Goal: Task Accomplishment & Management: Manage account settings

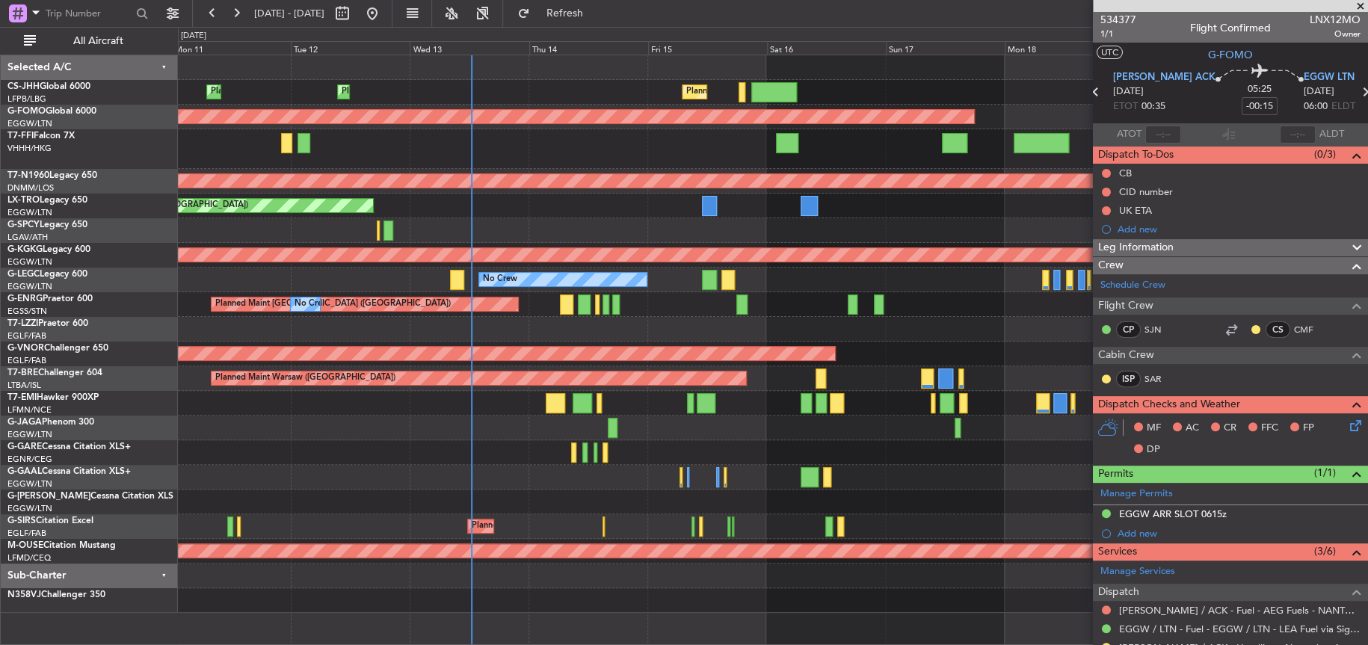
click at [1015, 329] on div "Planned Maint [GEOGRAPHIC_DATA] ([GEOGRAPHIC_DATA]) Planned Maint [GEOGRAPHIC_D…" at bounding box center [684, 336] width 1368 height 618
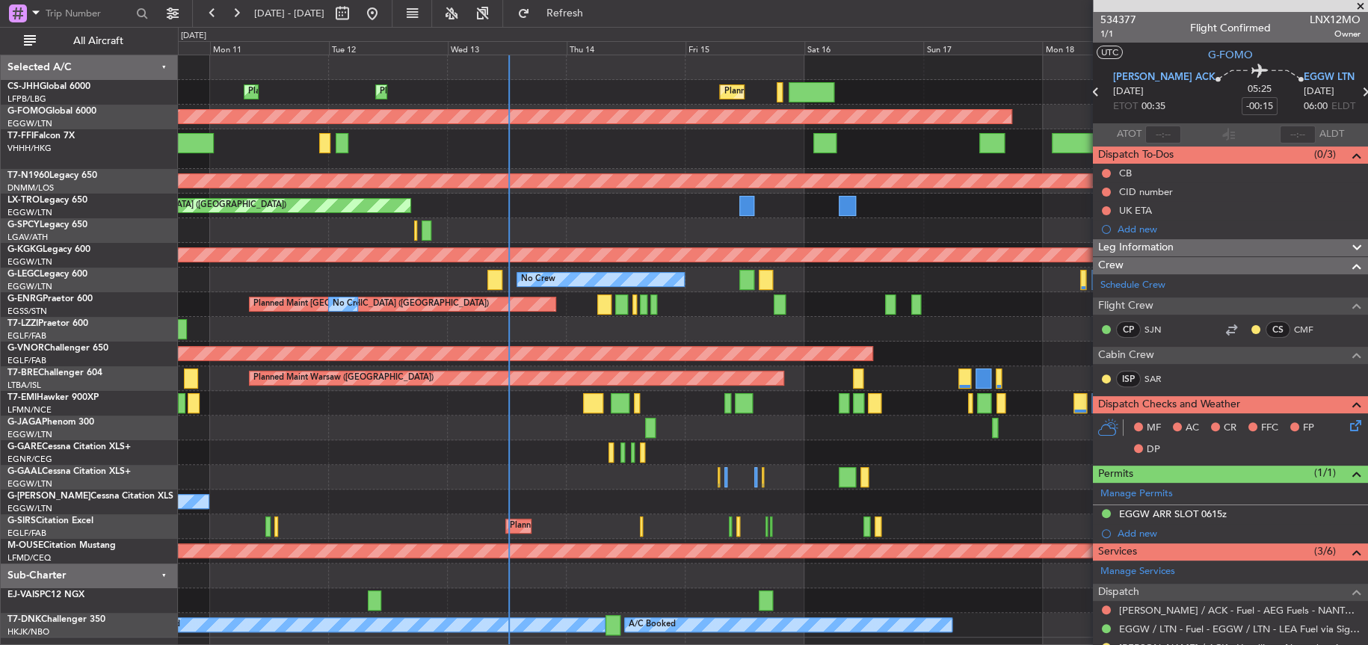
click at [515, 335] on div at bounding box center [772, 329] width 1189 height 25
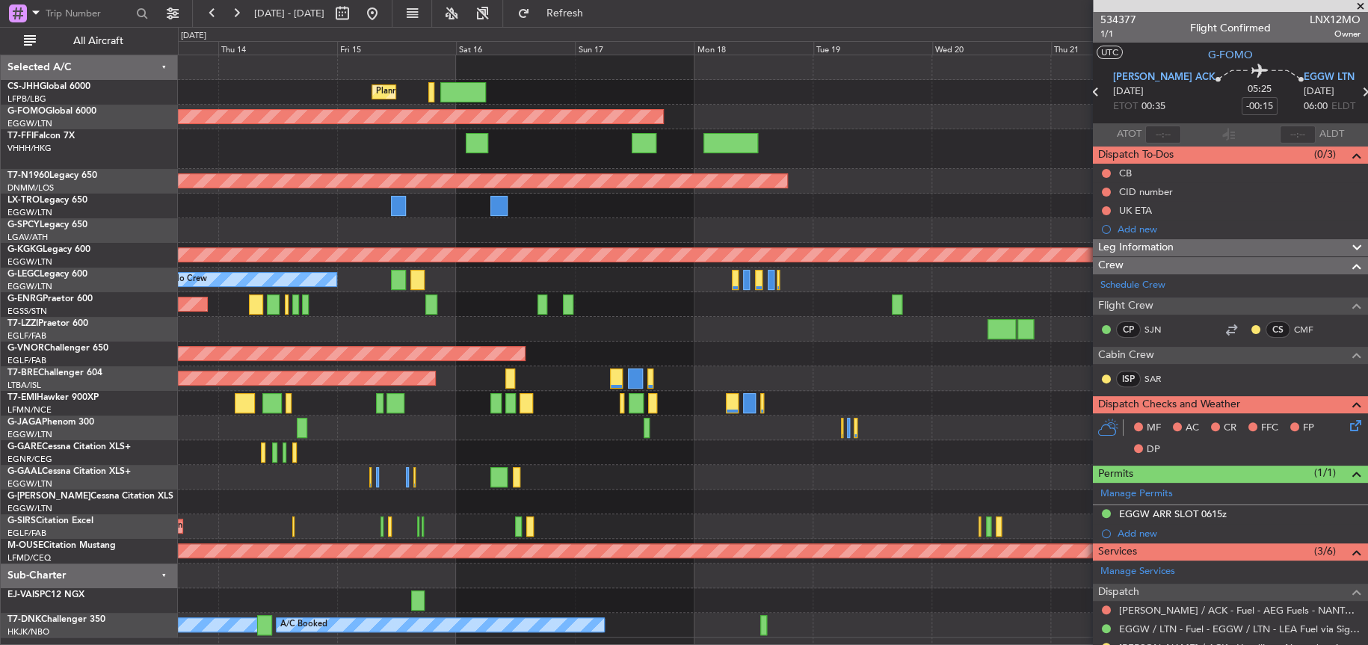
click at [223, 314] on div "Planned Maint [GEOGRAPHIC_DATA] ([GEOGRAPHIC_DATA]) No Crew" at bounding box center [772, 304] width 1189 height 25
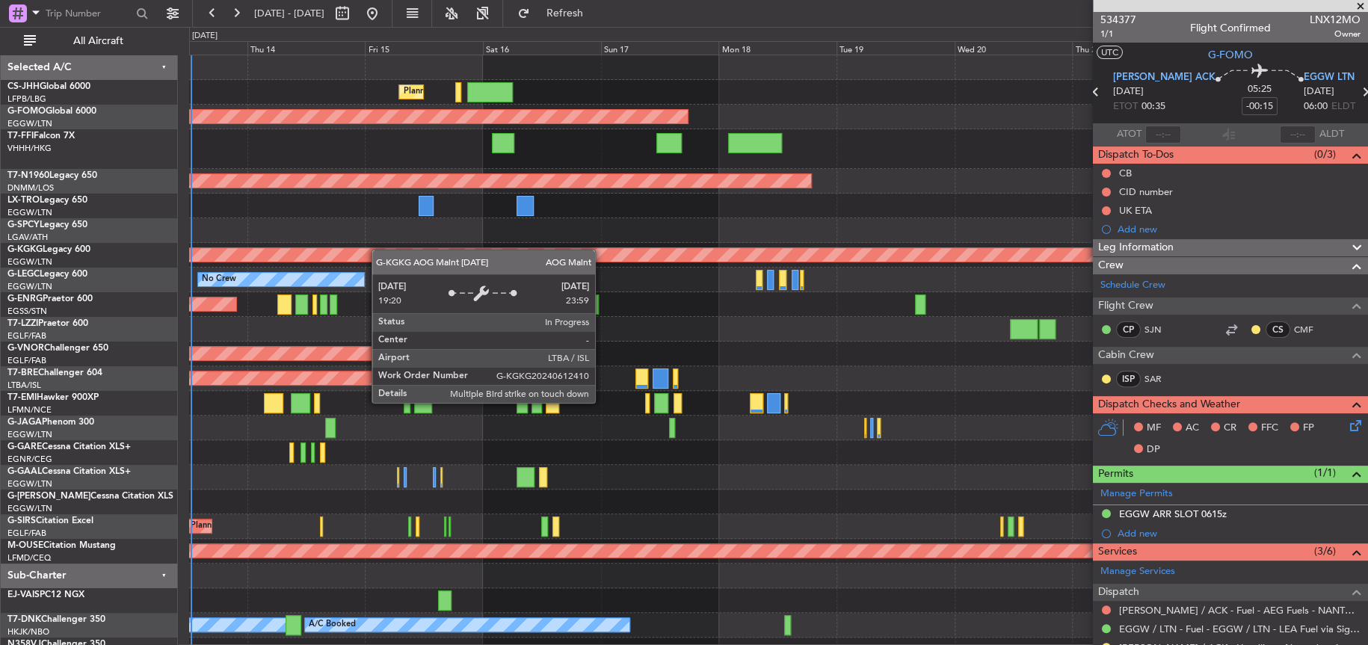
click at [354, 250] on div "Planned Maint [GEOGRAPHIC_DATA] ([GEOGRAPHIC_DATA]) Planned Maint [GEOGRAPHIC_D…" at bounding box center [778, 358] width 1178 height 607
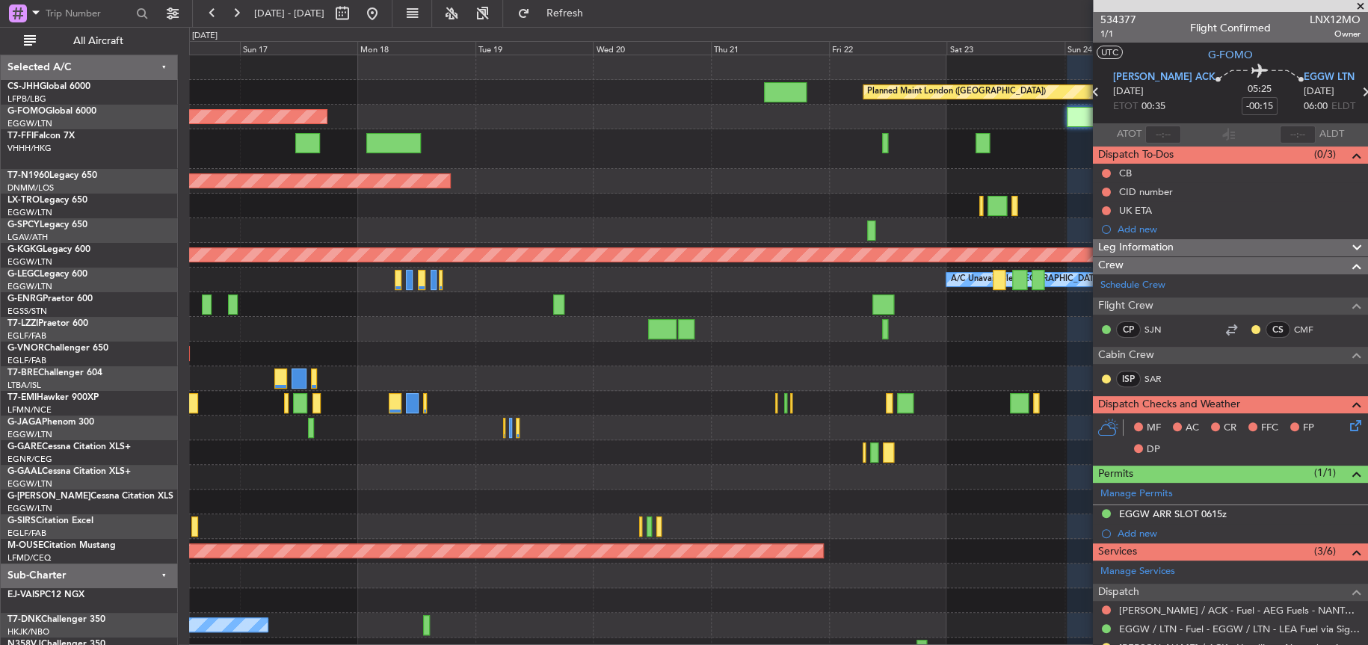
click at [482, 245] on div "Planned Maint London ([GEOGRAPHIC_DATA]) Planned Maint [GEOGRAPHIC_DATA] ([GEOG…" at bounding box center [778, 358] width 1178 height 607
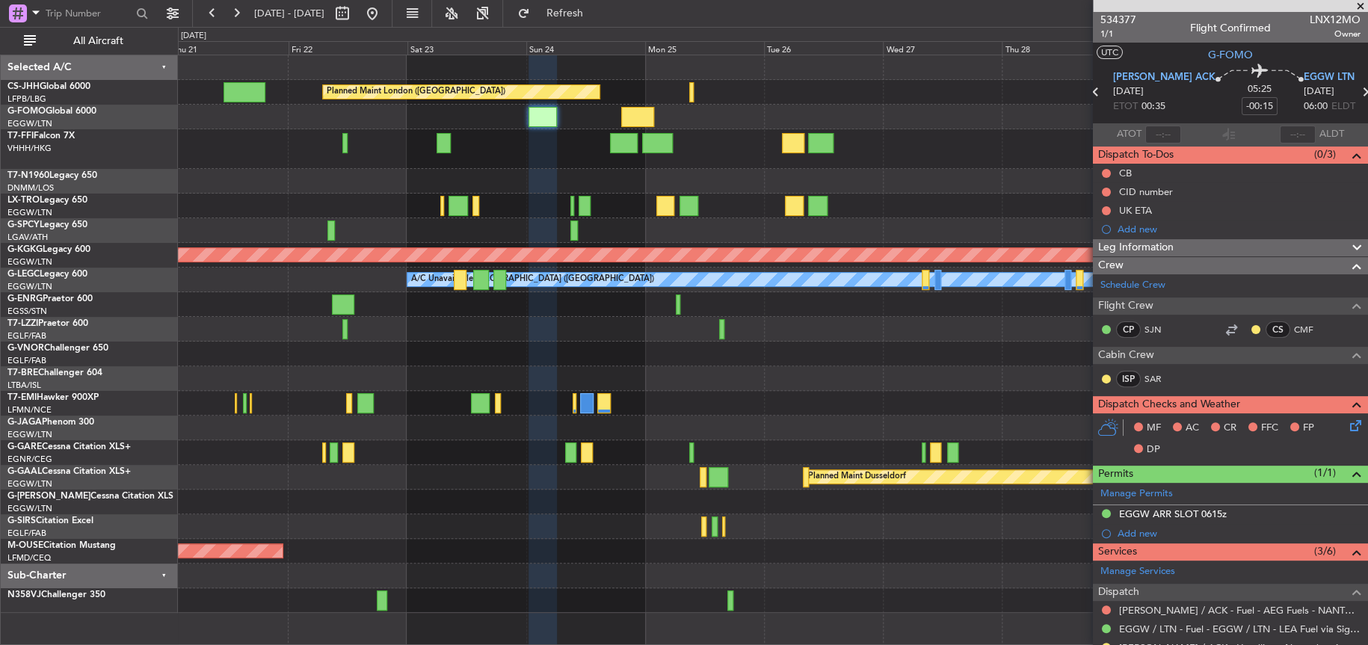
click at [395, 181] on div "Planned Maint [GEOGRAPHIC_DATA] ([GEOGRAPHIC_DATA])" at bounding box center [772, 181] width 1189 height 25
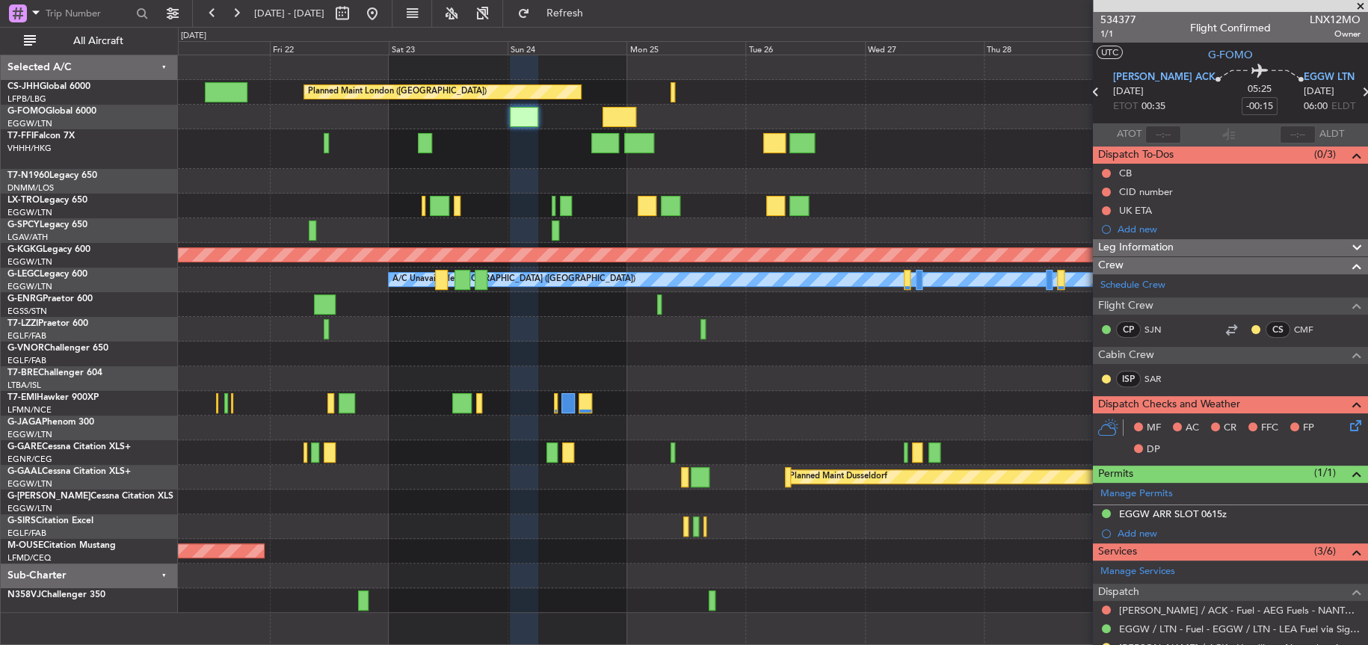
click at [683, 440] on div at bounding box center [773, 452] width 1190 height 25
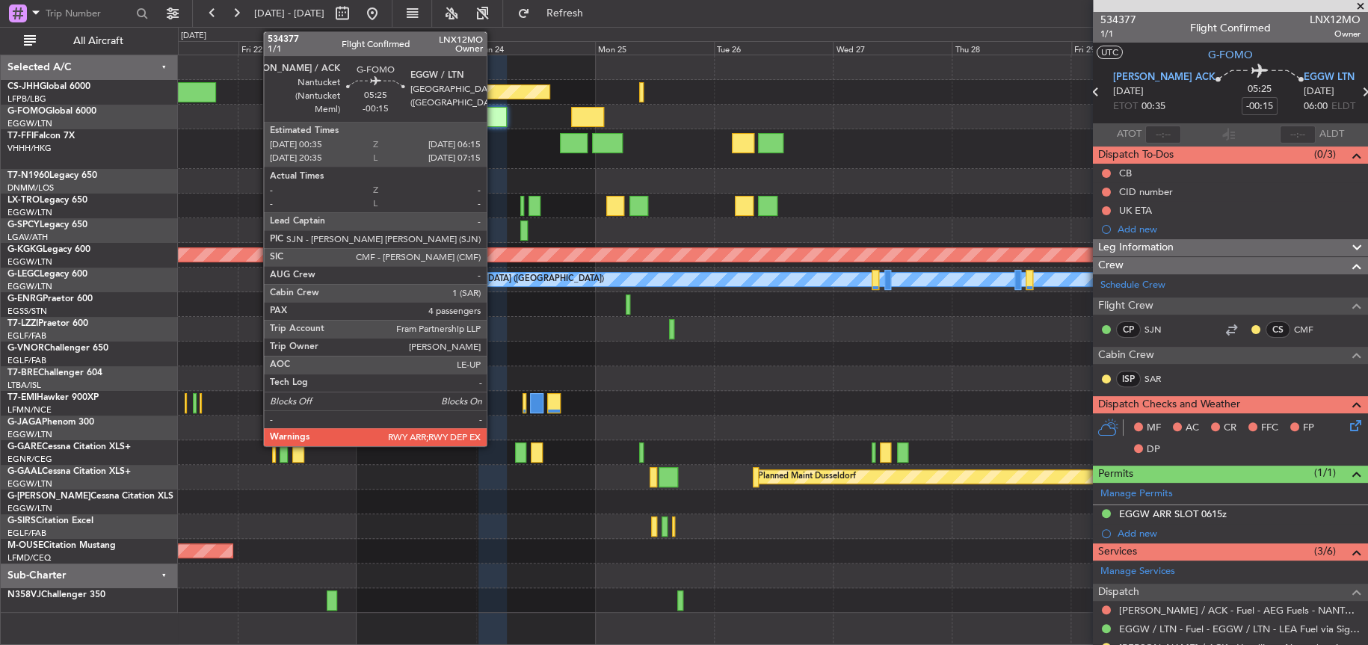
click at [493, 117] on div at bounding box center [493, 117] width 28 height 20
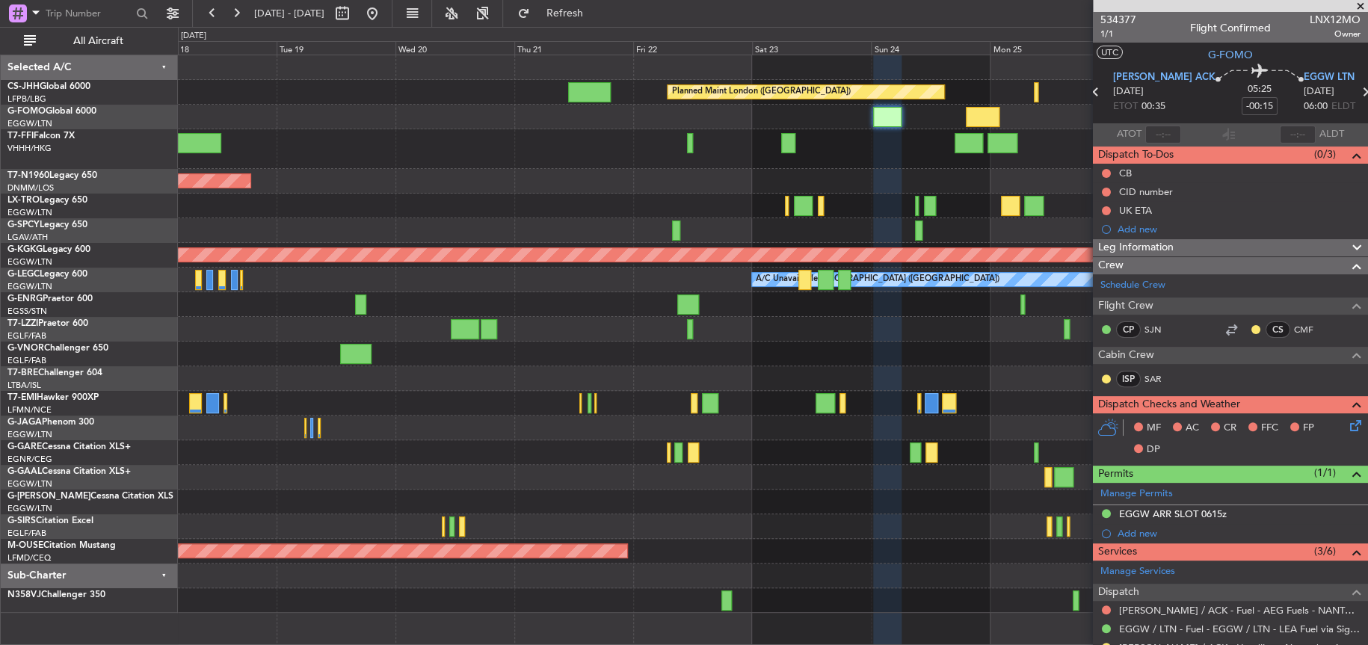
click at [781, 194] on div "Planned Maint London ([GEOGRAPHIC_DATA]) Planned Maint Windsor Locks ([PERSON_N…" at bounding box center [773, 334] width 1190 height 558
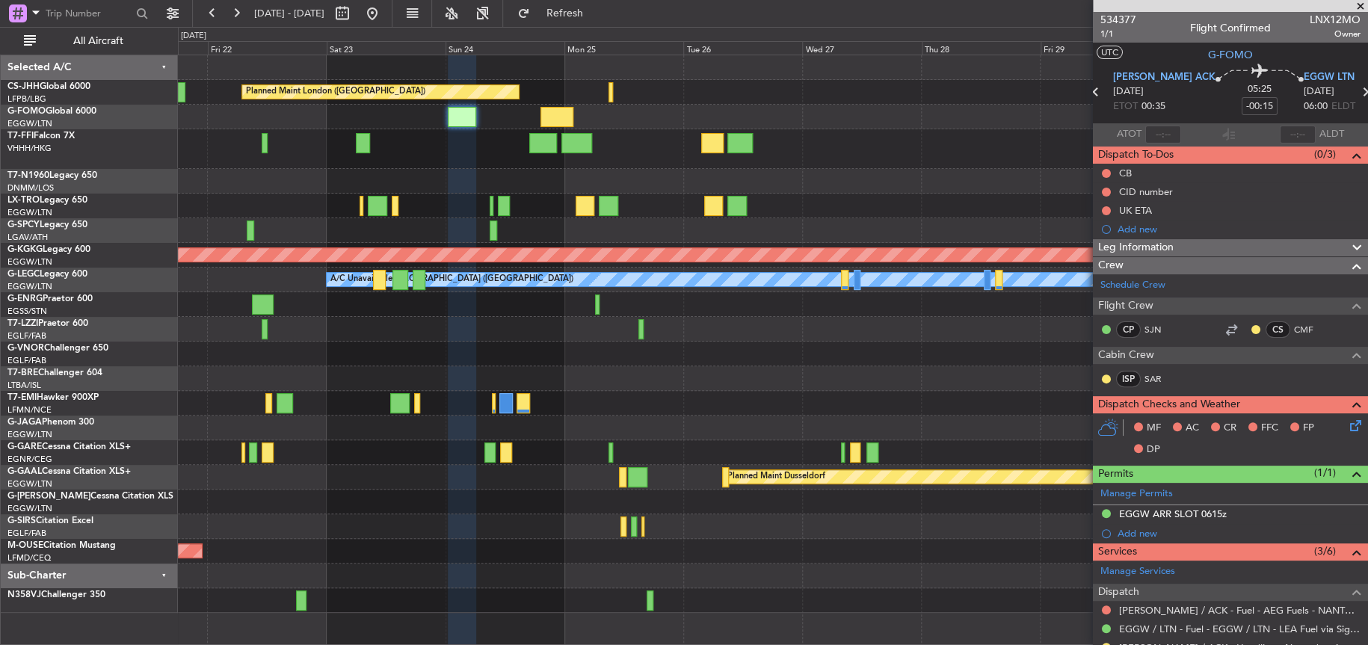
click at [439, 345] on div "Planned Maint London ([GEOGRAPHIC_DATA]) AOG Maint [GEOGRAPHIC_DATA] ([GEOGRAPH…" at bounding box center [772, 334] width 1189 height 558
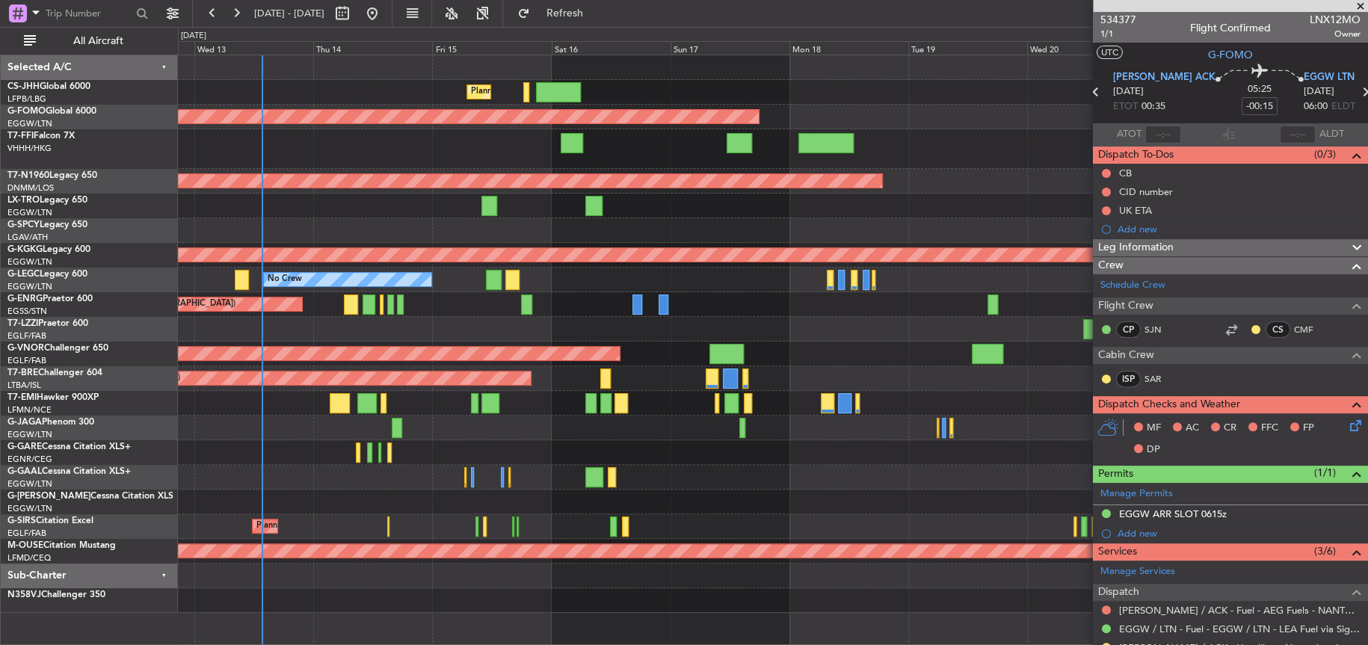
click at [1095, 356] on fb-app "[DATE] - [DATE] Refresh Quick Links All Aircraft Planned Maint [GEOGRAPHIC_DATA…" at bounding box center [684, 328] width 1368 height 634
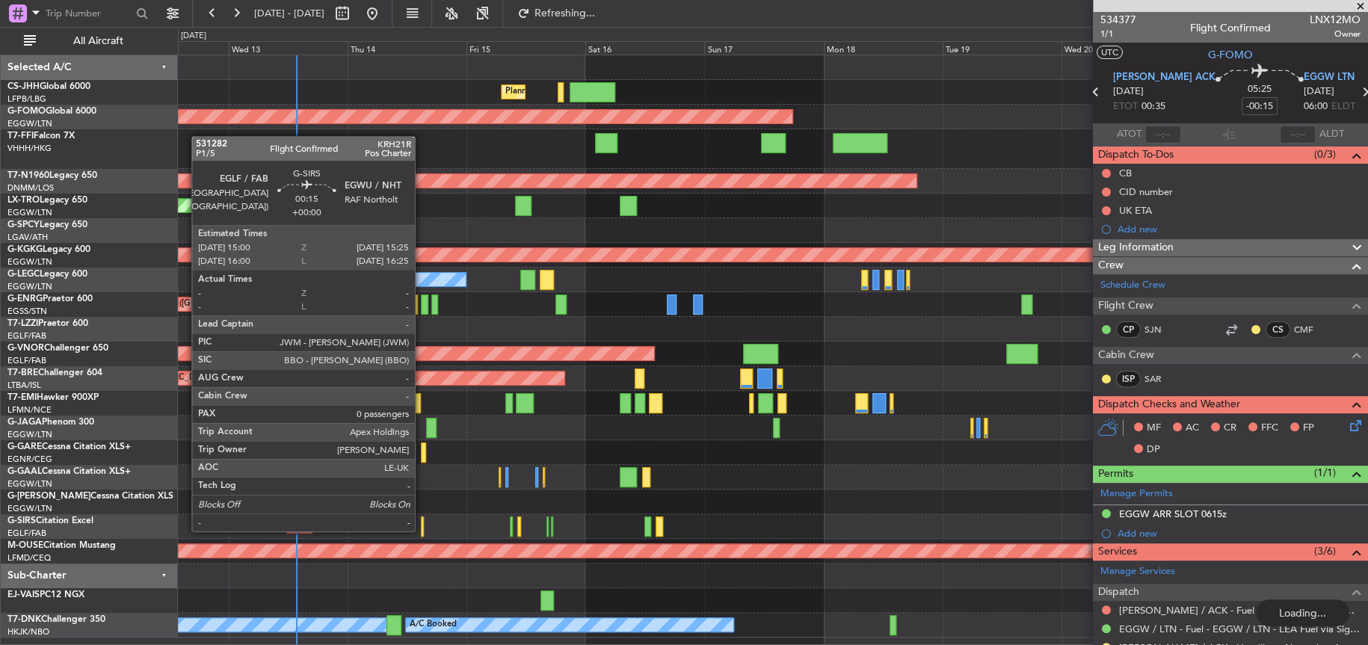
click at [422, 529] on div at bounding box center [422, 527] width 2 height 20
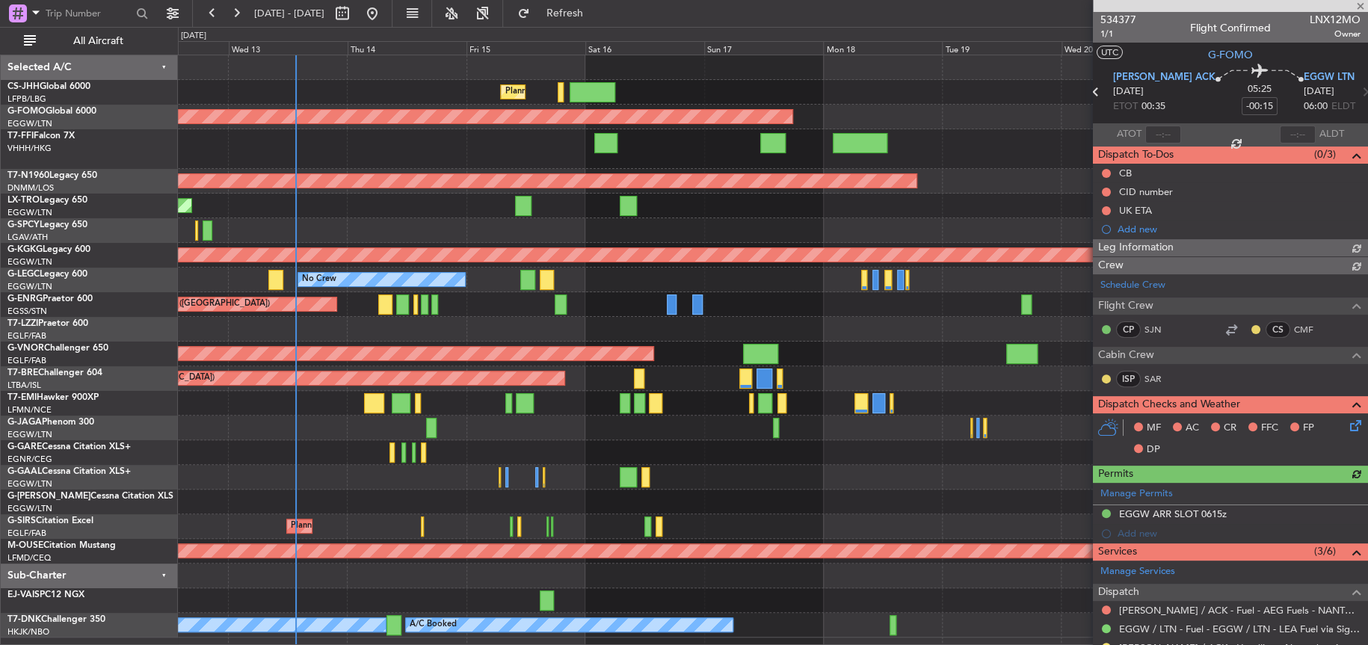
type input "0"
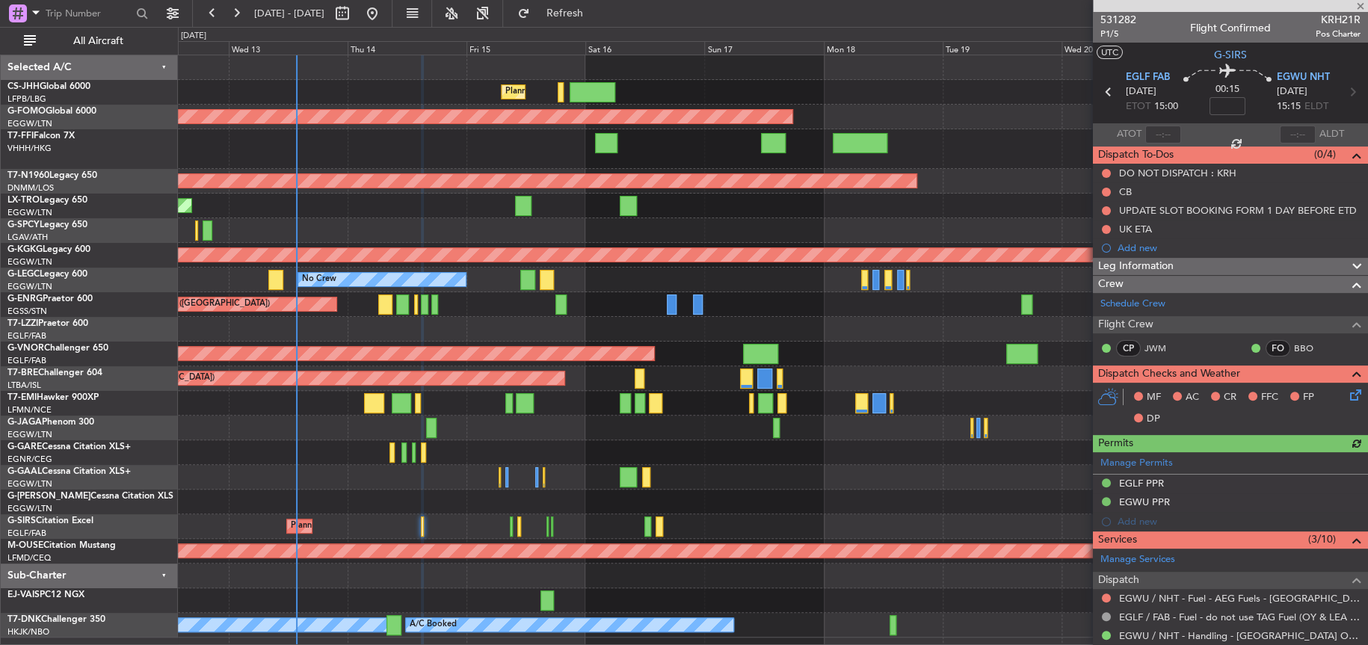
scroll to position [244, 0]
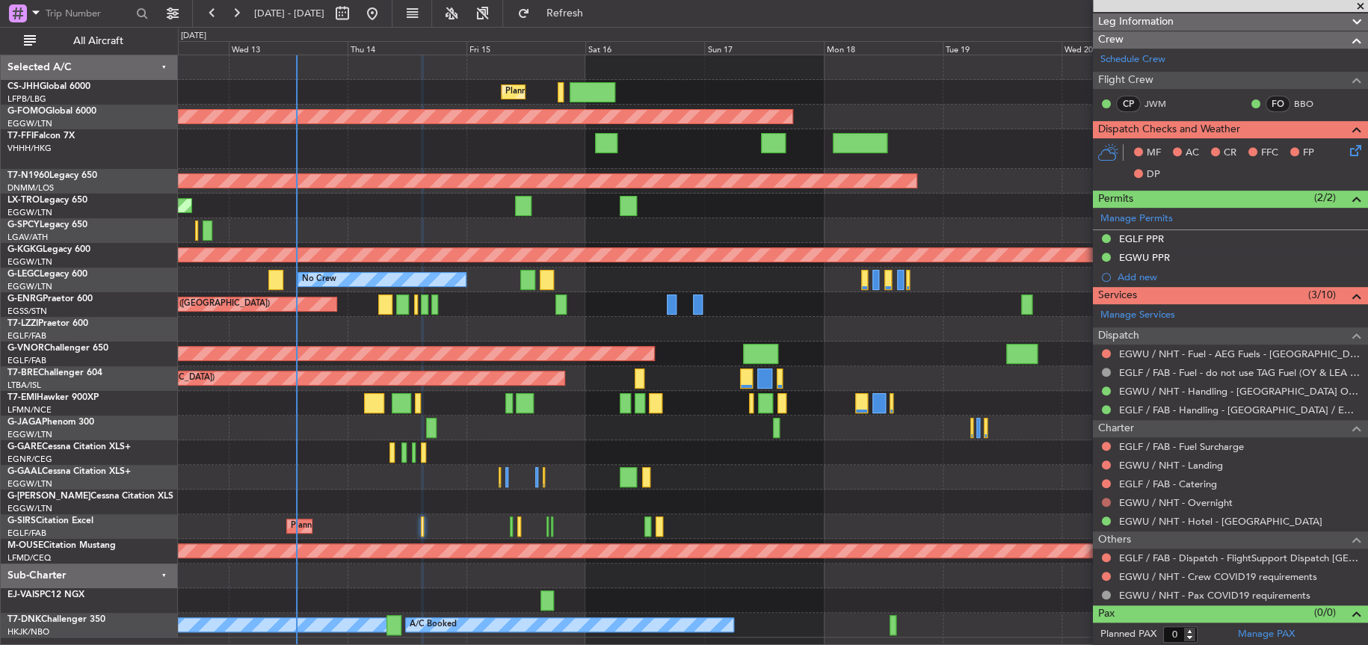
click at [1107, 500] on button at bounding box center [1106, 502] width 9 height 9
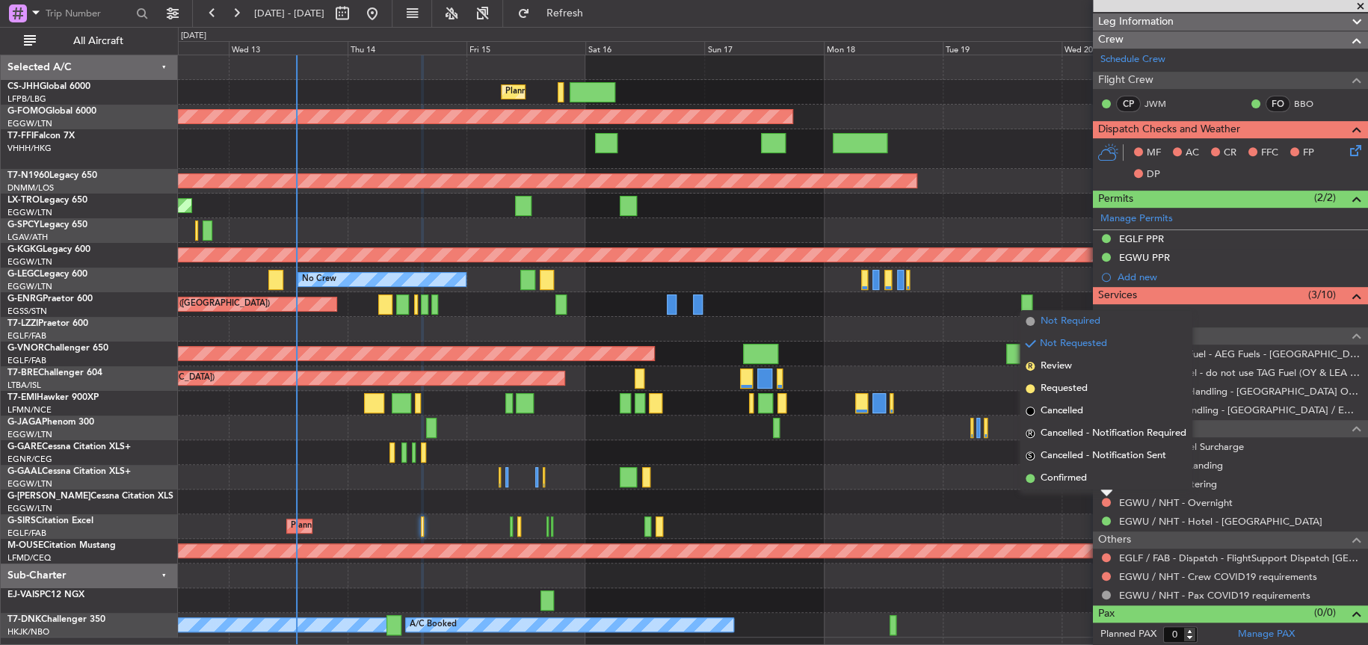
click at [1096, 320] on span "Not Required" at bounding box center [1071, 321] width 60 height 15
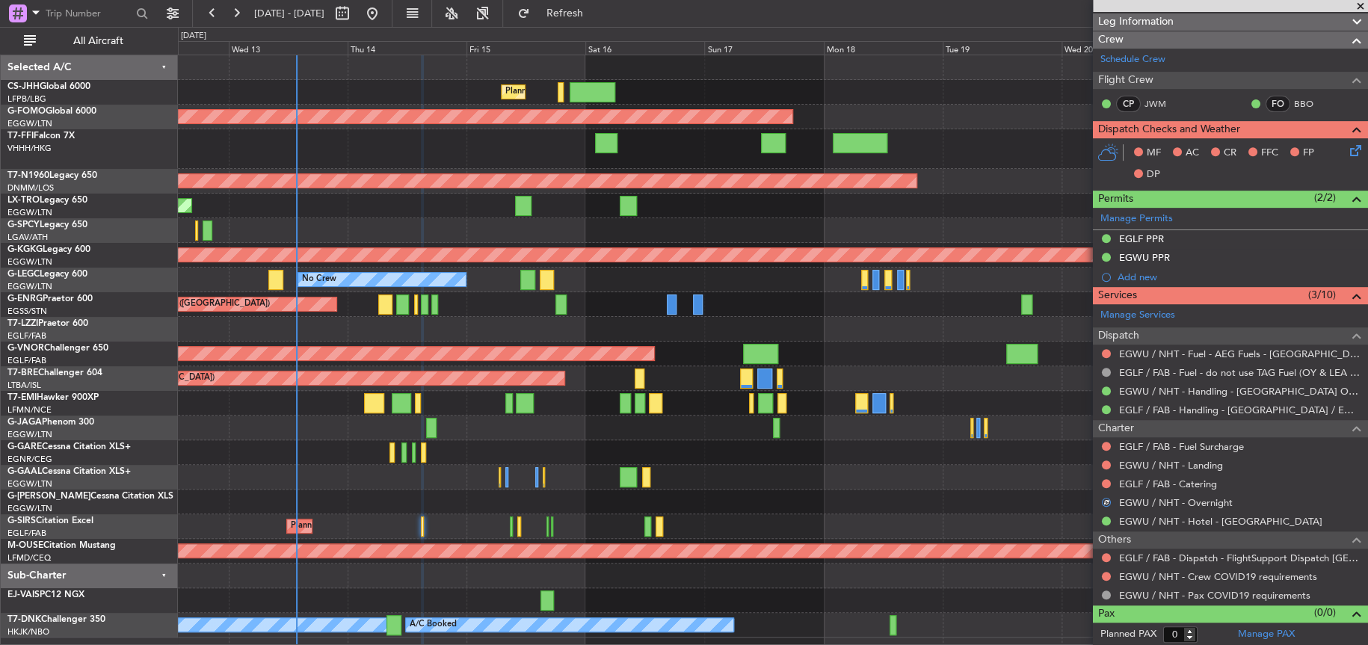
click at [1102, 485] on div at bounding box center [1107, 484] width 12 height 12
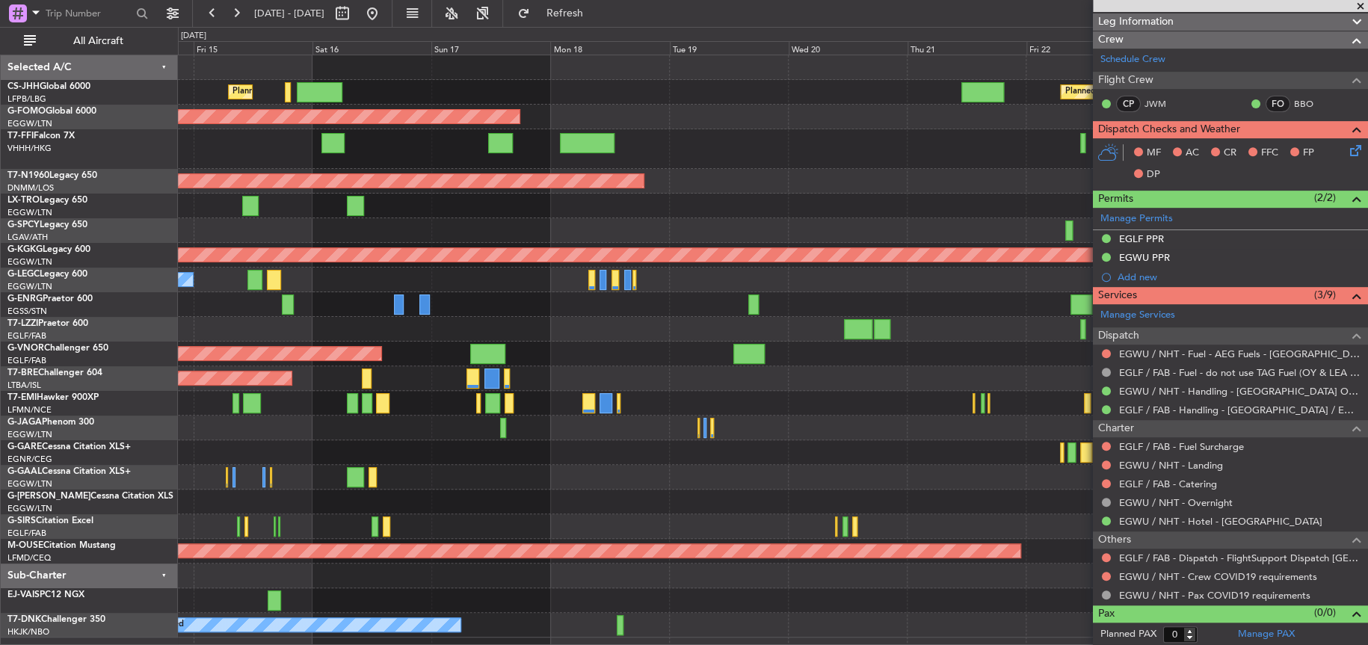
click at [535, 381] on div "Planned Maint Warsaw ([GEOGRAPHIC_DATA])" at bounding box center [772, 378] width 1189 height 25
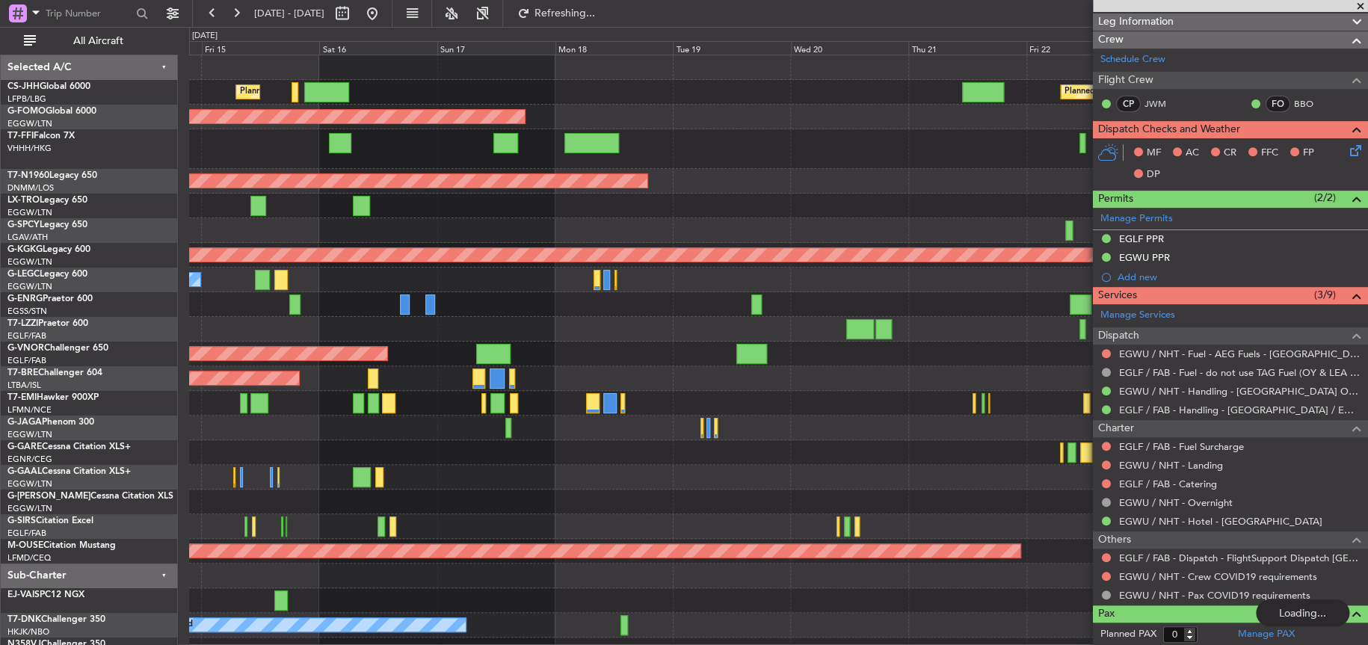
click at [544, 333] on div at bounding box center [778, 329] width 1178 height 25
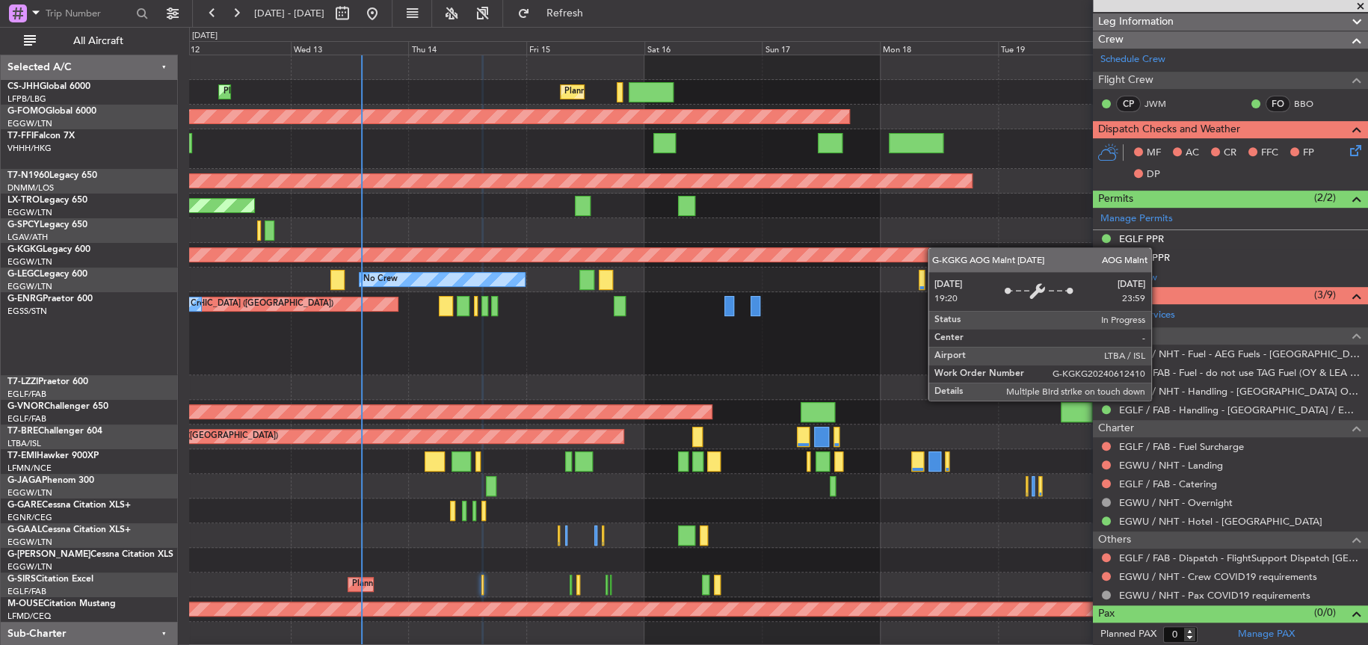
click at [412, 256] on div "Planned Maint Paris (Le Bourget) Planned Maint Paris (Le Bourget) Planned Maint…" at bounding box center [778, 387] width 1178 height 665
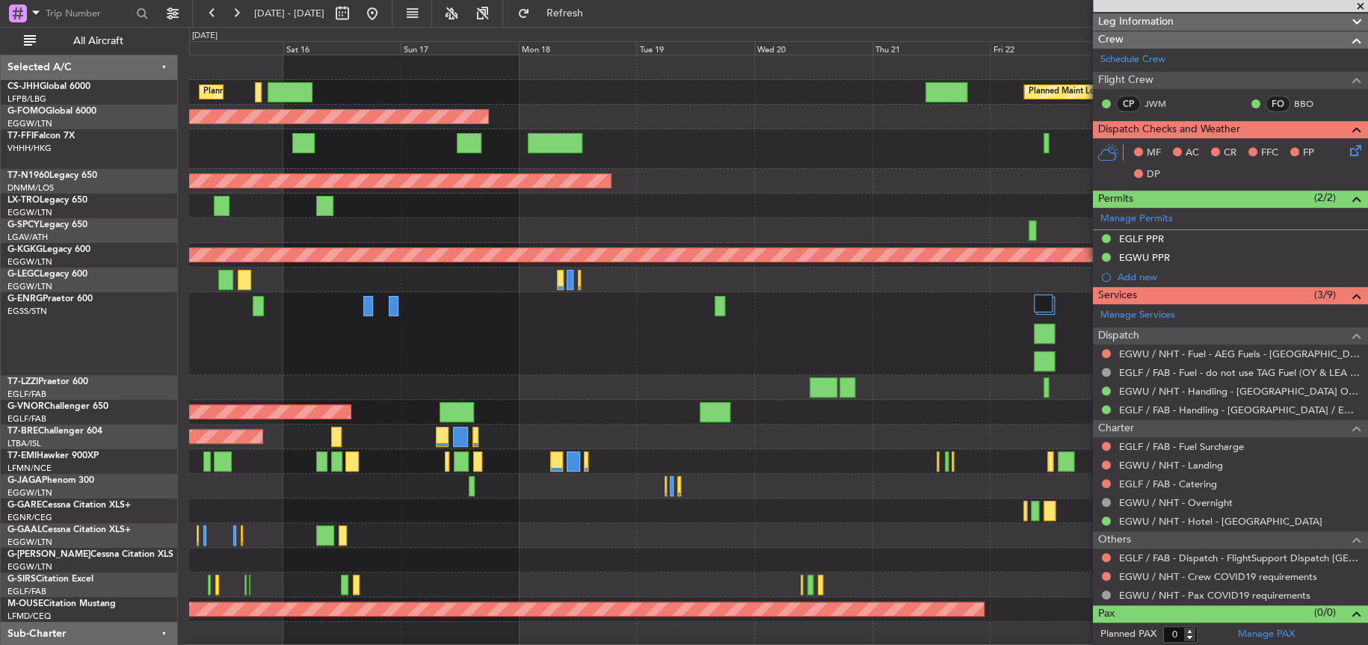
click at [103, 260] on div "Planned Maint Paris (Le Bourget) Planned Maint London (Biggin Hill) Planned Mai…" at bounding box center [684, 336] width 1368 height 618
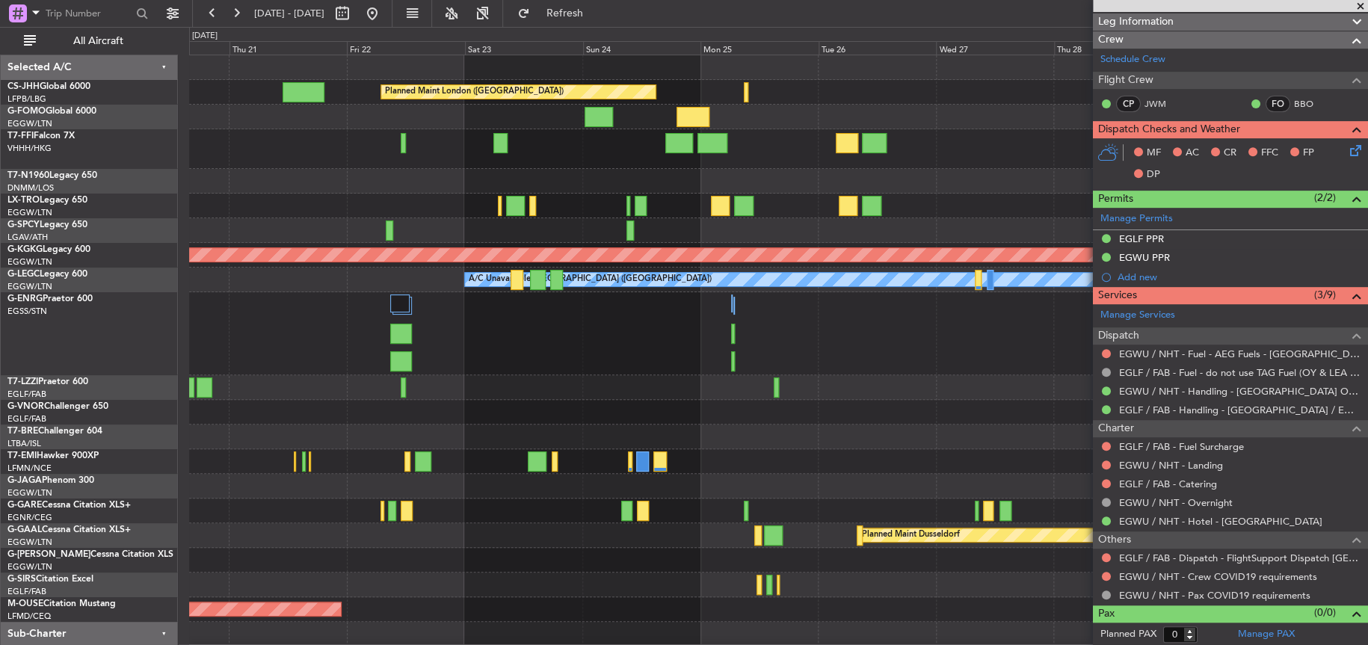
click at [64, 224] on div "Planned Maint London (Biggin Hill) Planned Maint London (Stansted) AOG Maint Is…" at bounding box center [684, 336] width 1368 height 618
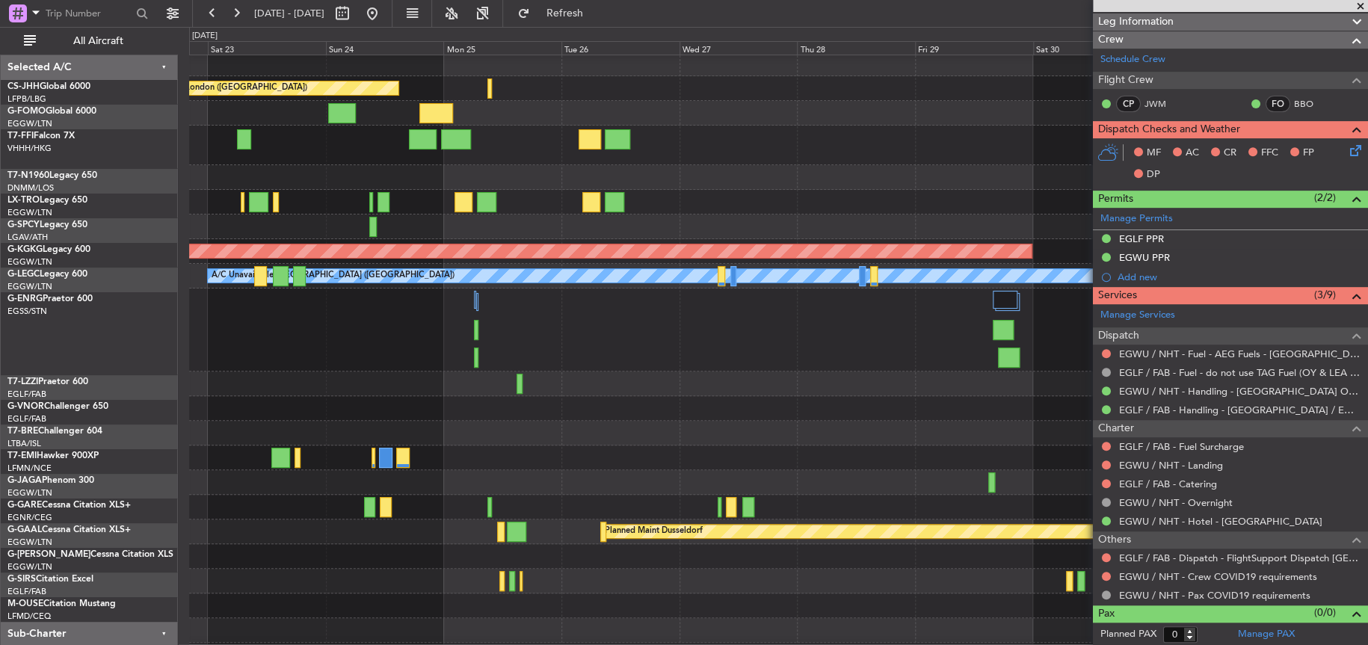
scroll to position [3, 0]
click at [1080, 157] on div at bounding box center [778, 146] width 1178 height 40
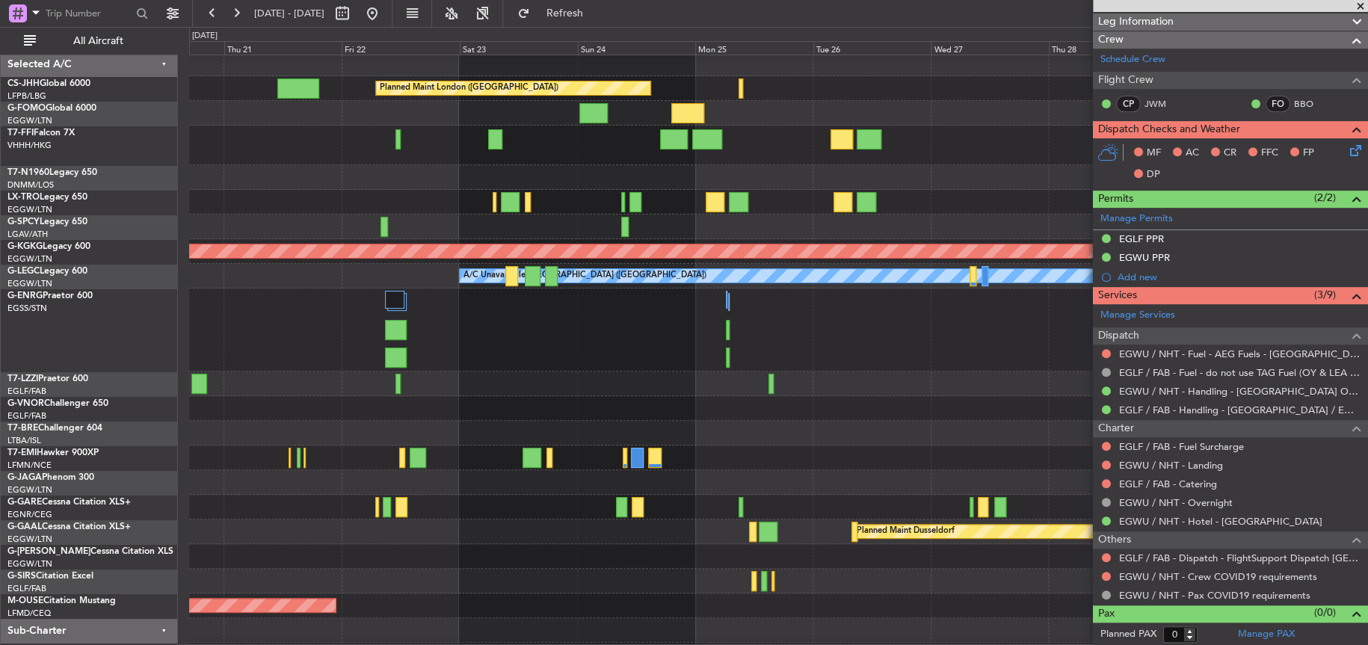
click at [570, 160] on div at bounding box center [778, 146] width 1178 height 40
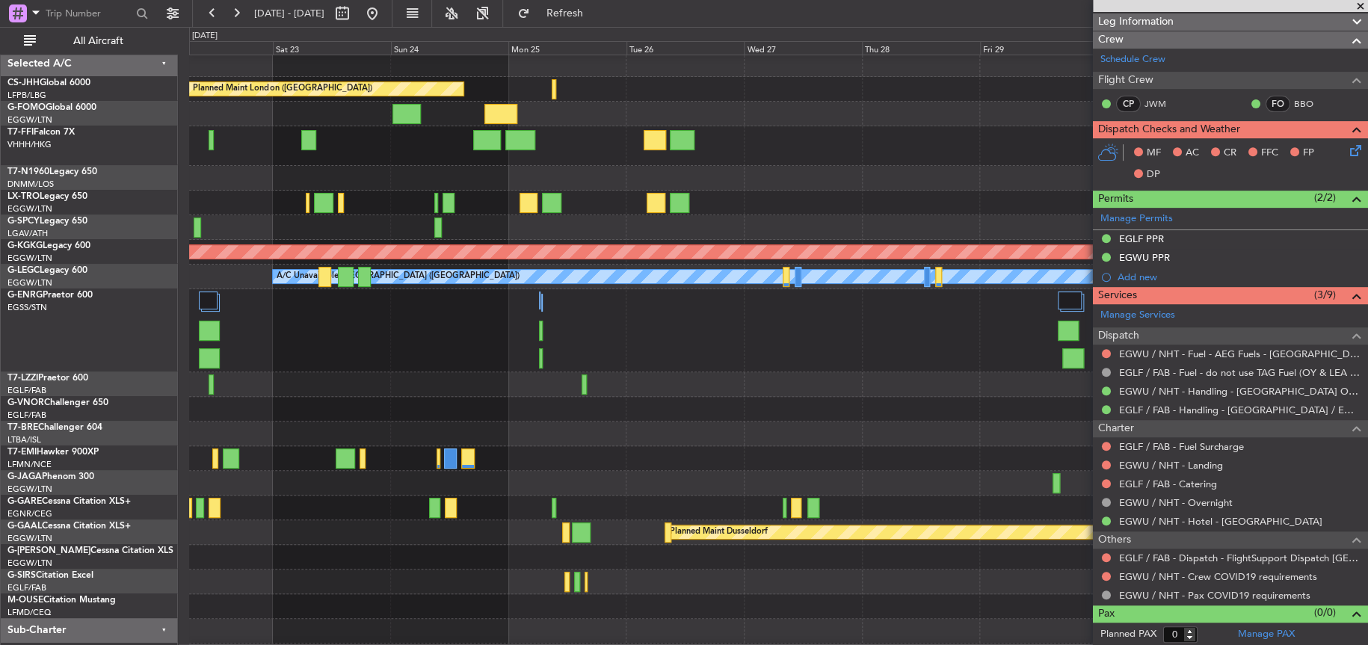
click at [474, 161] on div at bounding box center [778, 146] width 1178 height 40
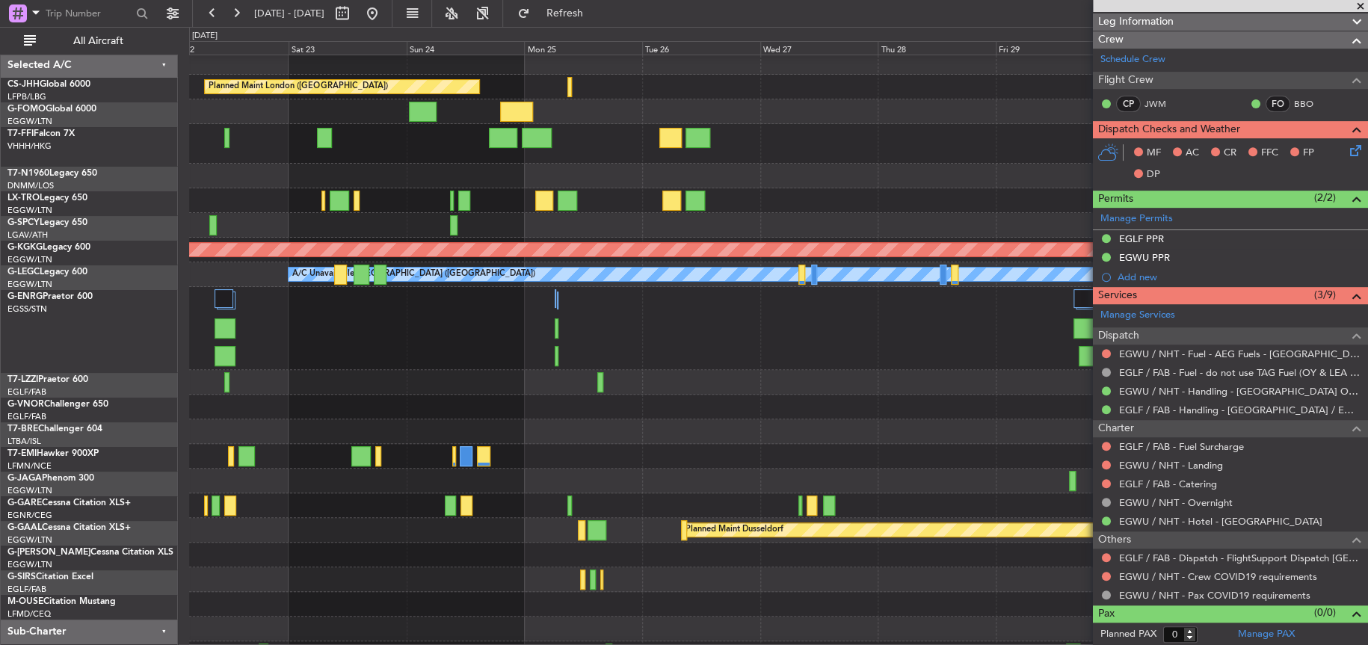
scroll to position [7, 0]
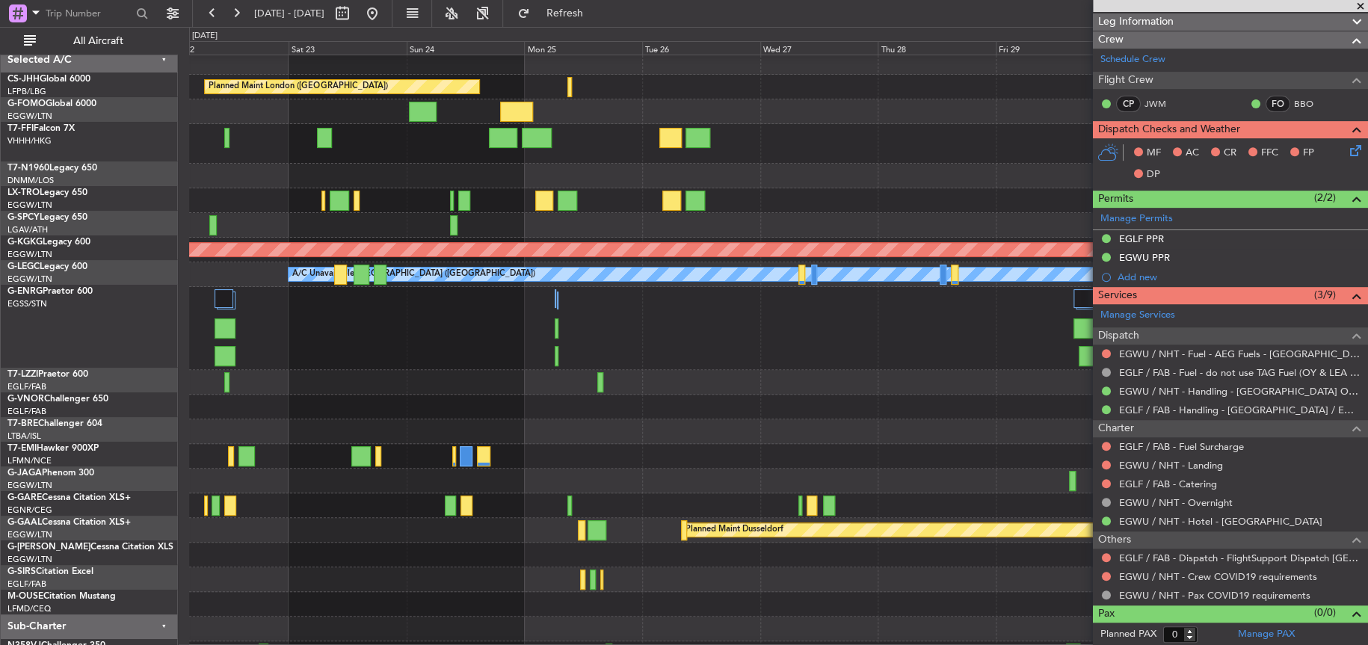
click at [517, 188] on div at bounding box center [778, 200] width 1178 height 25
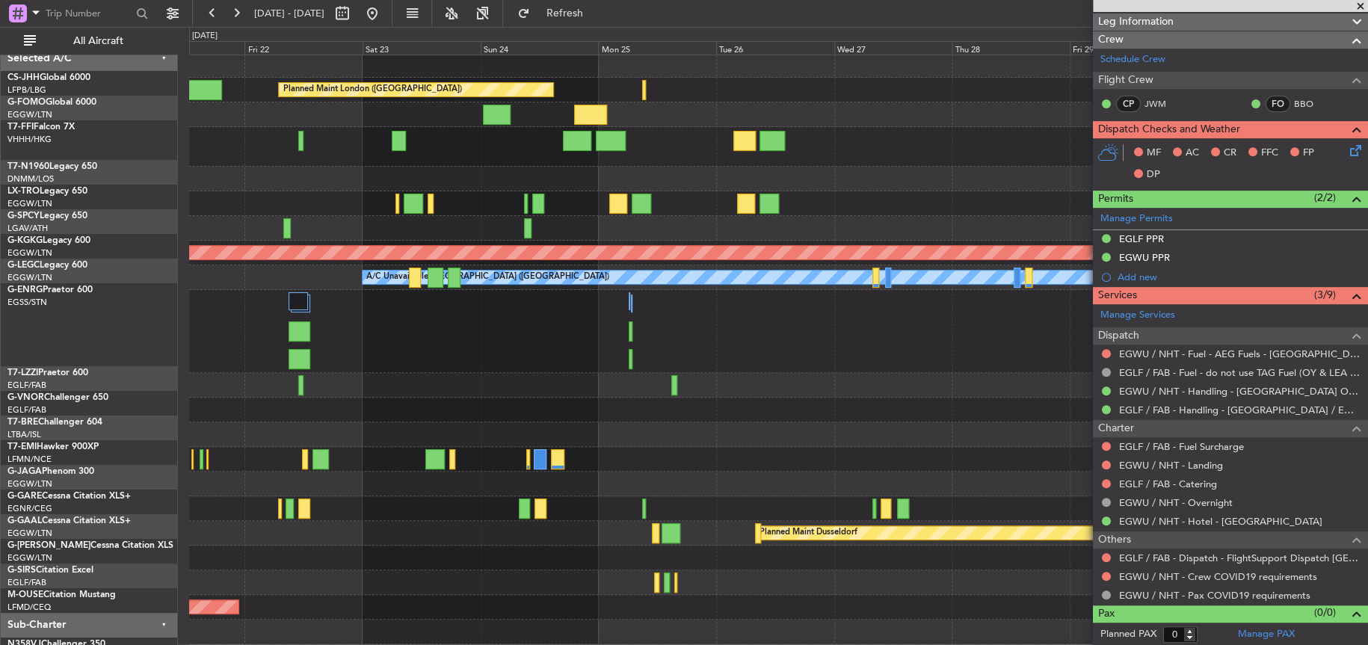
scroll to position [0, 0]
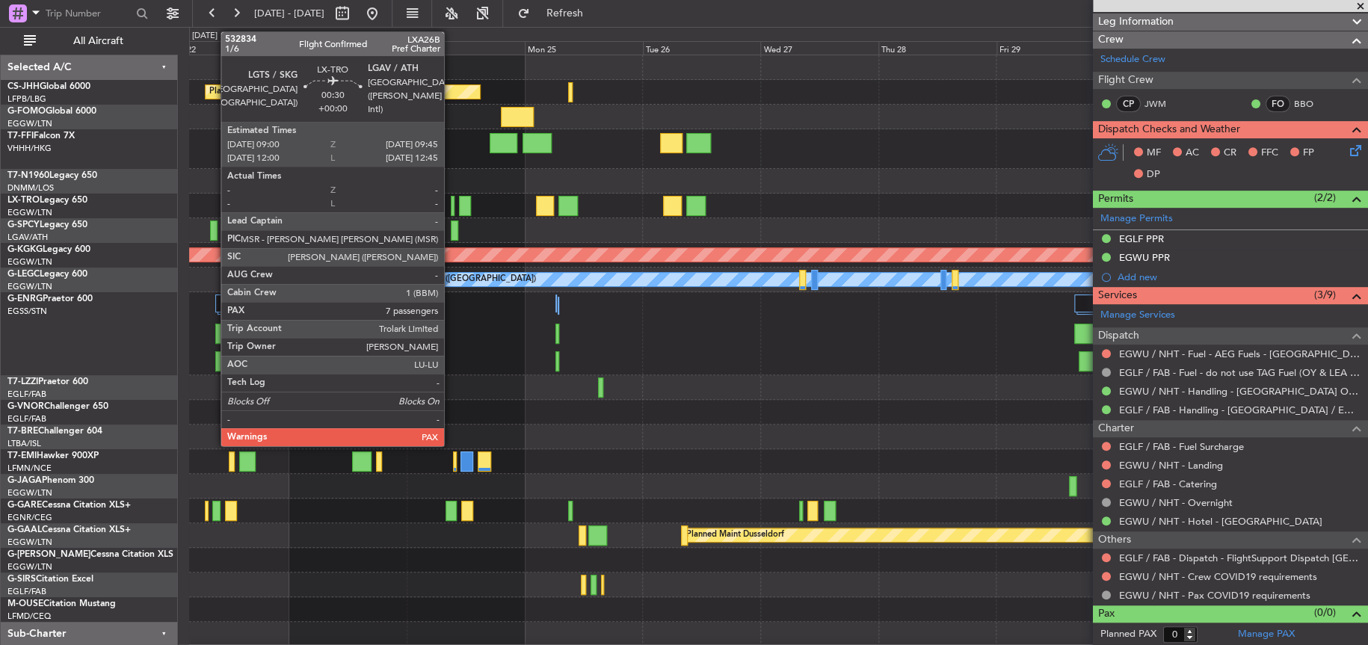
click at [451, 205] on div at bounding box center [453, 206] width 4 height 20
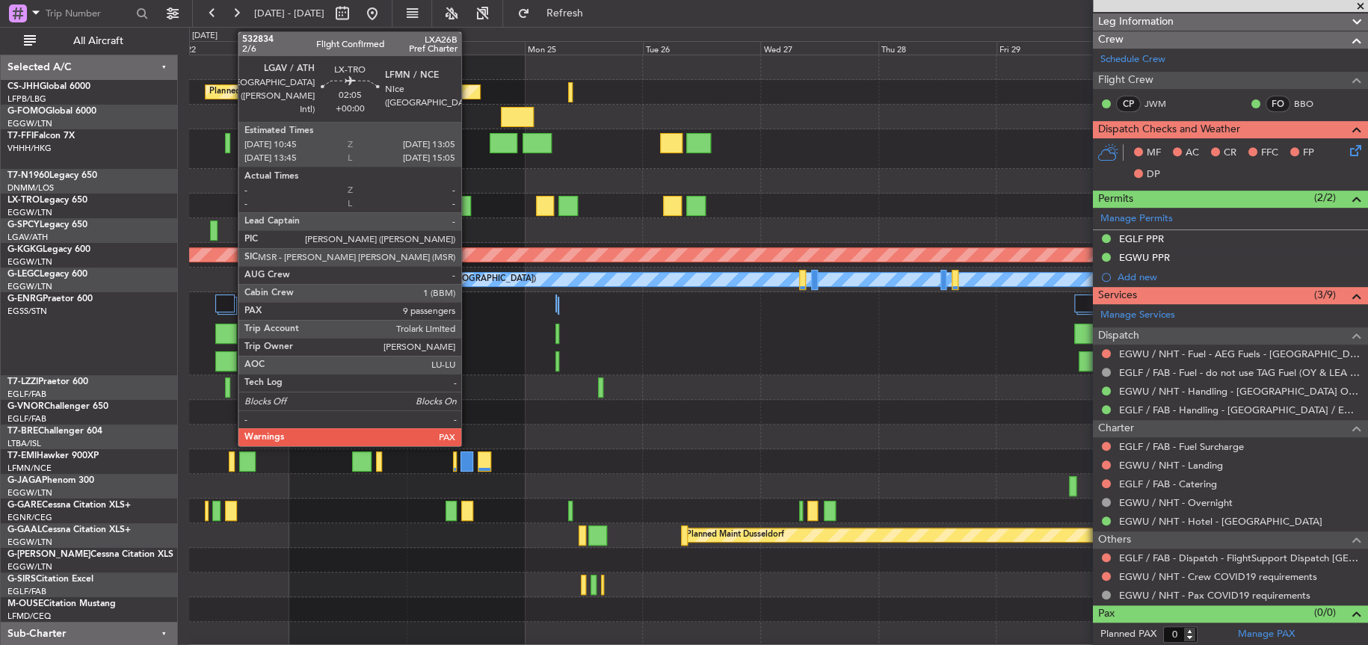
click at [468, 206] on div at bounding box center [465, 206] width 12 height 20
click at [463, 205] on div at bounding box center [465, 206] width 12 height 20
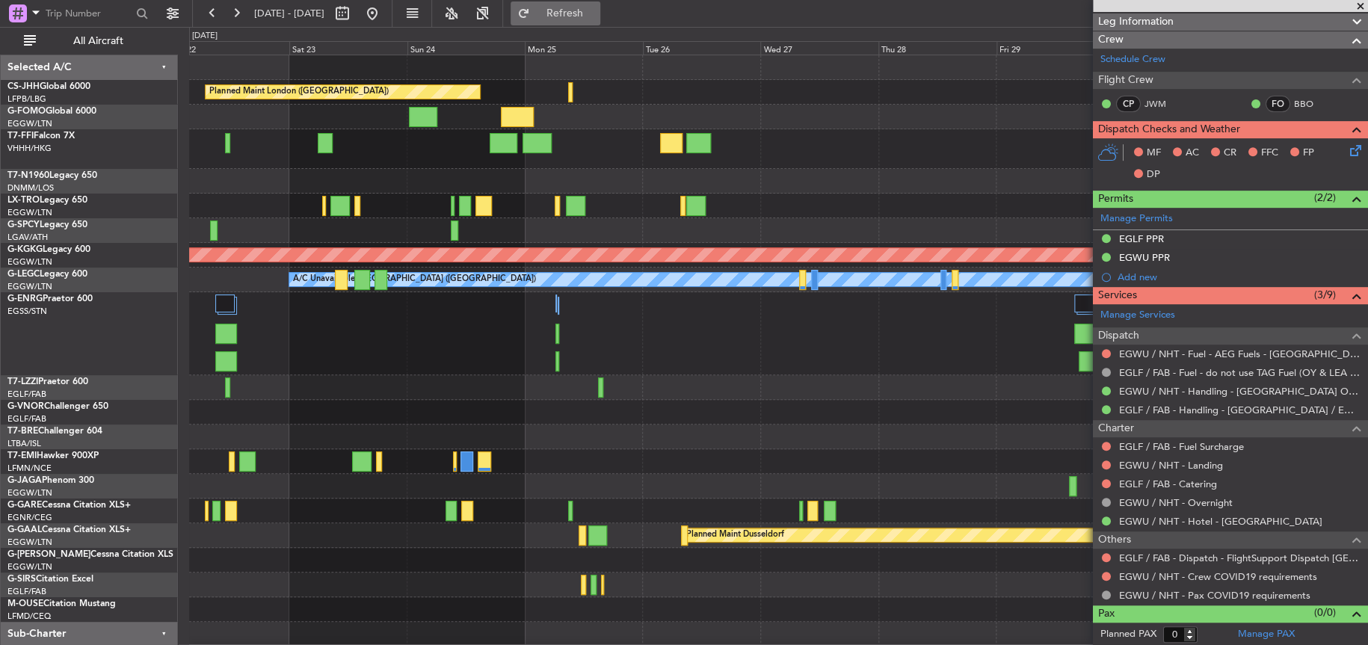
click at [596, 9] on span "Refresh" at bounding box center [564, 13] width 63 height 10
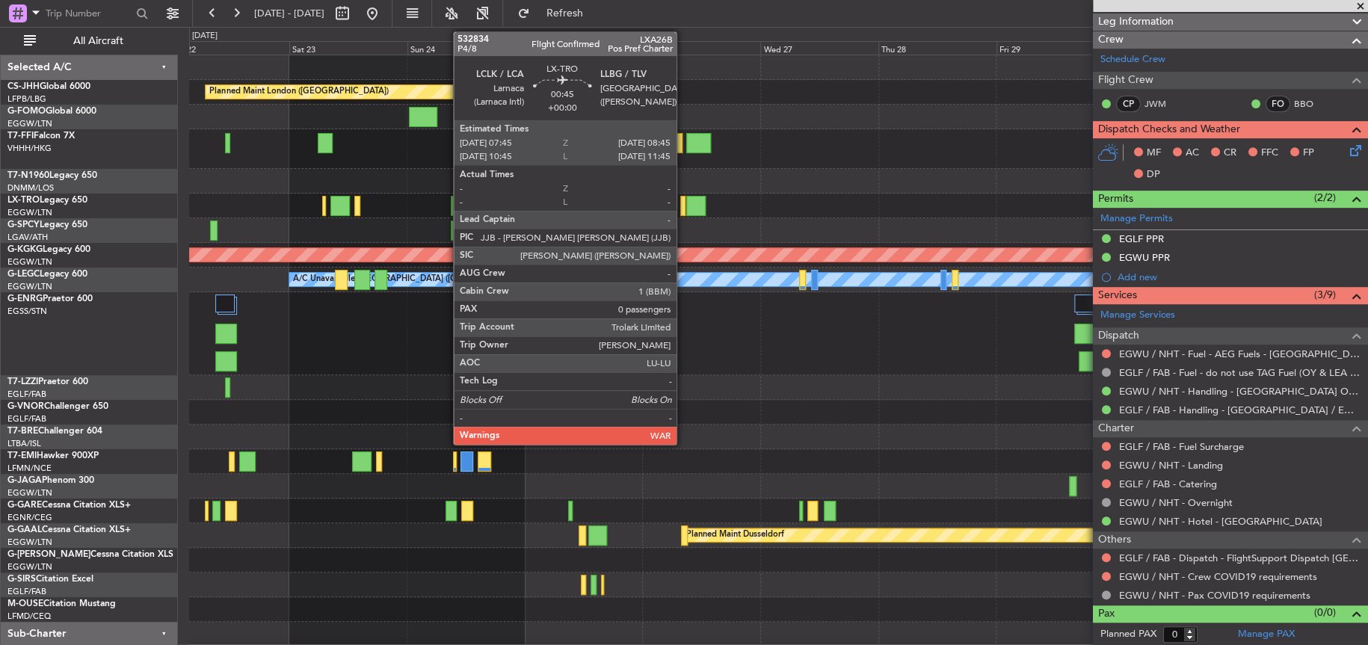
click at [683, 209] on div at bounding box center [682, 206] width 5 height 20
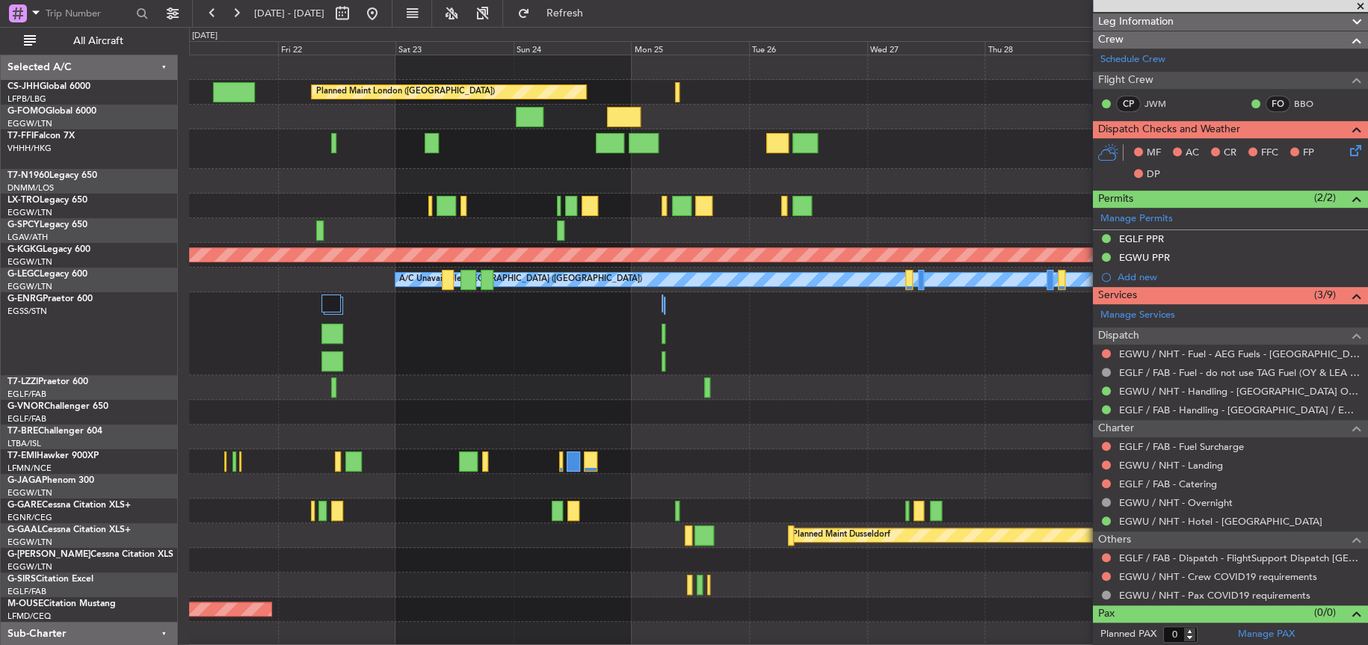
click at [950, 399] on div "Planned Maint London (Biggin Hill) Planned Maint London (Stansted) AOG Maint Is…" at bounding box center [778, 363] width 1178 height 616
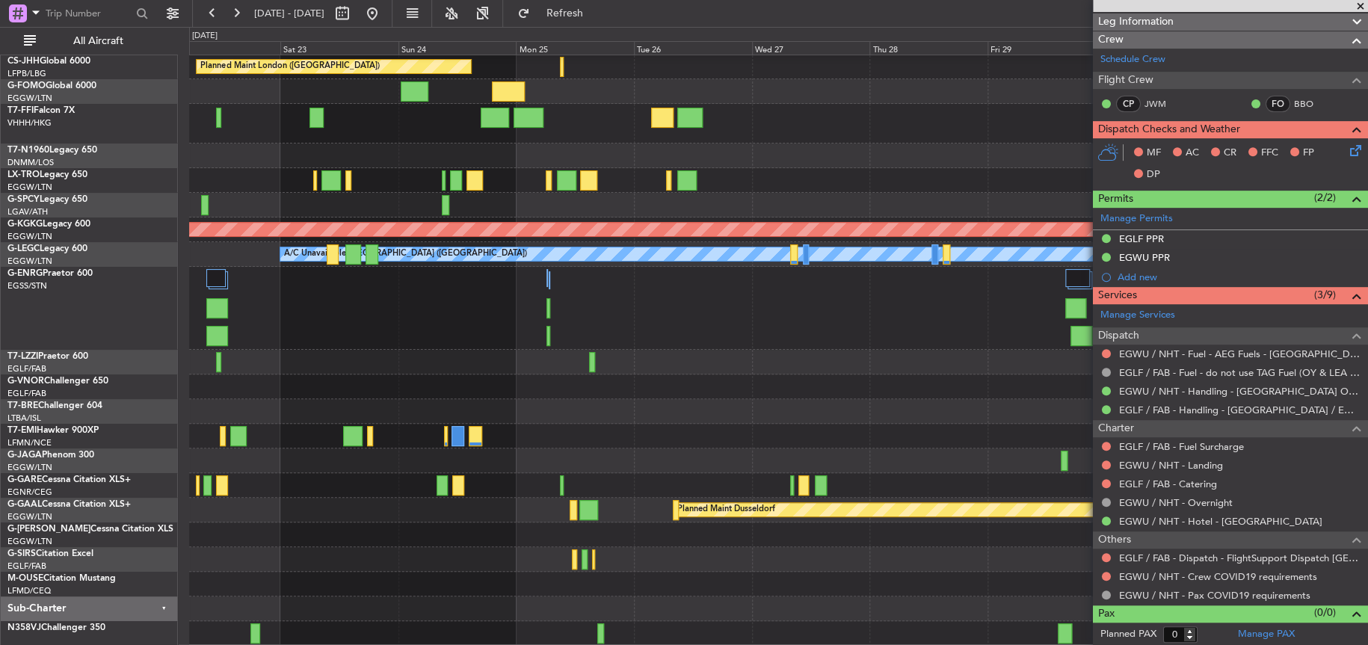
click at [403, 311] on div "Planned Maint London (Biggin Hill) AOG Maint Istanbul (Ataturk) A/C Unavailable…" at bounding box center [778, 338] width 1178 height 616
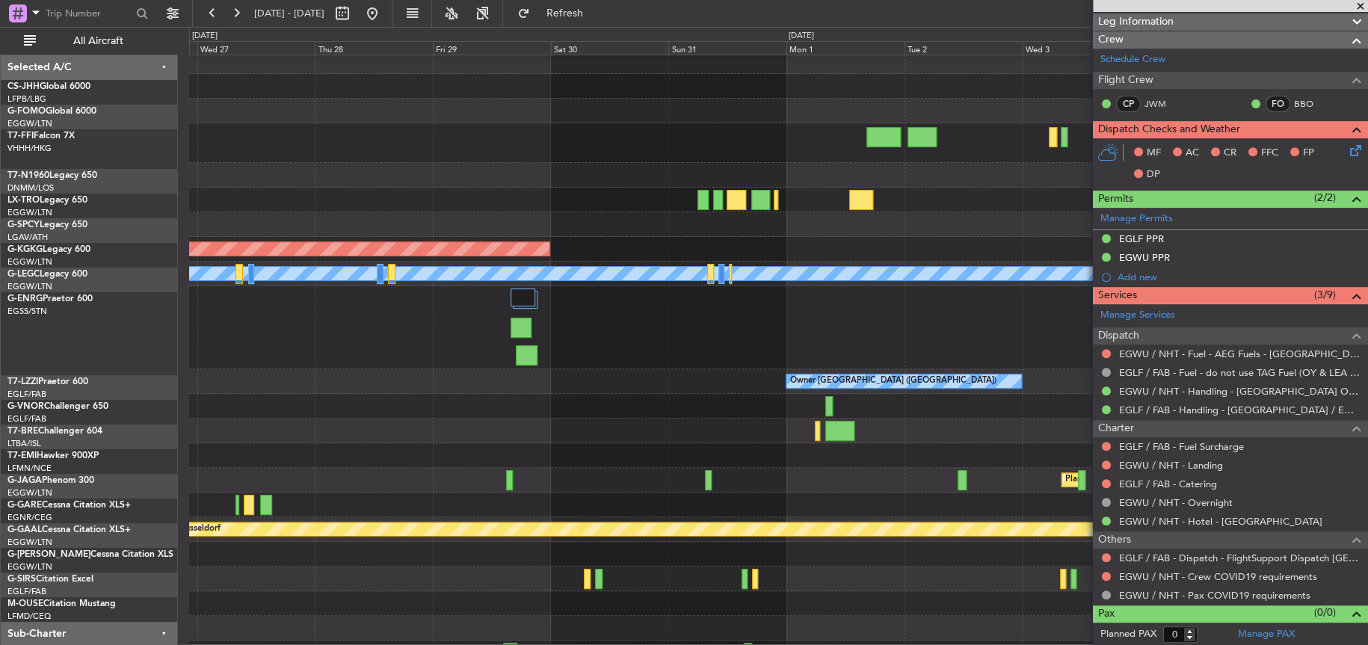
click at [1037, 169] on div "Planned Maint London (Biggin Hill) AOG Maint Istanbul (Ataturk) A/C Unavailable…" at bounding box center [778, 357] width 1178 height 616
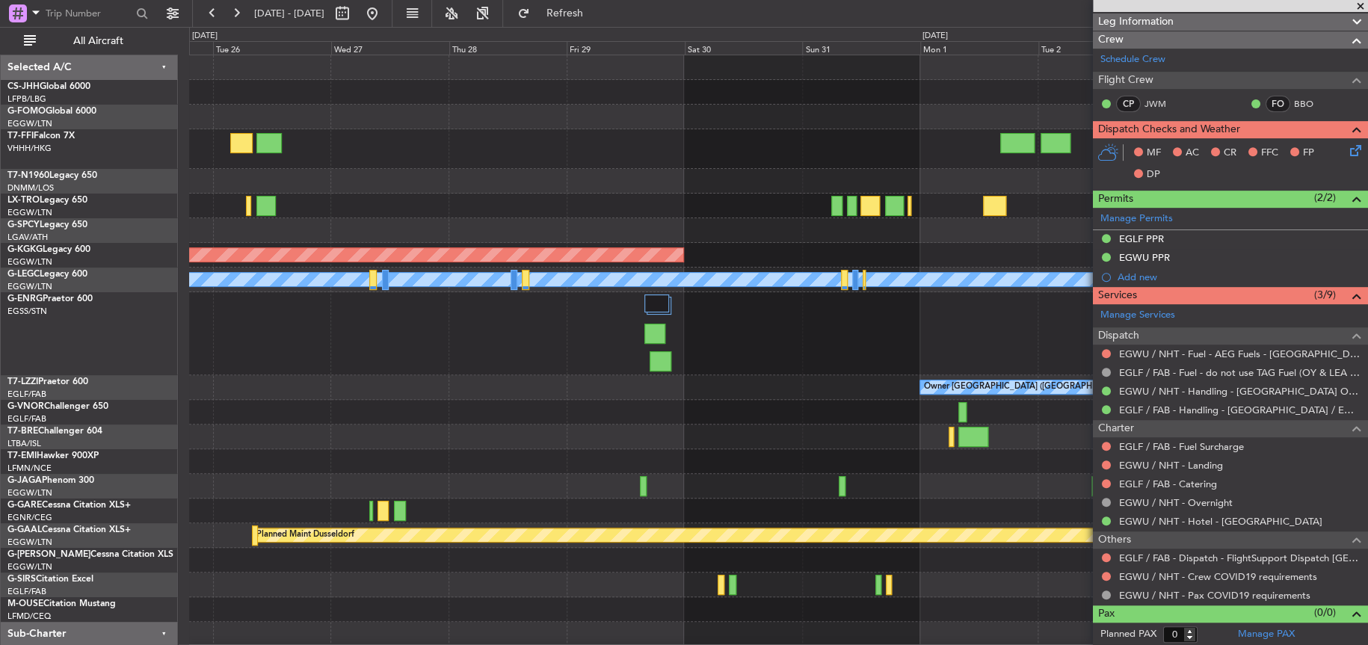
click at [407, 221] on div "Planned Maint London (Biggin Hill) AOG Maint Istanbul (Ataturk) A/C Unavailable…" at bounding box center [778, 363] width 1178 height 616
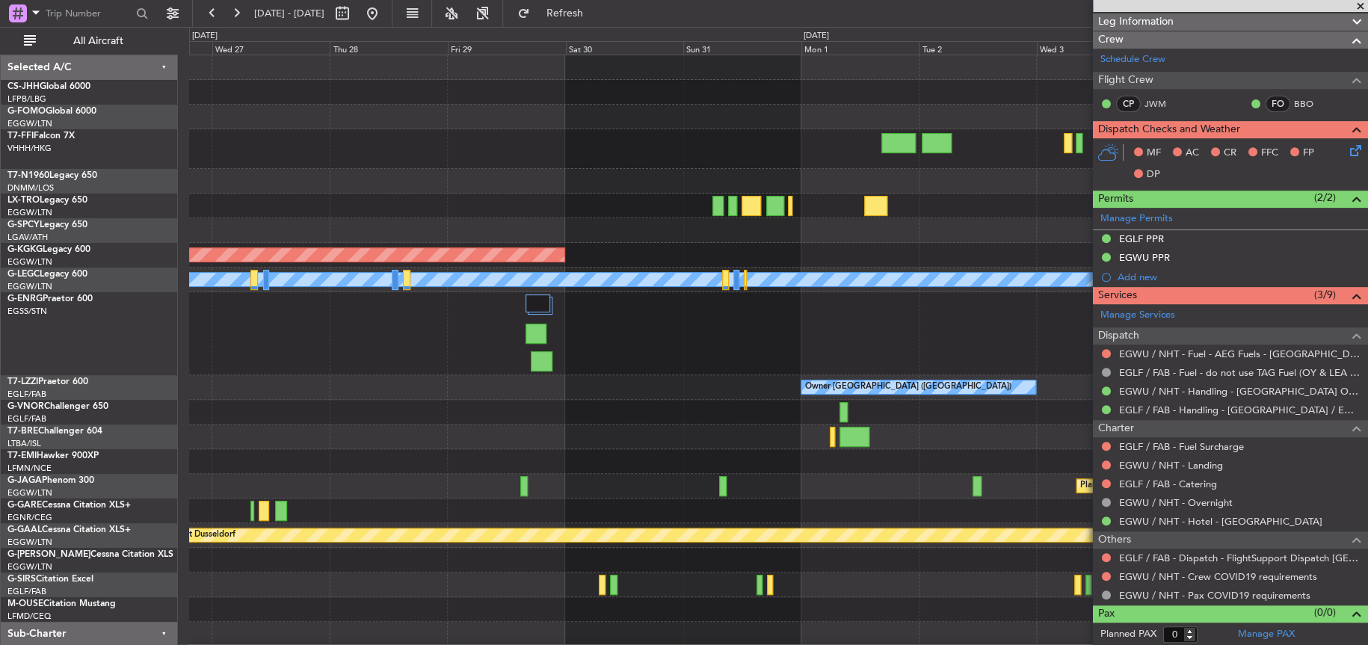
click at [588, 212] on div "Planned Maint London (Biggin Hill) AOG Maint Istanbul (Ataturk) A/C Unavailable…" at bounding box center [778, 363] width 1178 height 616
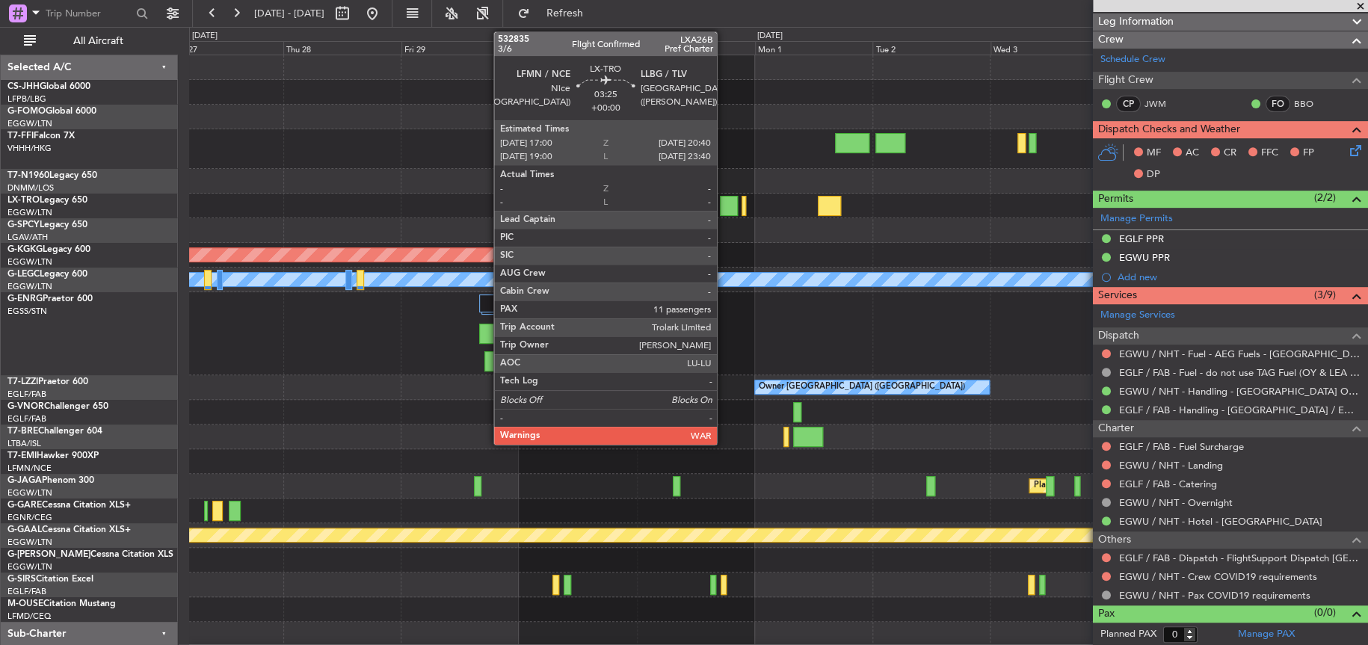
click at [724, 207] on div at bounding box center [729, 206] width 19 height 20
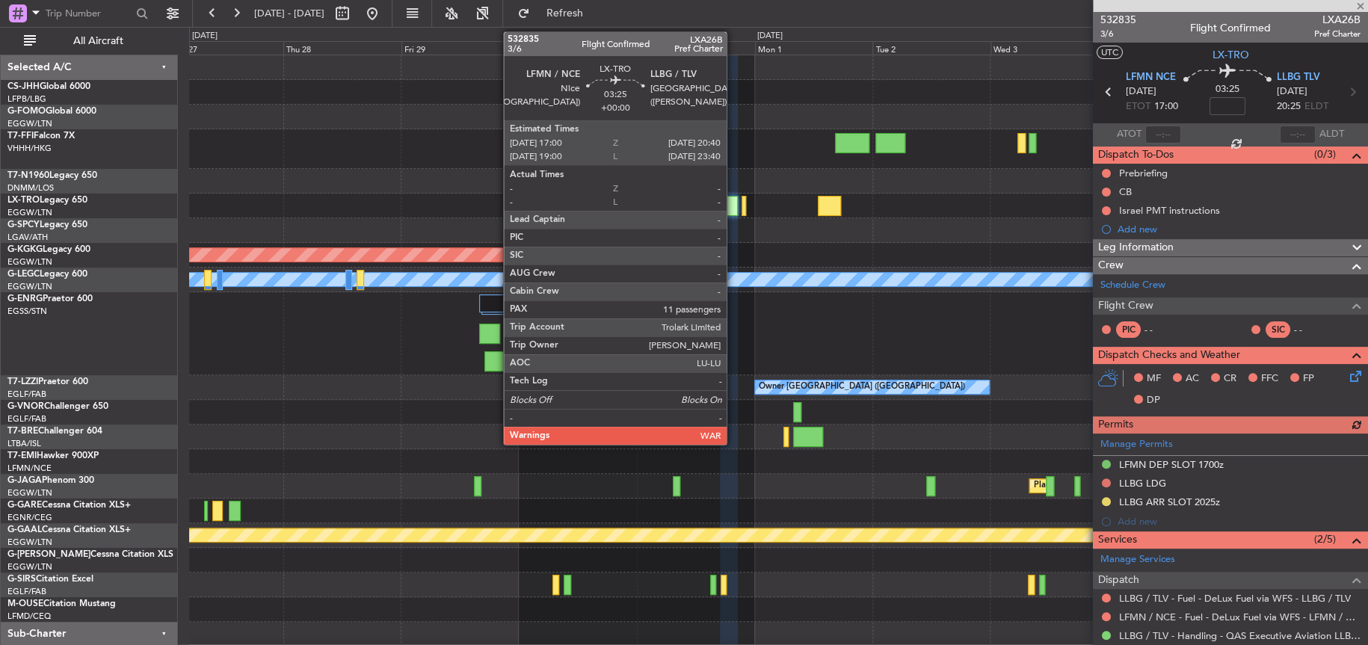
click at [732, 207] on div at bounding box center [729, 206] width 19 height 20
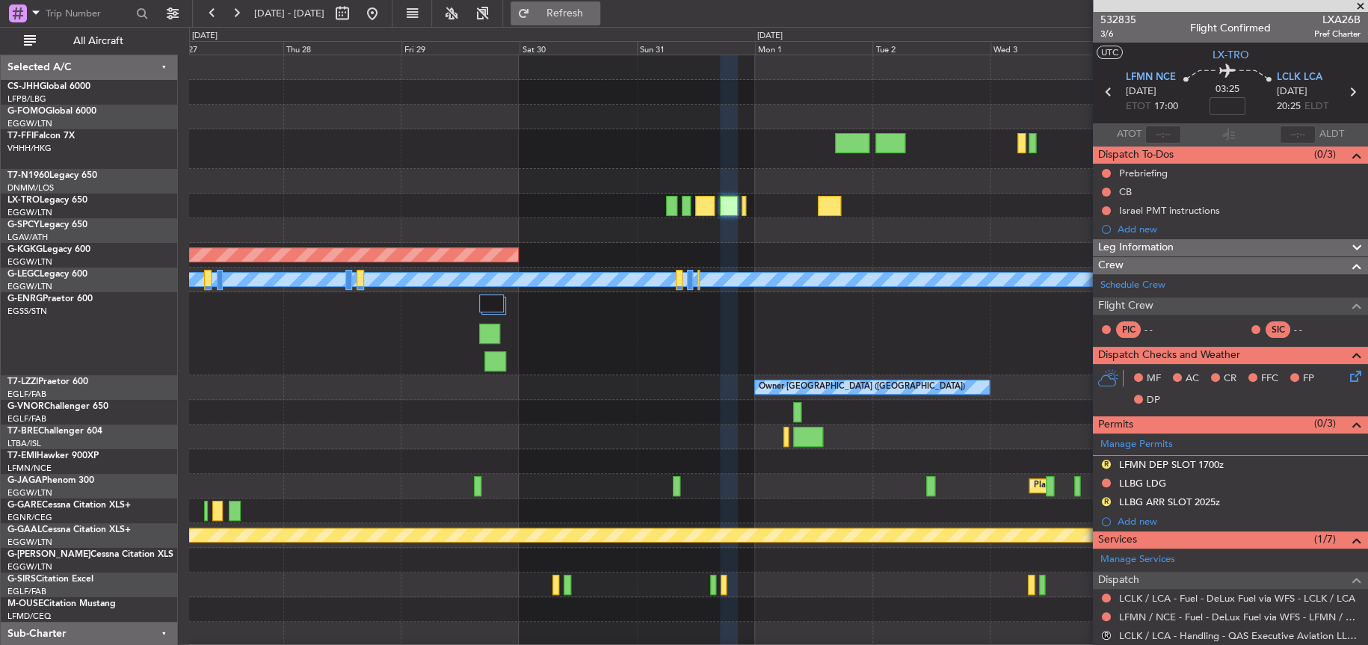
click at [578, 22] on button "Refresh" at bounding box center [556, 13] width 90 height 24
click at [752, 170] on div "AOG Maint Istanbul (Ataturk) A/C Unavailable London (Luton) Owner Owner London …" at bounding box center [778, 363] width 1178 height 616
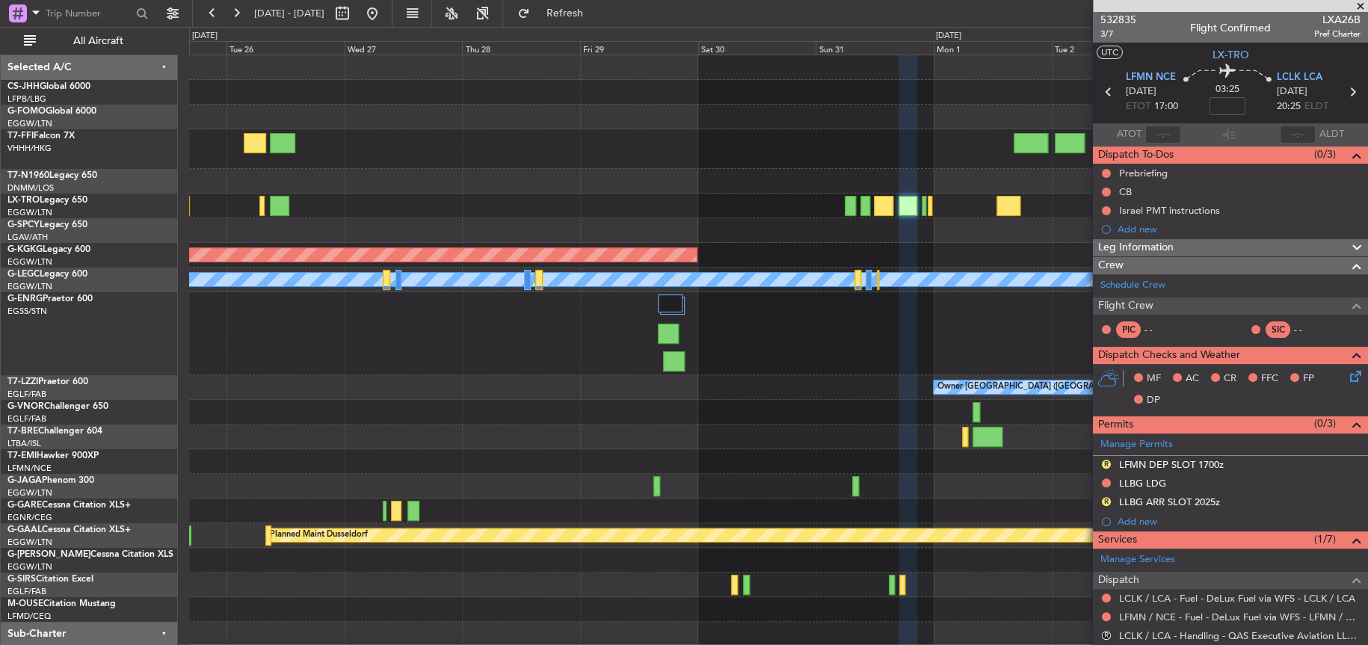
click at [890, 224] on div at bounding box center [778, 230] width 1178 height 25
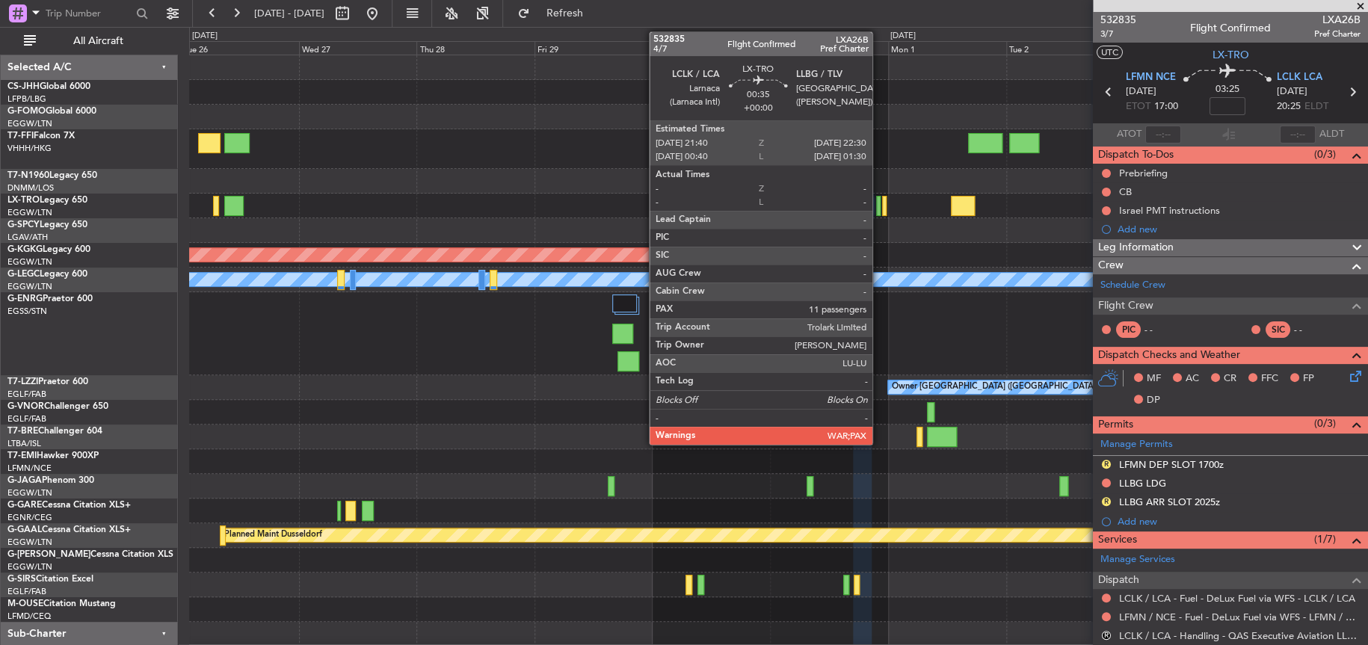
click at [879, 210] on div at bounding box center [878, 206] width 4 height 20
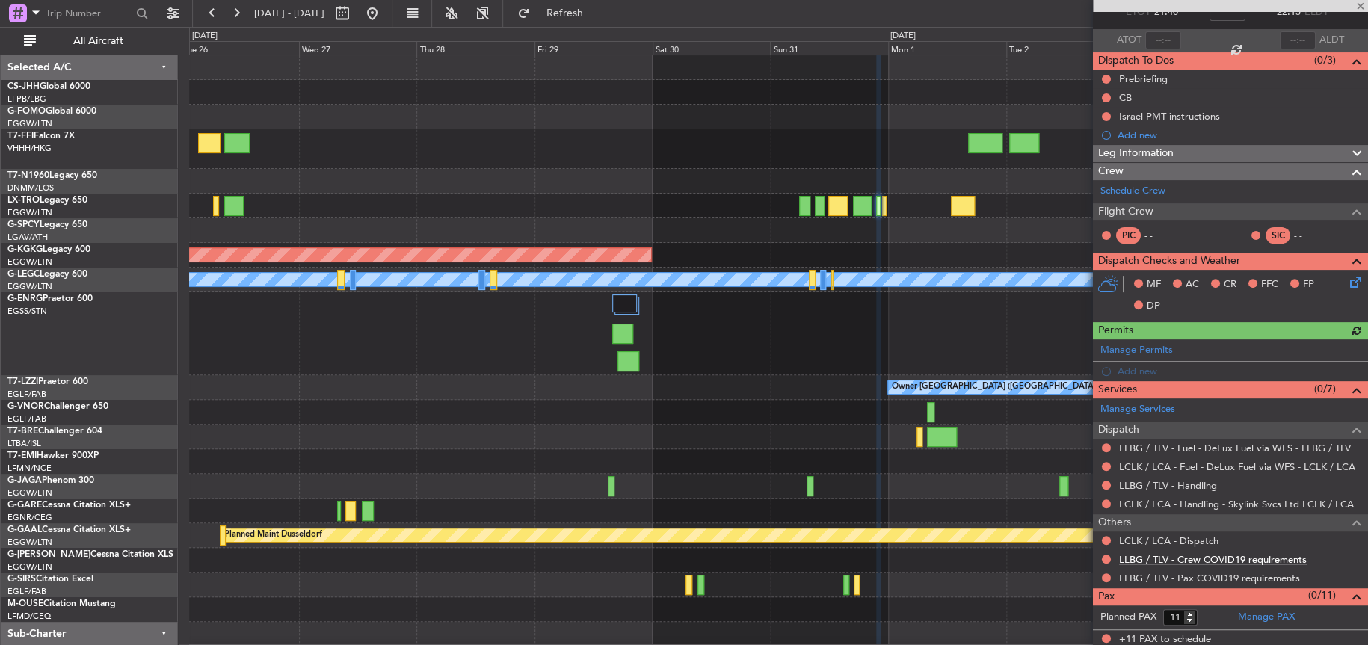
scroll to position [96, 0]
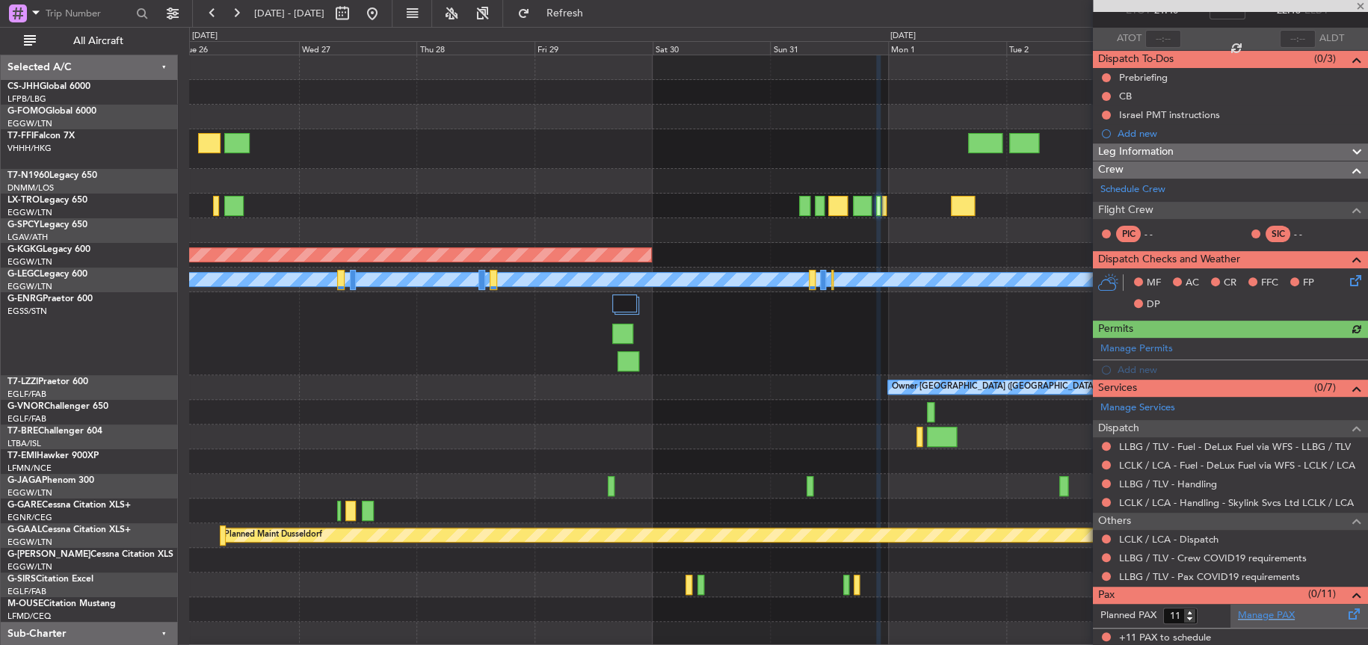
click at [1271, 615] on link "Manage PAX" at bounding box center [1266, 616] width 57 height 15
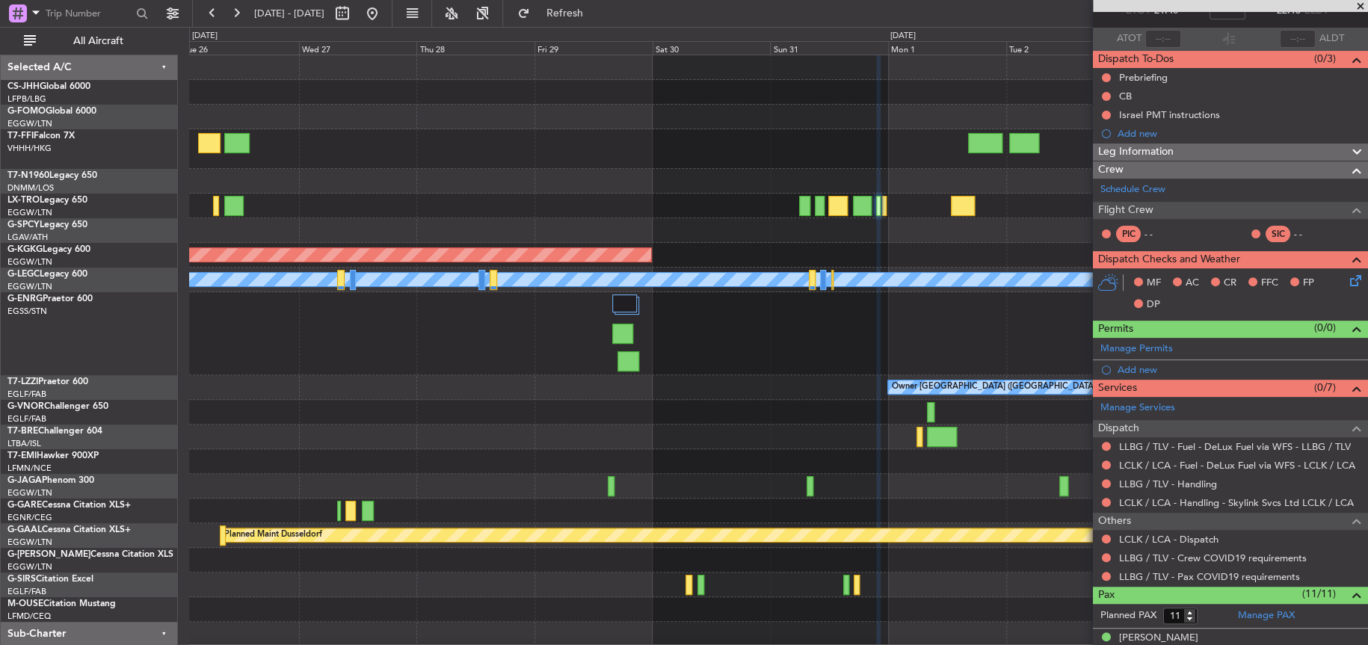
click at [721, 147] on div at bounding box center [778, 149] width 1178 height 40
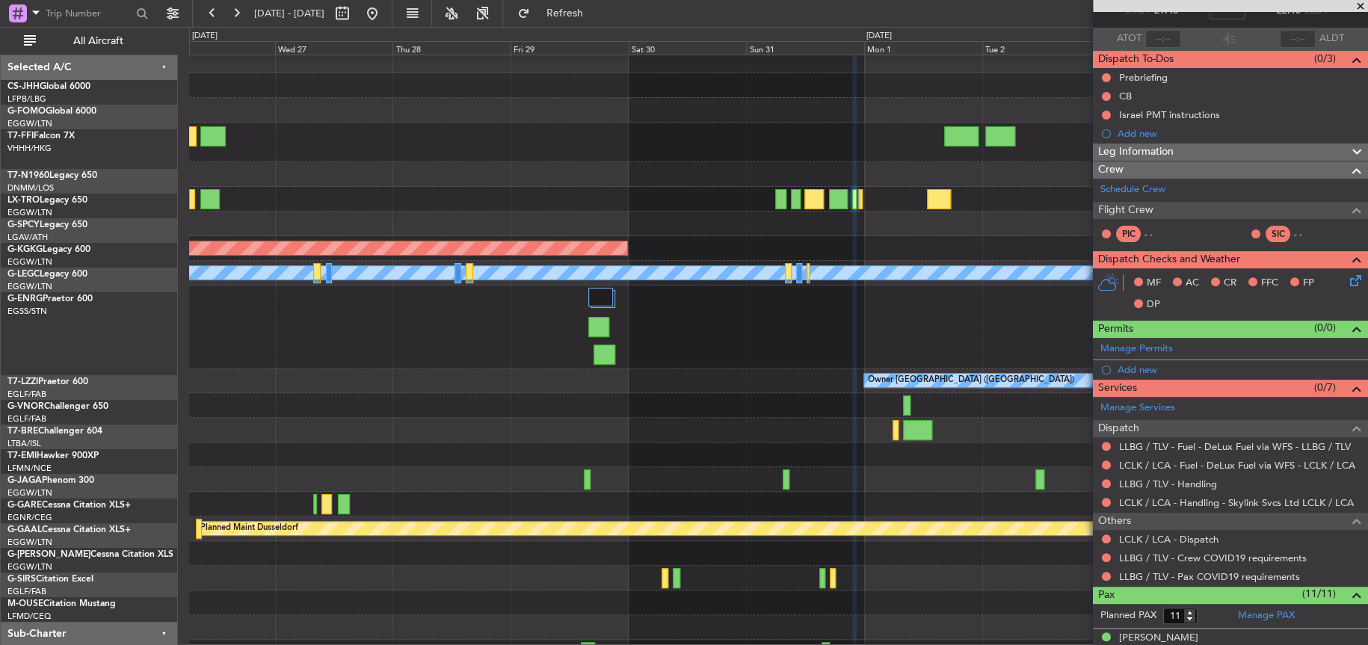
click at [744, 125] on div at bounding box center [778, 143] width 1178 height 40
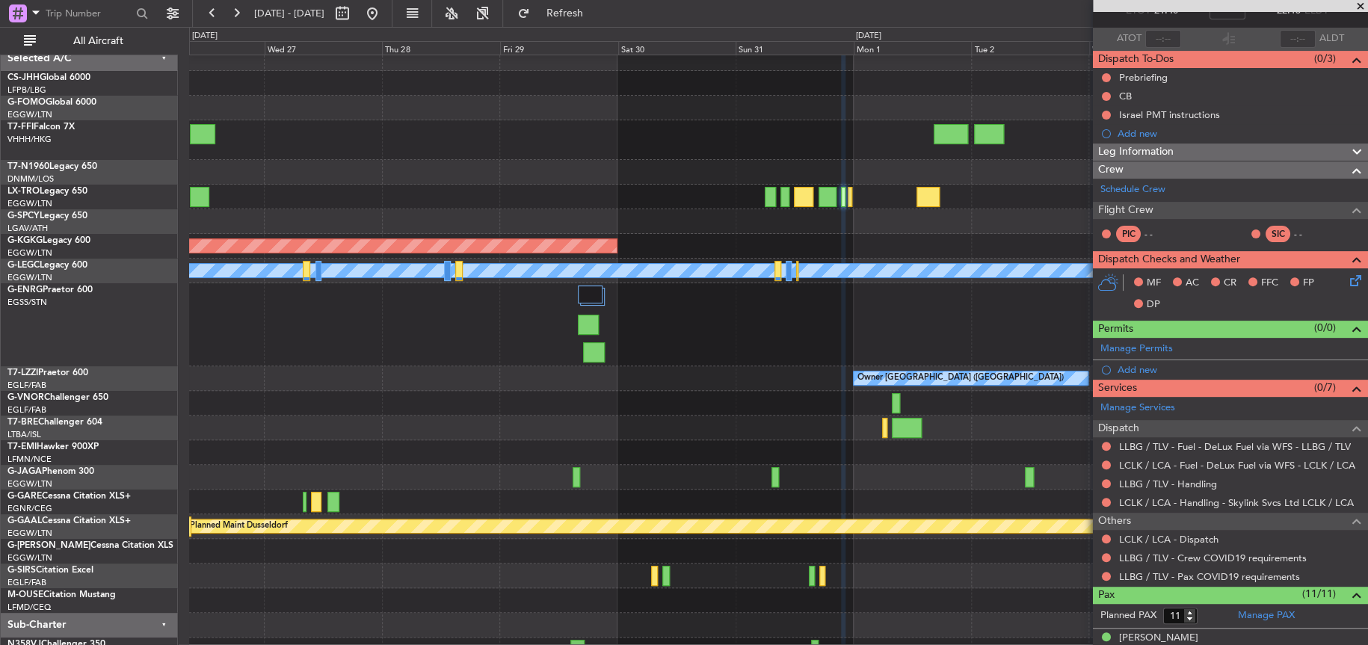
click at [665, 160] on div at bounding box center [778, 172] width 1178 height 25
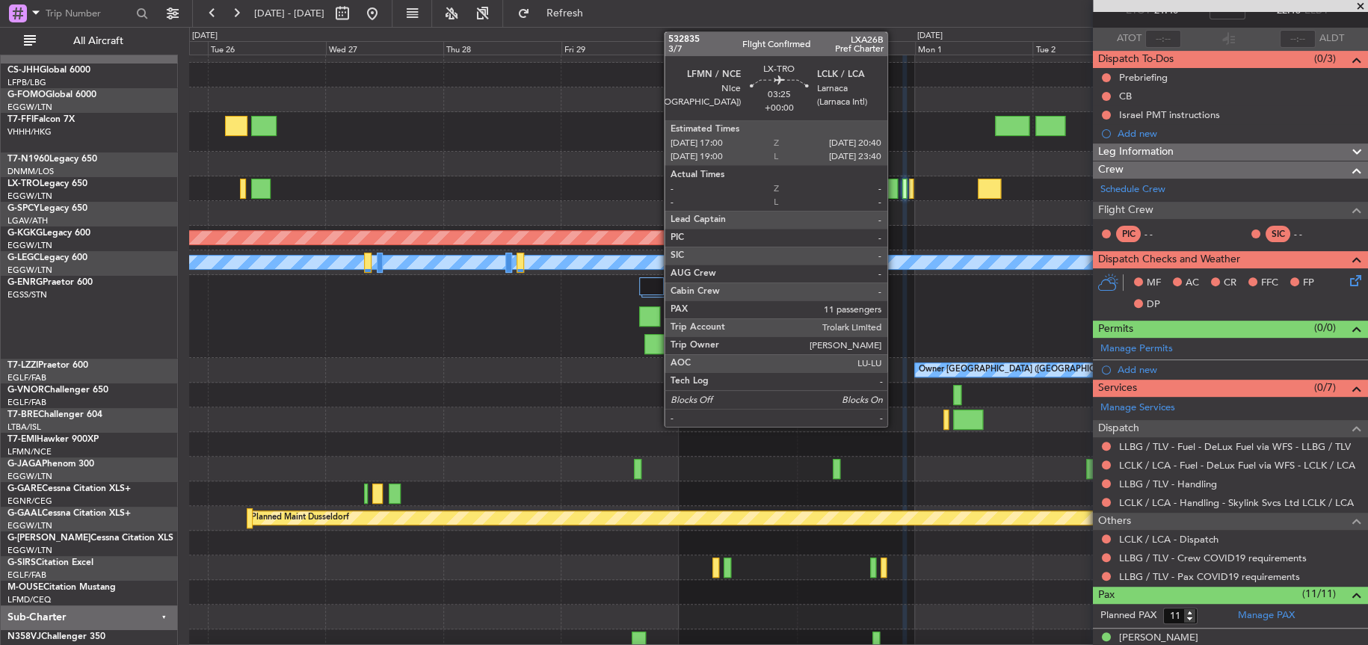
click at [894, 196] on div at bounding box center [889, 189] width 19 height 20
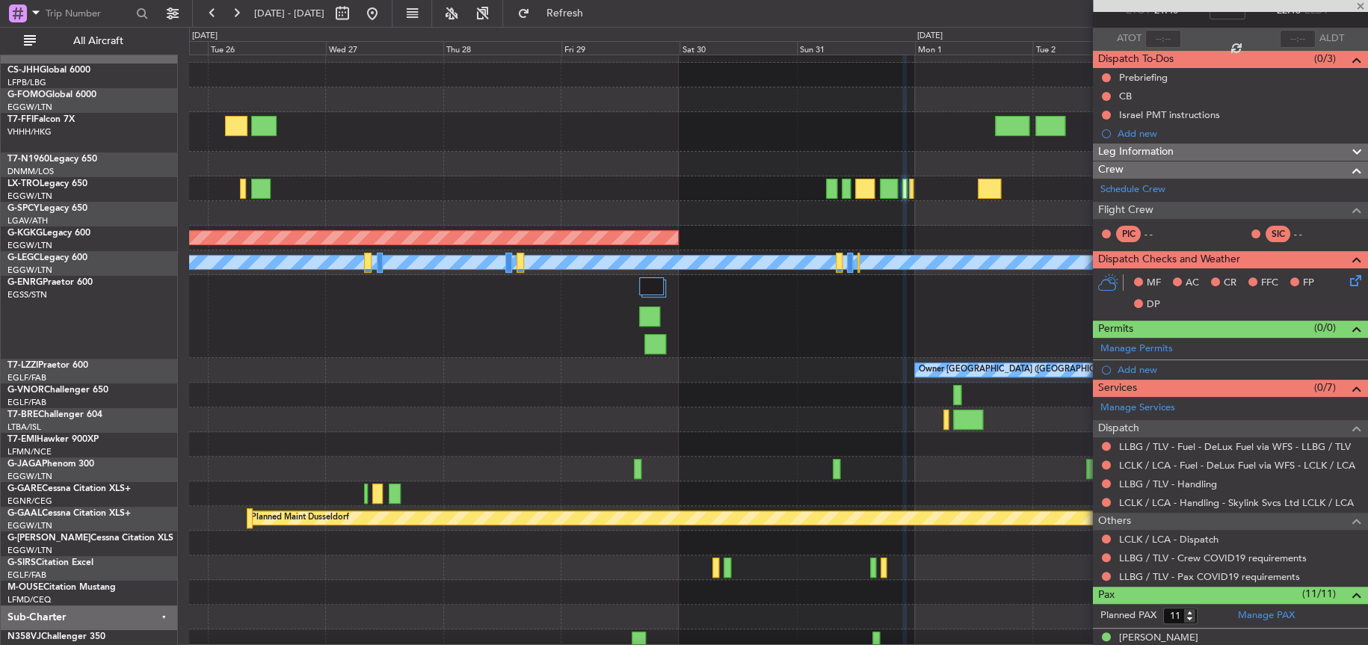
scroll to position [0, 0]
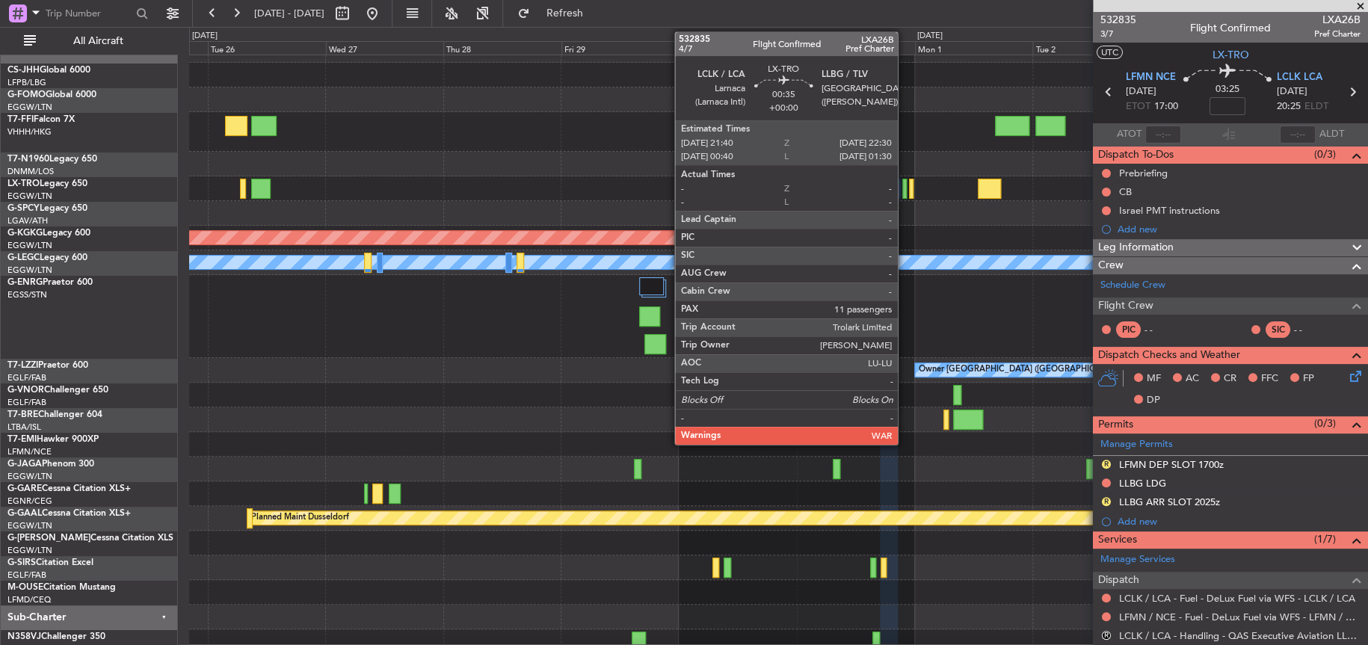
click at [905, 196] on div at bounding box center [904, 189] width 4 height 20
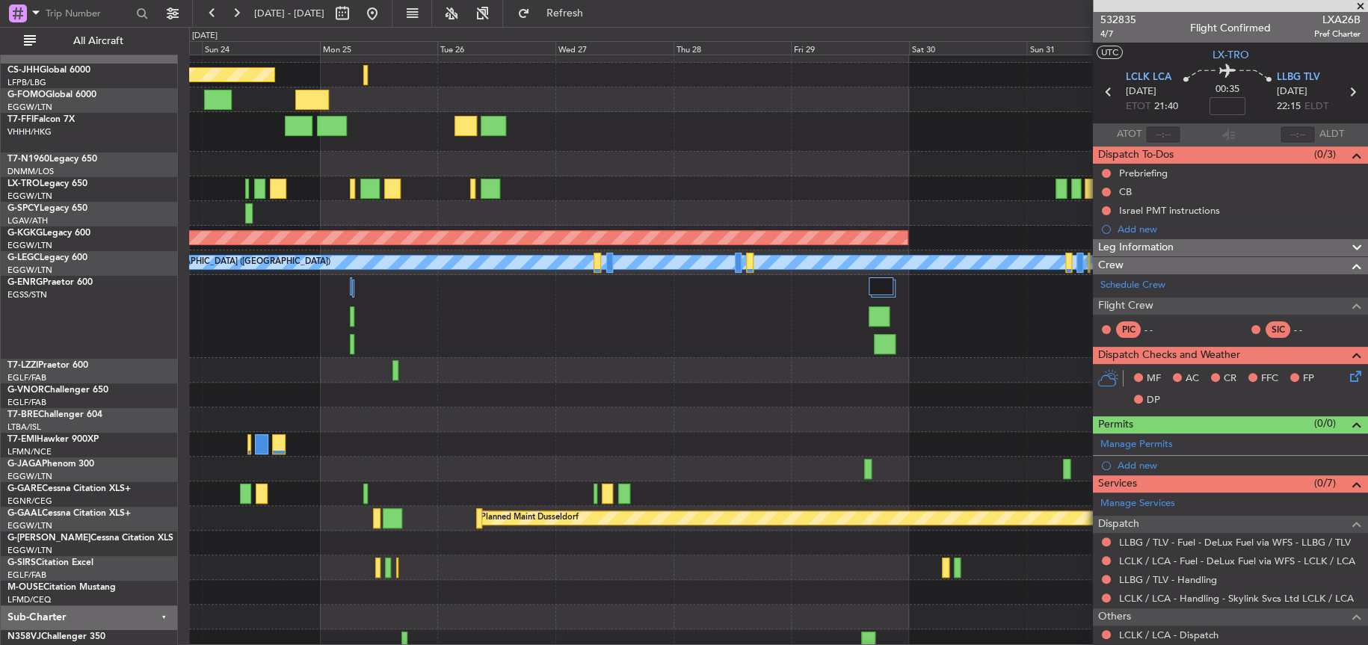
click at [983, 383] on div at bounding box center [778, 395] width 1178 height 25
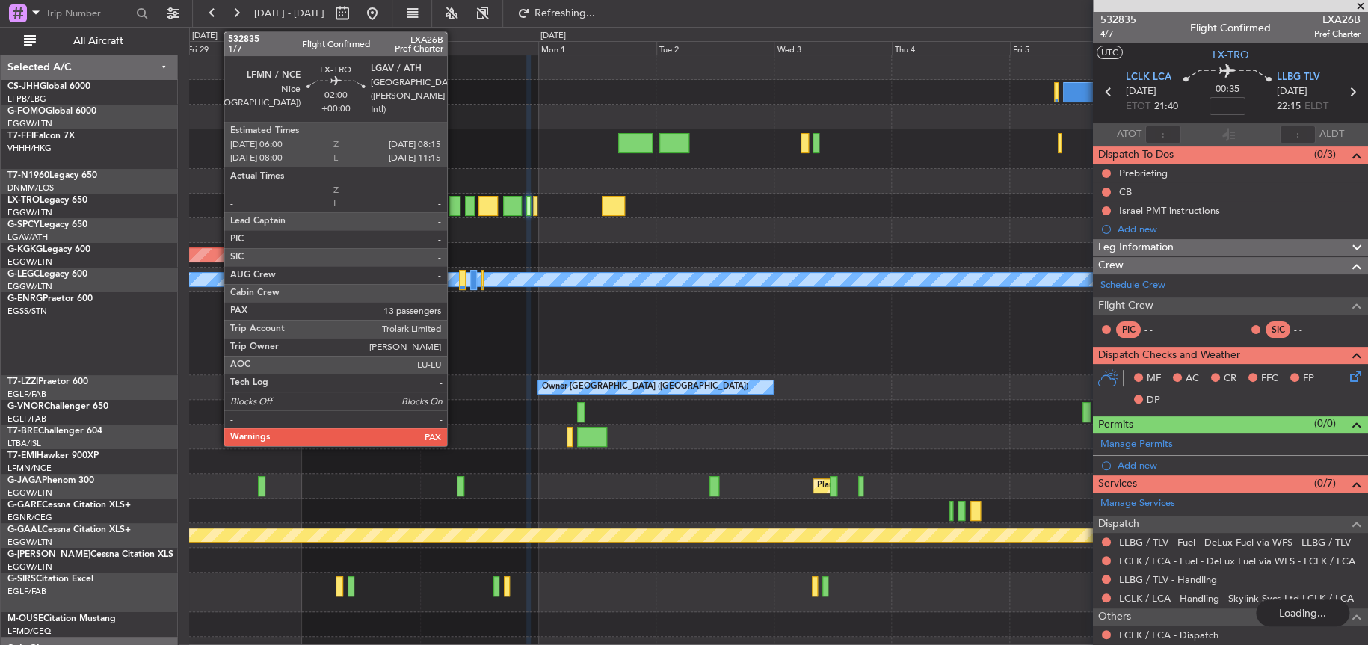
click at [454, 200] on div at bounding box center [454, 206] width 11 height 20
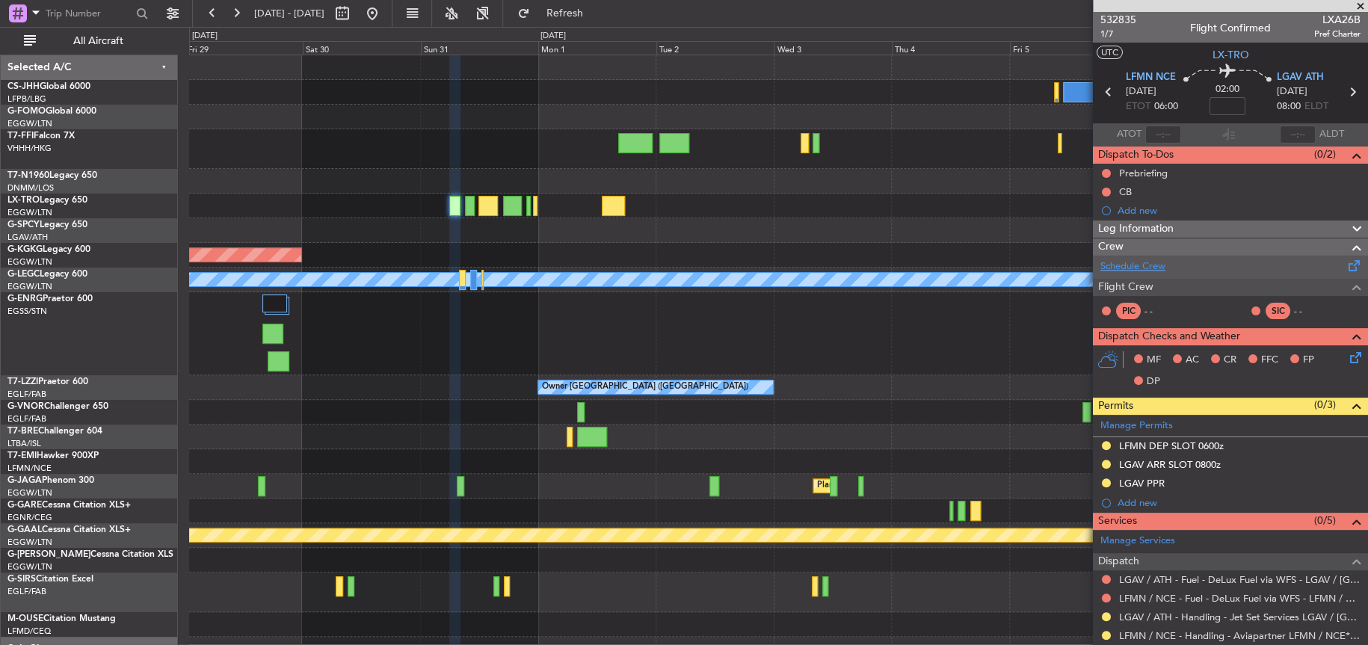
click at [1140, 259] on link "Schedule Crew" at bounding box center [1133, 266] width 65 height 15
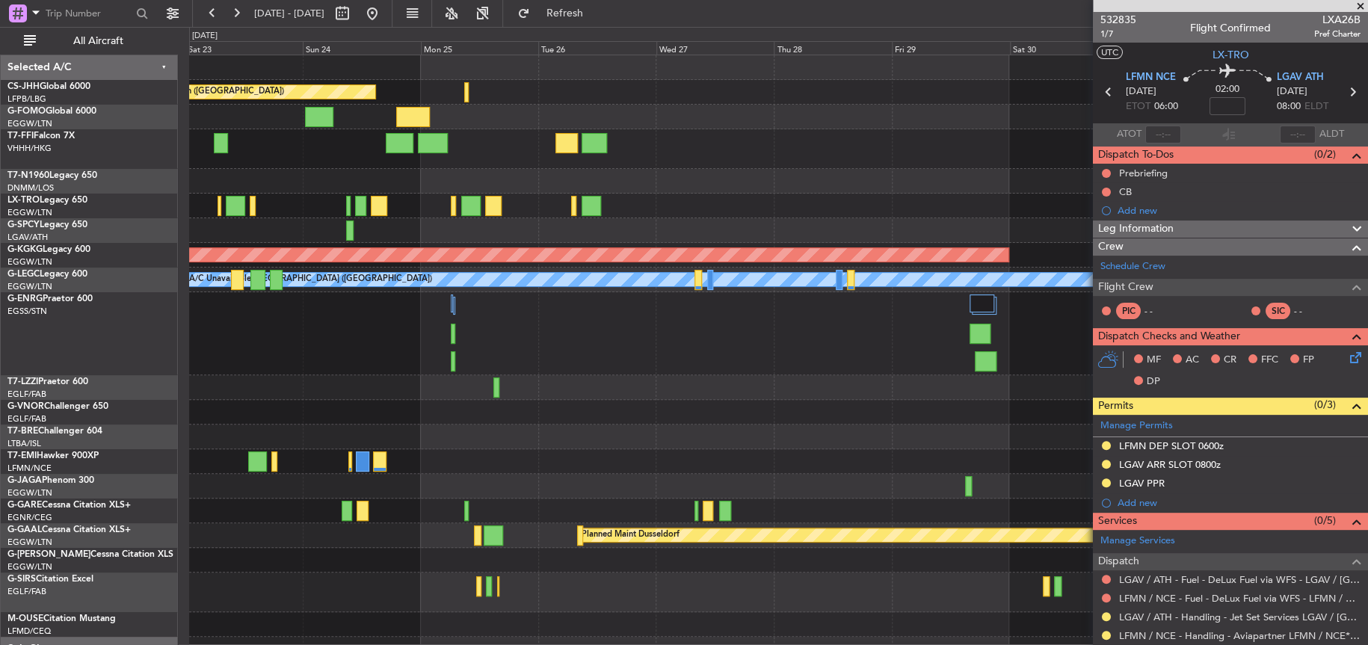
click at [1095, 219] on fb-app "29 Aug 2025 - 08 Sep 2025 Refresh Quick Links All Aircraft Planned Maint London…" at bounding box center [684, 328] width 1368 height 634
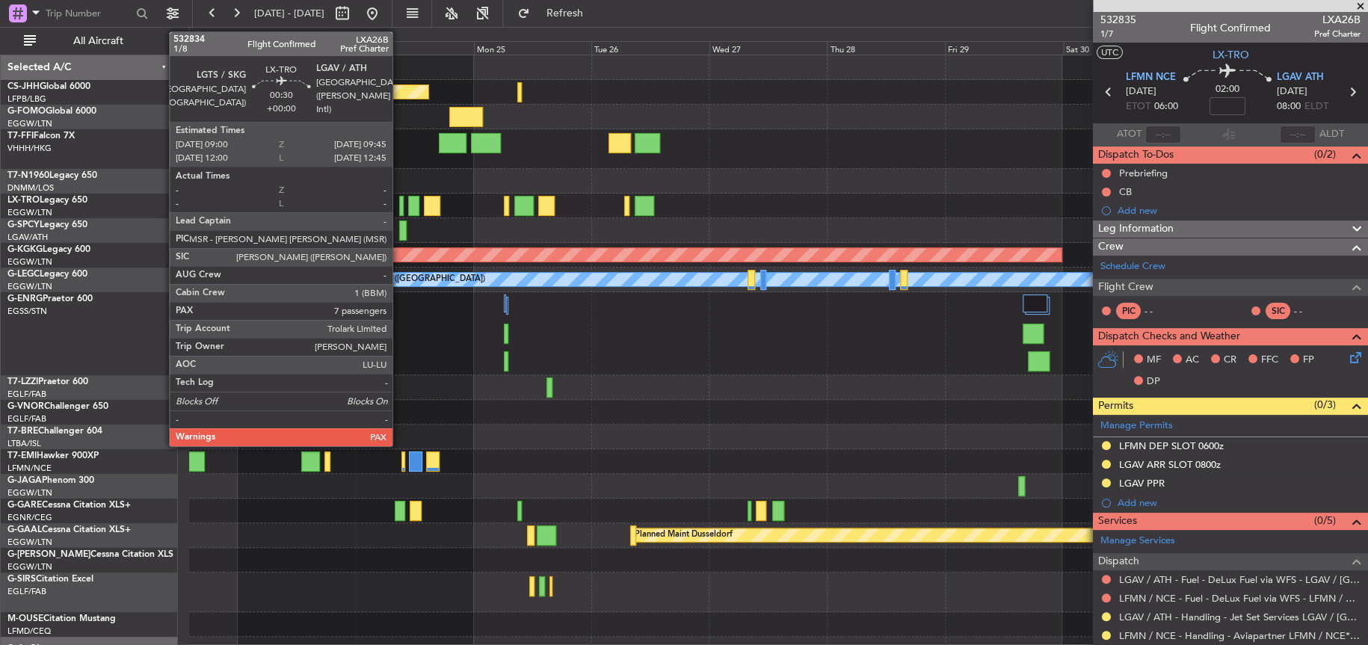
click at [399, 209] on div at bounding box center [401, 206] width 4 height 20
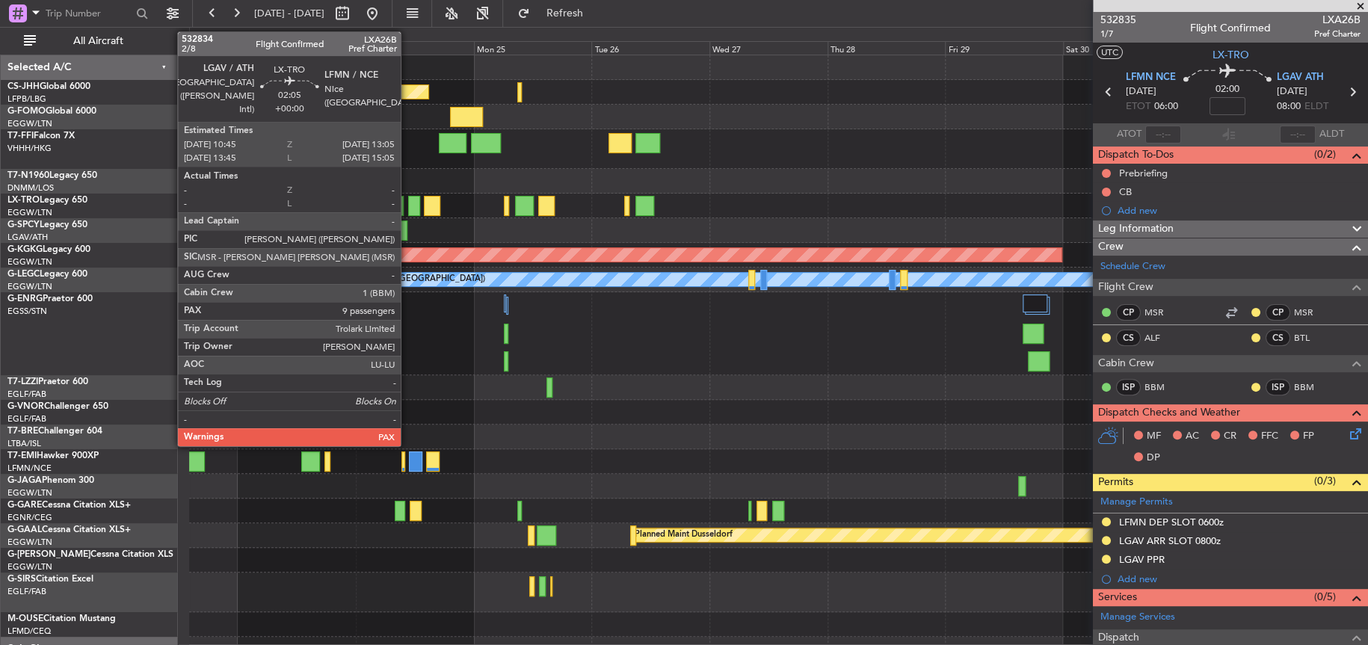
click at [408, 205] on div at bounding box center [414, 206] width 12 height 20
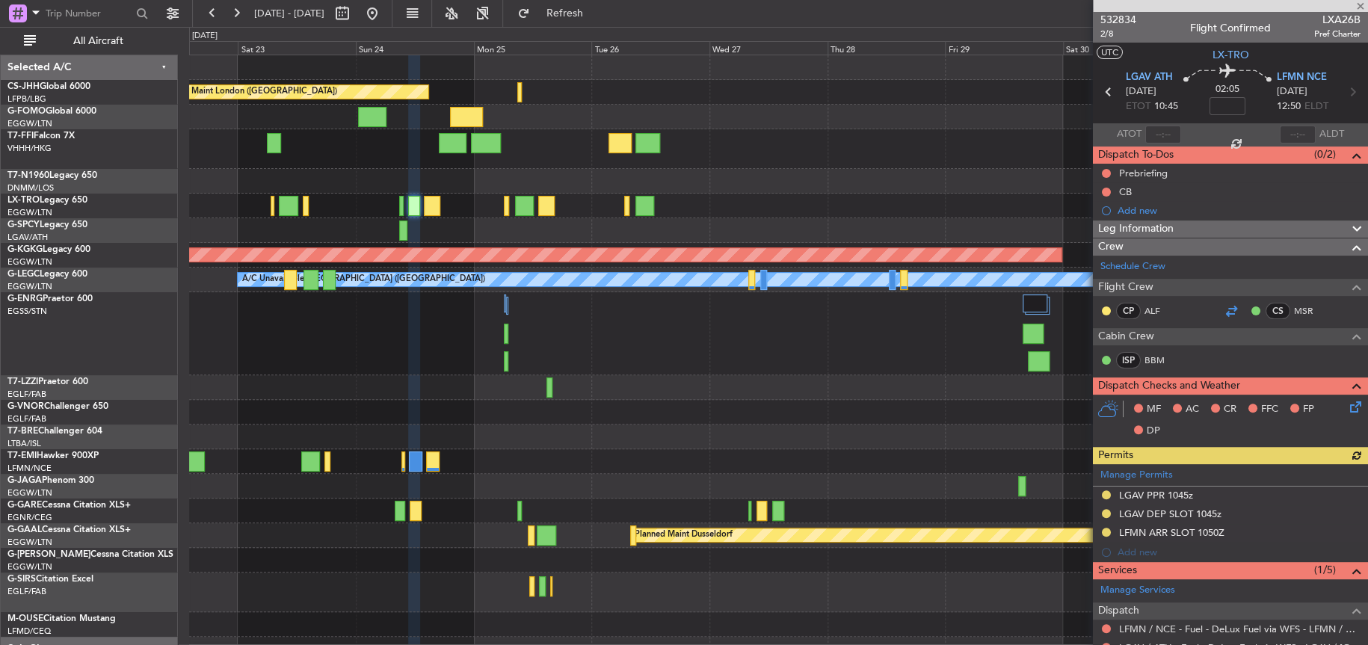
click at [1225, 311] on div at bounding box center [1231, 311] width 18 height 18
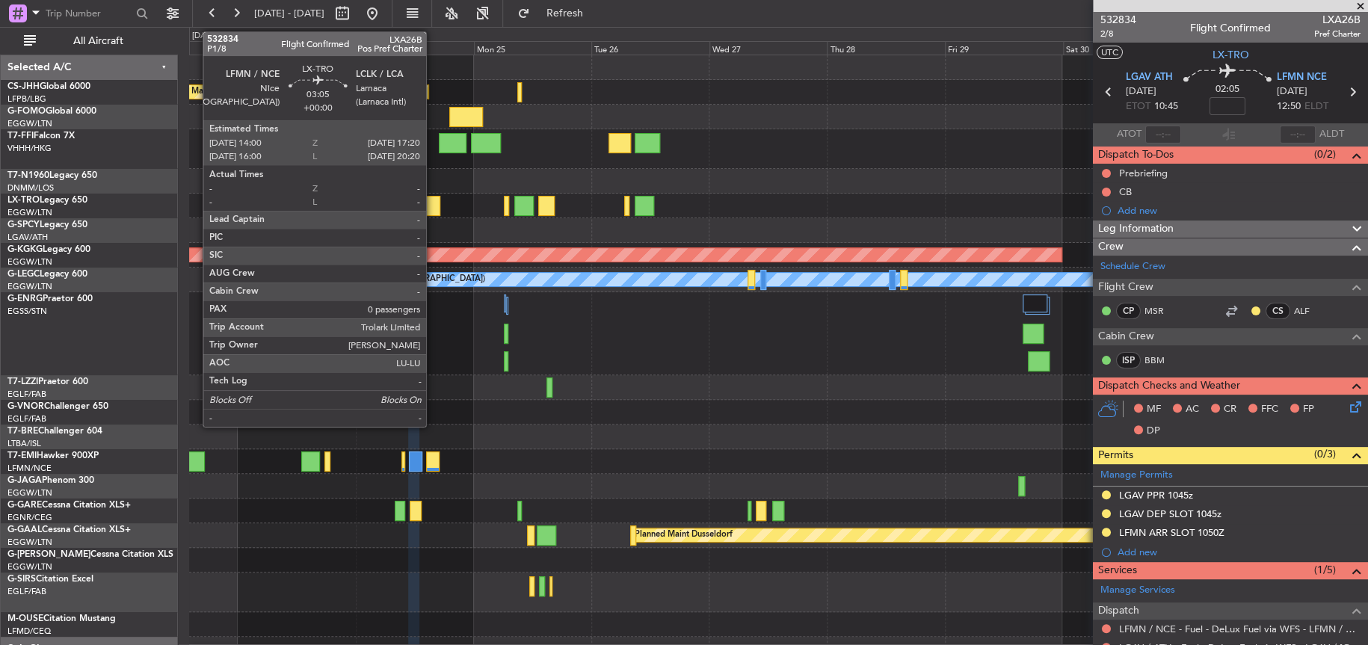
click at [433, 204] on div at bounding box center [432, 206] width 16 height 20
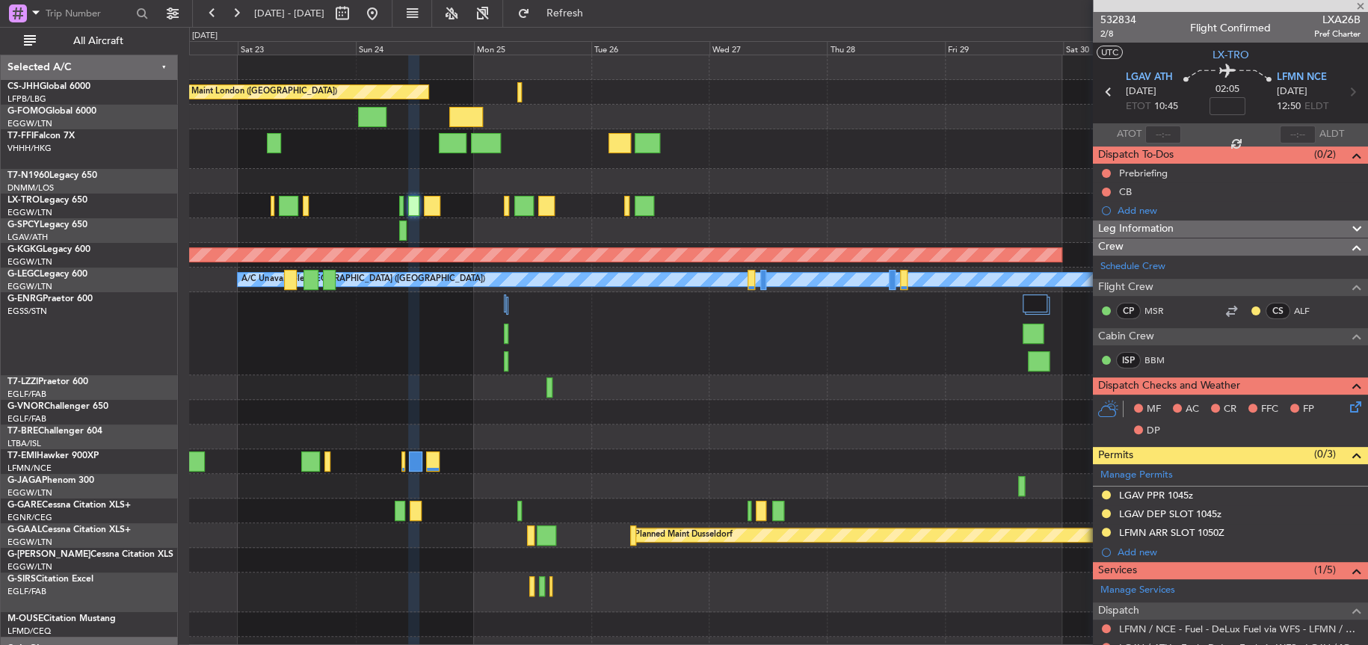
type input "0"
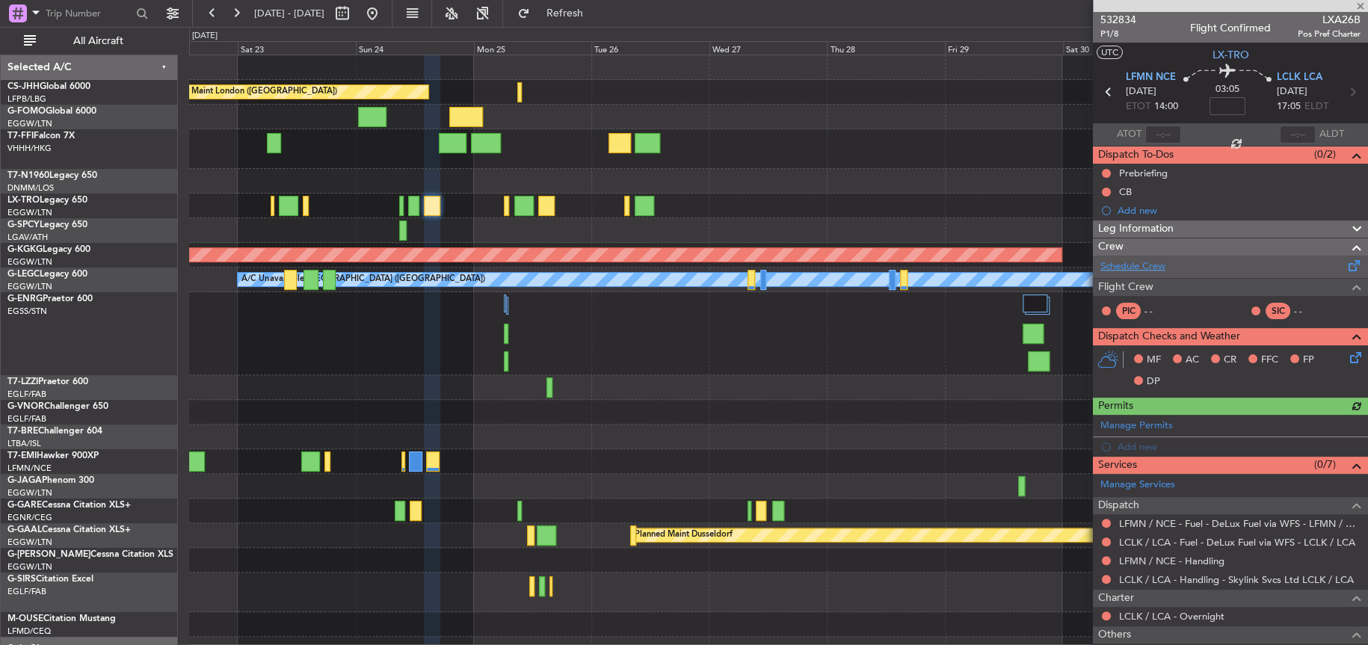
click at [1124, 266] on link "Schedule Crew" at bounding box center [1133, 266] width 65 height 15
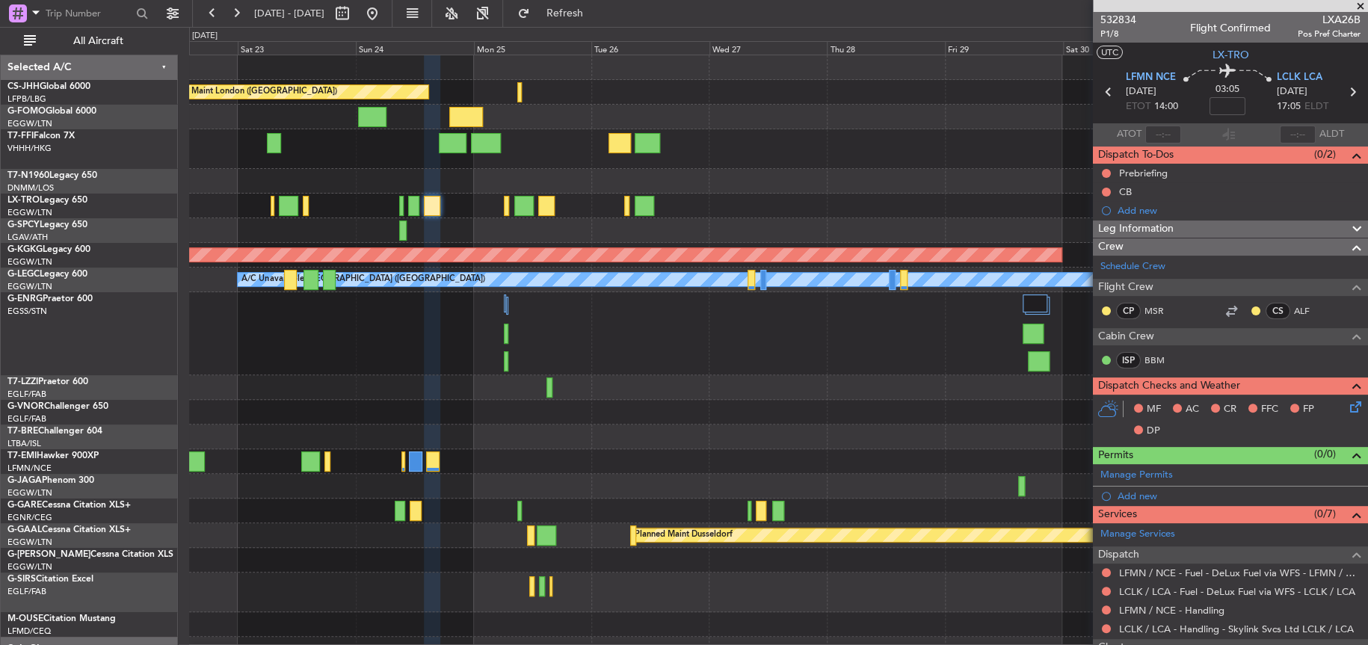
click at [879, 468] on div at bounding box center [778, 461] width 1178 height 25
click at [886, 159] on div at bounding box center [778, 149] width 1178 height 40
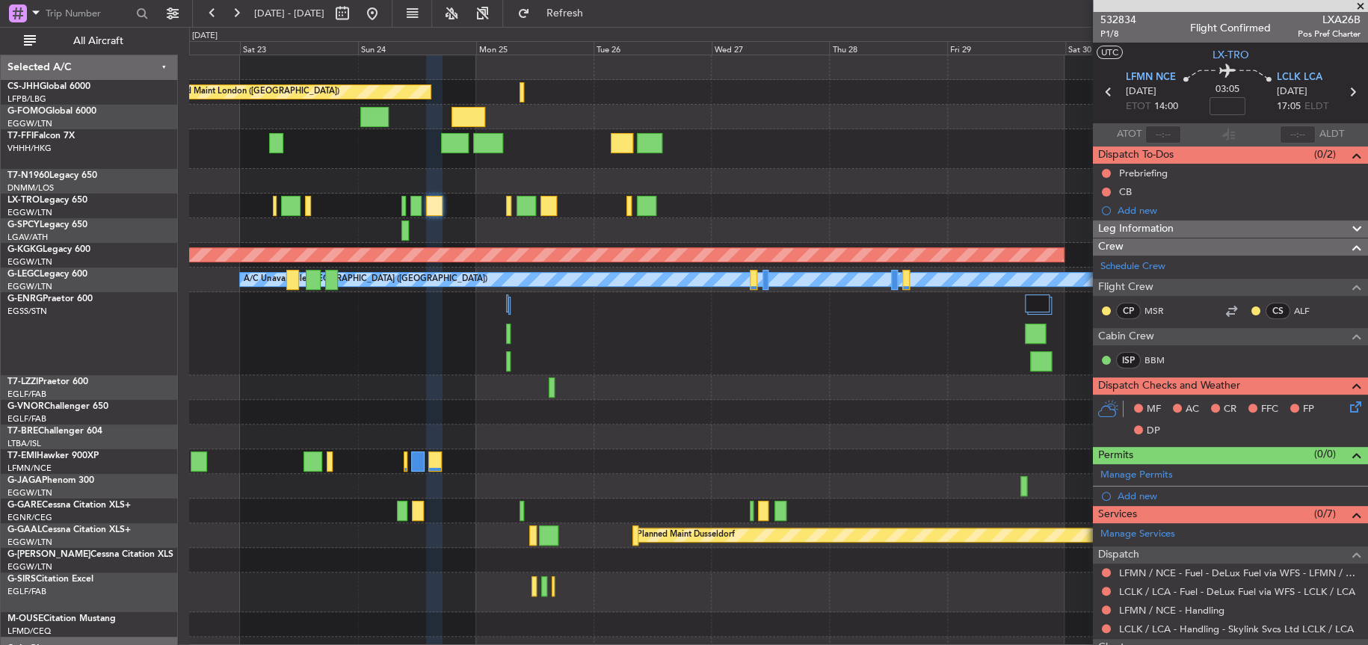
click at [873, 141] on div at bounding box center [778, 149] width 1178 height 40
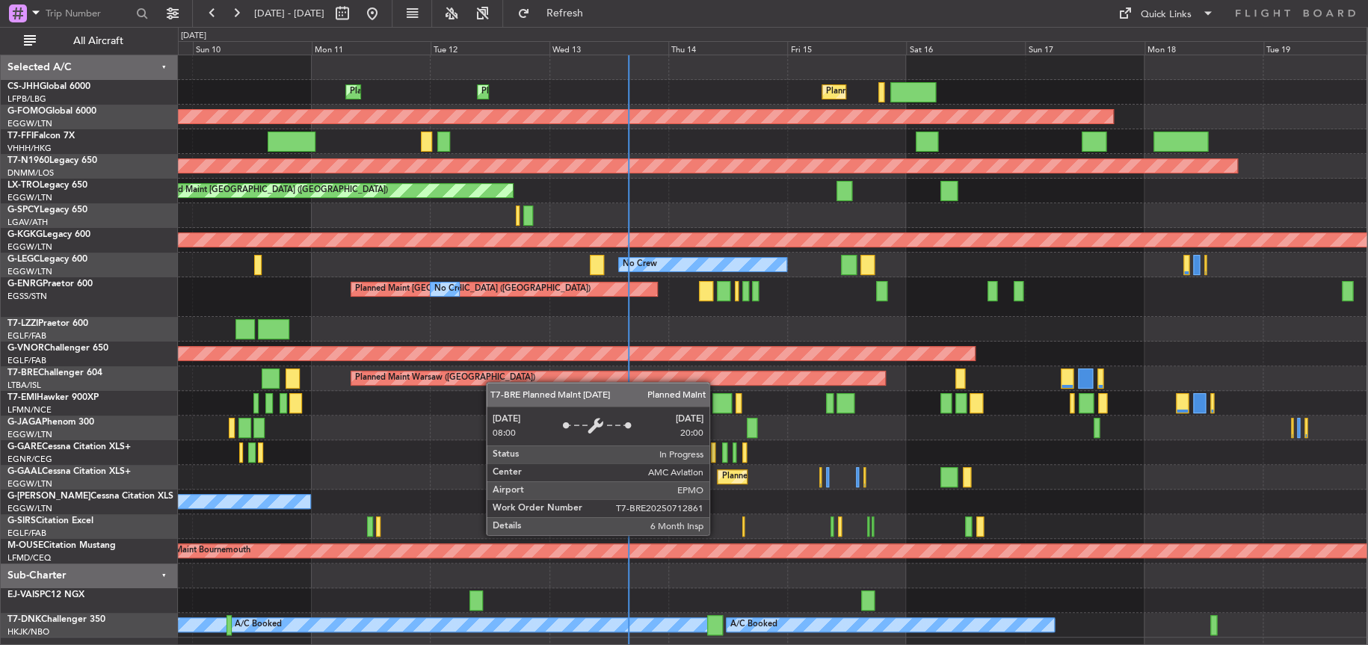
click at [464, 375] on div "Planned Maint [GEOGRAPHIC_DATA] ([GEOGRAPHIC_DATA]) Planned Maint [GEOGRAPHIC_D…" at bounding box center [772, 346] width 1189 height 582
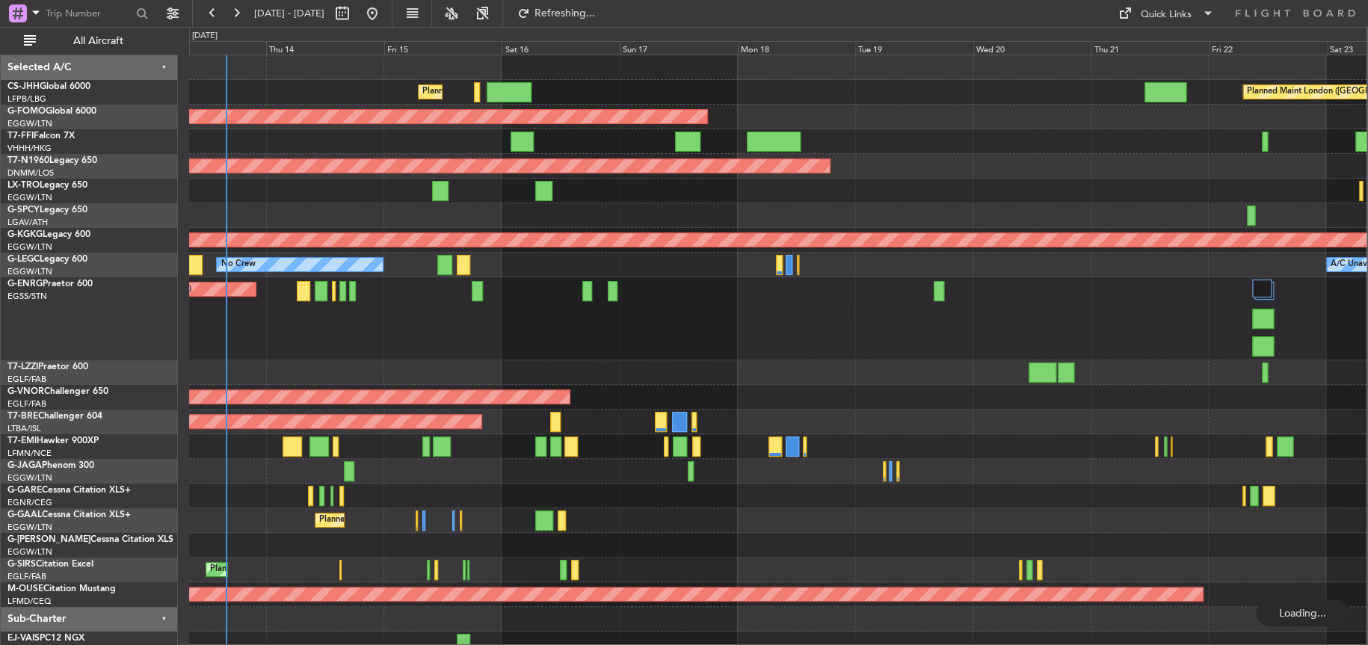
click at [32, 348] on div "Planned Maint [GEOGRAPHIC_DATA] ([GEOGRAPHIC_DATA]) Planned Maint [GEOGRAPHIC_D…" at bounding box center [684, 336] width 1368 height 618
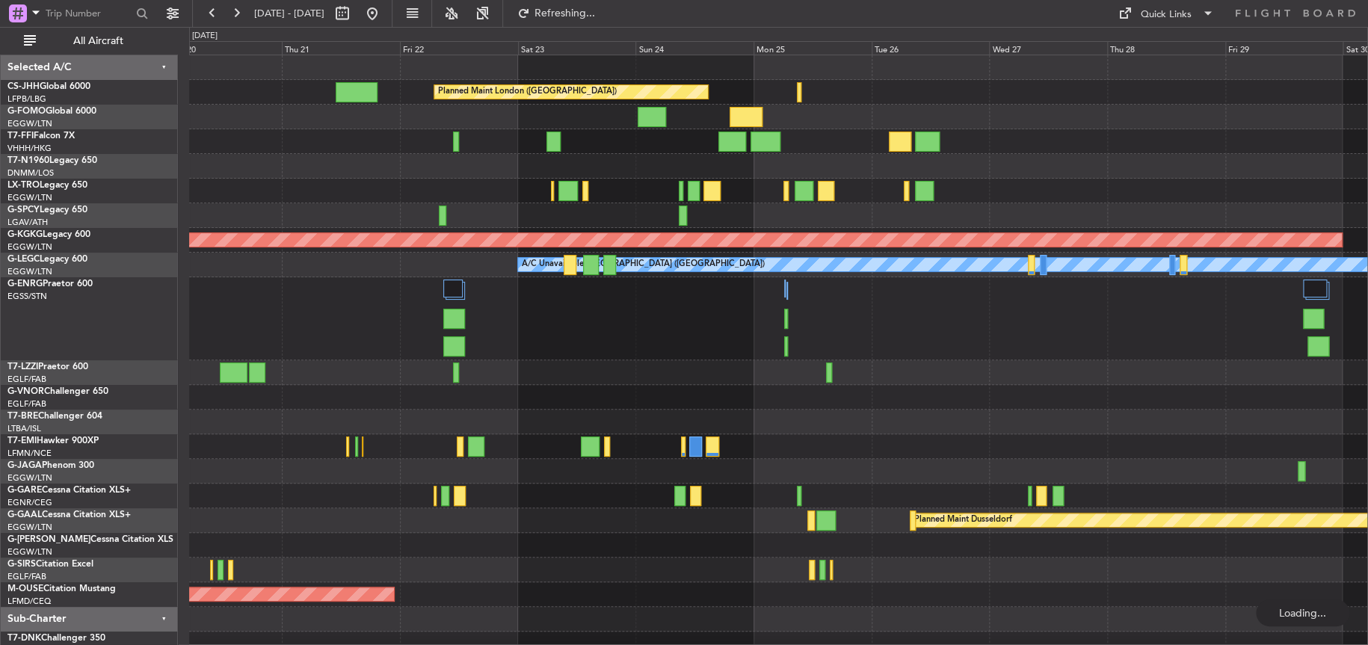
click at [141, 224] on div "Planned Maint London ([GEOGRAPHIC_DATA]) Planned Maint Windsor Locks ([PERSON_N…" at bounding box center [684, 336] width 1368 height 618
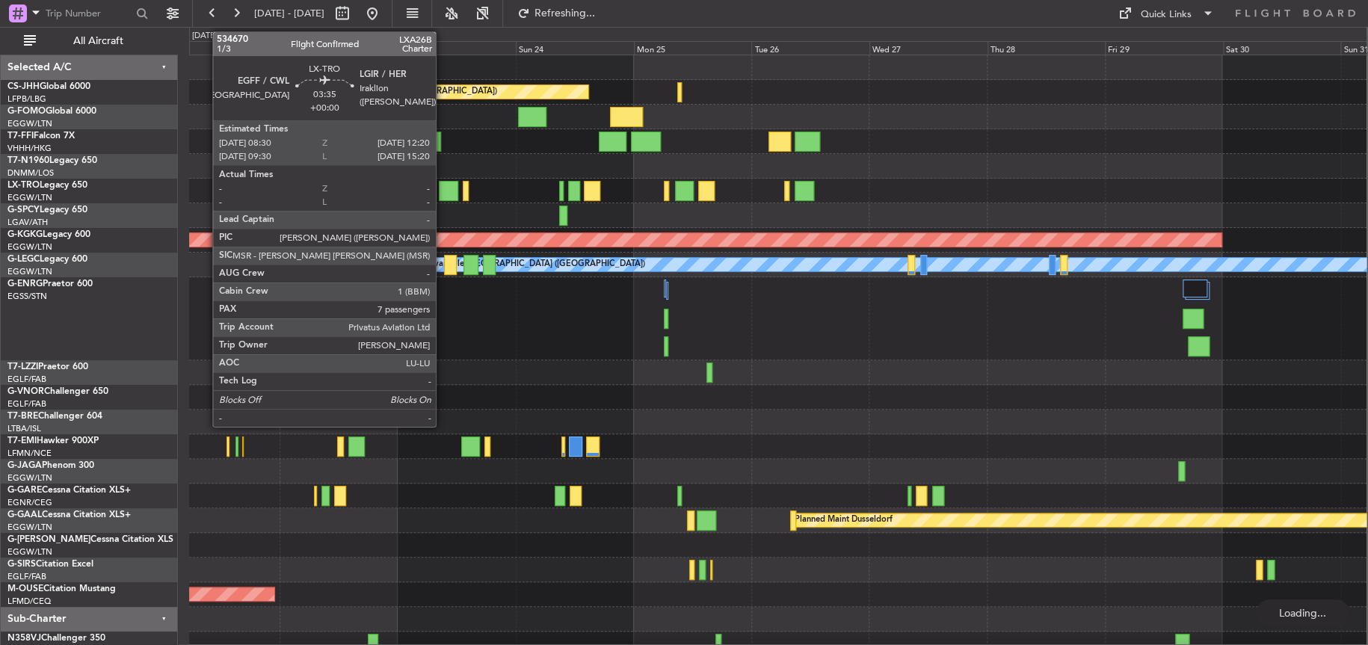
click at [443, 185] on div at bounding box center [448, 191] width 19 height 20
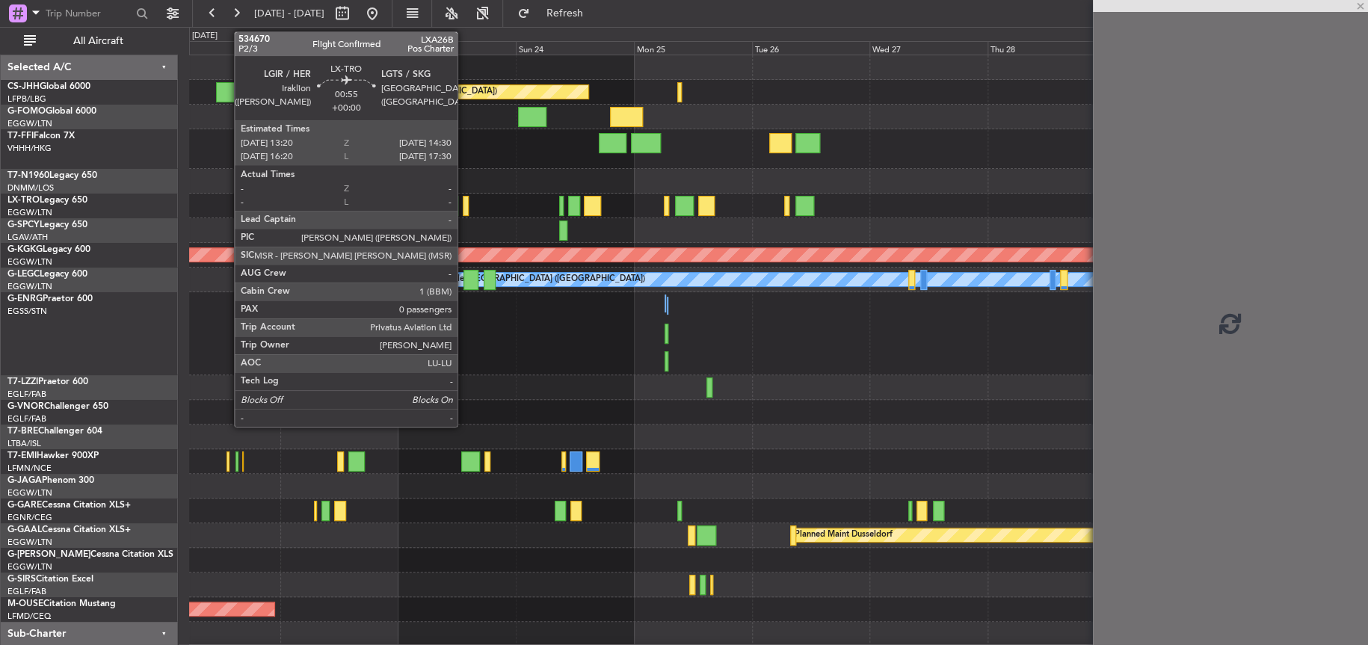
click at [464, 204] on div at bounding box center [466, 206] width 6 height 20
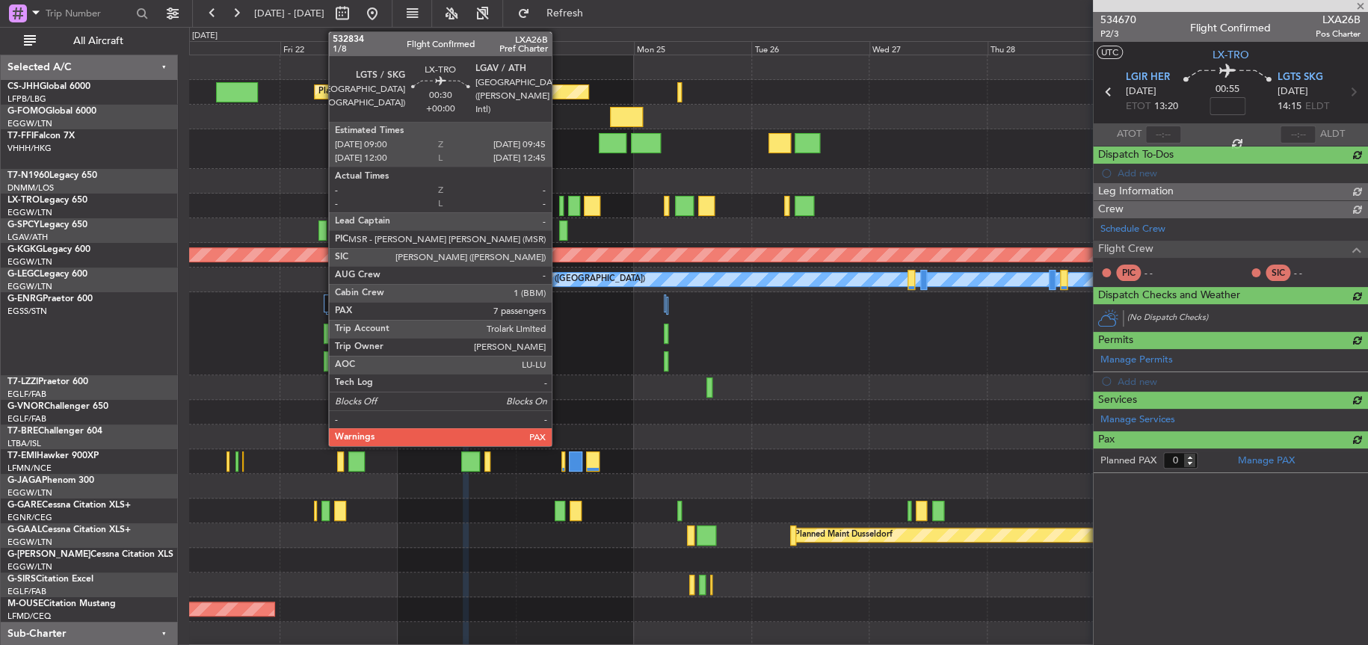
click at [560, 210] on div at bounding box center [561, 206] width 4 height 20
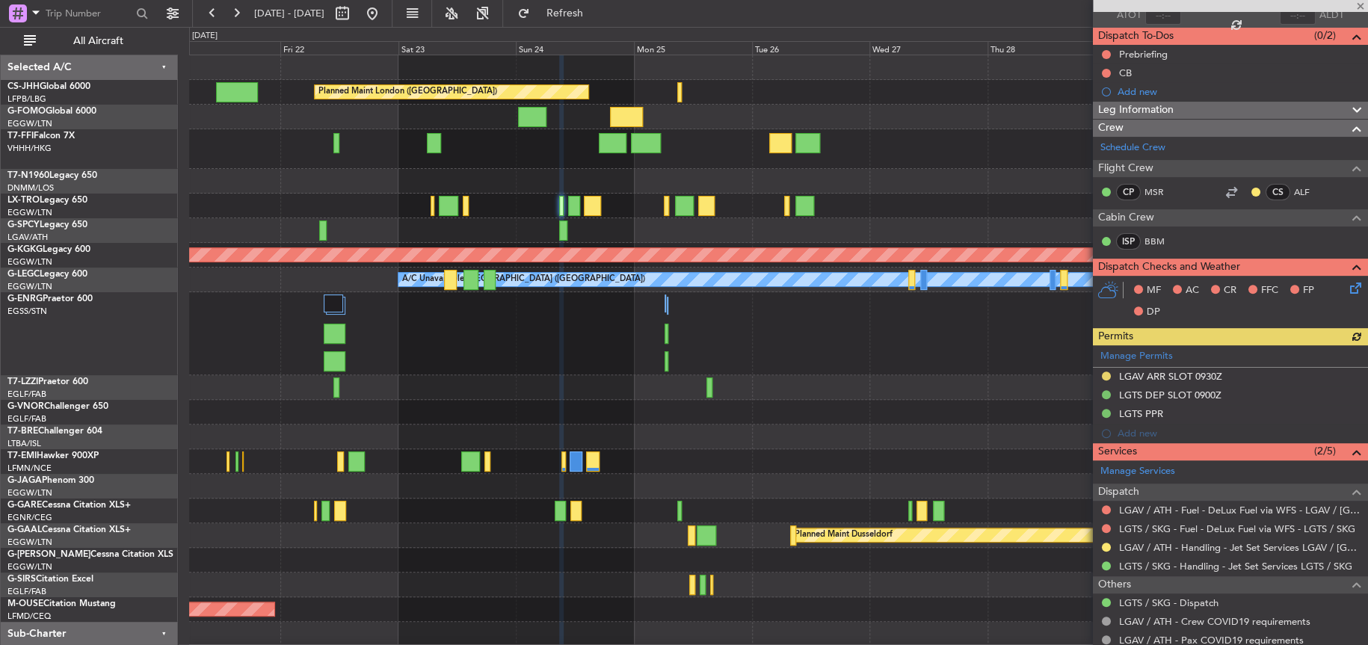
scroll to position [150, 0]
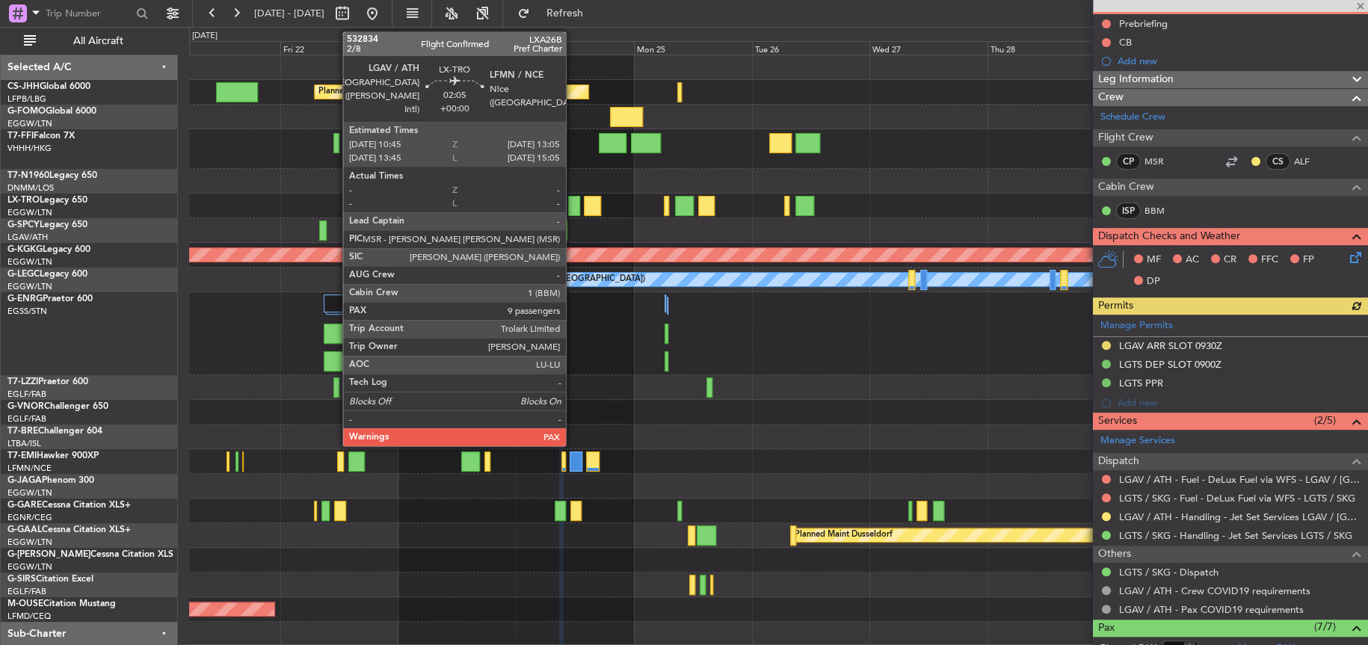
click at [573, 204] on div at bounding box center [574, 206] width 12 height 20
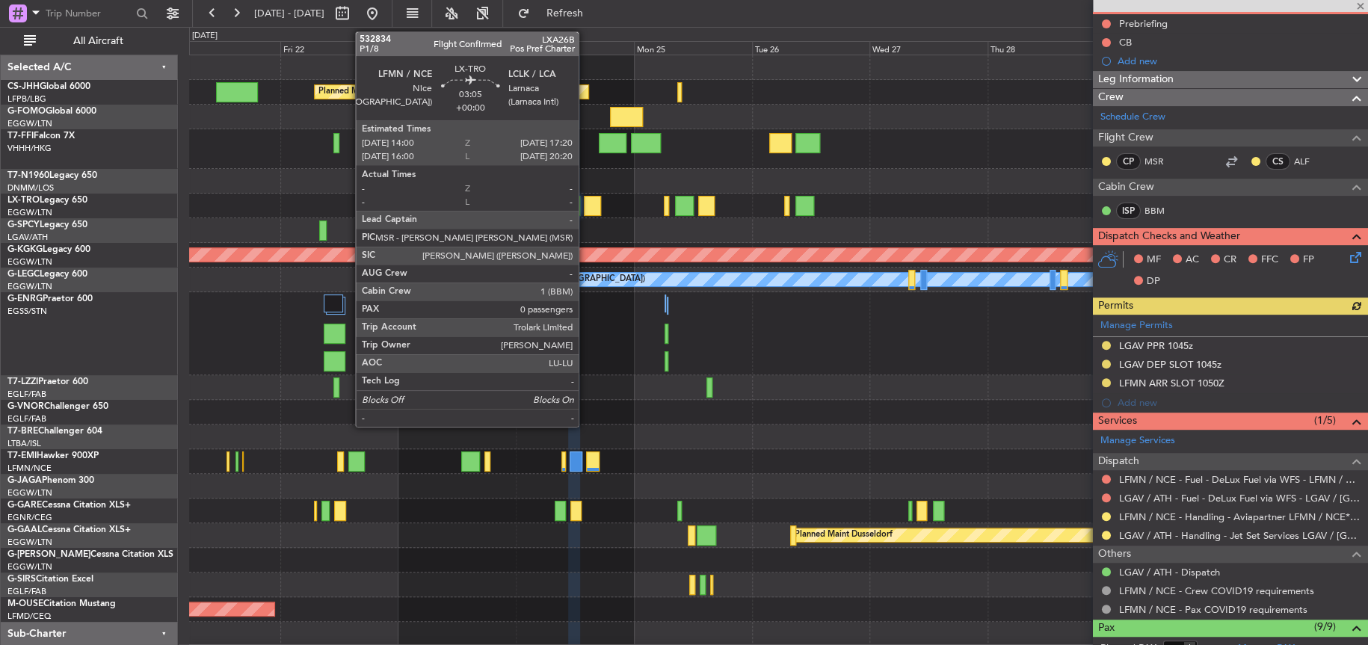
click at [585, 204] on div at bounding box center [592, 206] width 16 height 20
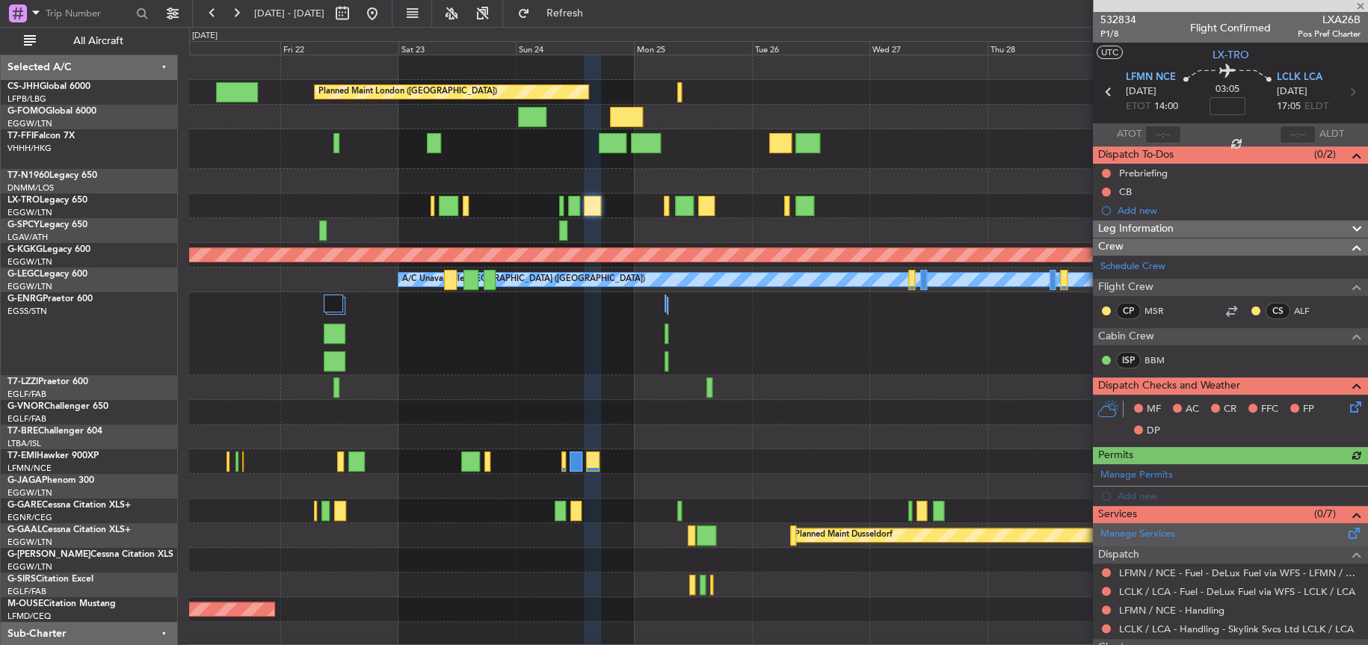
scroll to position [144, 0]
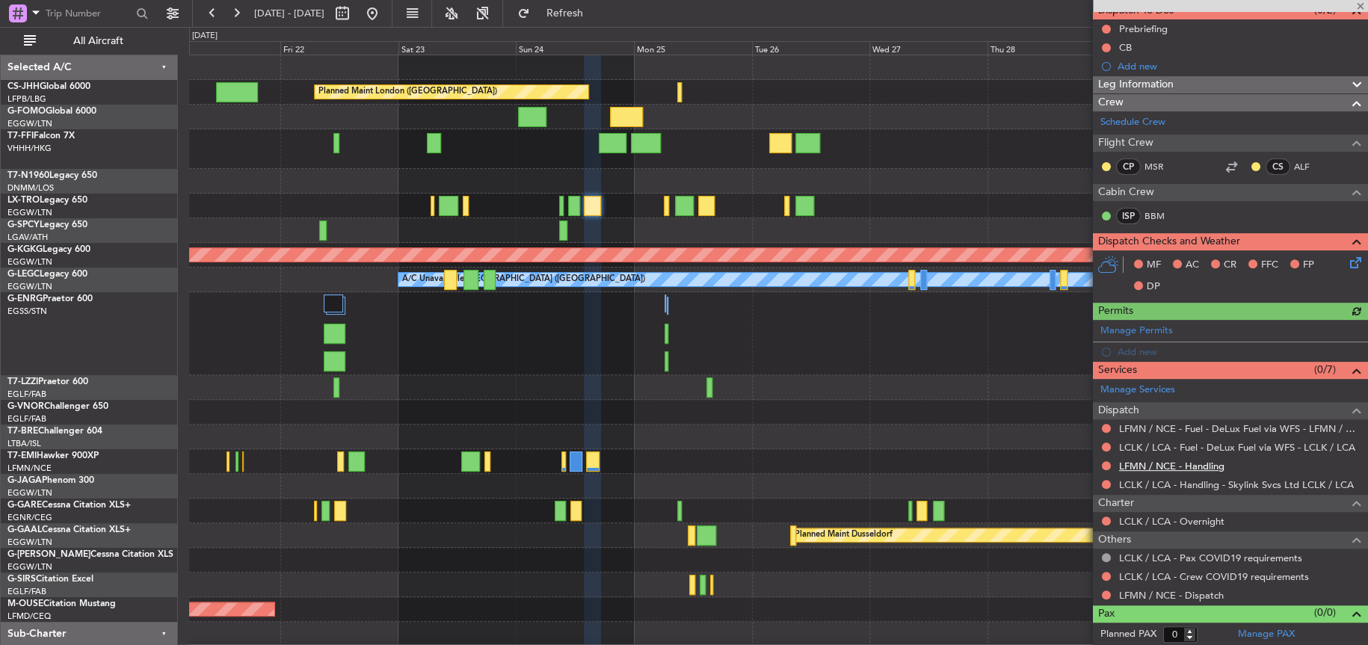
click at [1146, 464] on link "LFMN / NCE - Handling" at bounding box center [1171, 466] width 105 height 13
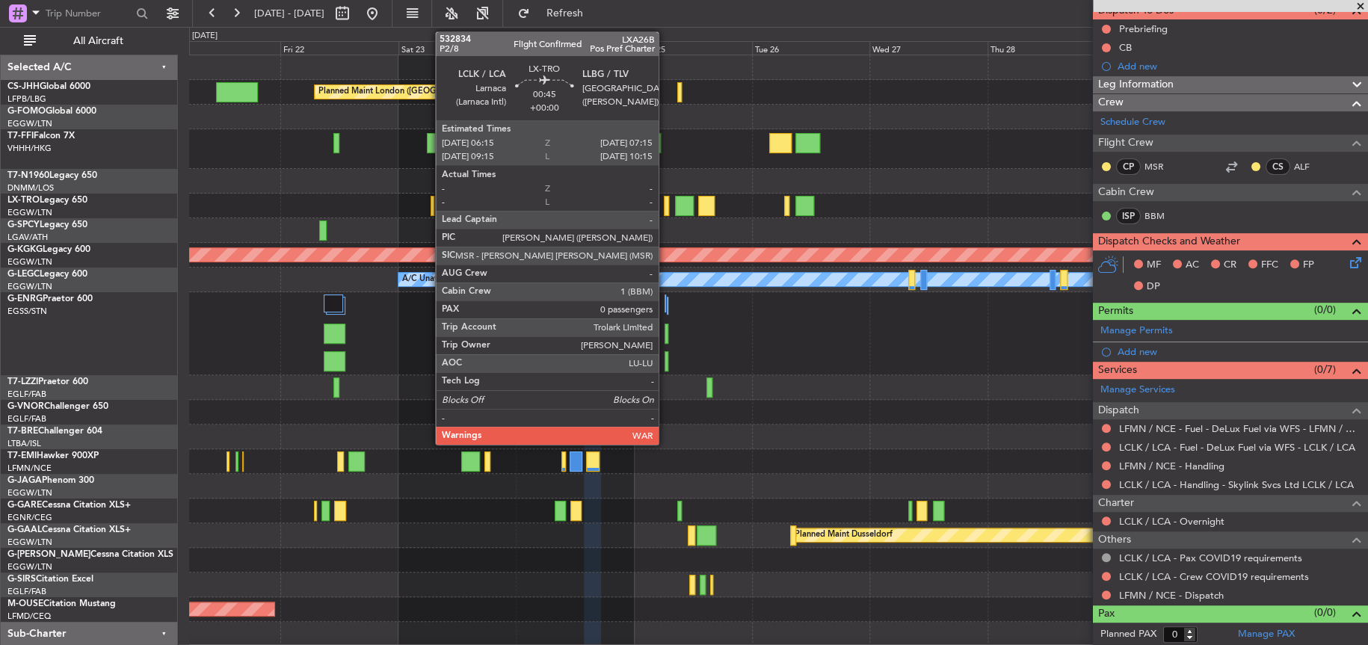
click at [665, 196] on div at bounding box center [666, 206] width 5 height 20
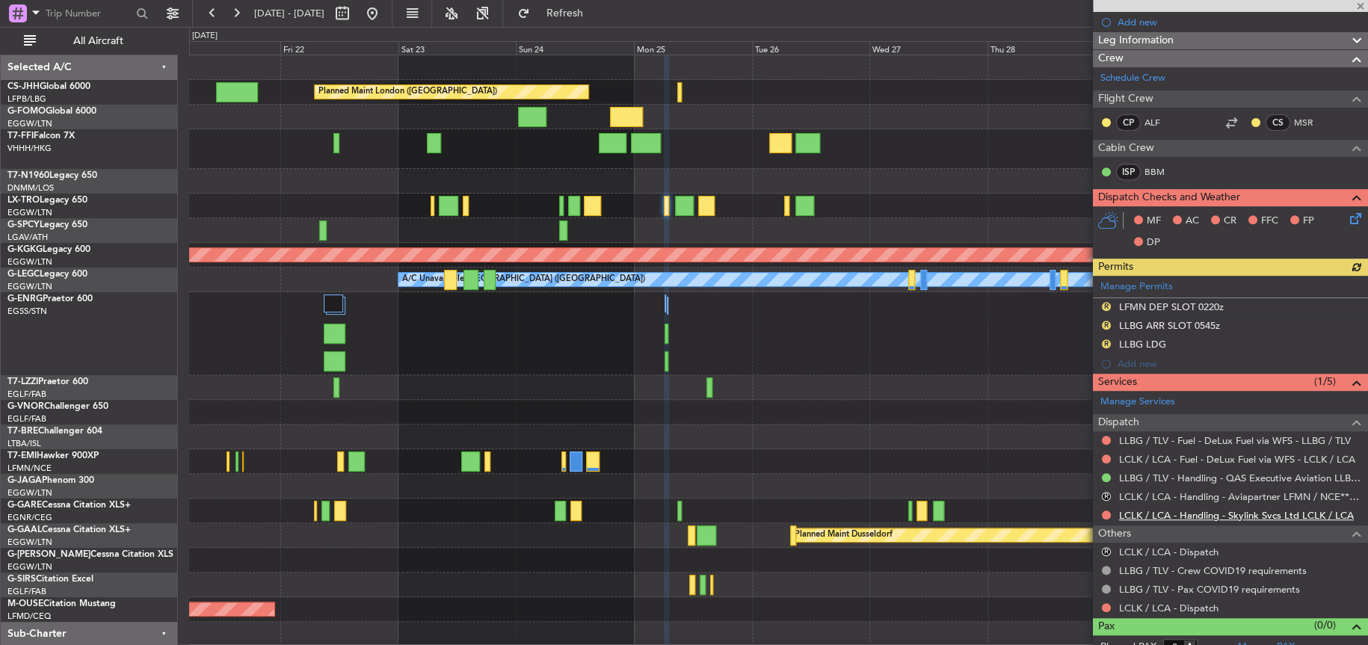
scroll to position [220, 0]
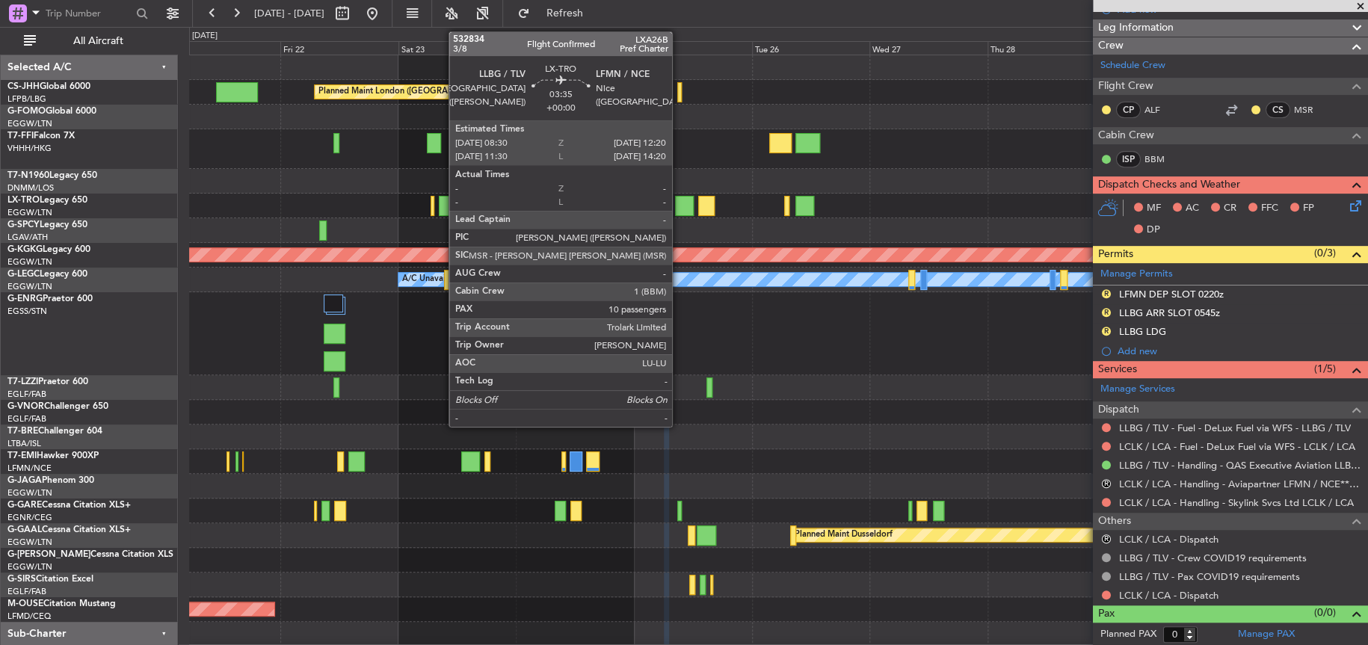
click at [679, 203] on div at bounding box center [684, 206] width 19 height 20
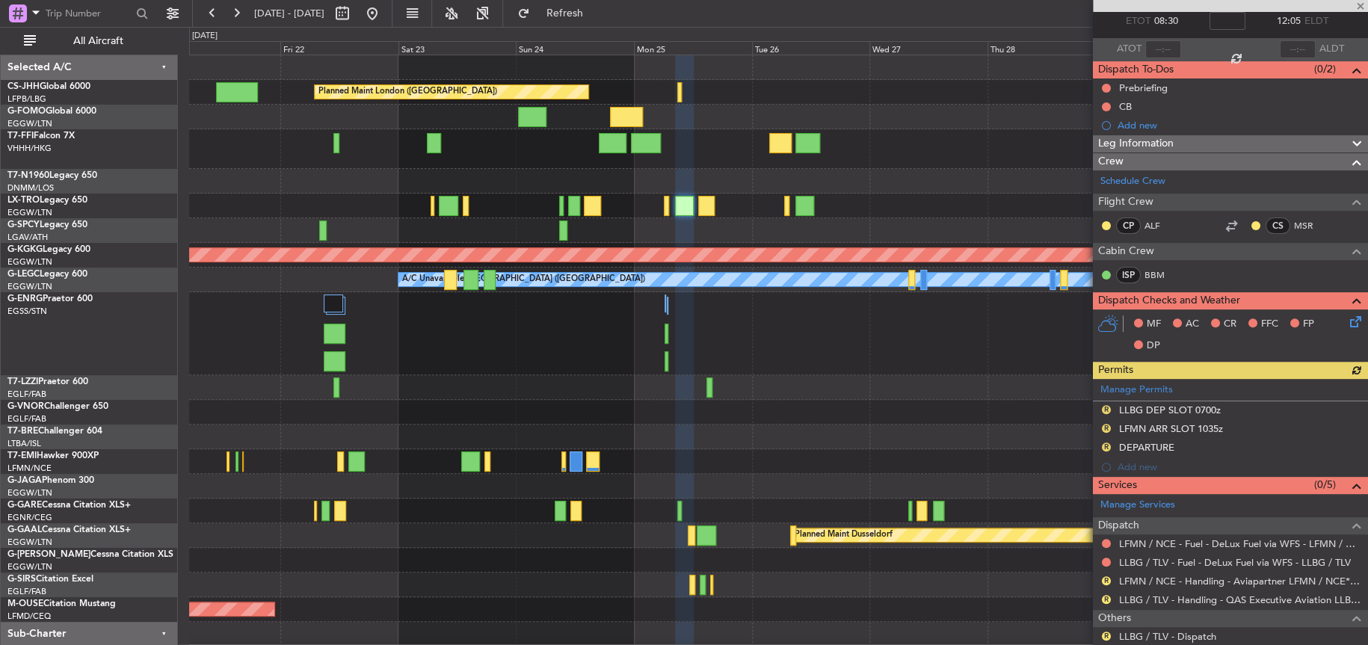
scroll to position [150, 0]
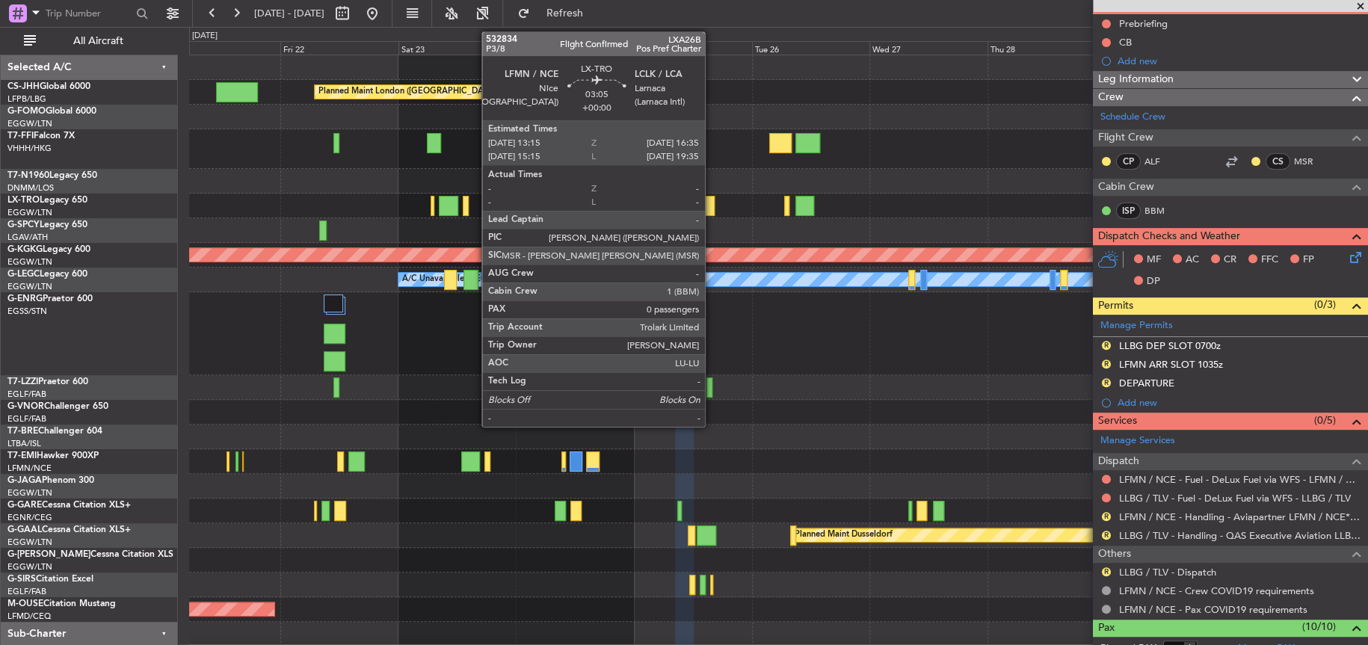
click at [712, 212] on div at bounding box center [706, 206] width 16 height 20
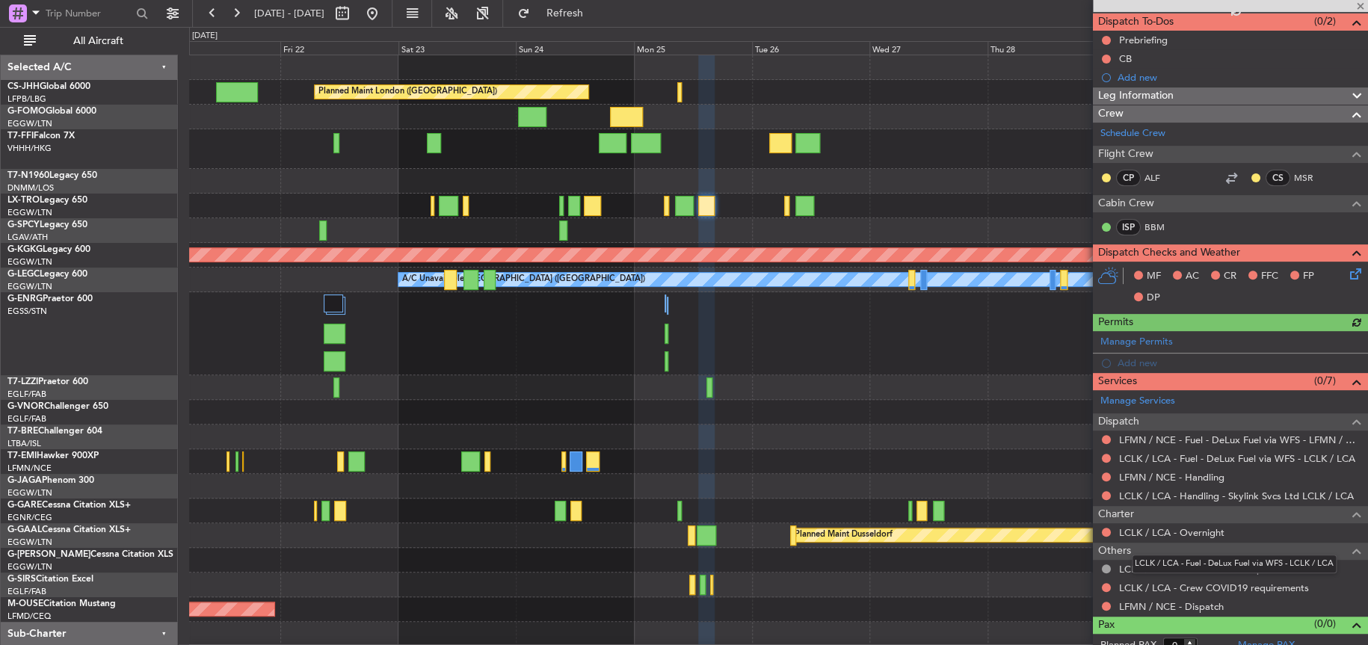
scroll to position [144, 0]
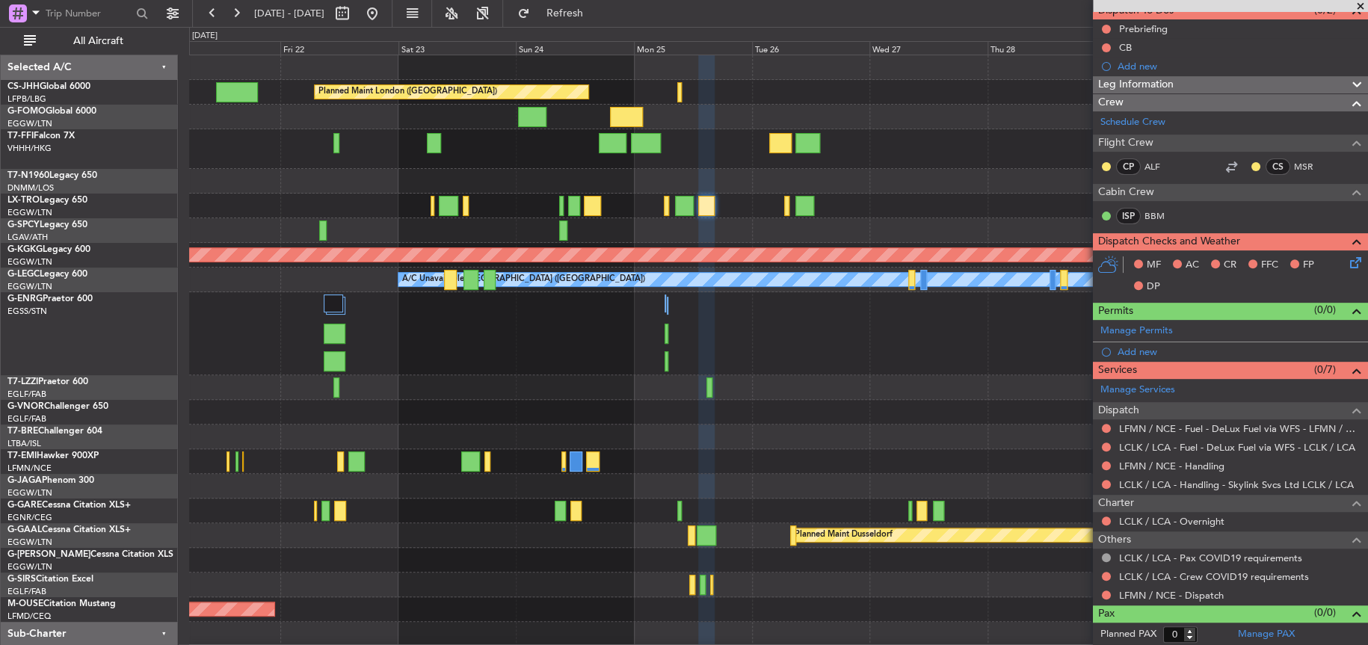
click at [1147, 472] on div "LFMN / NCE - Handling" at bounding box center [1230, 466] width 275 height 19
click at [1151, 466] on link "LFMN / NCE - Handling" at bounding box center [1171, 466] width 105 height 13
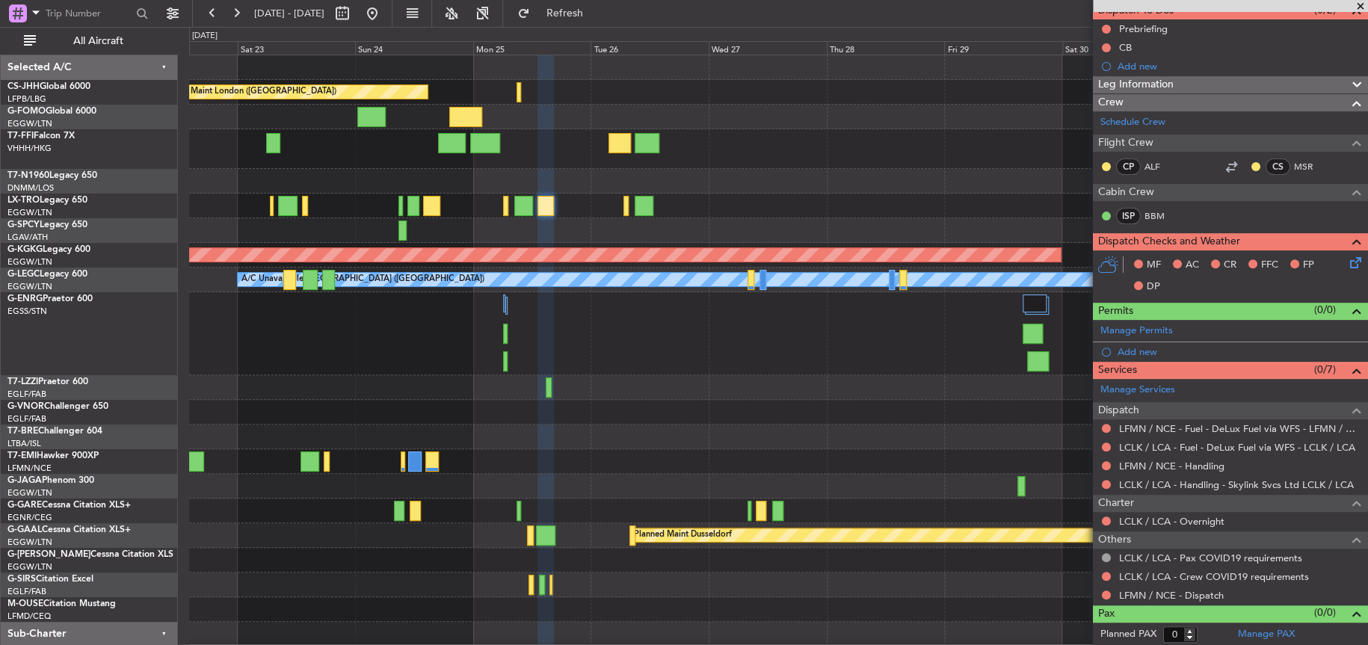
click at [666, 471] on div at bounding box center [778, 461] width 1178 height 25
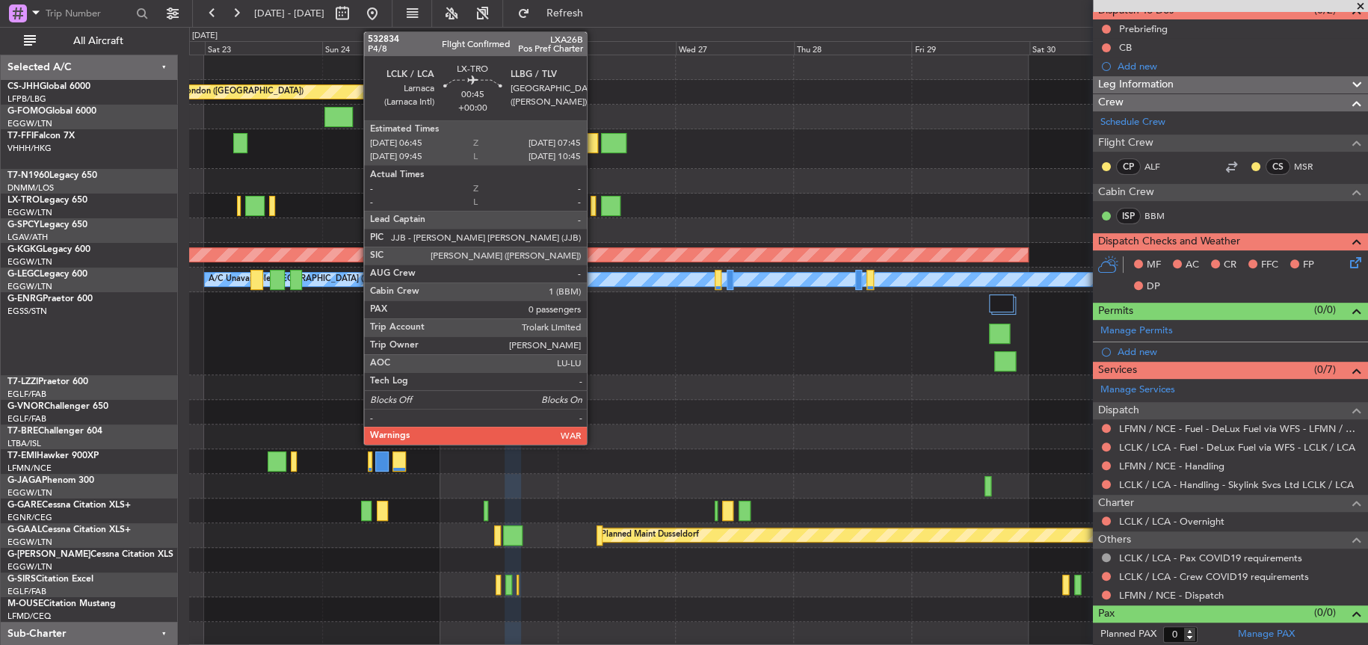
click at [594, 205] on div at bounding box center [593, 206] width 5 height 20
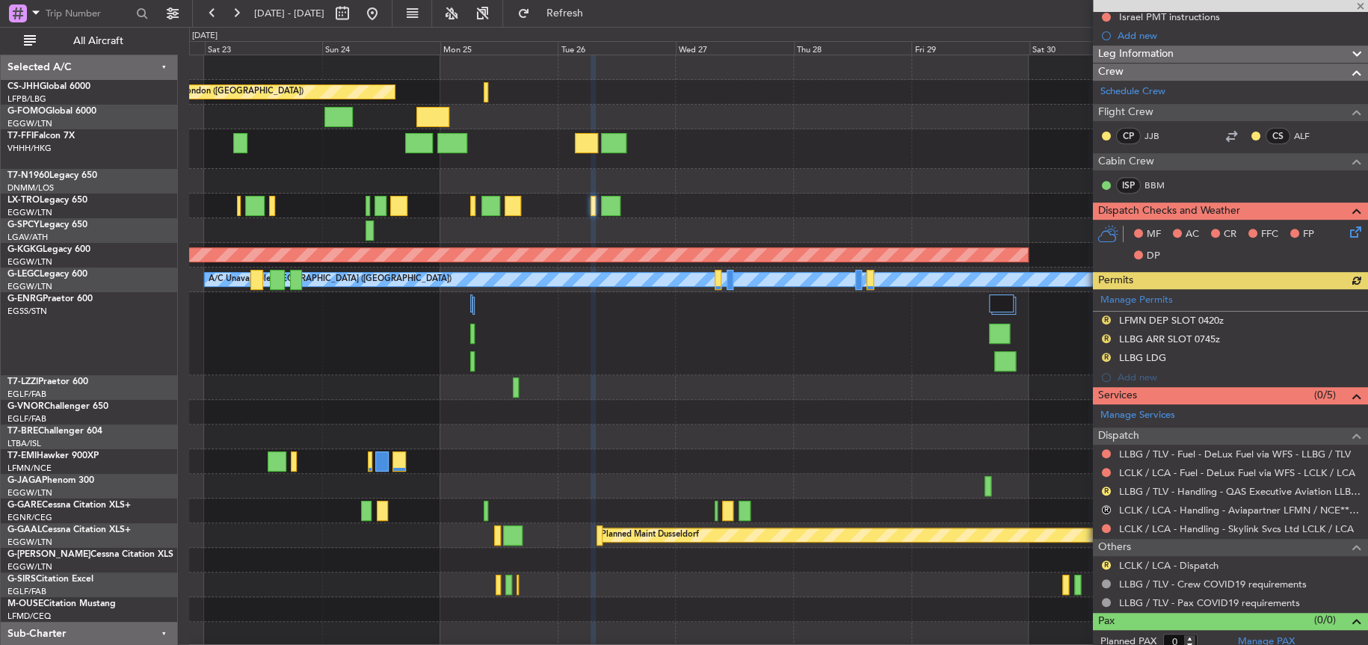
scroll to position [201, 0]
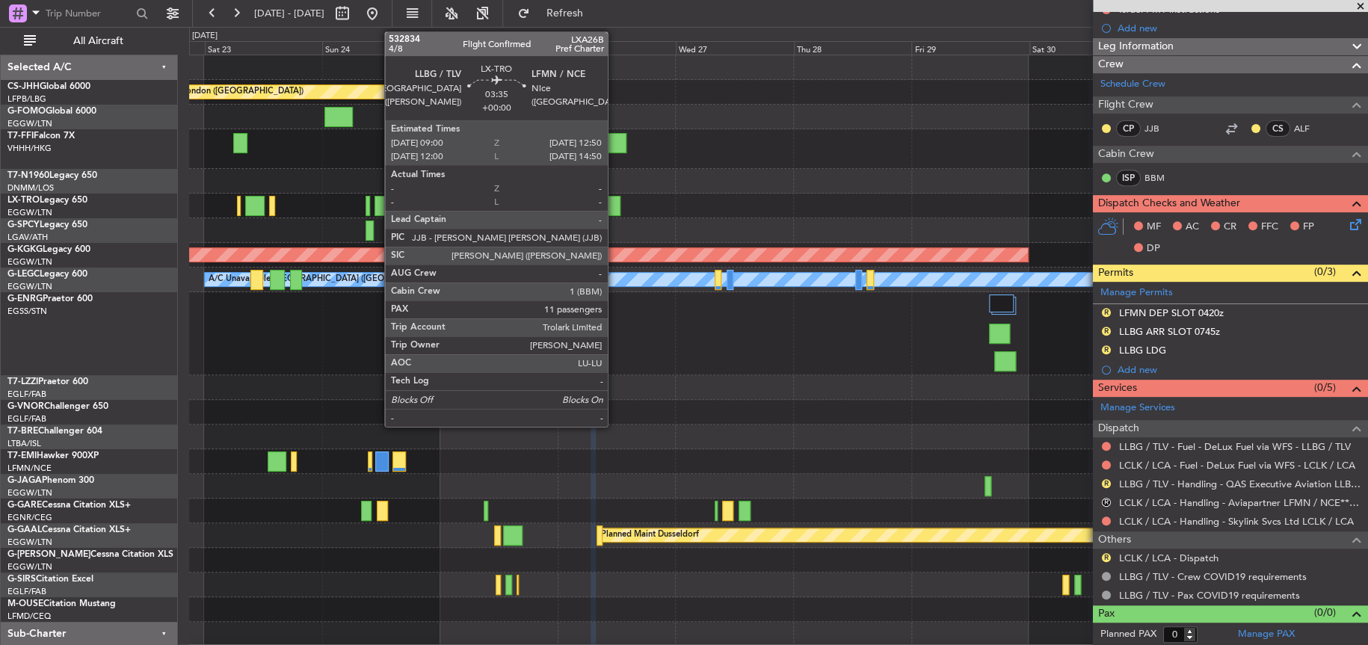
click at [612, 207] on div at bounding box center [610, 206] width 19 height 20
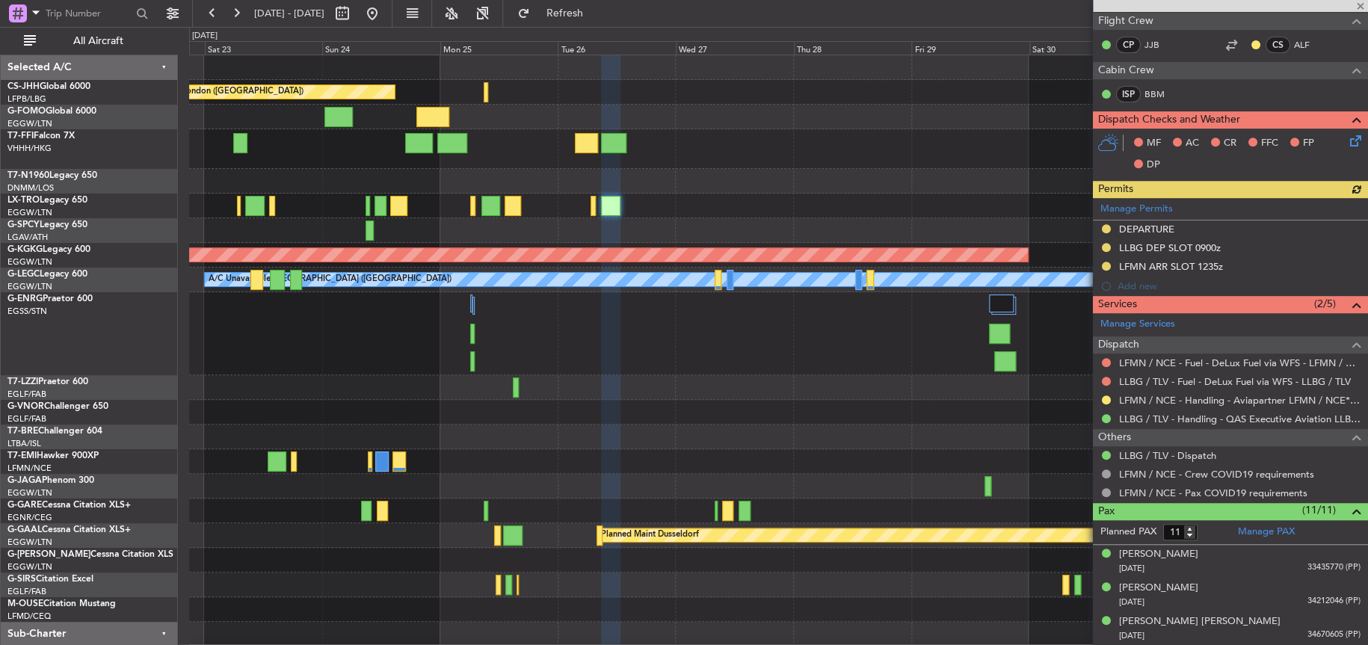
scroll to position [299, 0]
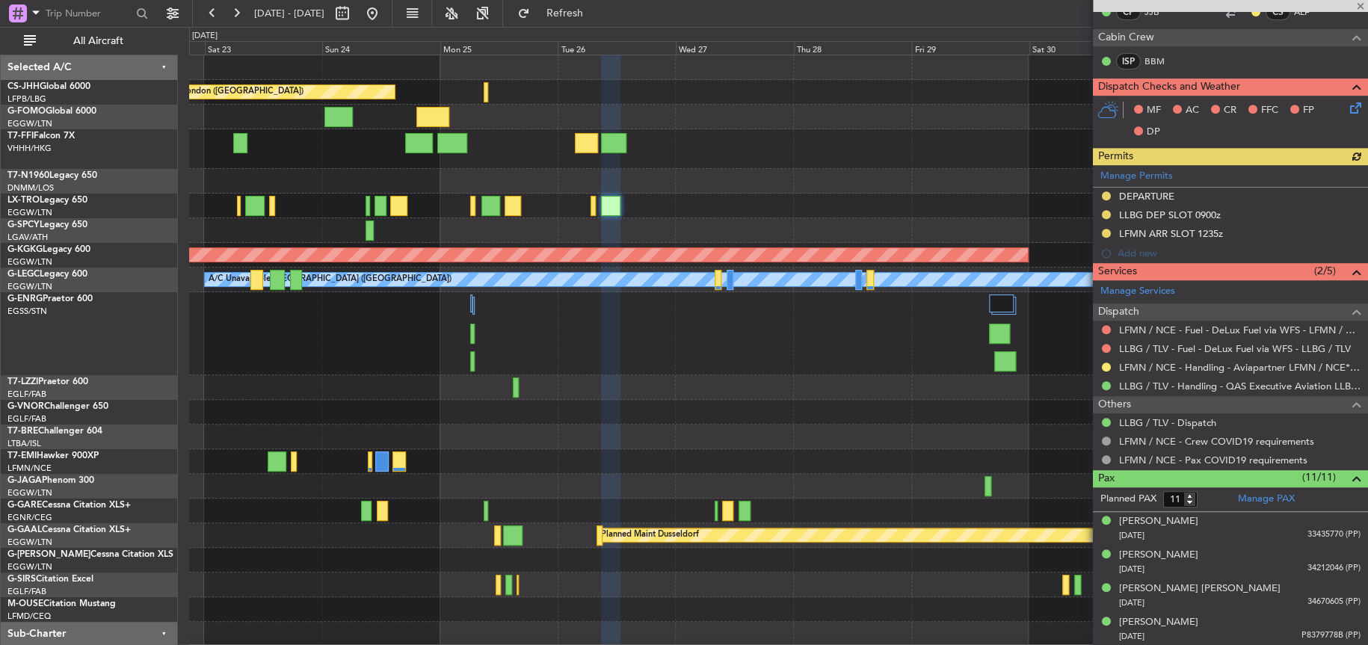
click at [79, 201] on div "Planned Maint London ([GEOGRAPHIC_DATA]) AOG Maint [GEOGRAPHIC_DATA] ([GEOGRAPH…" at bounding box center [684, 336] width 1368 height 618
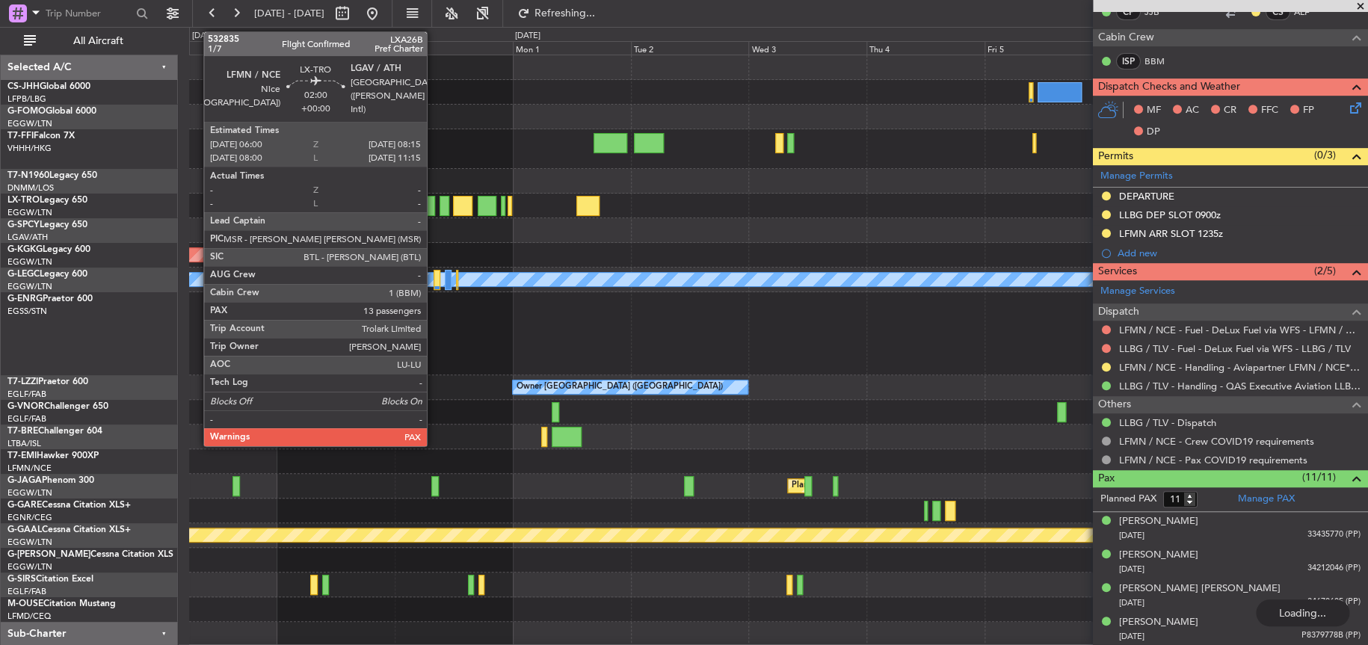
click at [434, 210] on div at bounding box center [429, 206] width 11 height 20
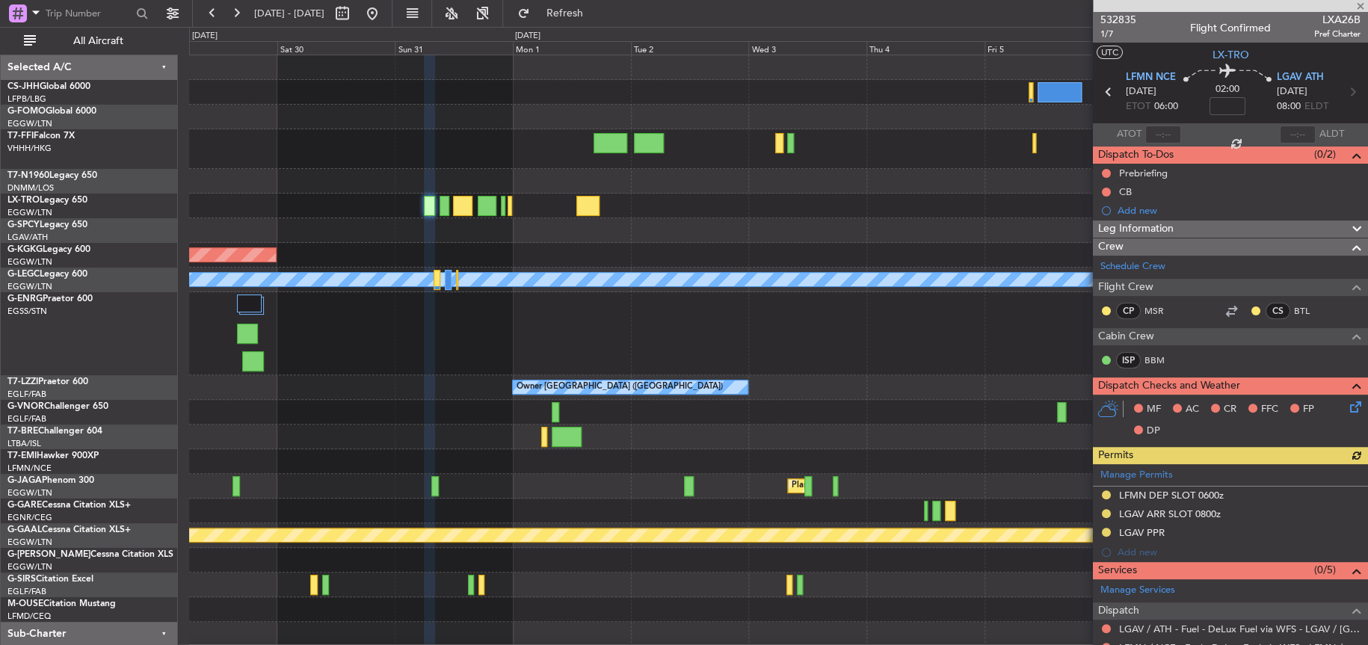
scroll to position [224, 0]
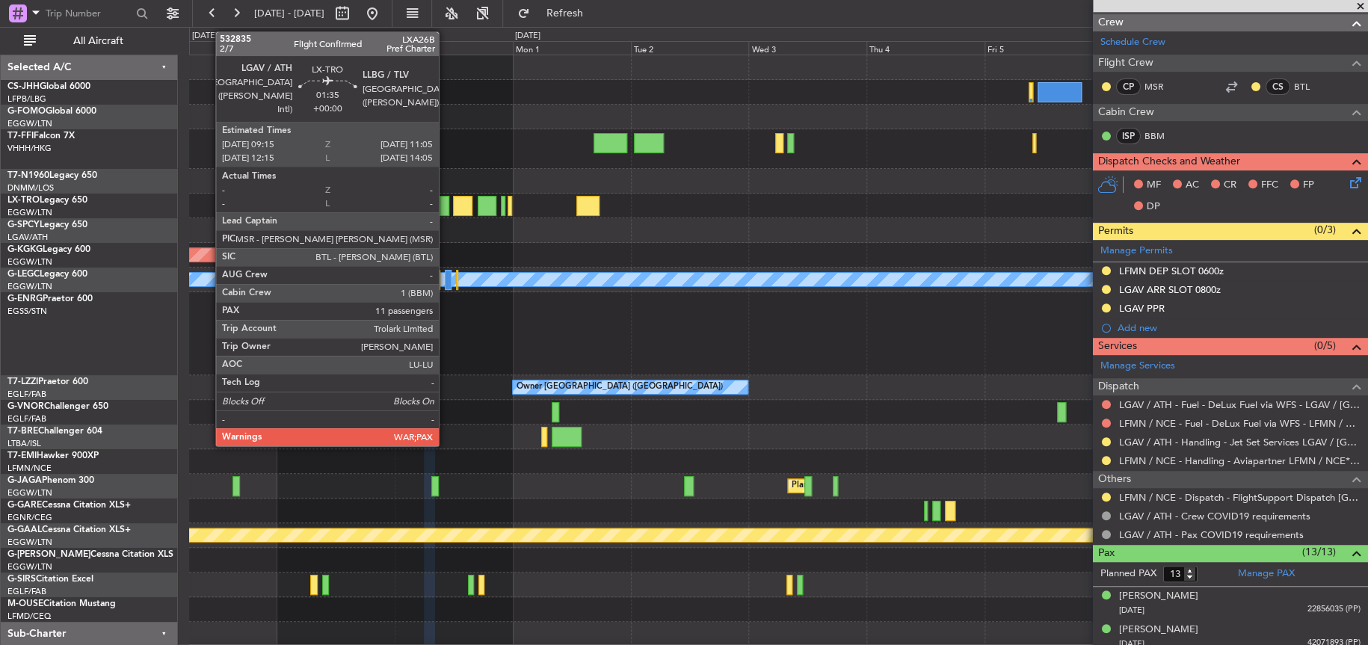
click at [446, 208] on div at bounding box center [445, 206] width 10 height 20
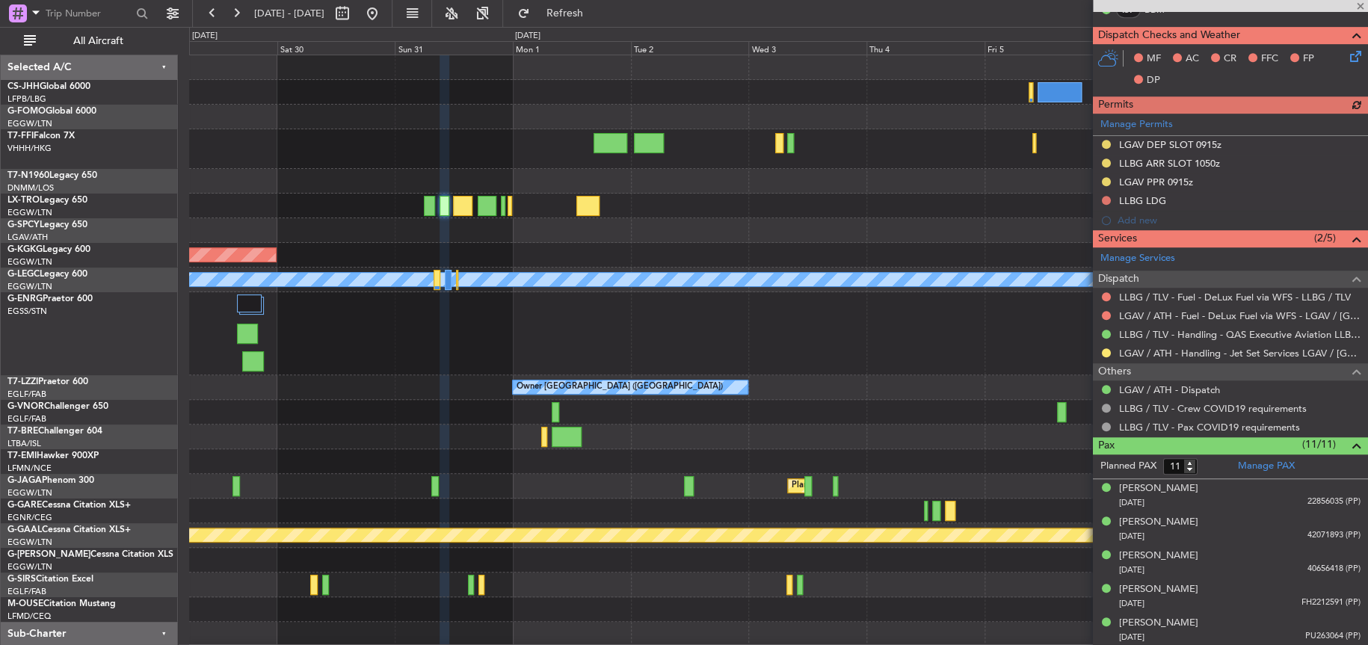
scroll to position [374, 0]
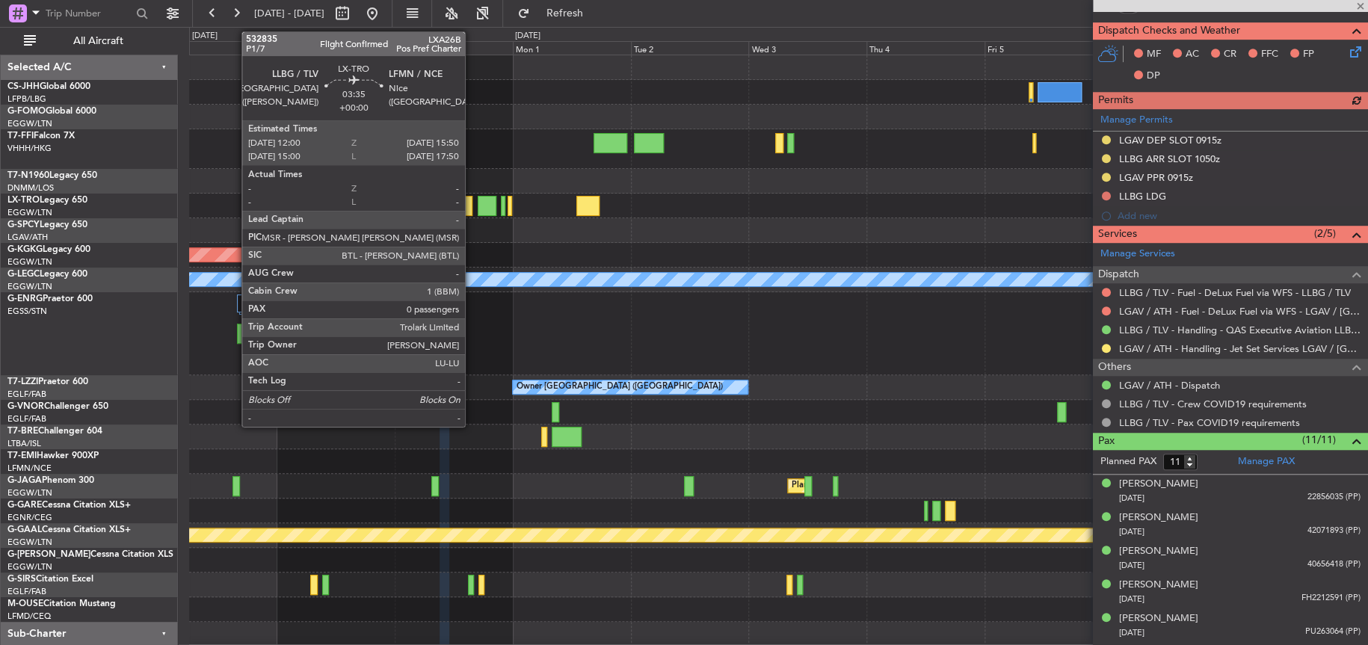
click at [472, 208] on div at bounding box center [462, 206] width 19 height 20
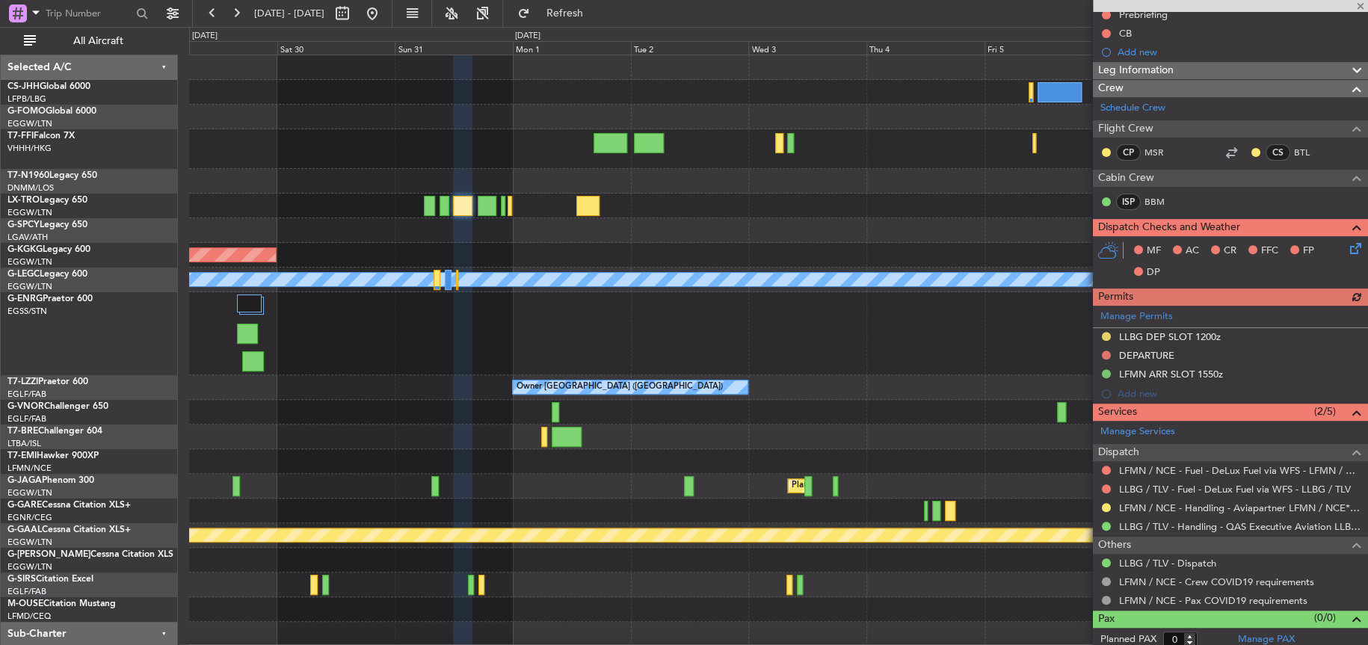
scroll to position [164, 0]
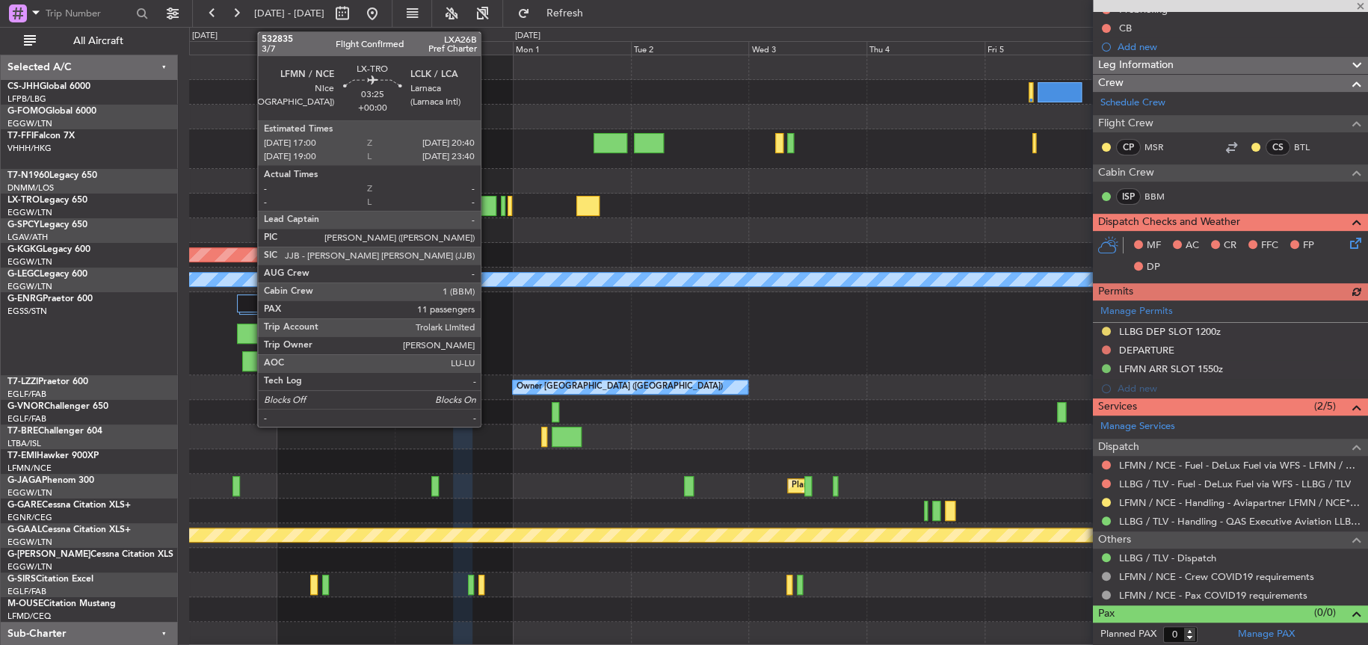
click at [489, 203] on div at bounding box center [487, 206] width 19 height 20
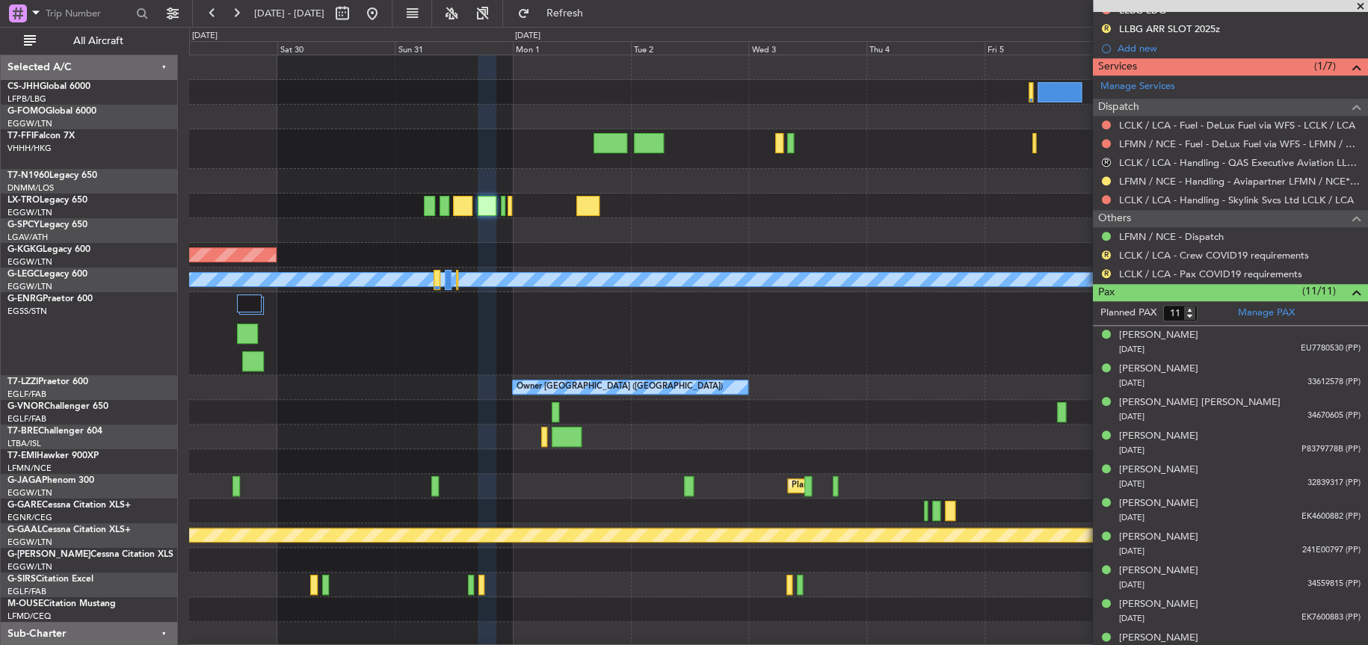
scroll to position [571, 0]
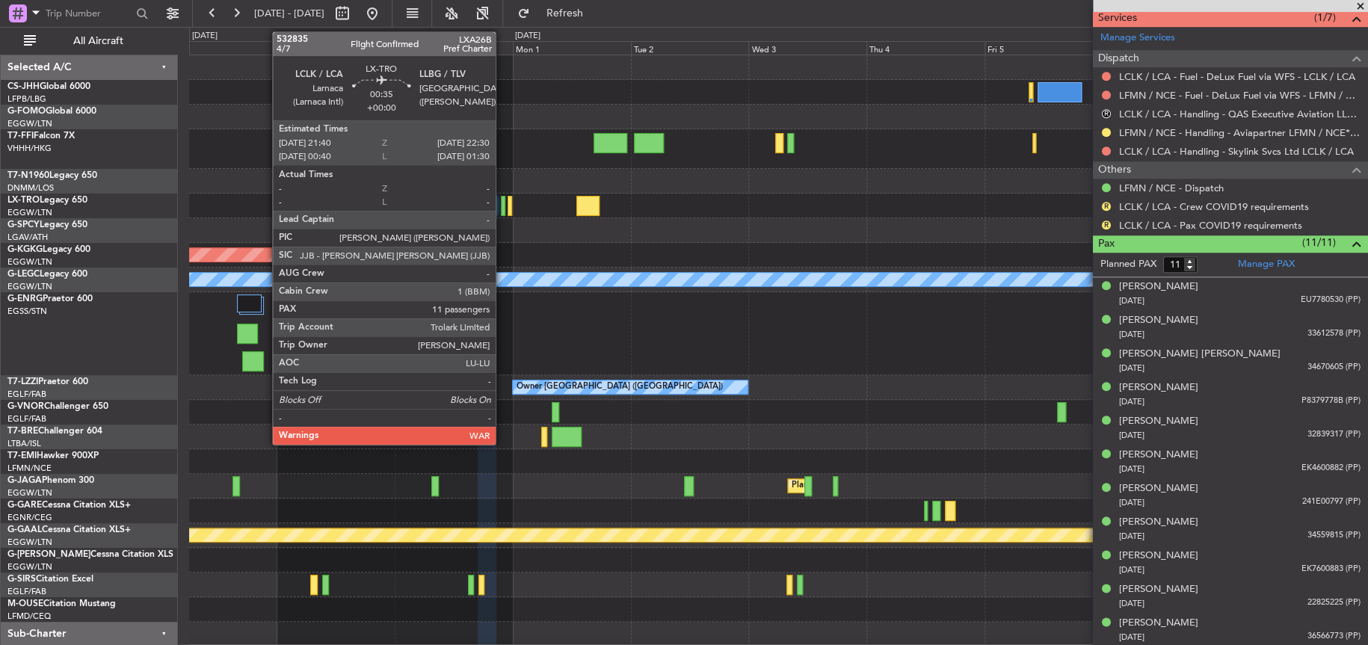
click at [502, 206] on div at bounding box center [503, 206] width 4 height 20
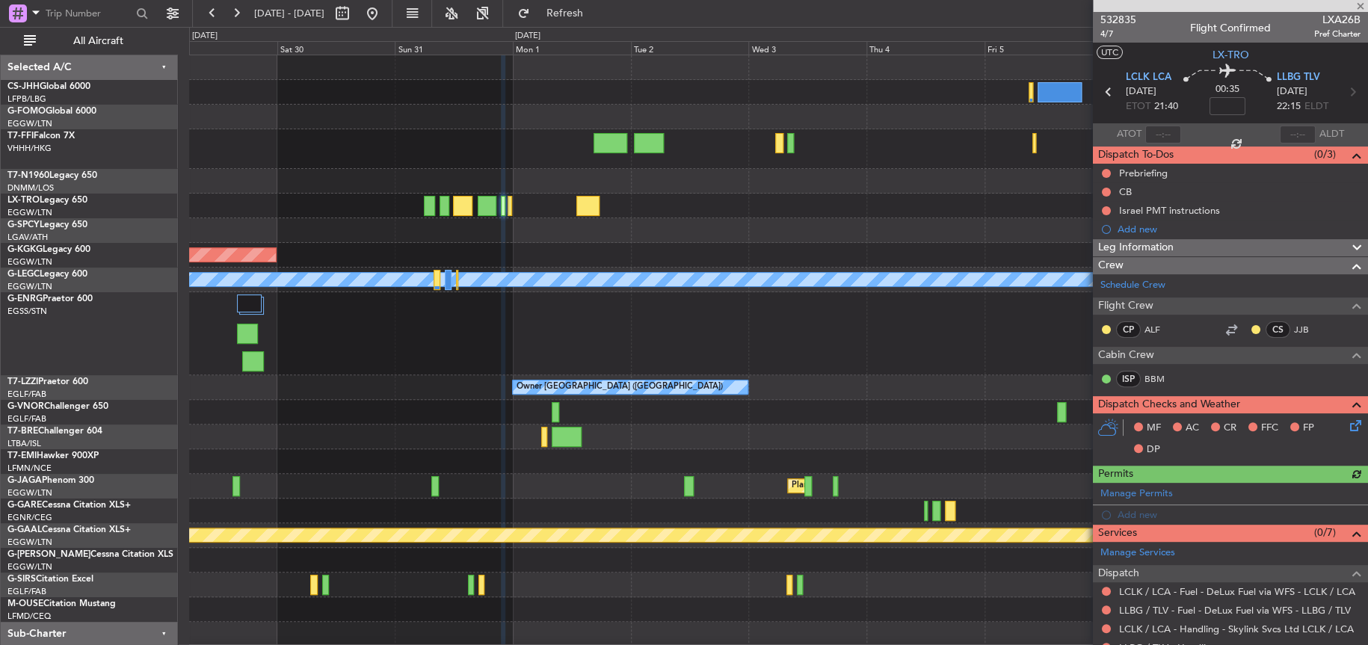
scroll to position [299, 0]
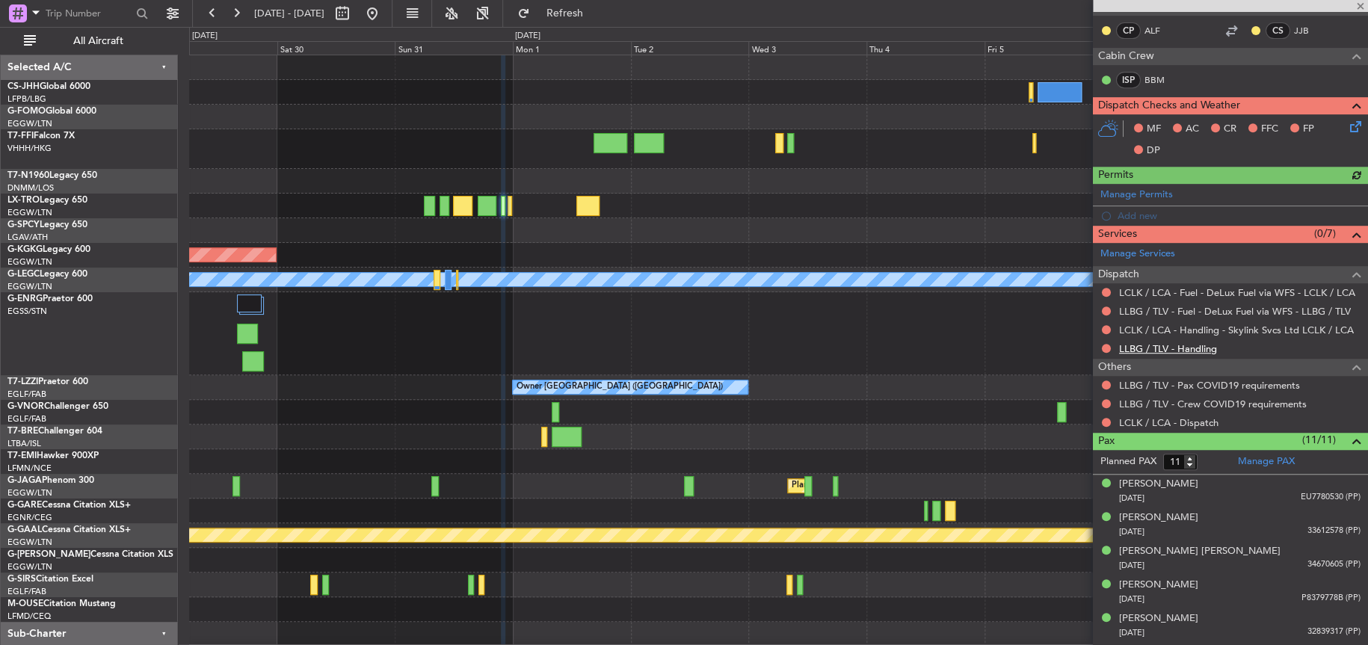
click at [1198, 344] on link "LLBG / TLV - Handling" at bounding box center [1168, 348] width 98 height 13
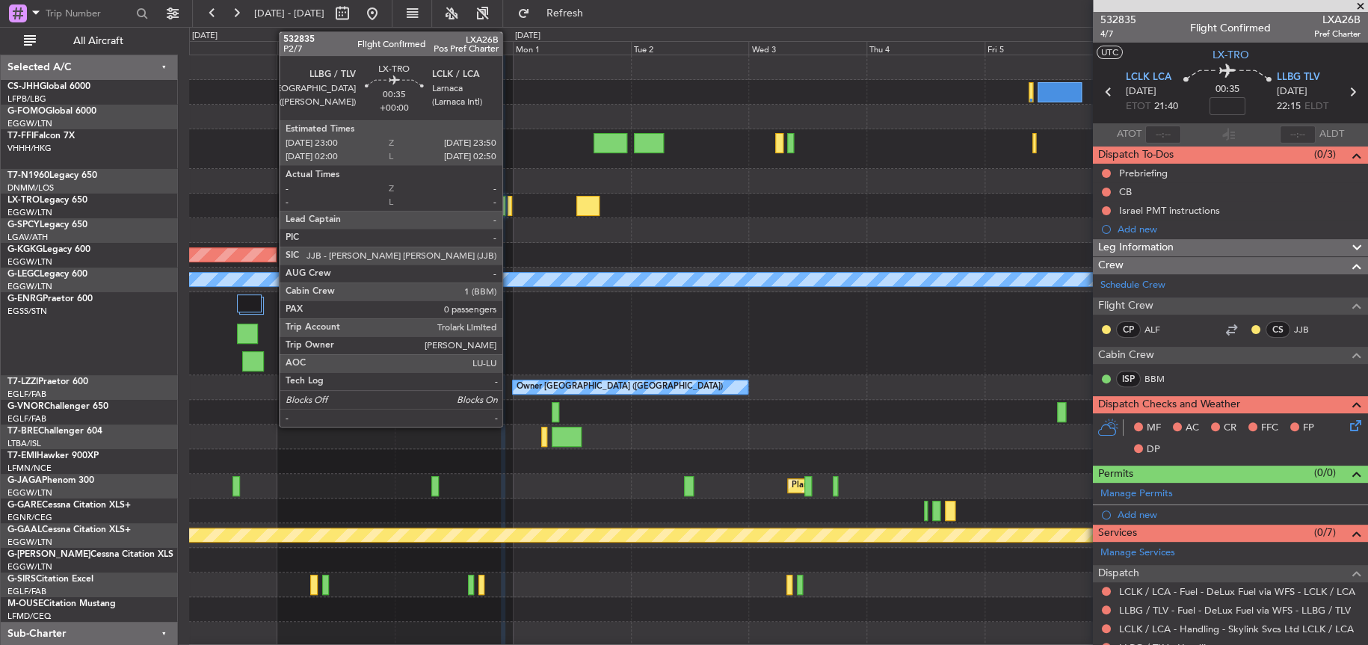
click at [509, 205] on div at bounding box center [510, 206] width 4 height 20
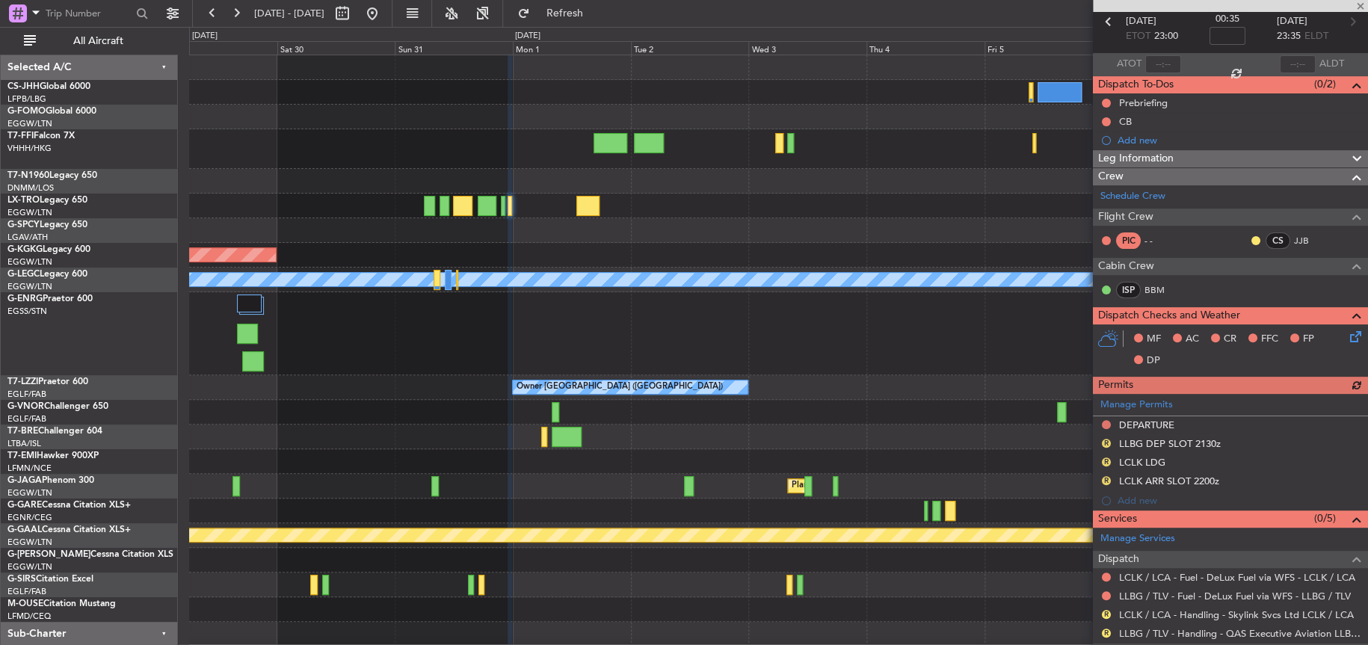
scroll to position [182, 0]
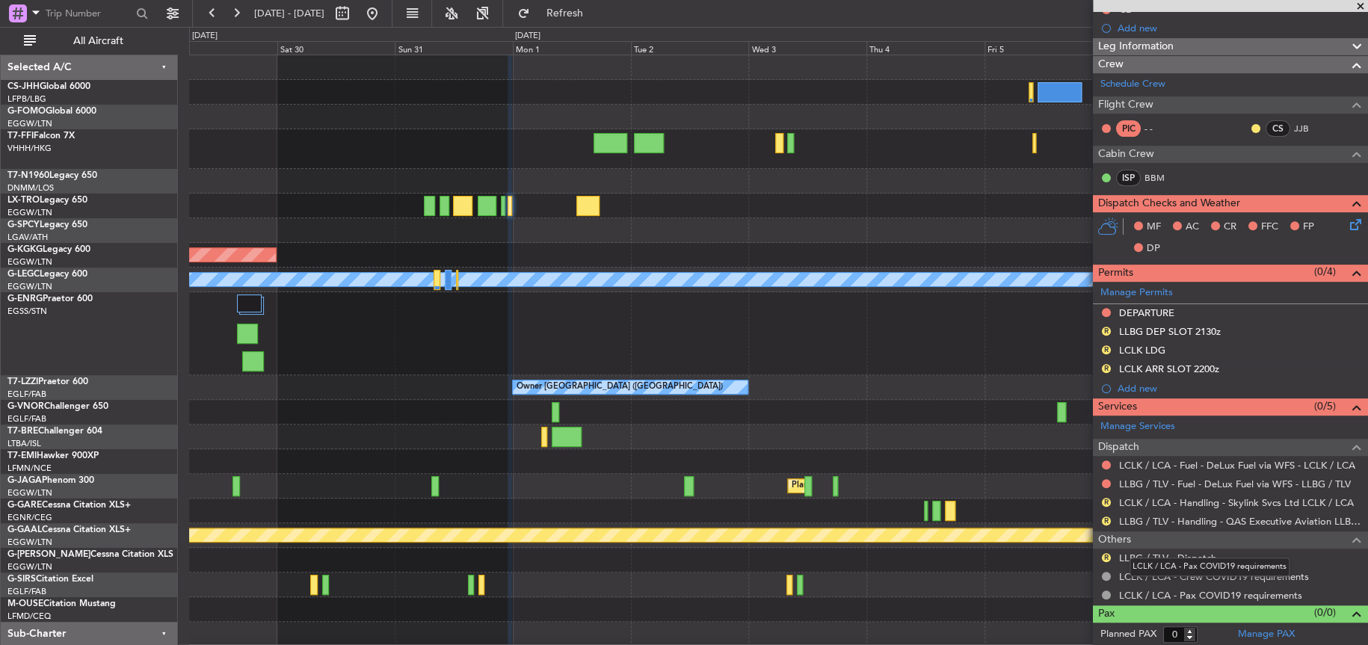
click at [1182, 556] on mat-tooltip-component "LCLK / LCA - Pax COVID19 requirements" at bounding box center [1209, 567] width 181 height 40
click at [1134, 556] on link "LLBG / TLV - Dispatch" at bounding box center [1167, 558] width 97 height 13
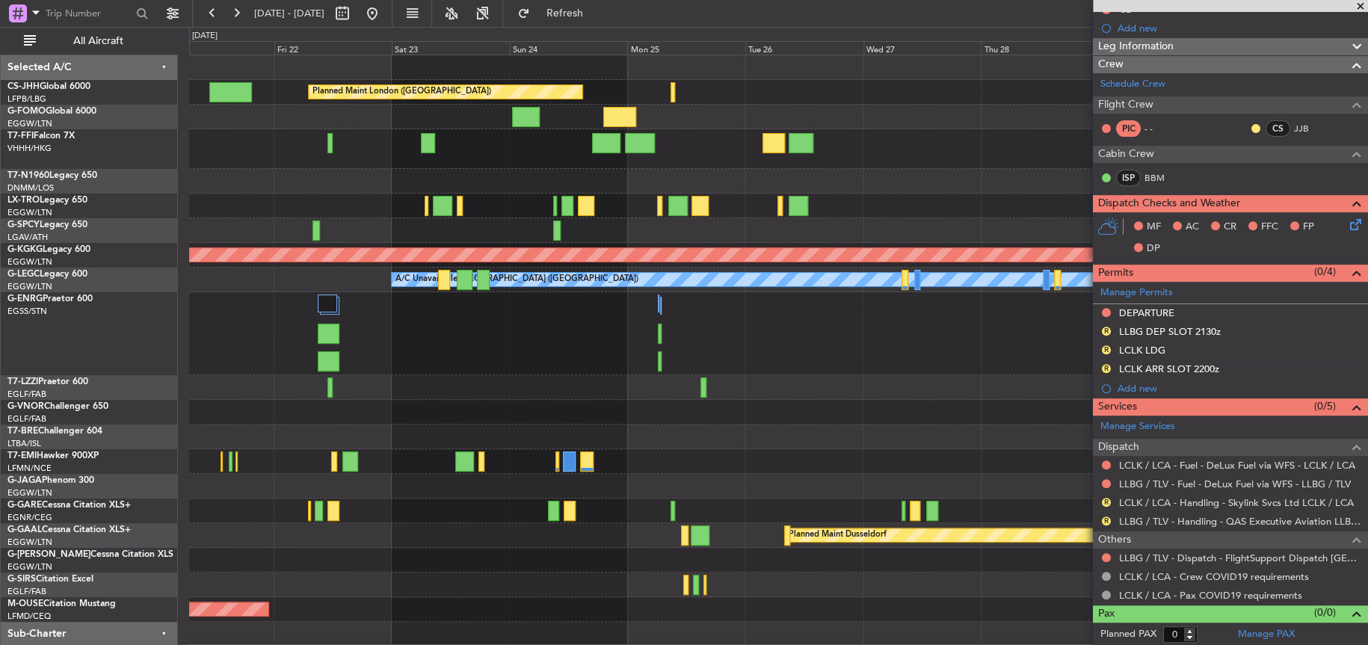
click at [1367, 398] on html "29 Aug 2025 - 08 Sep 2025 Refresh Quick Links All Aircraft Planned Maint London…" at bounding box center [684, 322] width 1368 height 645
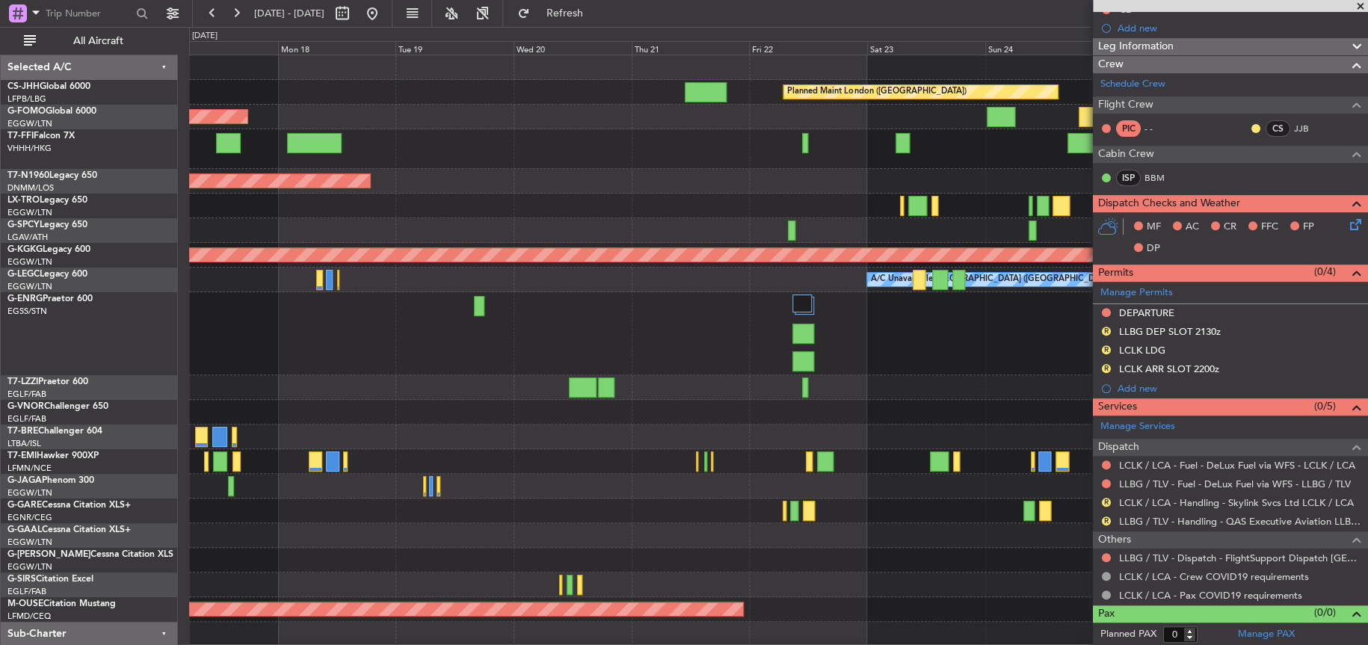
click at [655, 431] on div "Planned Maint London (Biggin Hill) Planned Maint Paris (Le Bourget) Planned Mai…" at bounding box center [778, 363] width 1178 height 616
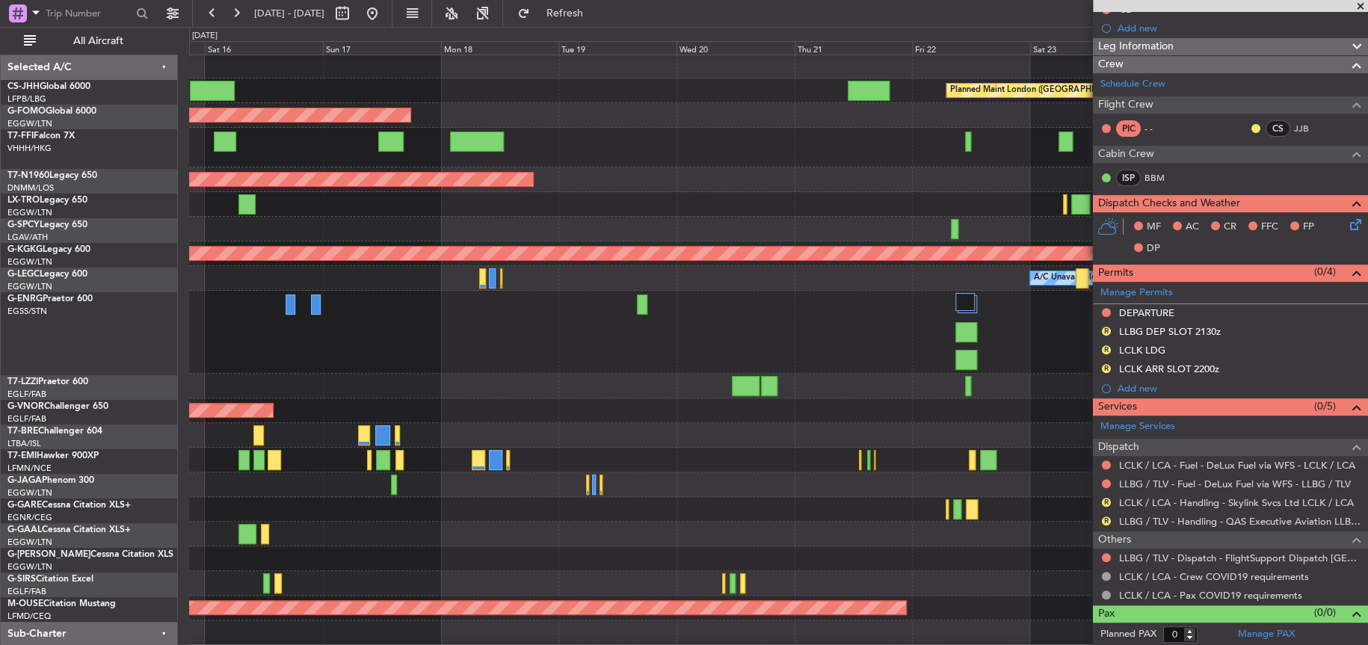
click at [728, 404] on div "Planned Maint London ([GEOGRAPHIC_DATA])" at bounding box center [778, 411] width 1178 height 25
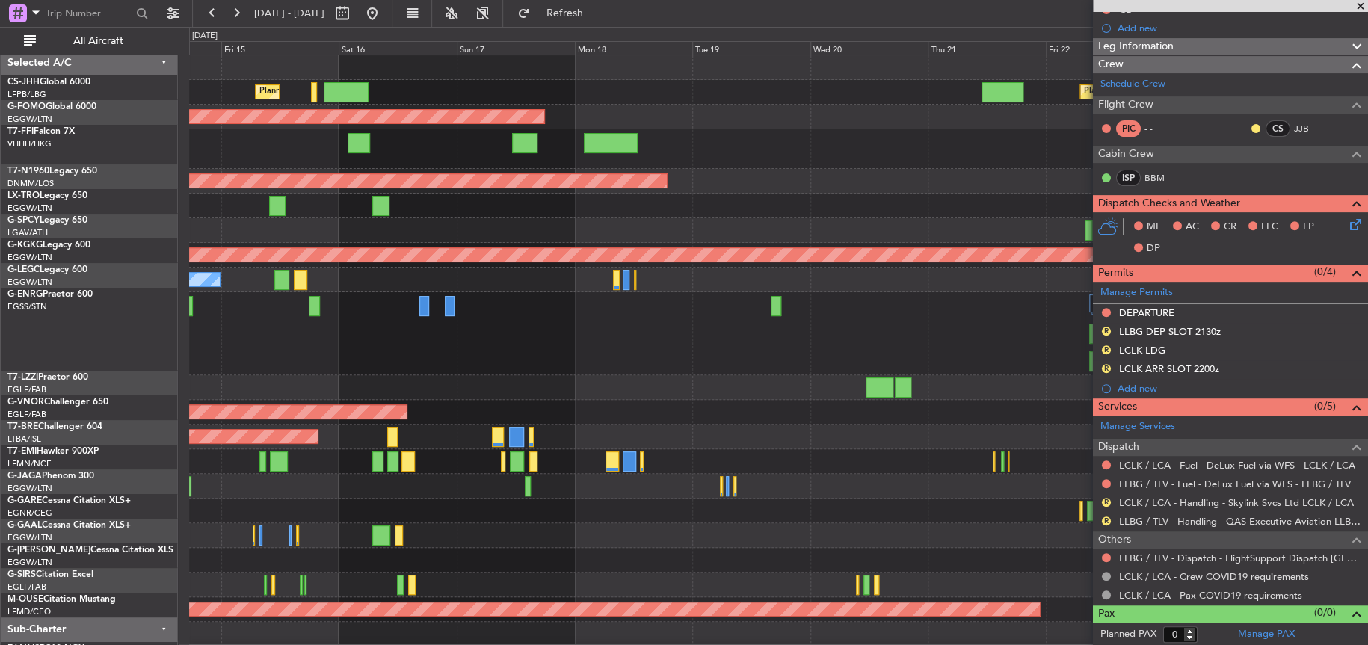
scroll to position [0, 0]
click at [625, 295] on div "Planned Maint London (Biggin Hill) Planned Maint Paris (Le Bourget) Planned Mai…" at bounding box center [778, 387] width 1178 height 665
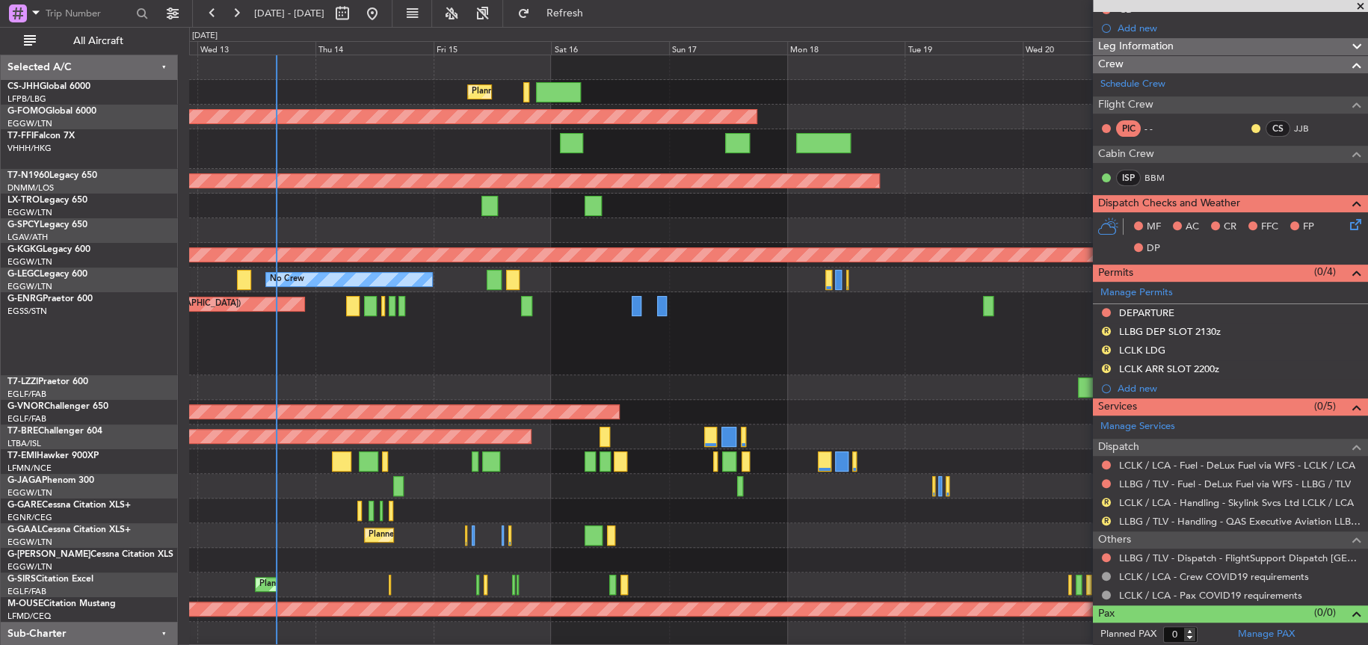
click at [431, 362] on div "Planned Maint [GEOGRAPHIC_DATA] ([GEOGRAPHIC_DATA]) No Crew" at bounding box center [778, 333] width 1178 height 83
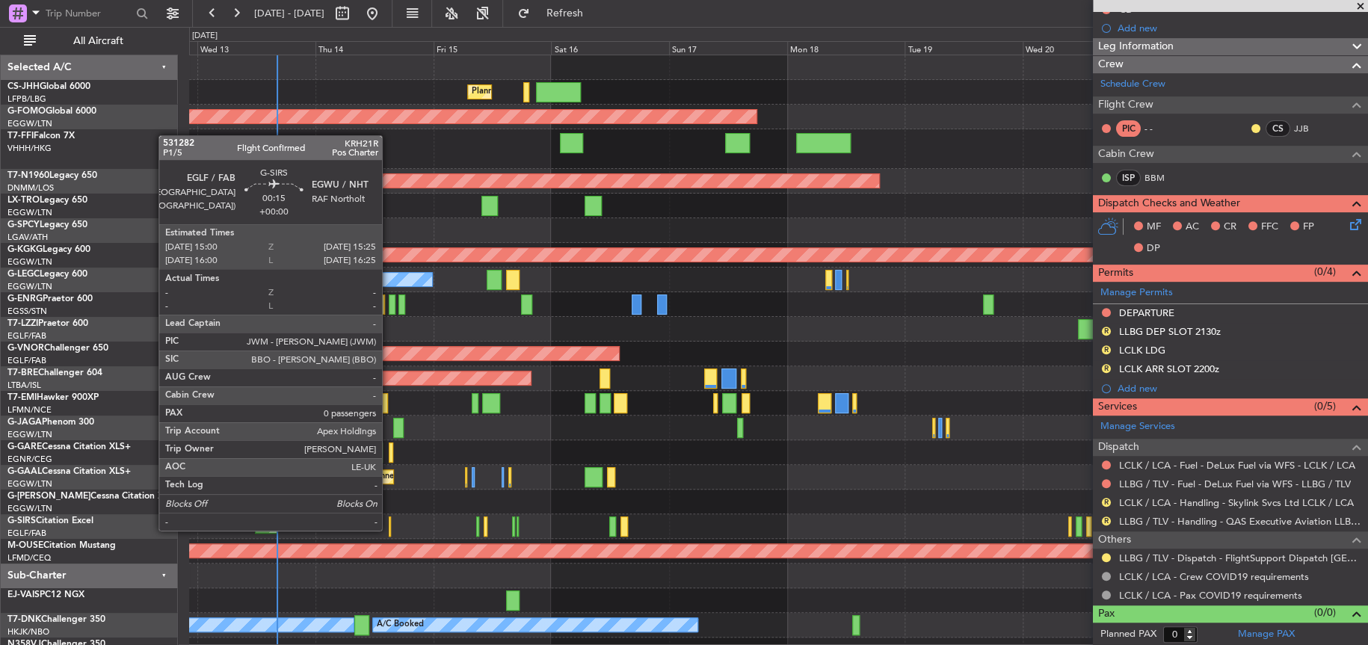
click at [389, 529] on div at bounding box center [390, 527] width 2 height 20
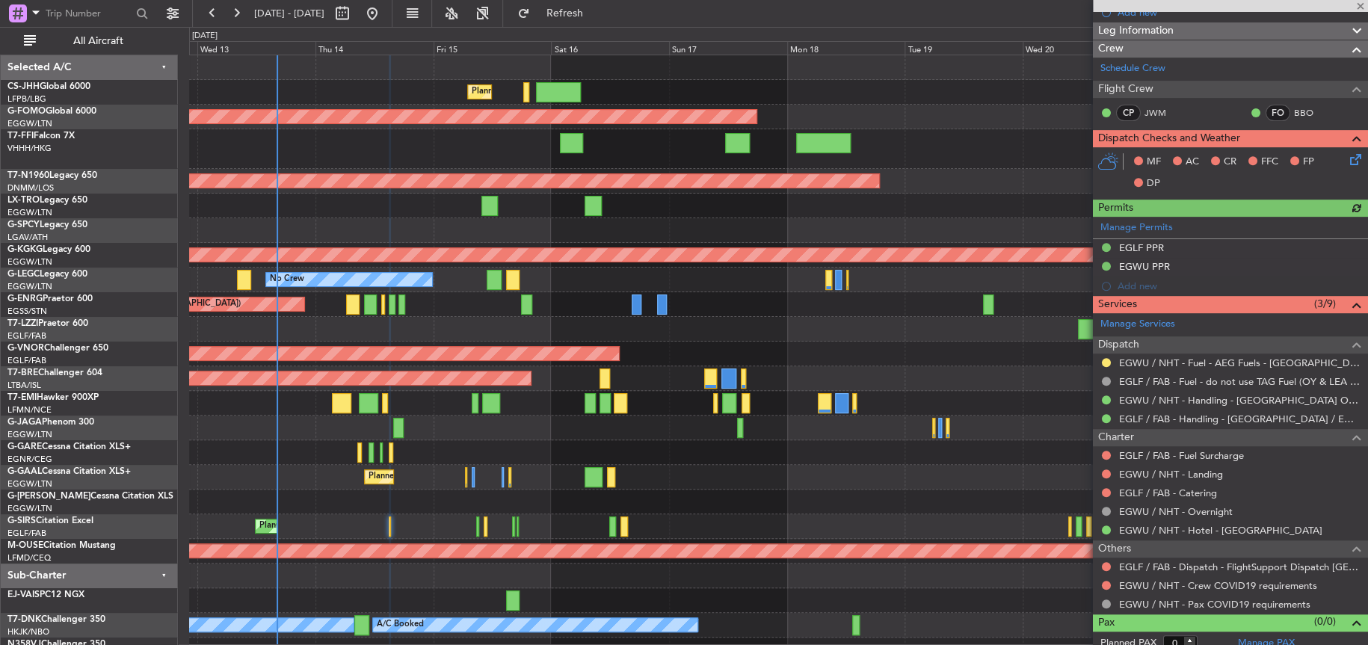
scroll to position [244, 0]
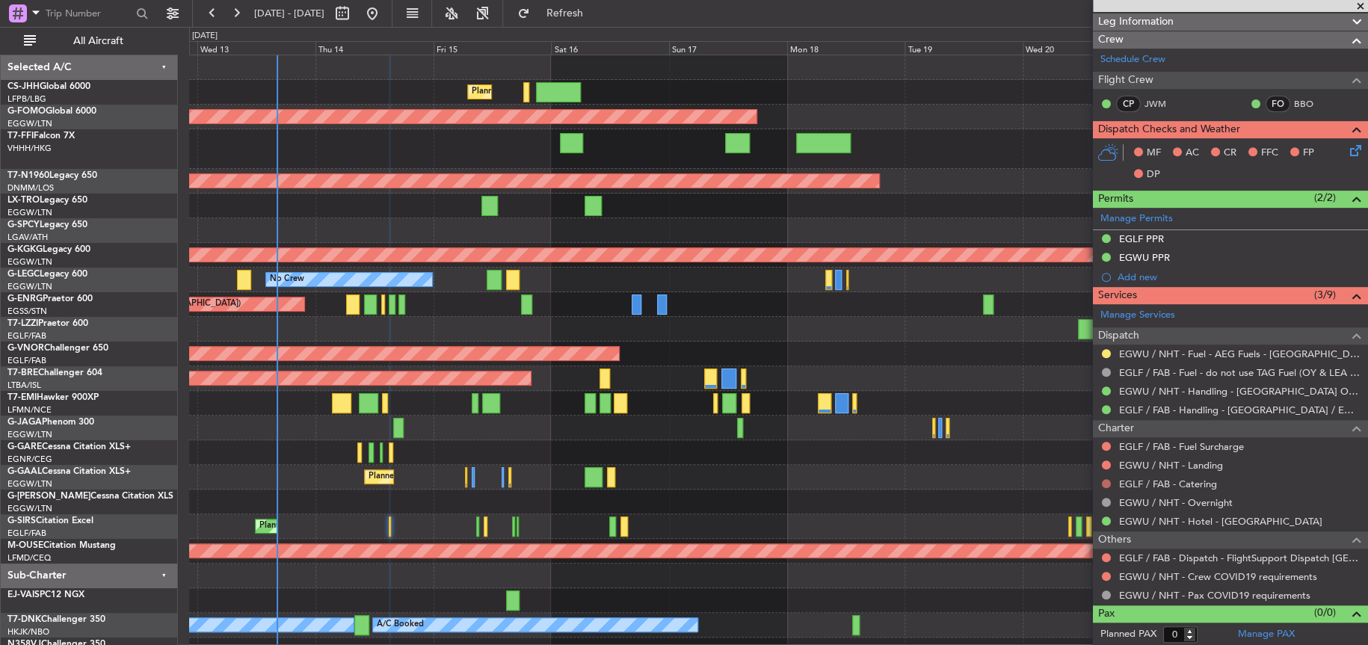
click at [1104, 482] on button at bounding box center [1106, 483] width 9 height 9
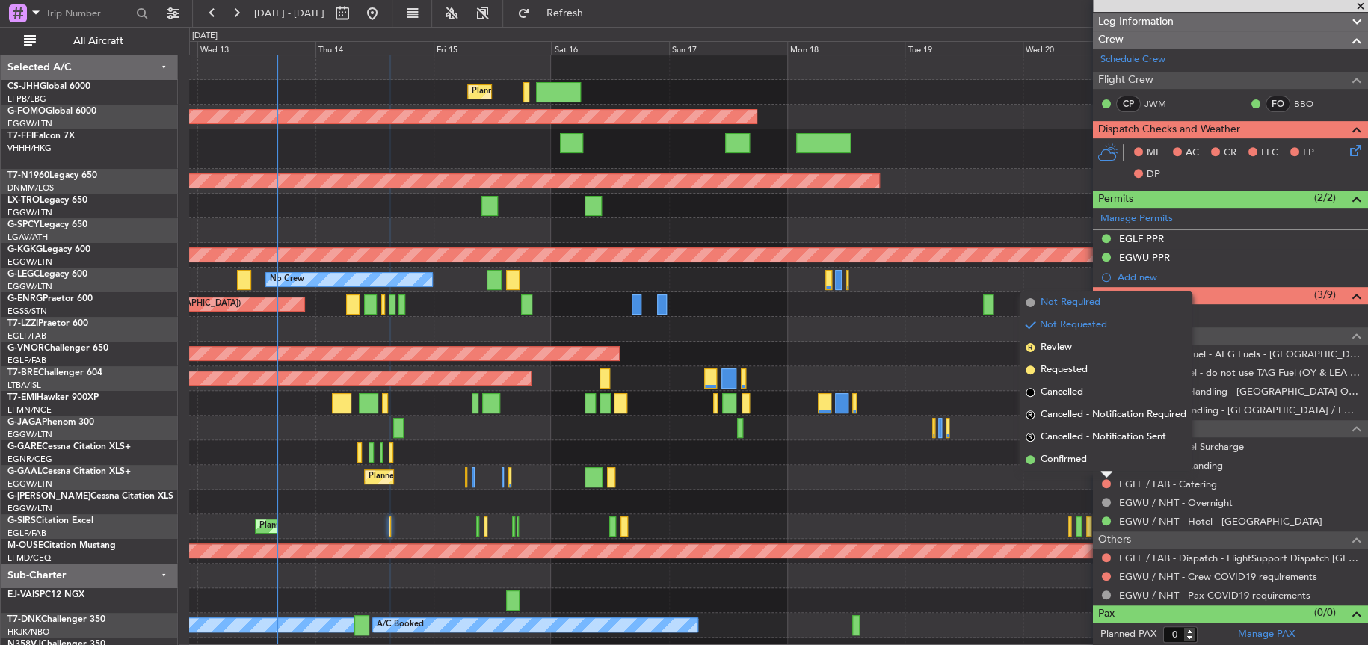
click at [1095, 304] on span "Not Required" at bounding box center [1071, 302] width 60 height 15
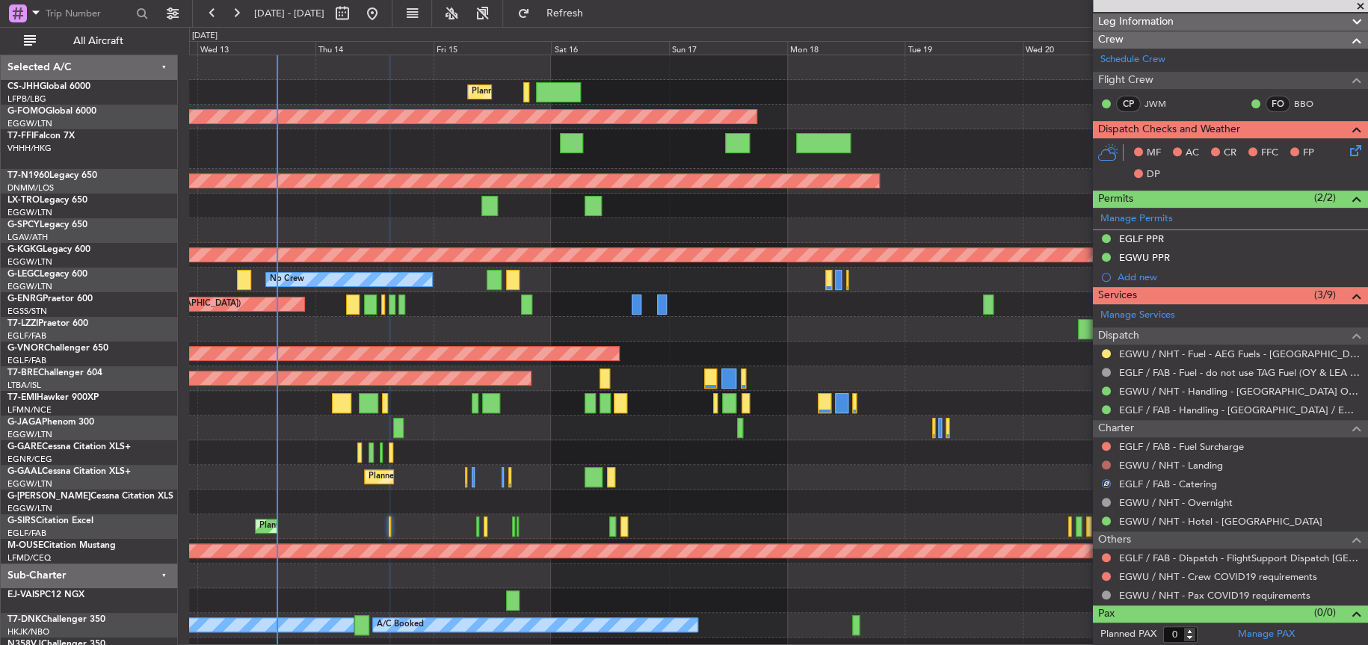
click at [1110, 464] on button at bounding box center [1106, 465] width 9 height 9
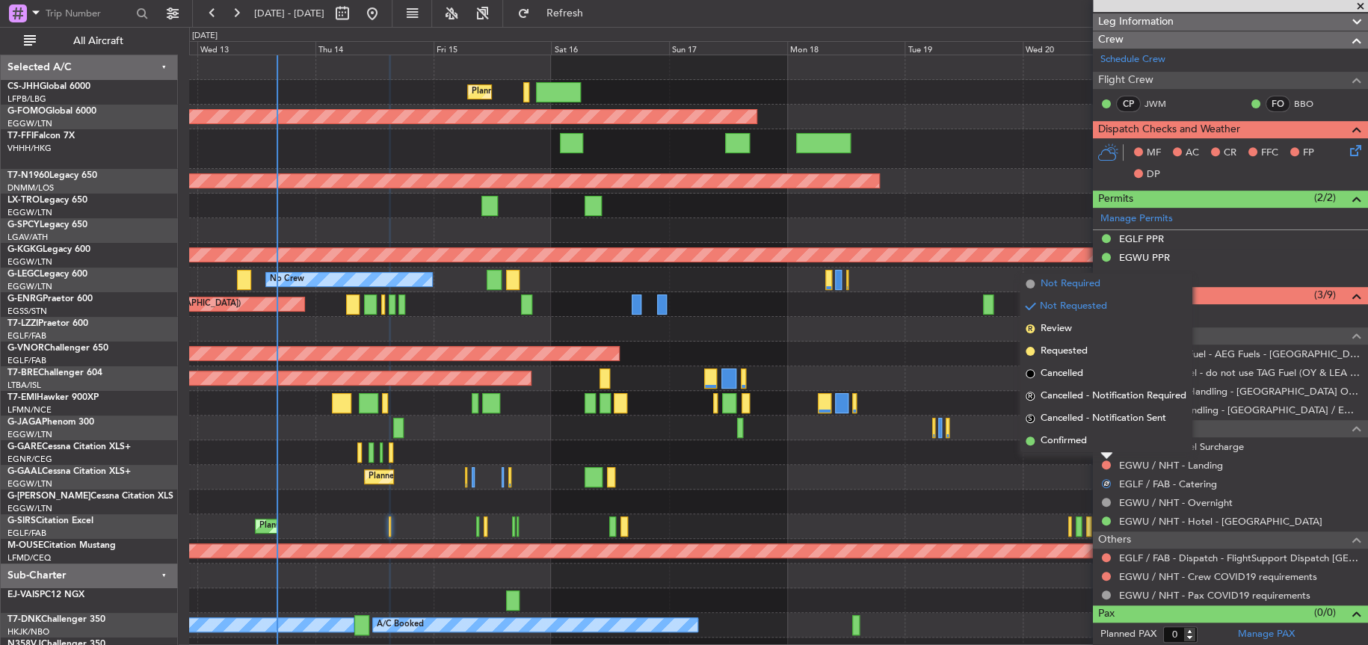
click at [1085, 289] on span "Not Required" at bounding box center [1071, 284] width 60 height 15
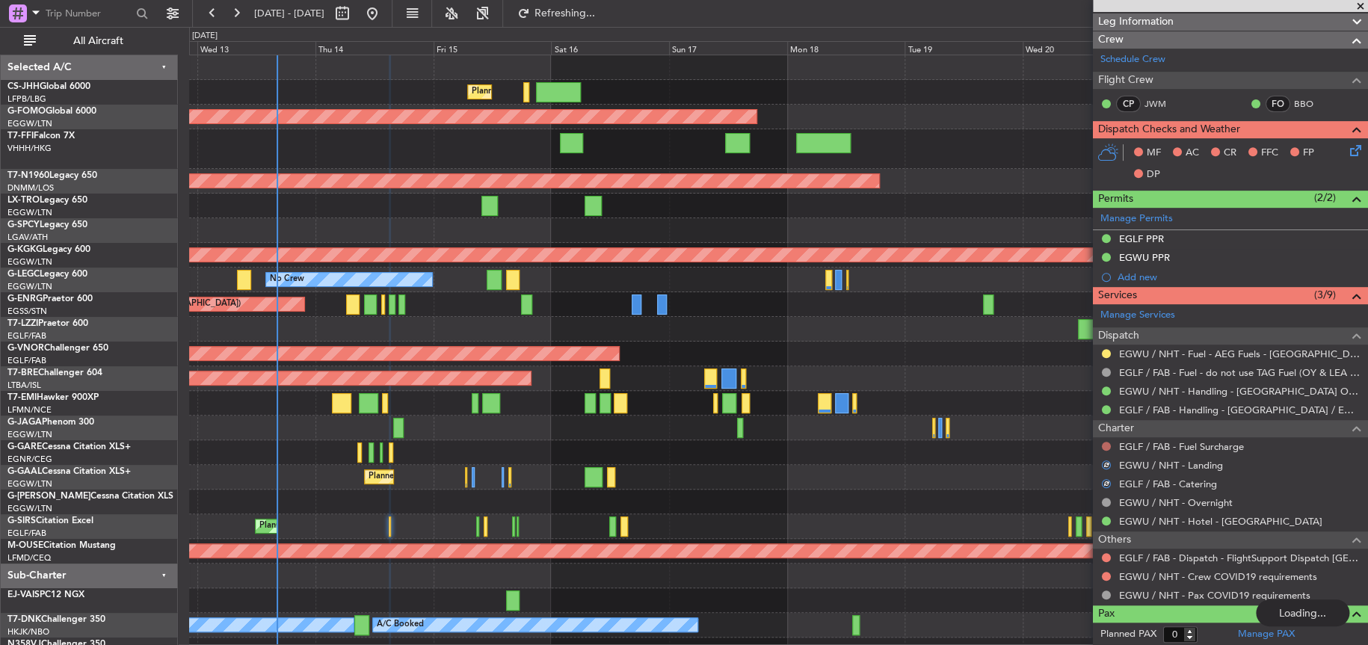
click at [1107, 445] on button at bounding box center [1106, 446] width 9 height 9
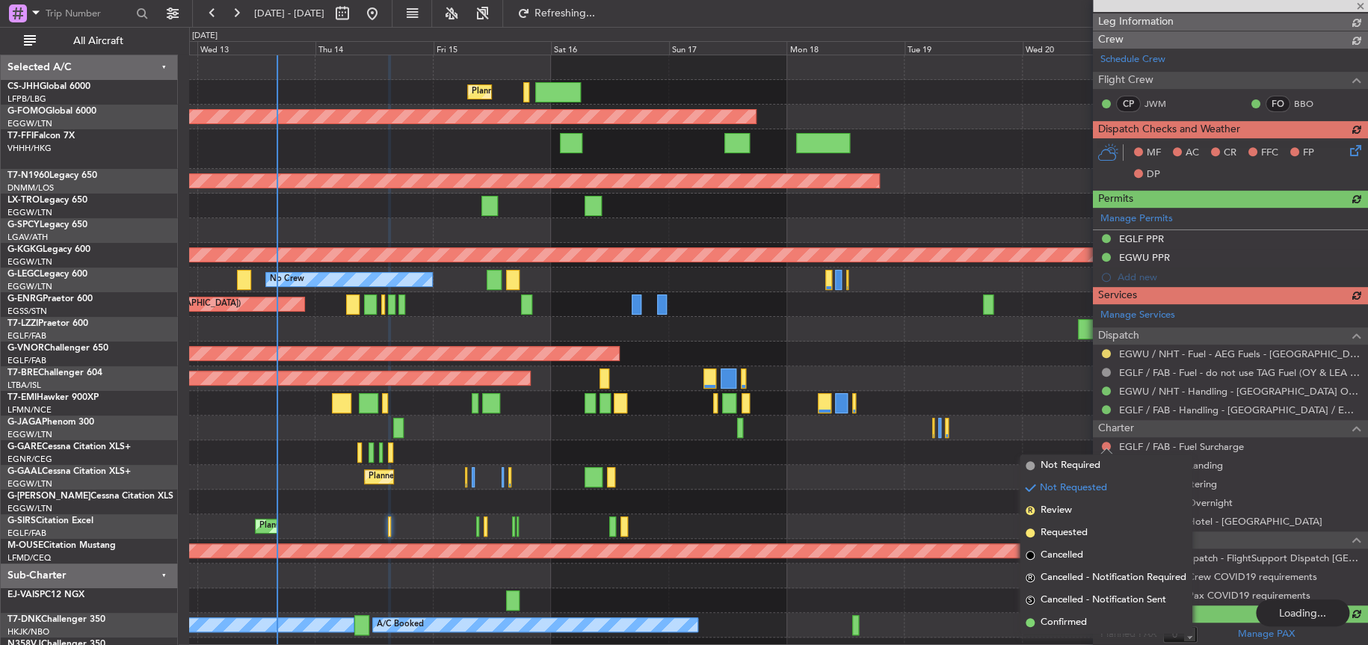
click at [1078, 468] on mat-tooltip-component "Not Requested" at bounding box center [1107, 469] width 84 height 40
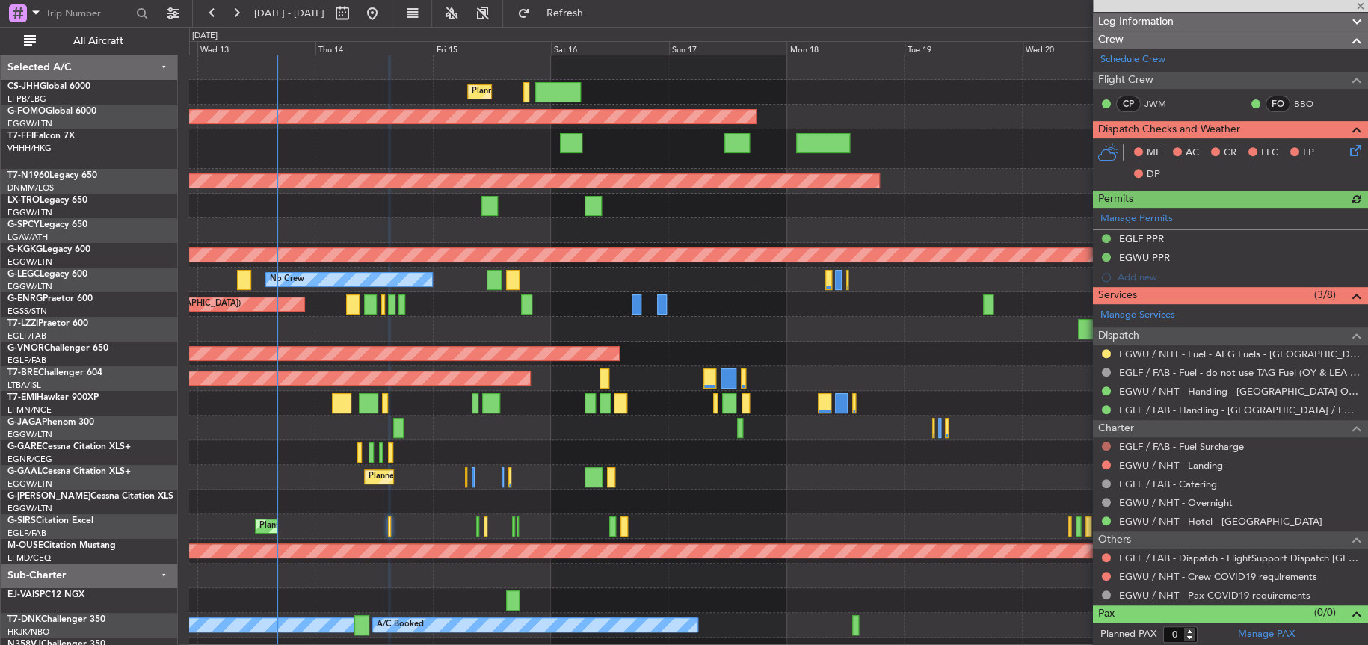
click at [1104, 443] on button at bounding box center [1106, 446] width 9 height 9
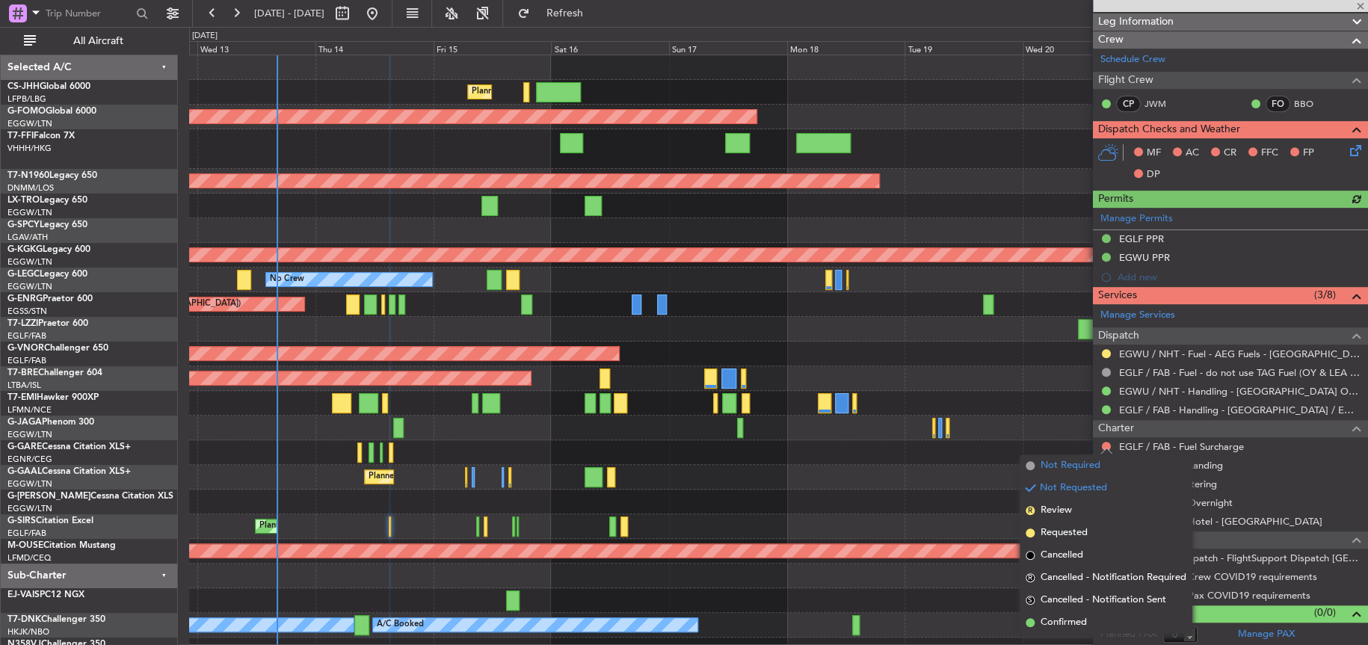
click at [1038, 467] on li "Not Required" at bounding box center [1106, 466] width 173 height 22
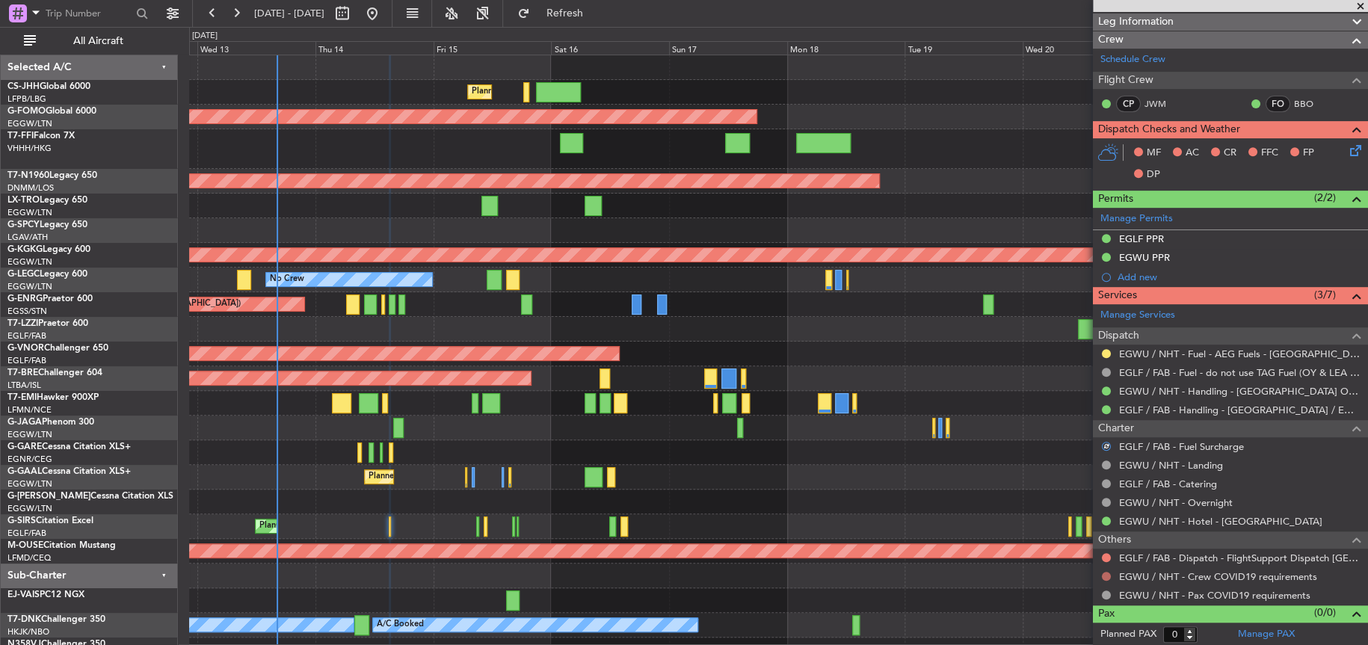
click at [1104, 577] on button at bounding box center [1106, 576] width 9 height 9
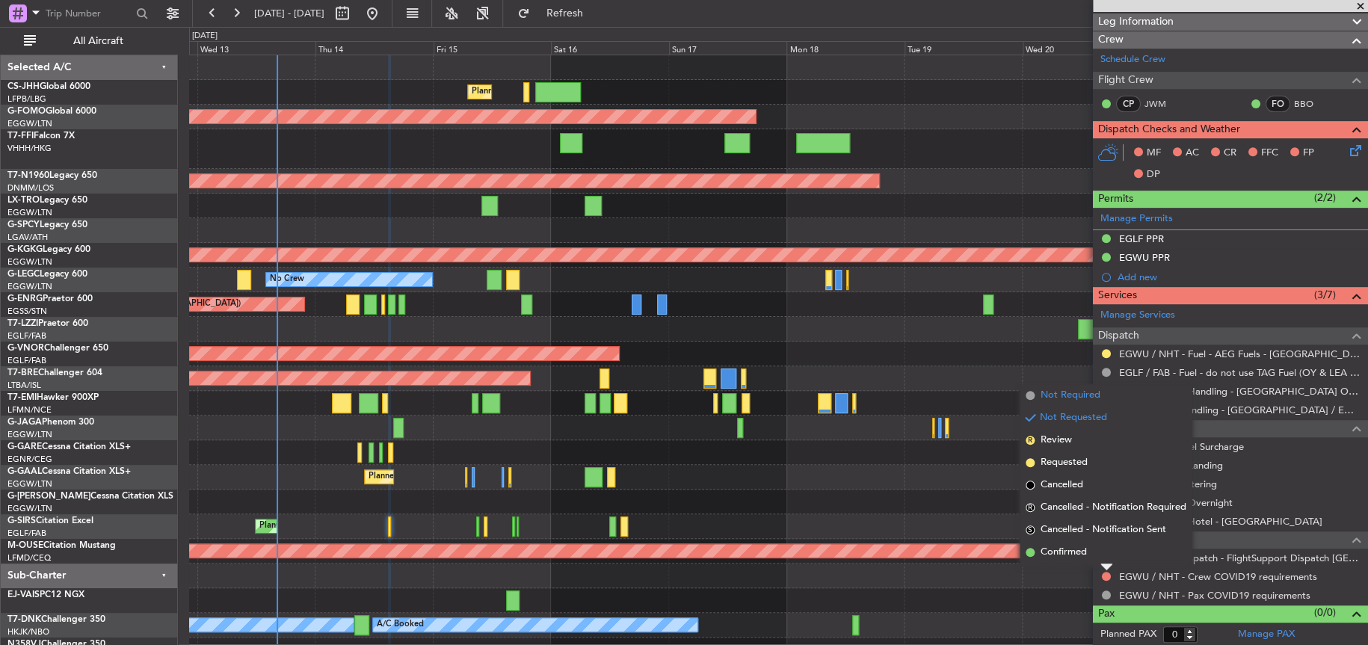
click at [1092, 401] on span "Not Required" at bounding box center [1071, 395] width 60 height 15
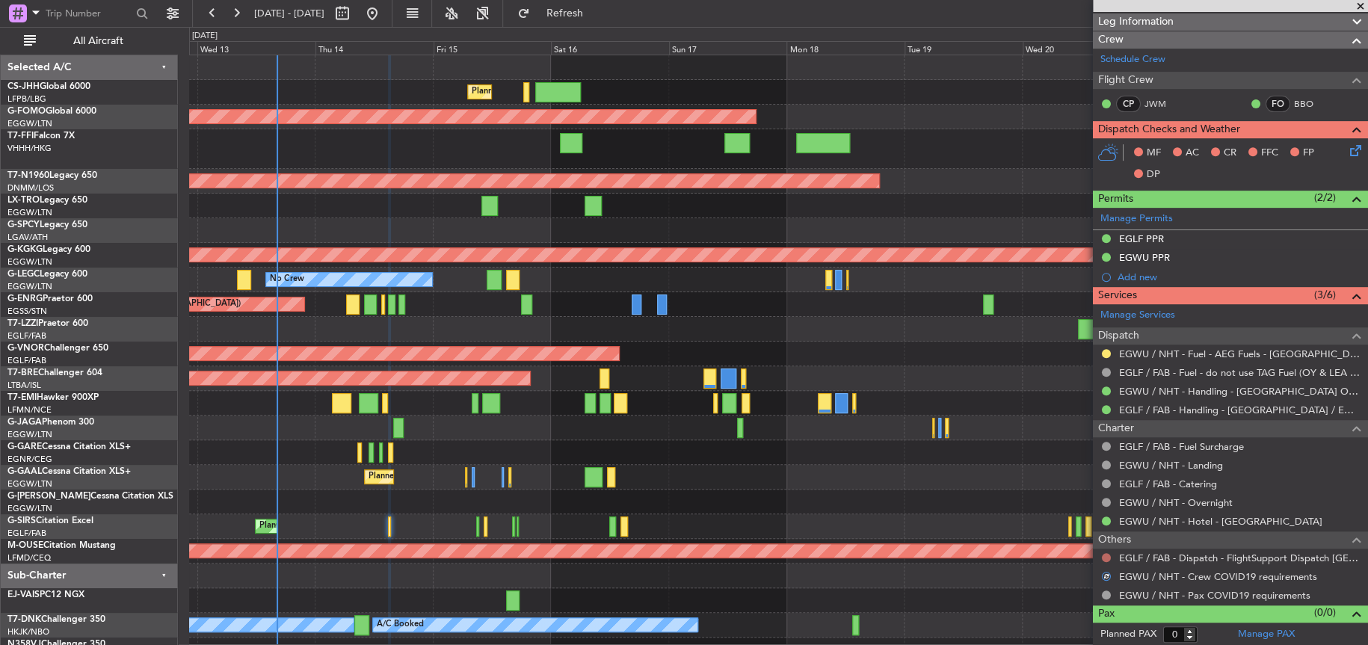
click at [1108, 558] on button at bounding box center [1106, 557] width 9 height 9
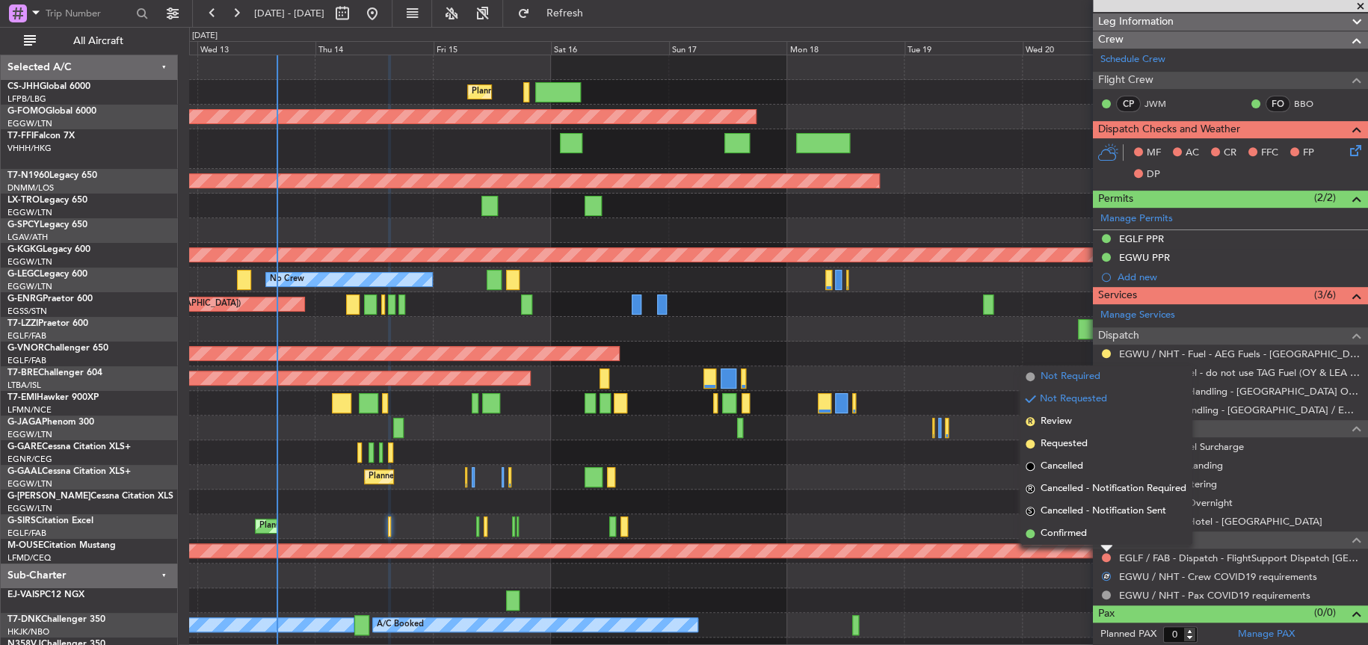
click at [1050, 373] on span "Not Required" at bounding box center [1071, 376] width 60 height 15
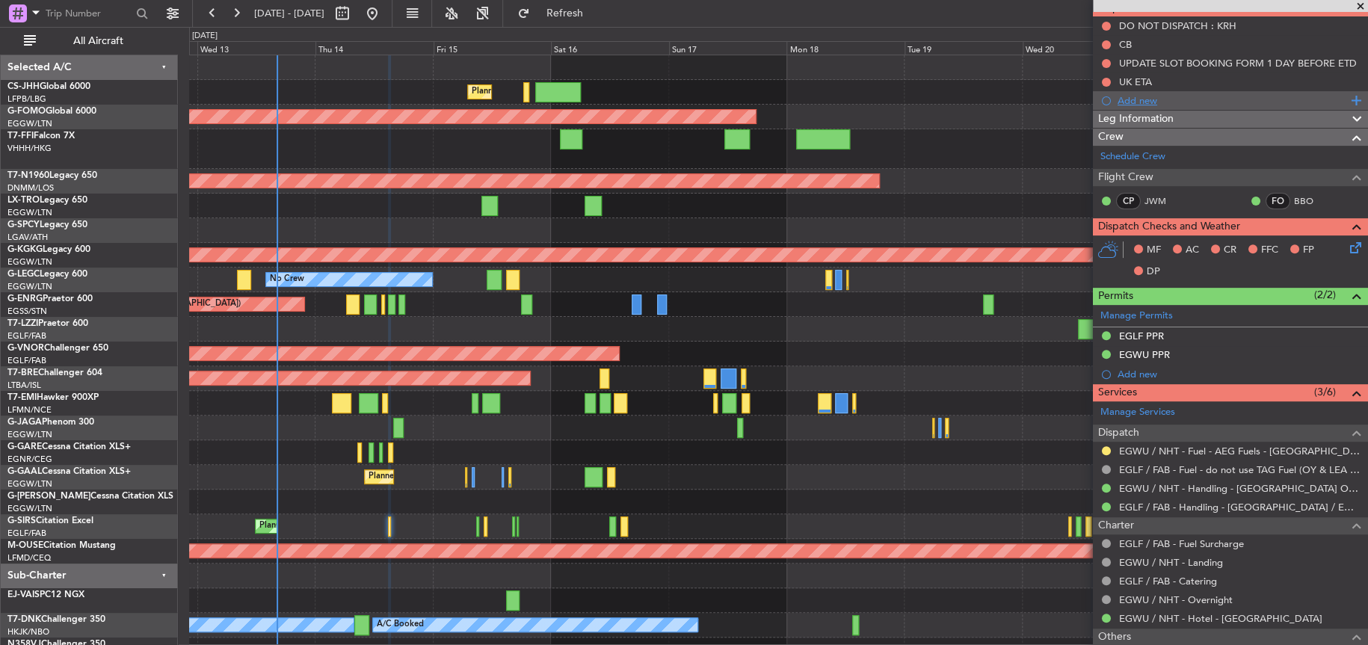
scroll to position [0, 0]
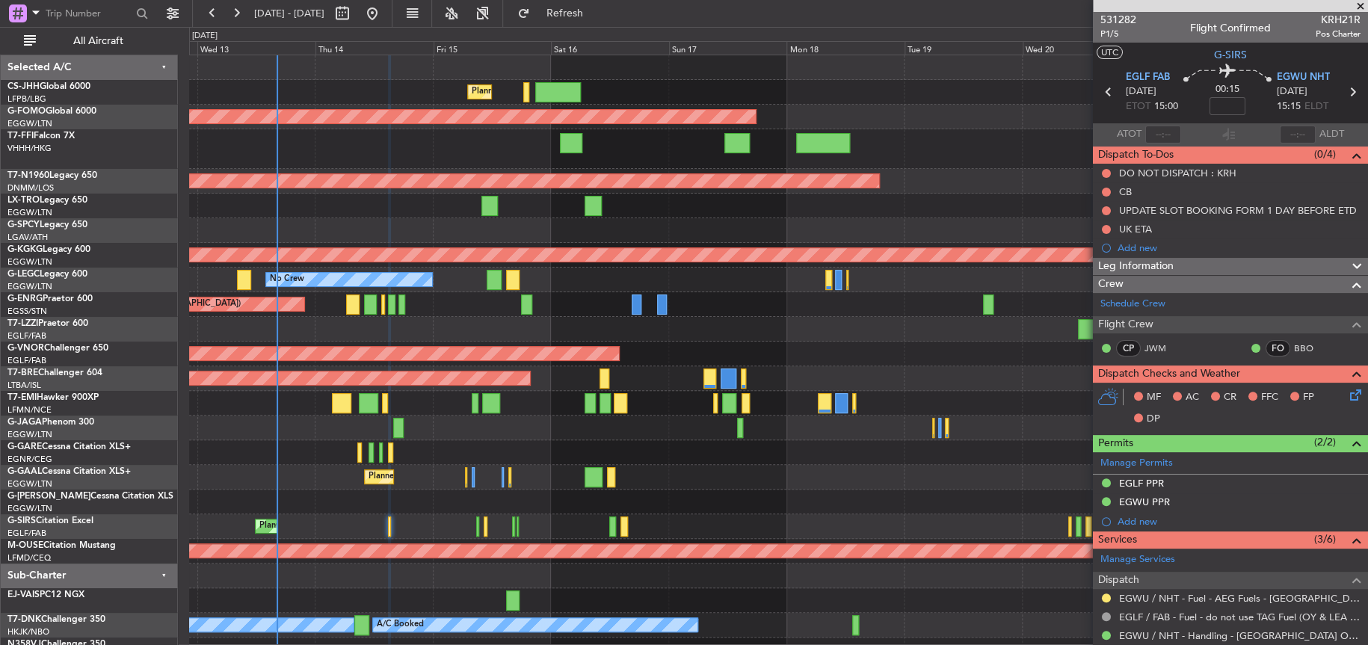
click at [1190, 269] on div "Leg Information" at bounding box center [1230, 266] width 275 height 17
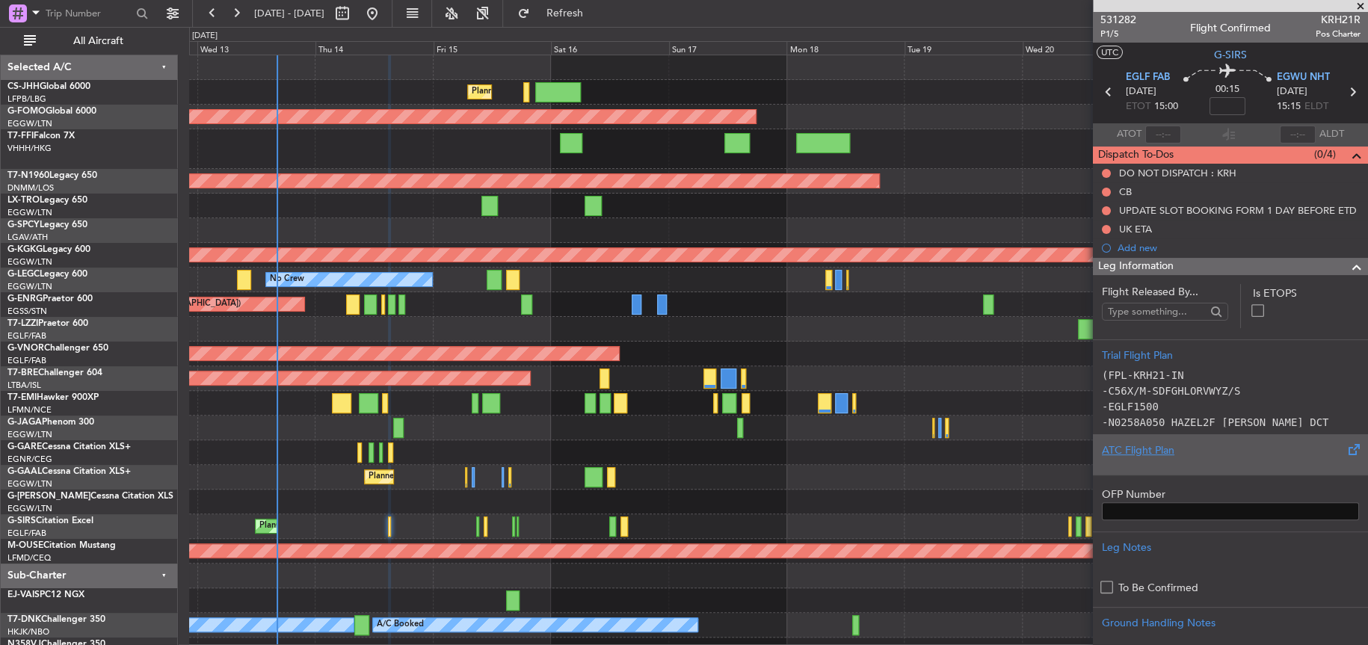
click at [1196, 458] on div at bounding box center [1230, 462] width 257 height 9
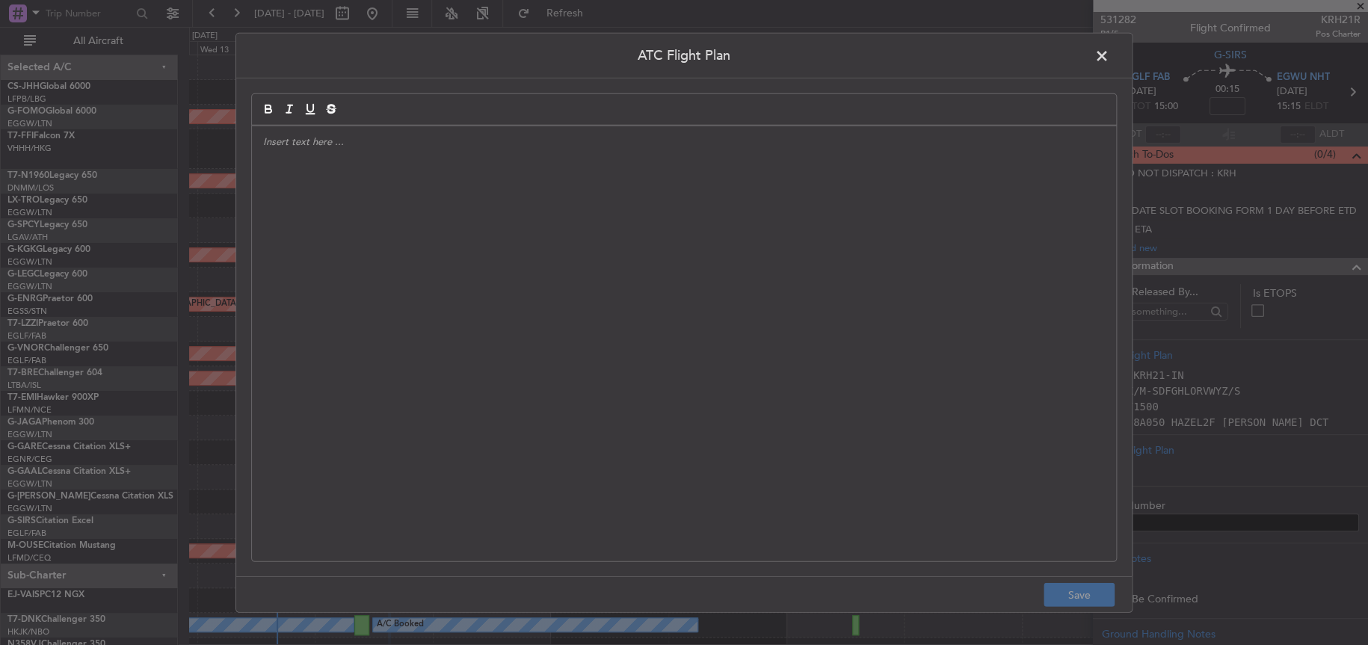
click at [668, 313] on div at bounding box center [684, 344] width 864 height 436
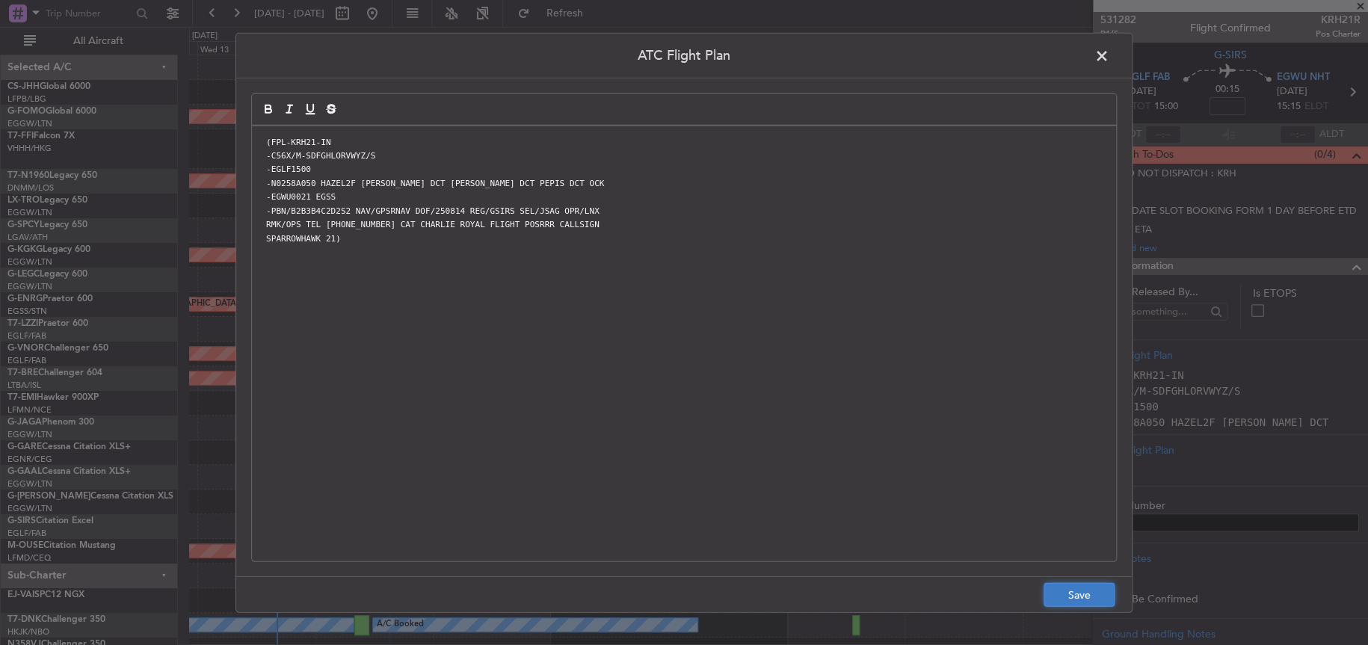
click at [1071, 596] on button "Save" at bounding box center [1079, 595] width 71 height 24
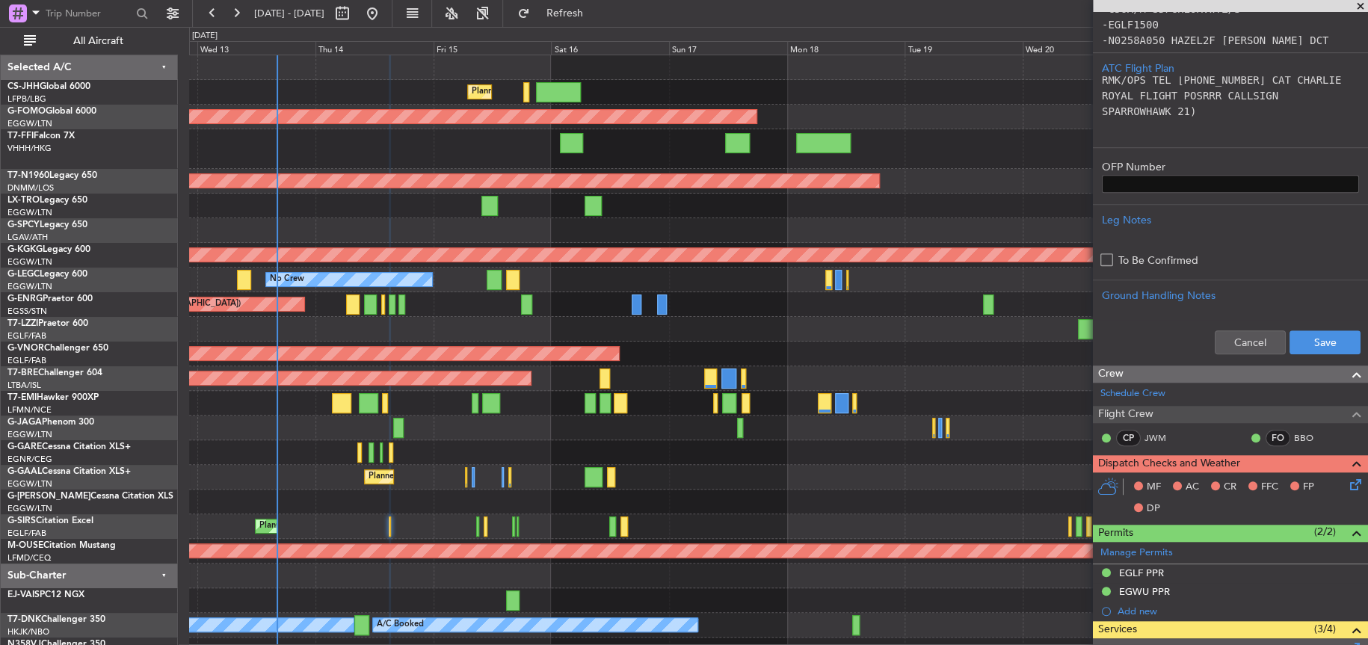
scroll to position [449, 0]
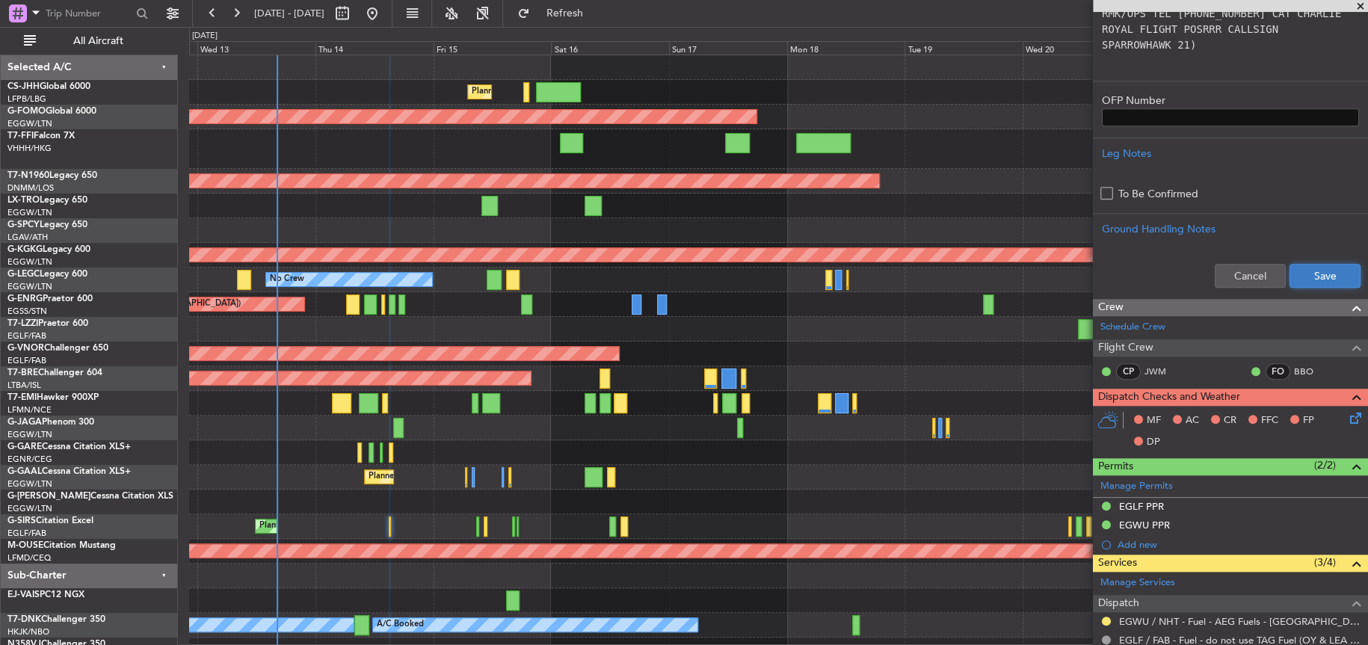
click at [1329, 272] on button "Save" at bounding box center [1325, 276] width 71 height 24
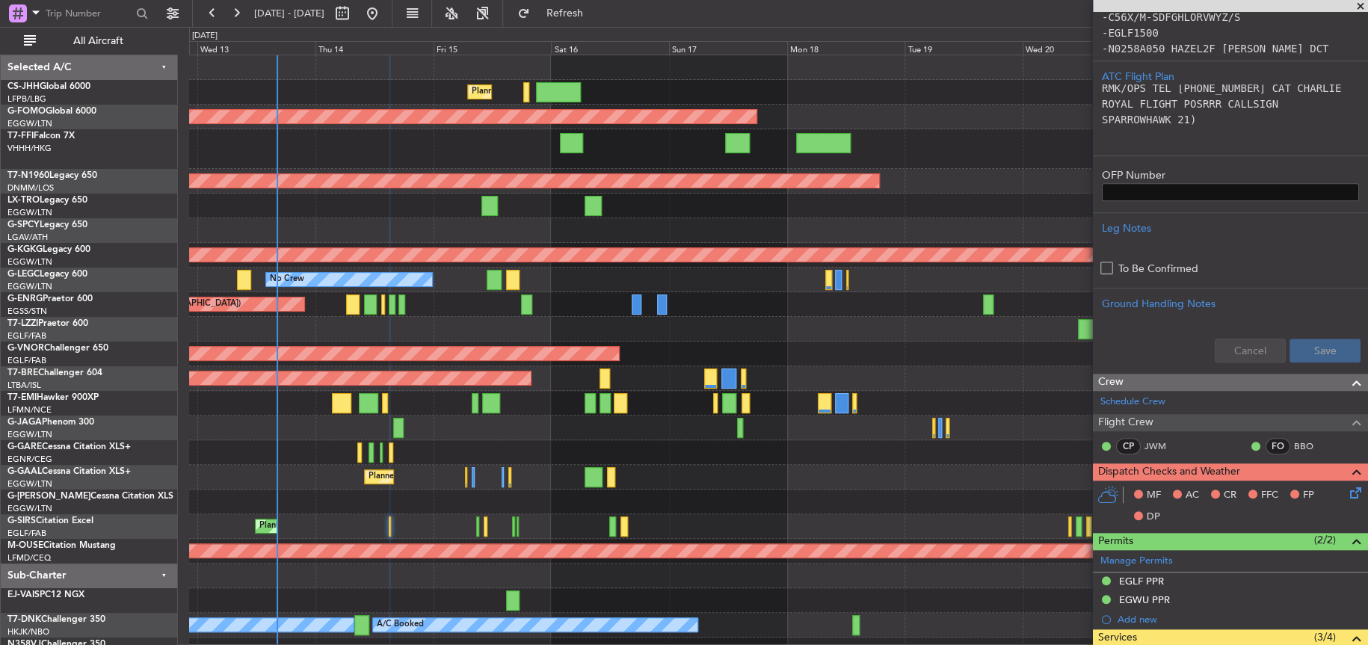
scroll to position [75, 0]
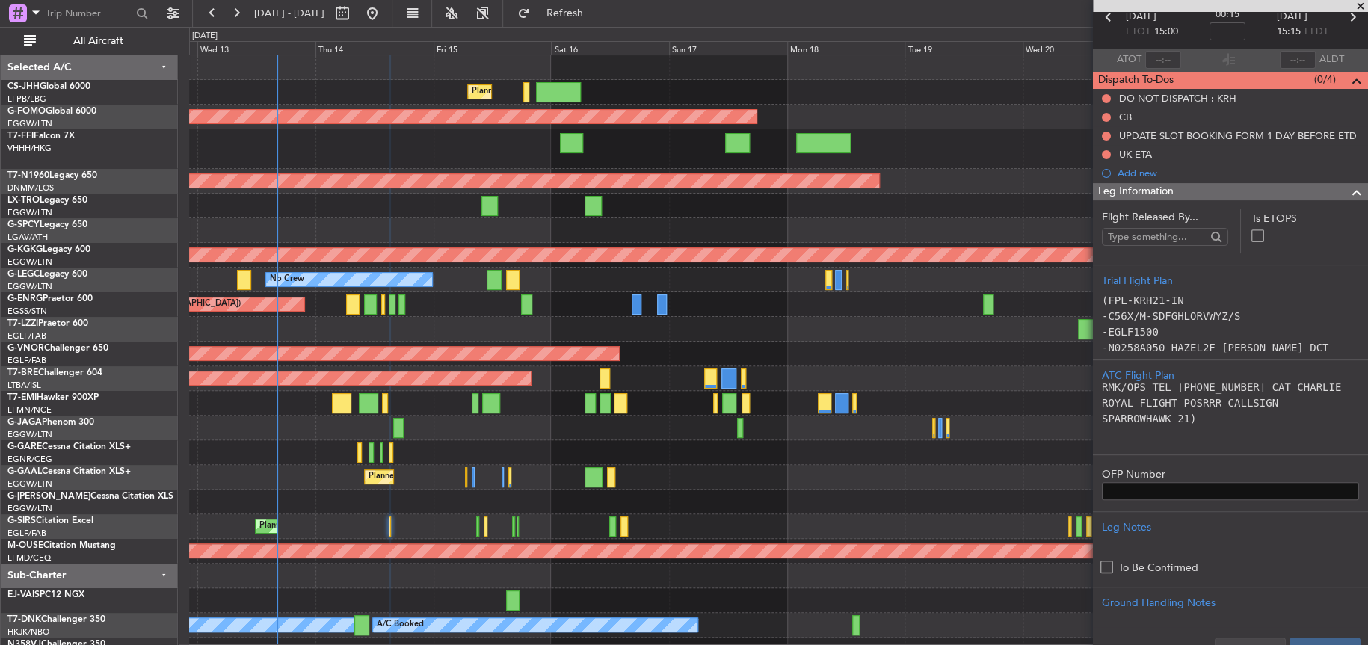
click at [1291, 184] on div "Leg Information" at bounding box center [1230, 191] width 275 height 17
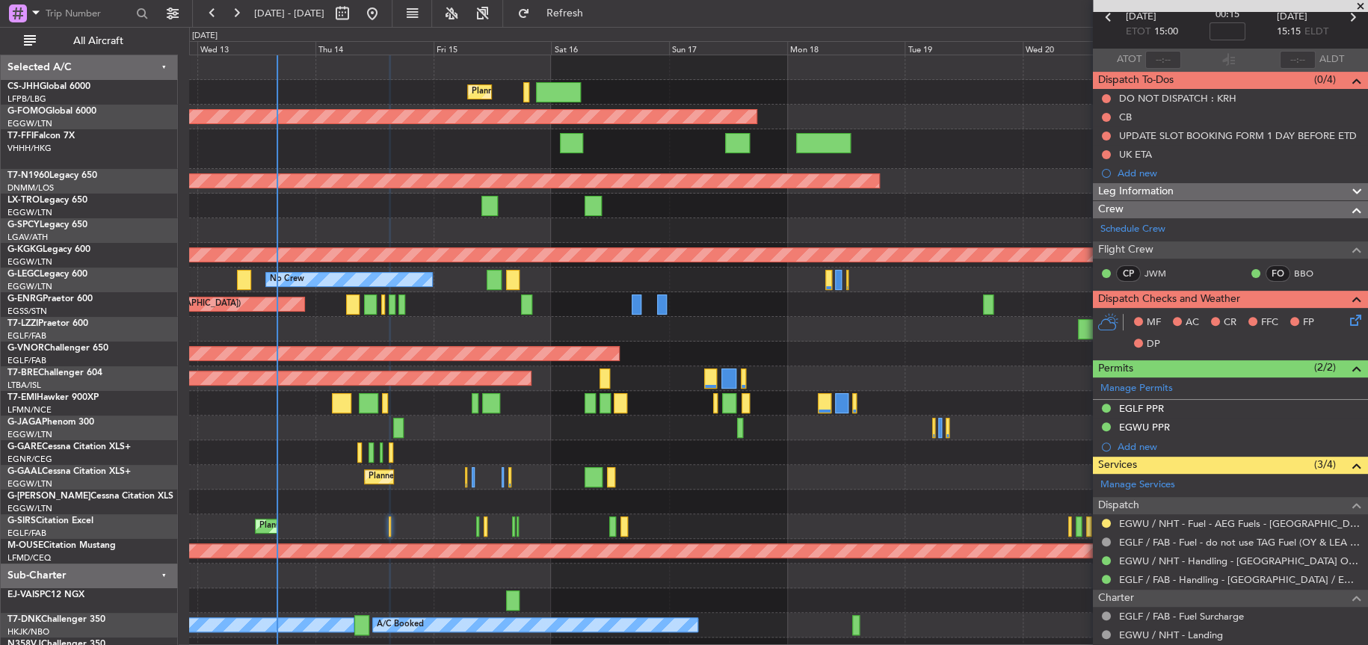
click at [0, 383] on html "12 Aug 2025 - 22 Aug 2025 Refresh Quick Links All Aircraft Planned Maint London…" at bounding box center [684, 322] width 1368 height 645
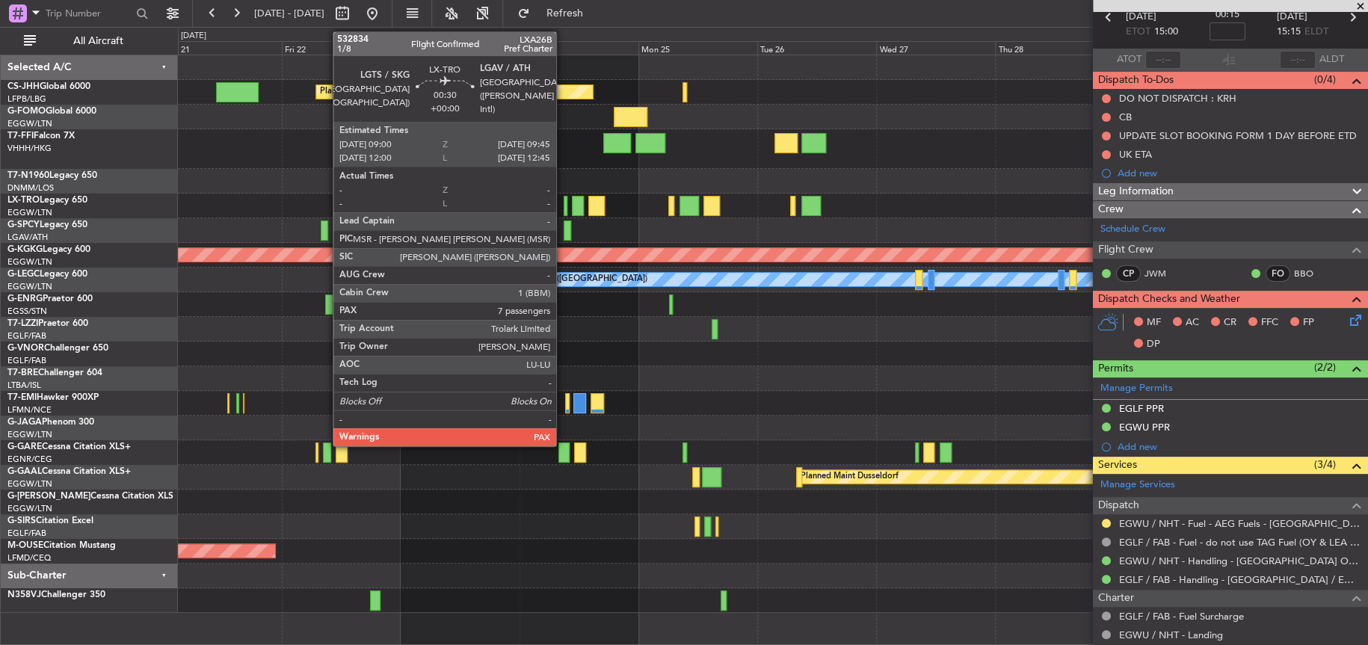
click at [564, 202] on div at bounding box center [566, 206] width 4 height 20
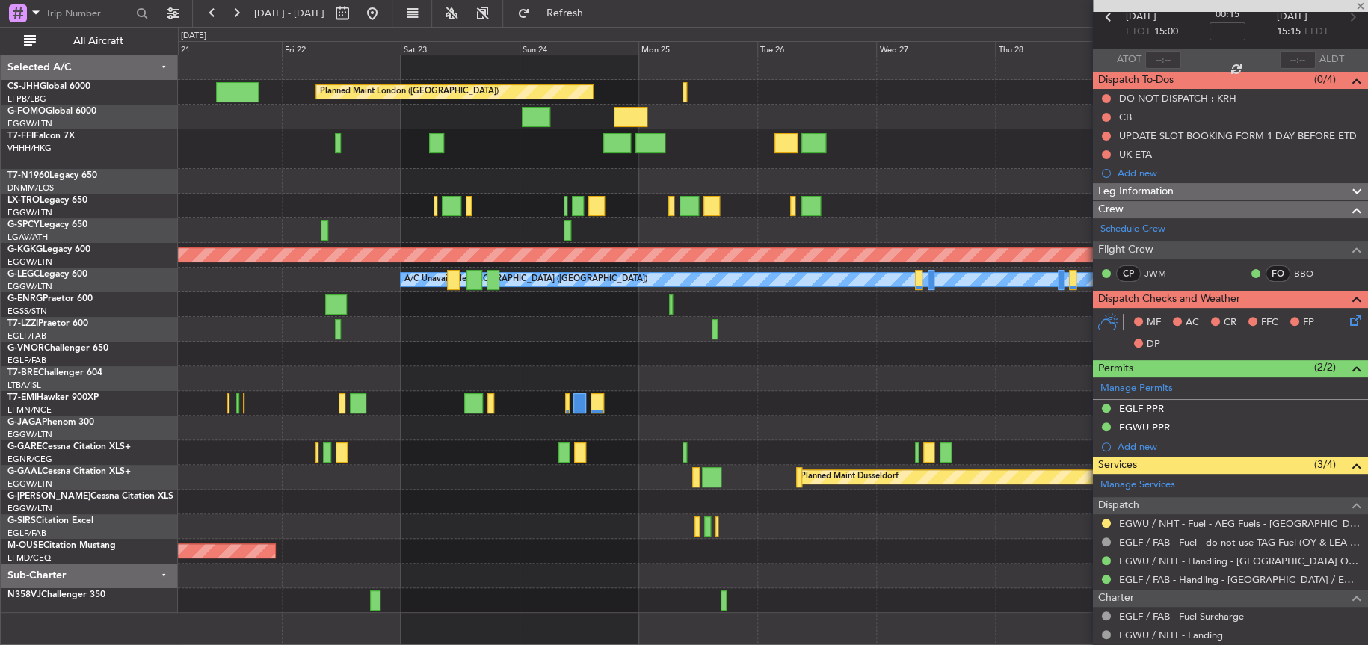
type input "7"
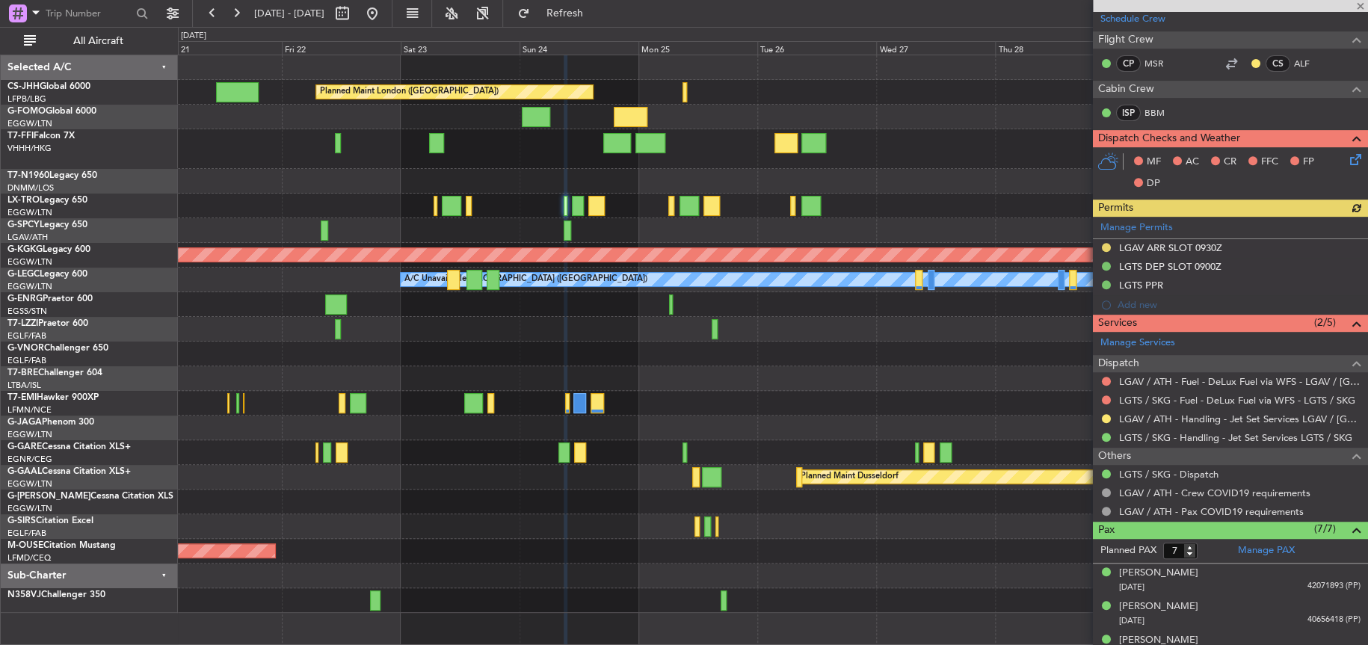
scroll to position [399, 0]
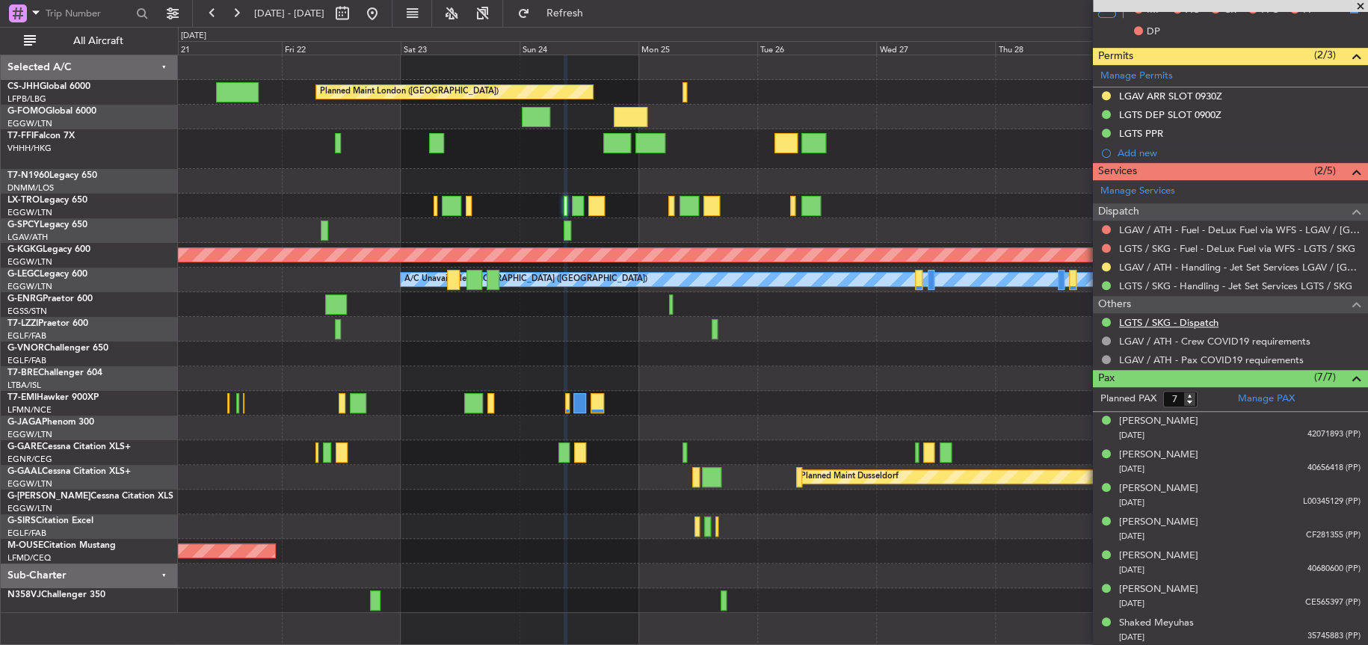
click at [1146, 324] on link "LGTS / SKG - Dispatch" at bounding box center [1168, 322] width 99 height 13
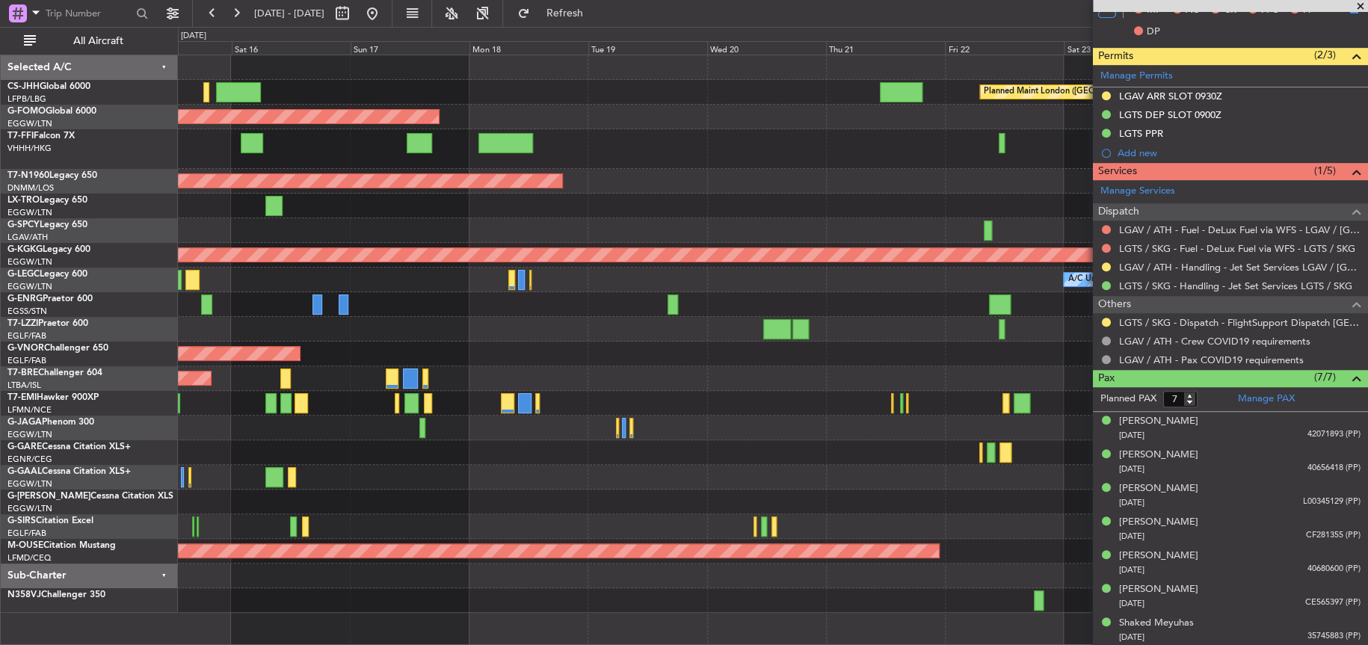
click at [932, 355] on div "Planned Maint London (Biggin Hill) Planned Maint Paris (Le Bourget) Planned Mai…" at bounding box center [772, 334] width 1189 height 558
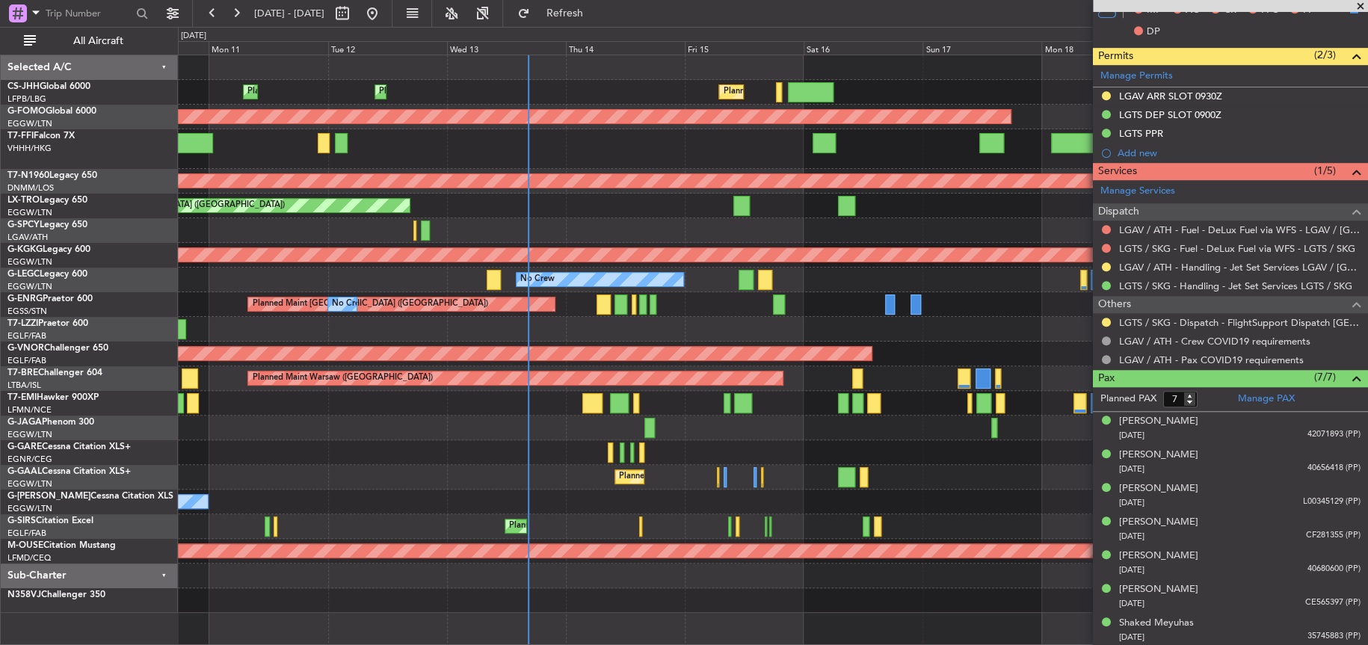
click at [1234, 323] on fb-app "21 Aug 2025 - 31 Aug 2025 Refresh Quick Links All Aircraft Planned Maint Paris …" at bounding box center [684, 328] width 1368 height 634
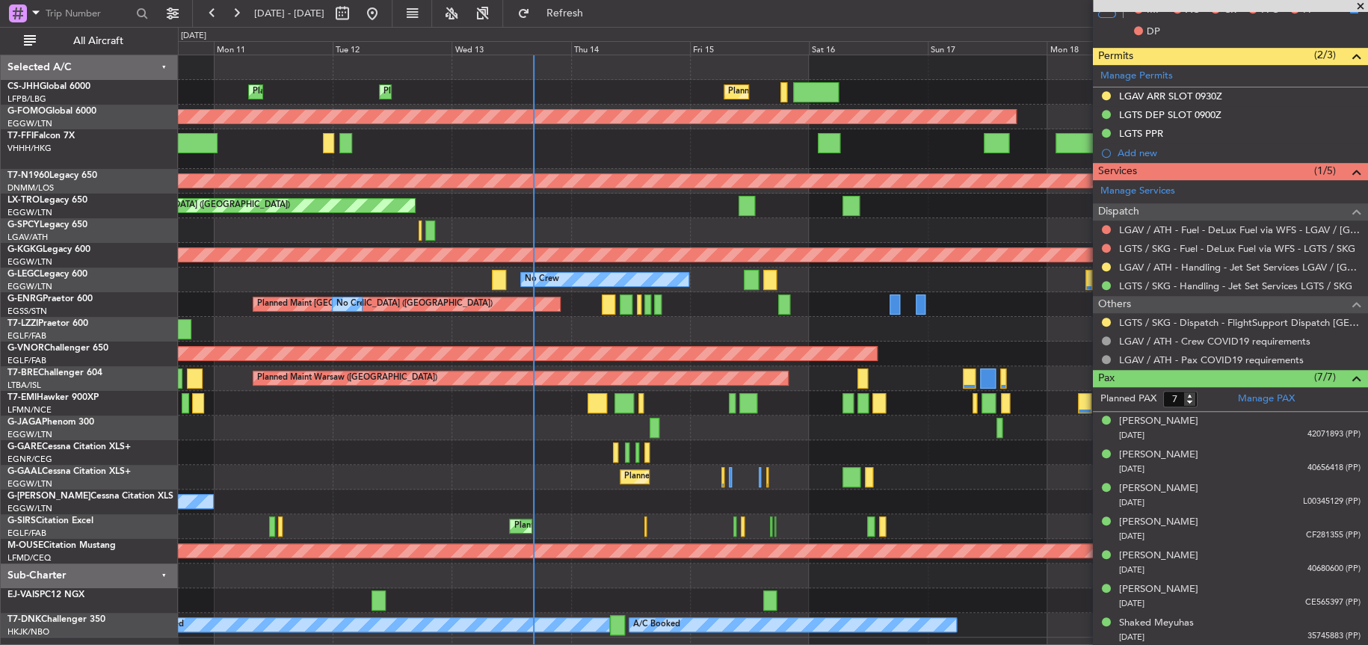
click at [1132, 229] on fb-app "10 Aug 2025 - 20 Aug 2025 Refresh Quick Links All Aircraft Planned Maint Paris …" at bounding box center [684, 328] width 1368 height 634
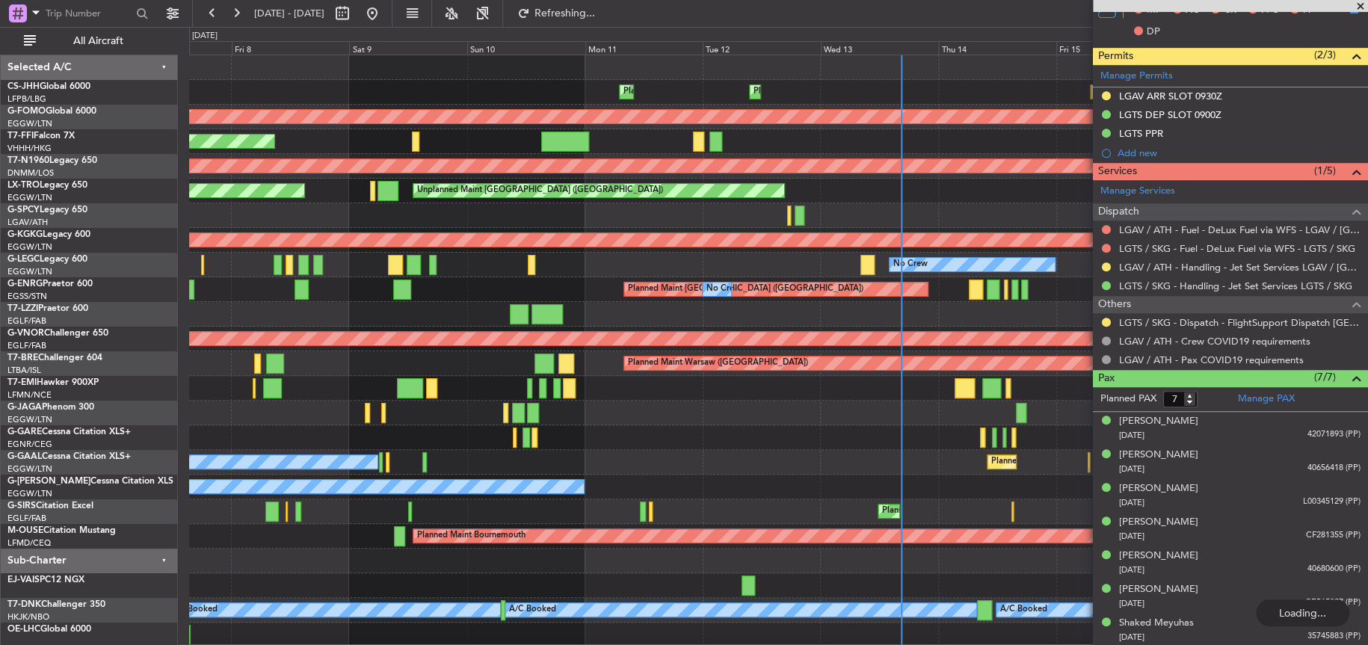
click at [464, 314] on div at bounding box center [778, 314] width 1178 height 25
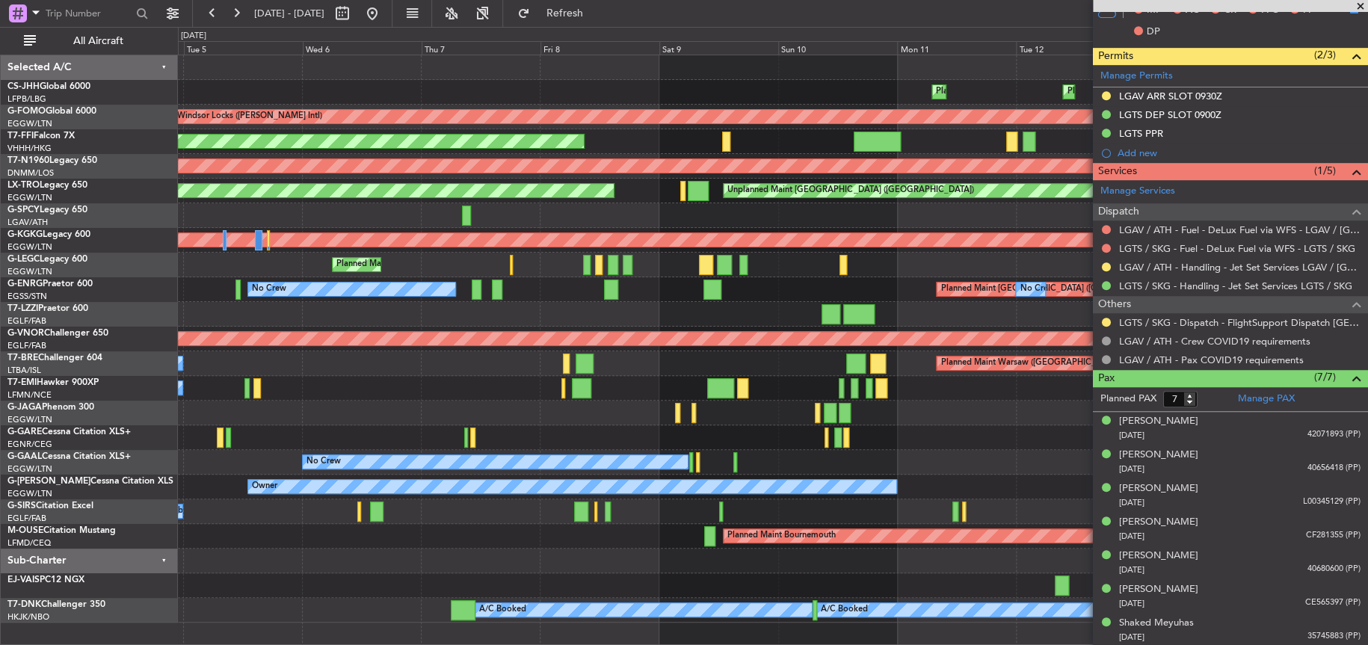
click at [909, 410] on div "Planned Maint Paris (Le Bourget) Planned Maint Paris (Le Bourget) Planned Maint…" at bounding box center [772, 338] width 1189 height 567
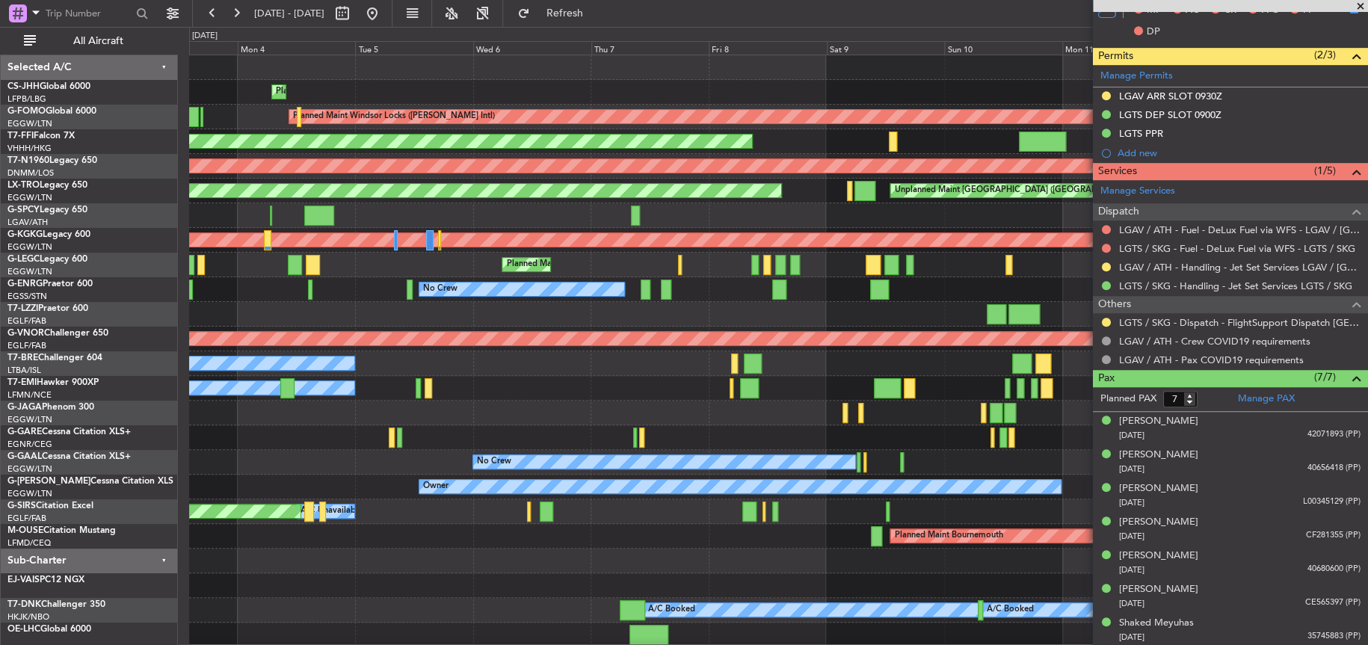
click at [748, 268] on div "No Crew Planned Maint London (Luton) A/C Unavailable London (Luton)" at bounding box center [778, 265] width 1178 height 25
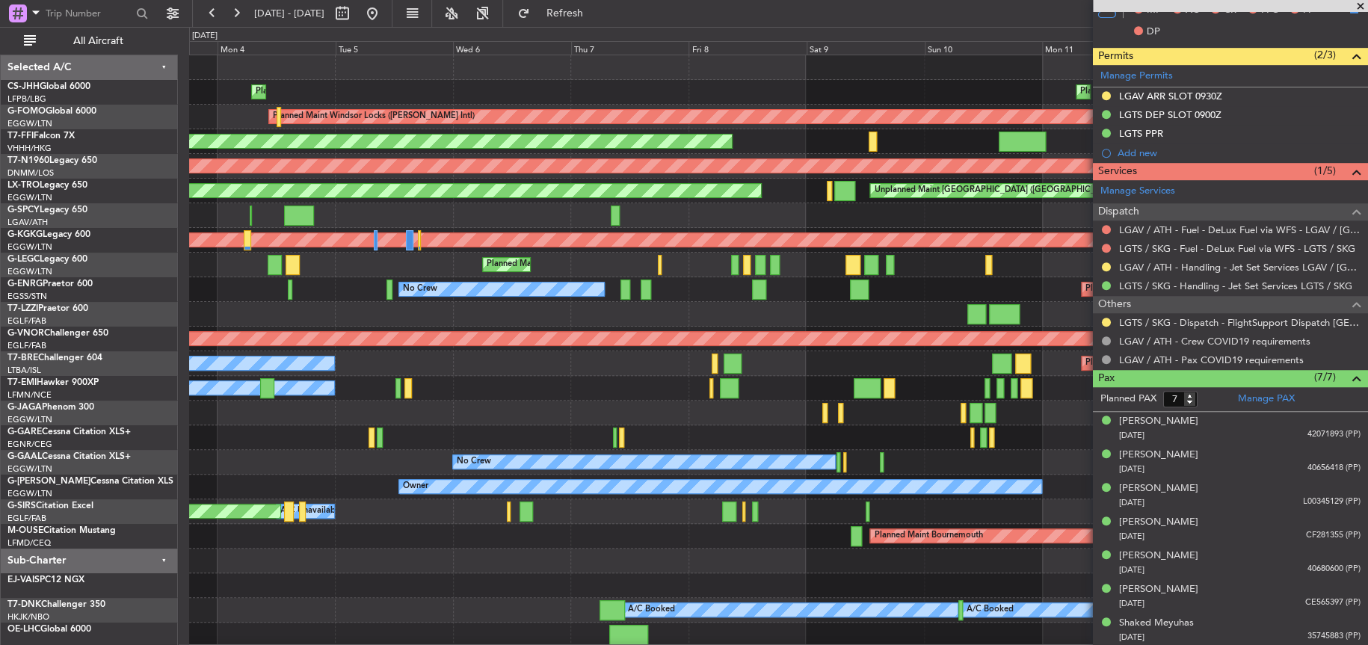
click at [708, 271] on div "Planned Maint London (Luton) No Crew A/C Unavailable London (Luton)" at bounding box center [778, 265] width 1178 height 25
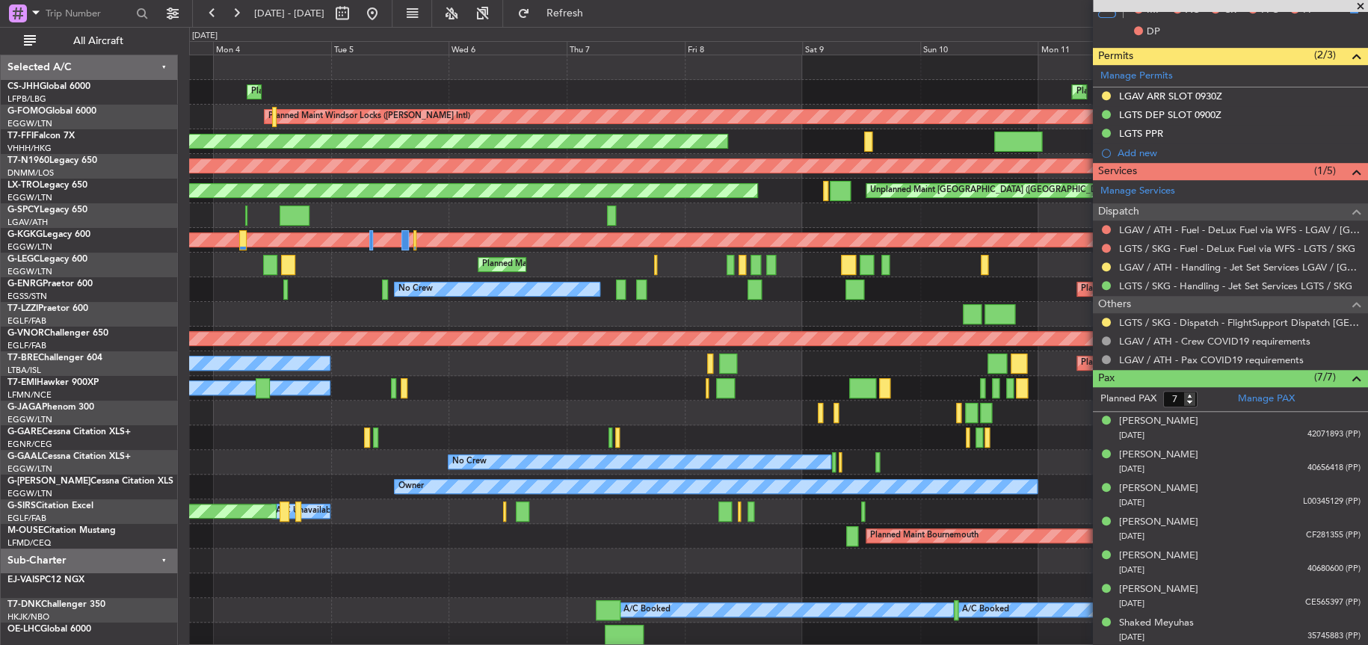
click at [688, 271] on div "Planned Maint London (Luton) No Crew A/C Unavailable London (Luton)" at bounding box center [778, 265] width 1178 height 25
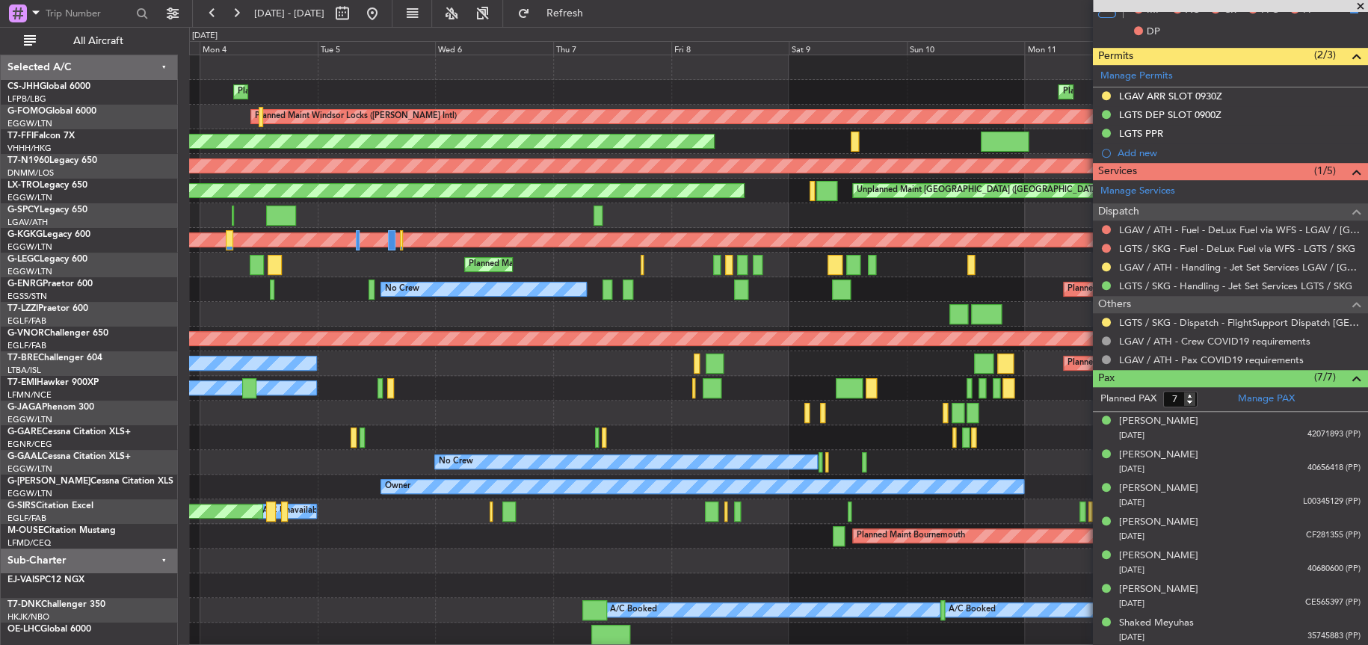
click at [266, 260] on div "Planned Maint London (Luton) No Crew A/C Unavailable London (Luton)" at bounding box center [778, 265] width 1178 height 25
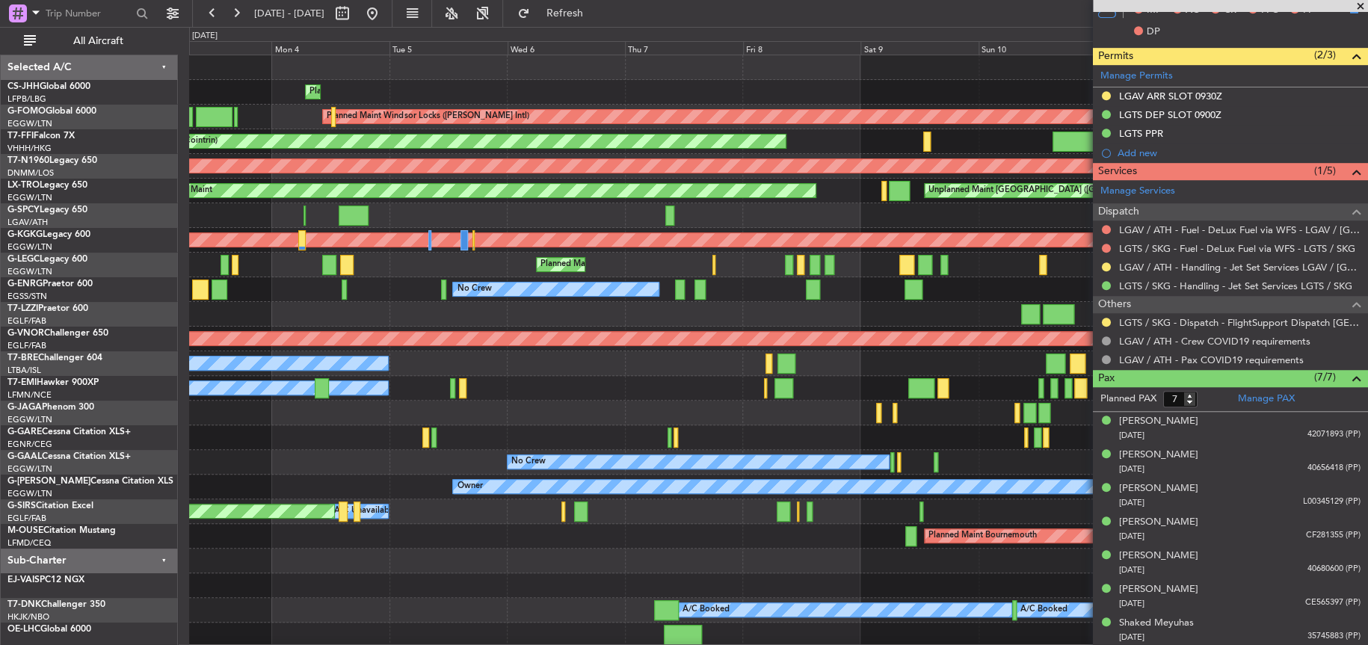
scroll to position [1, 0]
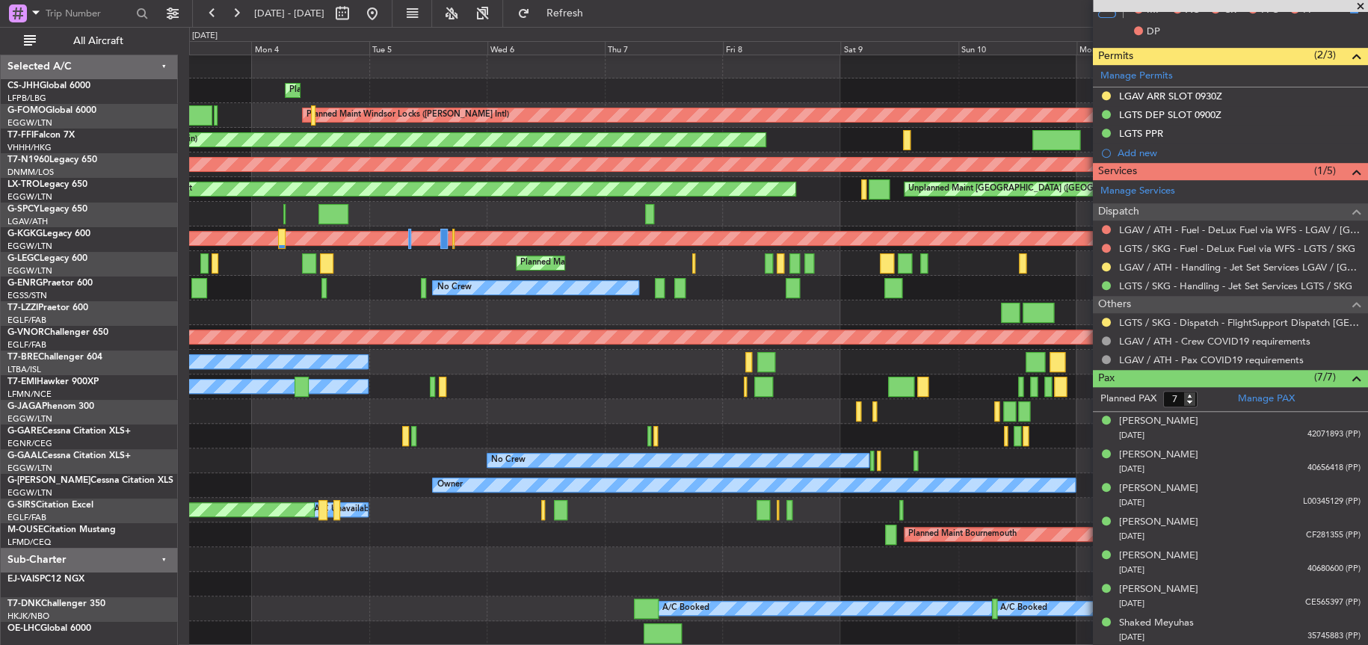
click at [712, 272] on div "Planned Maint Paris (Le Bourget) Planned Maint Paris (Le Bourget) Planned Maint…" at bounding box center [778, 350] width 1178 height 592
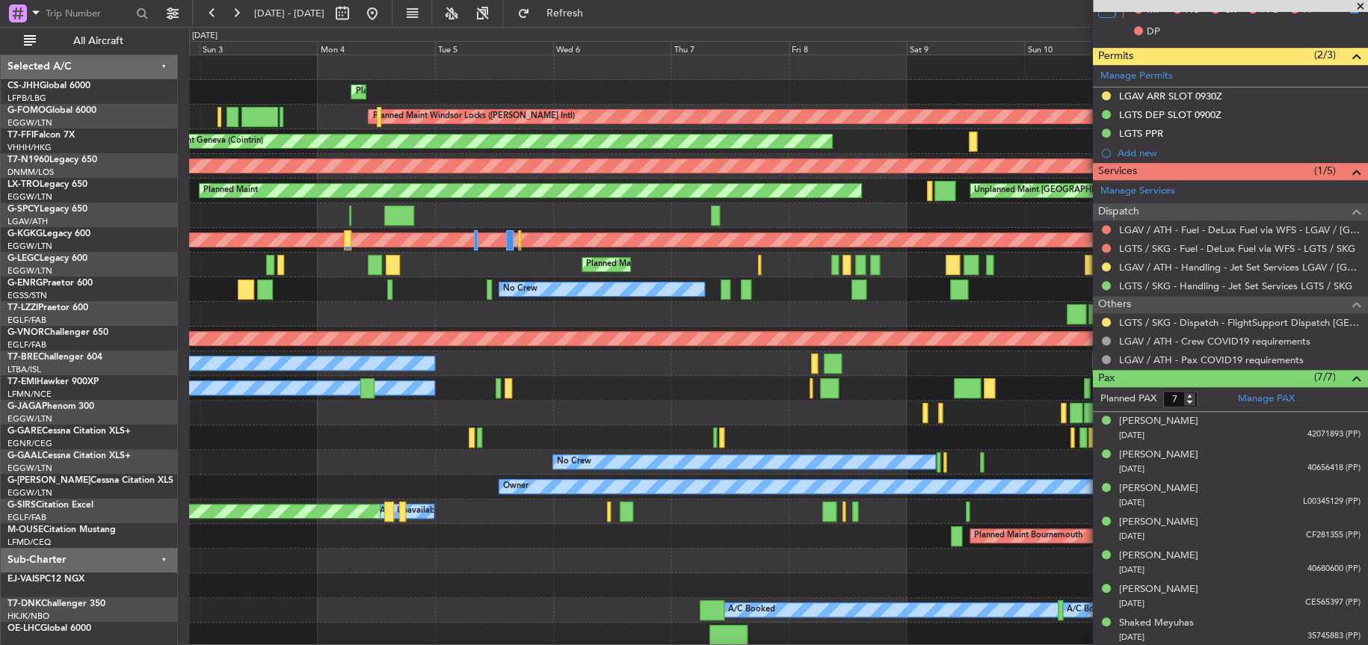
scroll to position [0, 0]
click at [799, 288] on div "Planned Maint Paris (Le Bourget) Planned Maint Paris (Le Bourget) Planned Maint…" at bounding box center [778, 351] width 1178 height 592
click at [807, 302] on div "Planned Maint Paris (Le Bourget) Planned Maint Paris (Le Bourget) Planned Maint…" at bounding box center [778, 351] width 1178 height 592
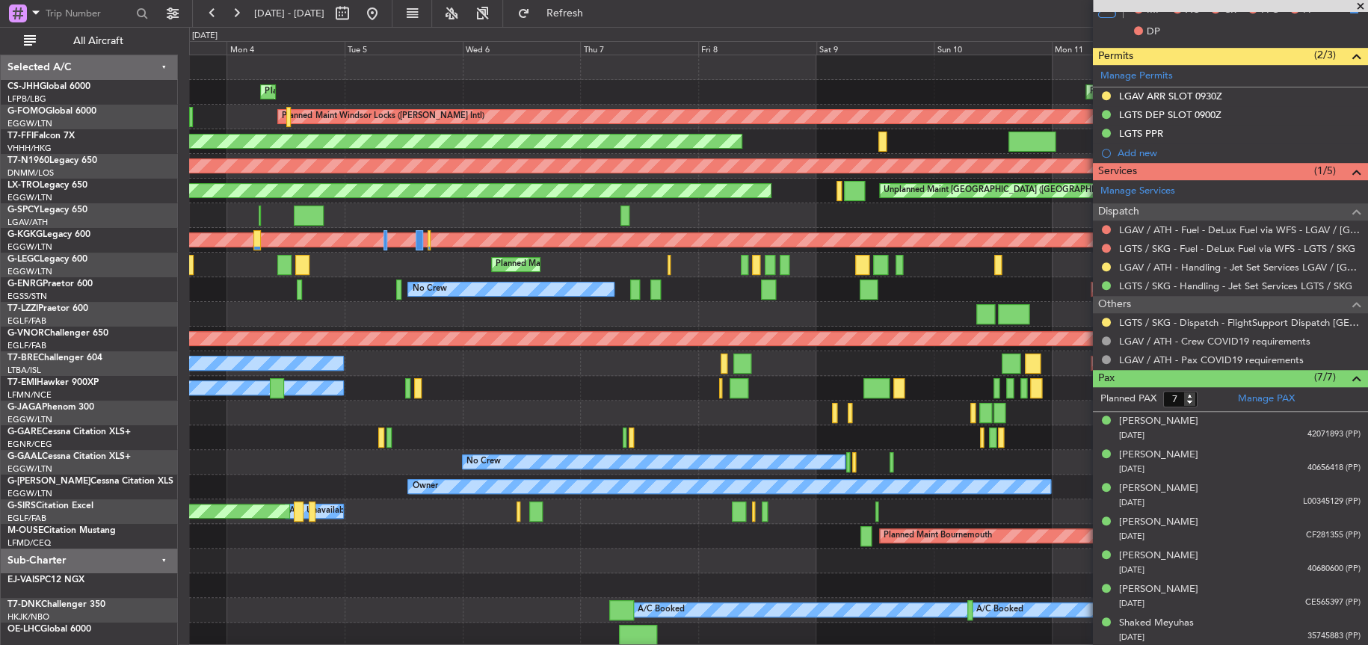
click at [794, 292] on div "Planned Maint London (Stansted) No Crew No Crew" at bounding box center [778, 289] width 1178 height 25
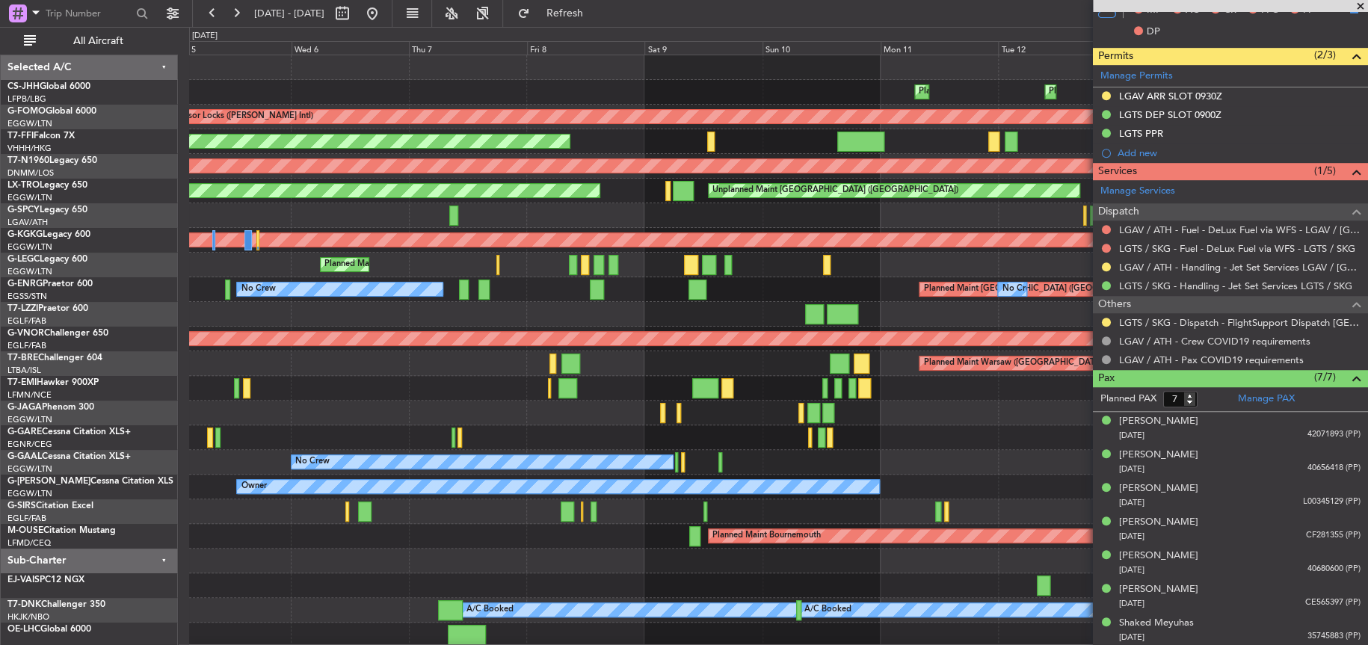
click at [701, 320] on div "Planned Maint Paris (Le Bourget) Planned Maint Paris (Le Bourget) Planned Maint…" at bounding box center [778, 351] width 1178 height 592
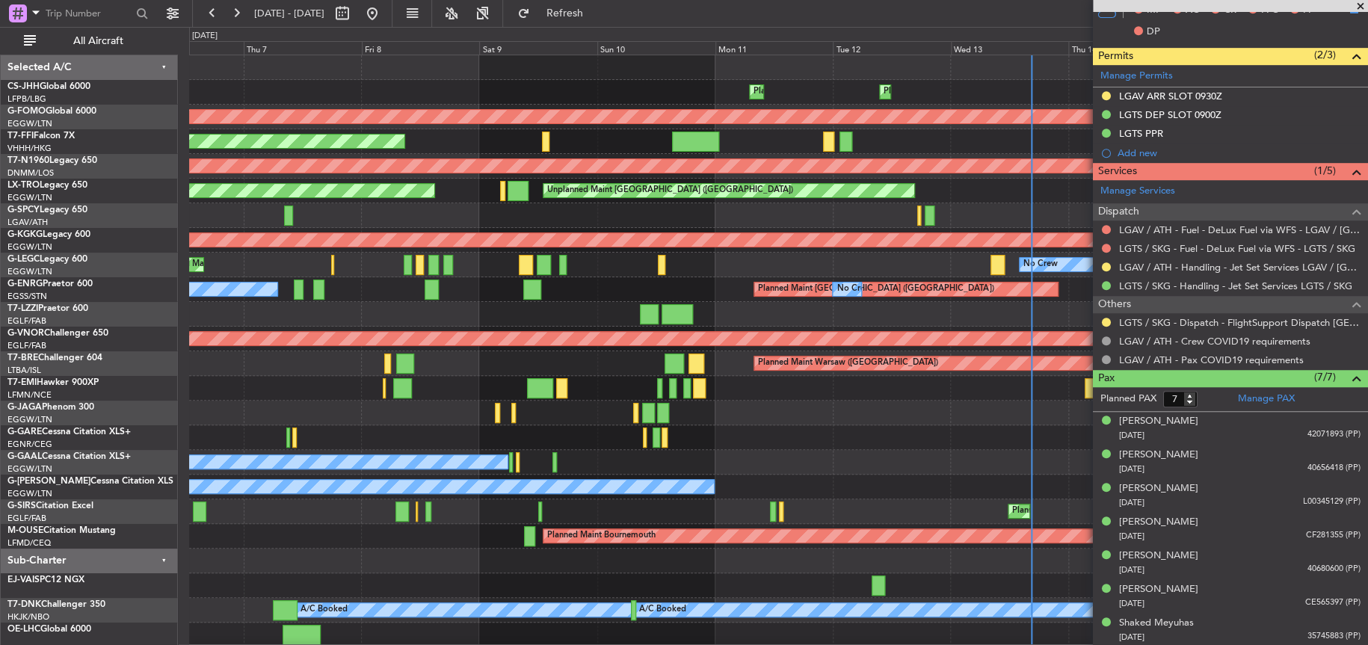
click at [582, 320] on div at bounding box center [778, 314] width 1178 height 25
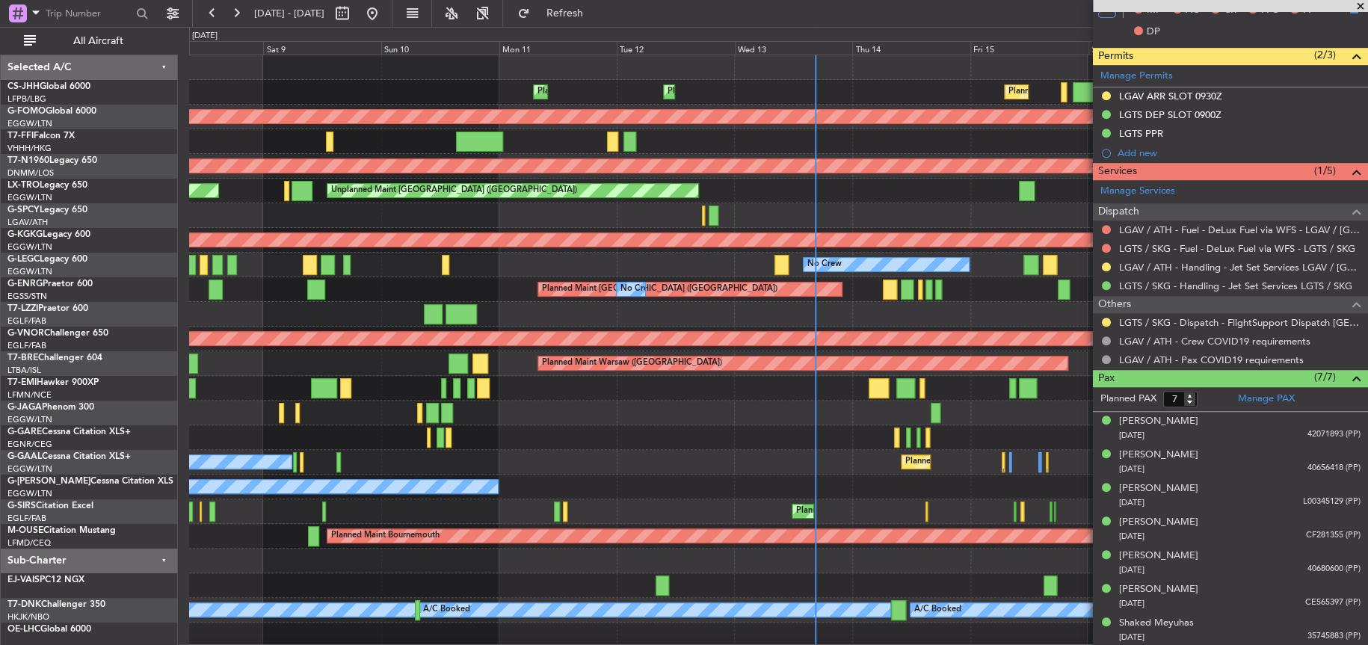
click at [463, 318] on div "Planned Maint Paris (Le Bourget) Planned Maint Paris (Le Bourget) Planned Maint…" at bounding box center [778, 351] width 1178 height 592
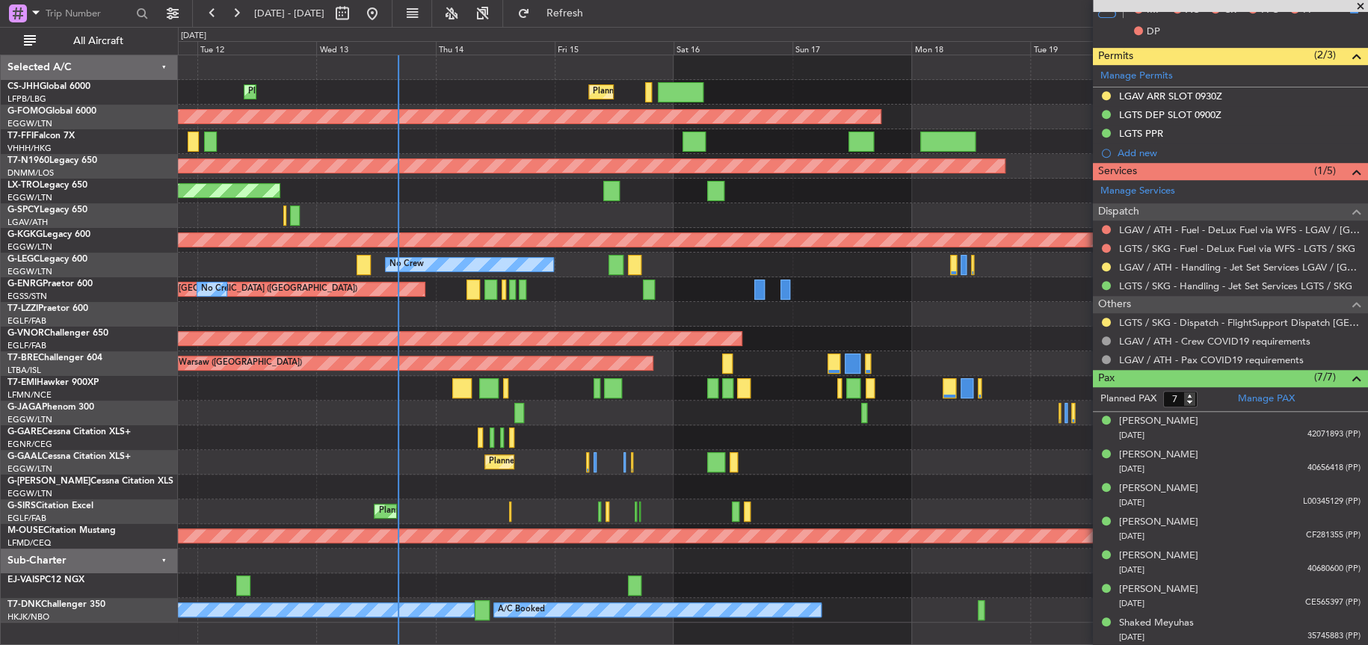
click at [523, 256] on div "Planned Maint Paris (Le Bourget) Planned Maint Paris (Le Bourget) Planned Maint…" at bounding box center [773, 338] width 1190 height 567
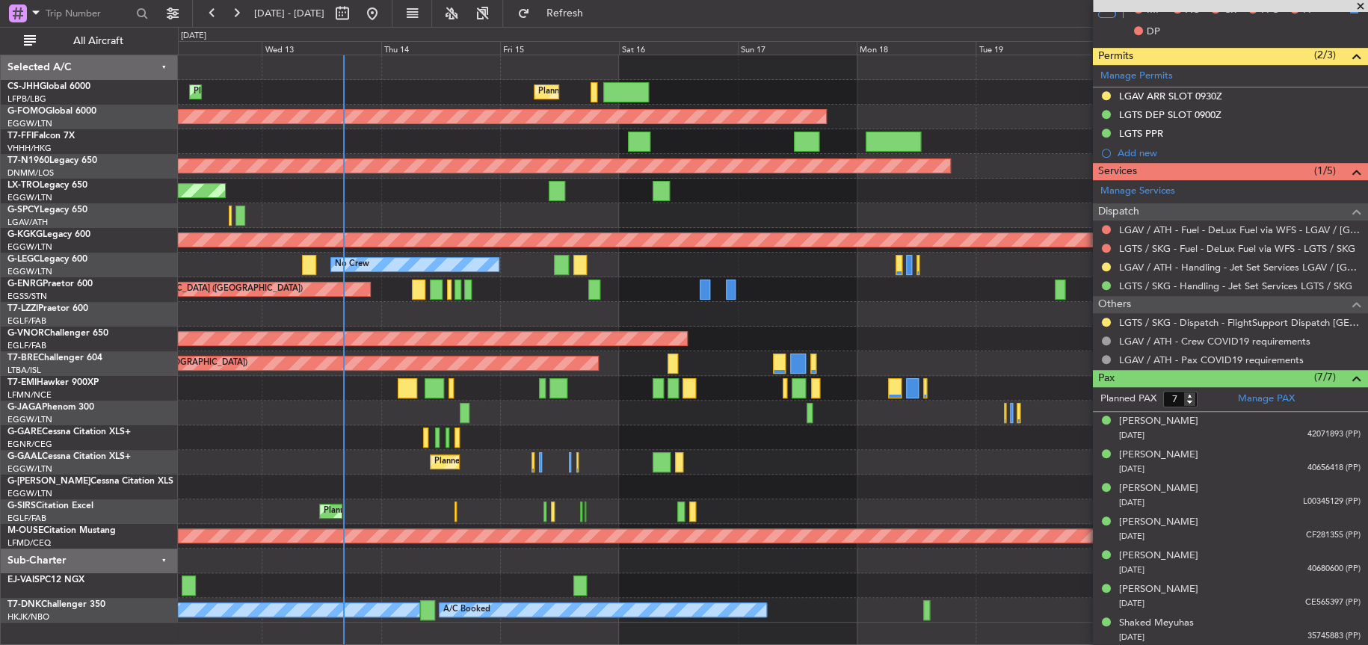
click at [634, 271] on div "No Crew A/C Unavailable London (Luton)" at bounding box center [773, 265] width 1190 height 25
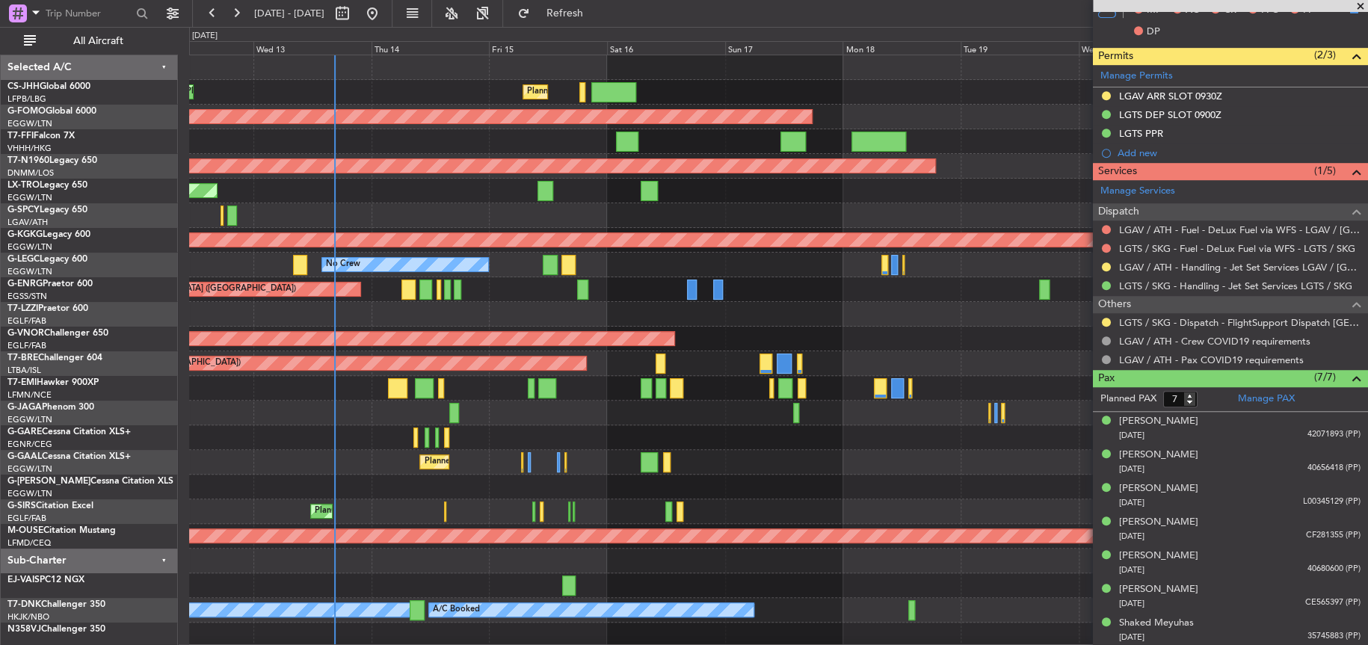
click at [943, 281] on div "Planned Maint Paris (Le Bourget) Planned Maint London (Biggin Hill) Planned Mai…" at bounding box center [778, 351] width 1178 height 592
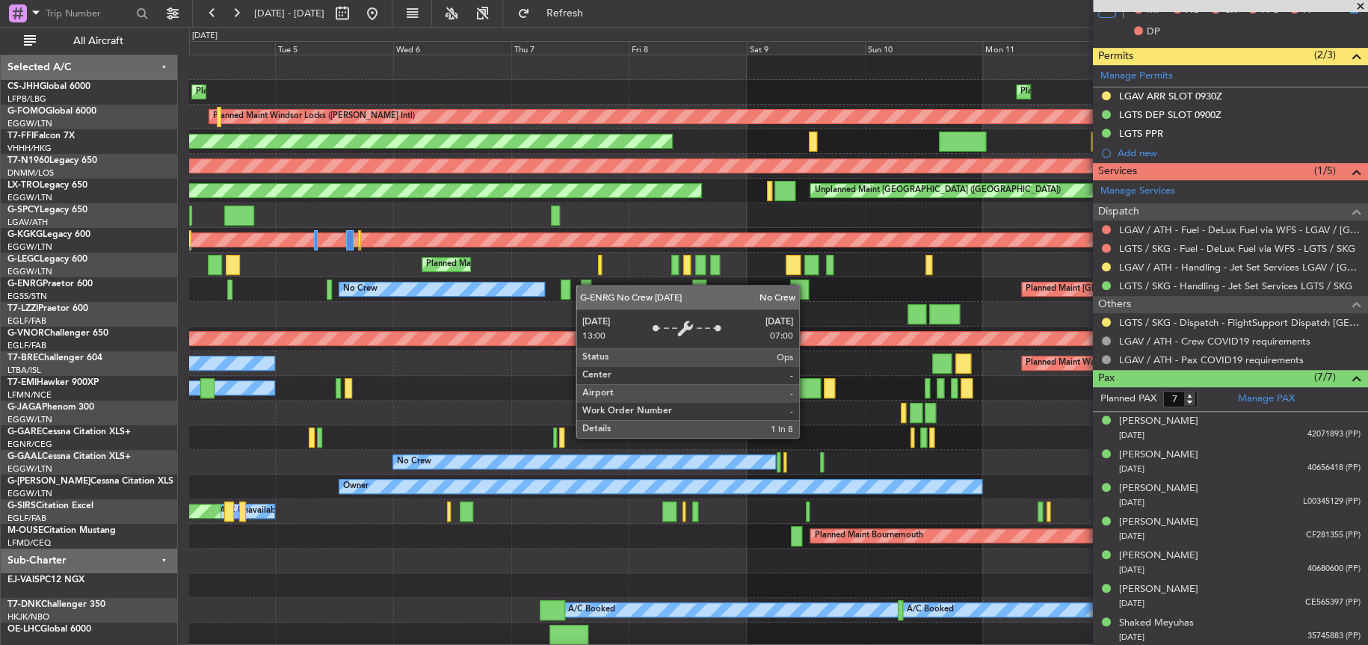
click at [455, 289] on div "Planned Maint Paris (Le Bourget) Planned Maint Paris (Le Bourget) Planned Maint…" at bounding box center [778, 351] width 1178 height 592
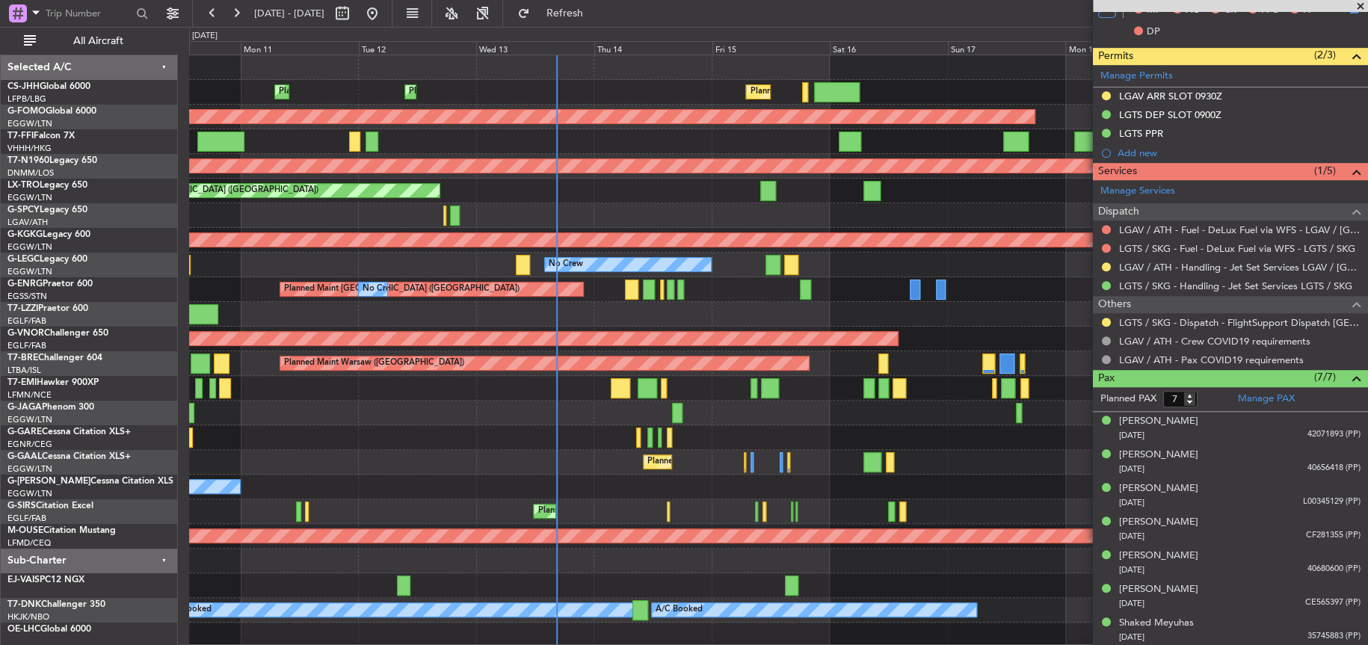
click at [262, 289] on div "Planned Maint Paris (Le Bourget) Planned Maint Paris (Le Bourget) Planned Maint…" at bounding box center [778, 351] width 1178 height 592
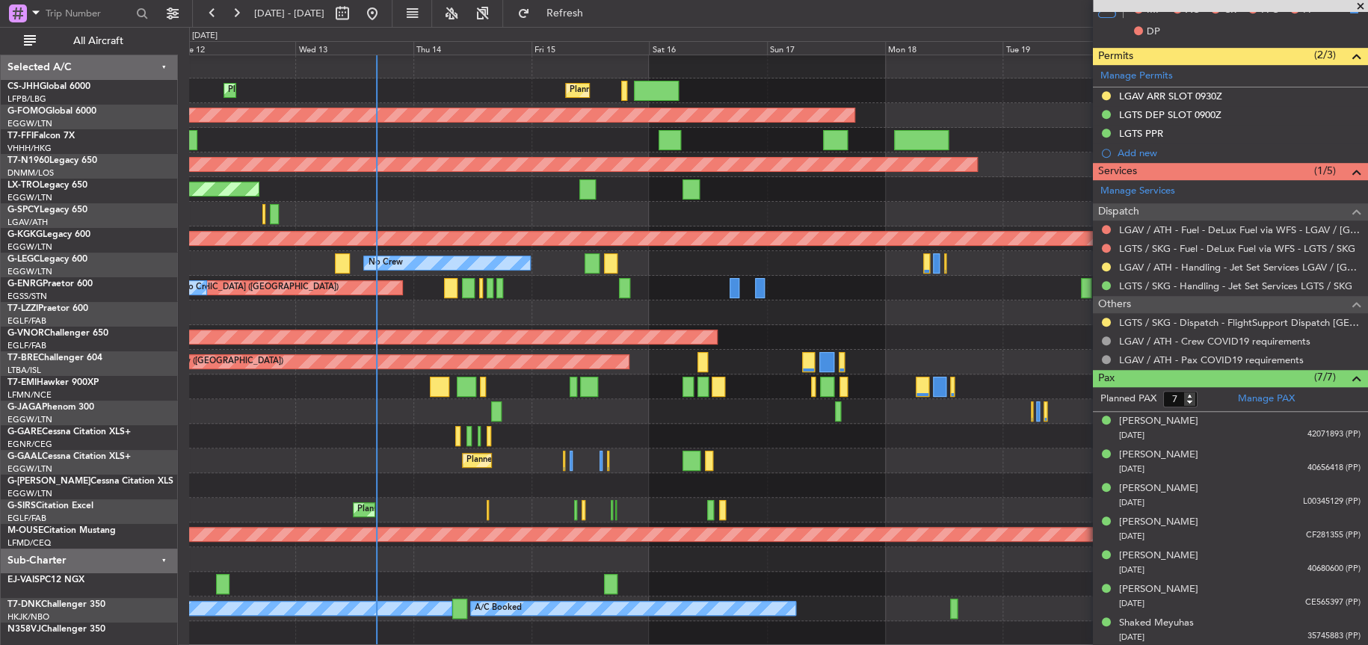
scroll to position [1, 0]
click at [942, 271] on div "Planned Maint Paris (Le Bourget) Planned Maint Paris (Le Bourget) Planned Maint…" at bounding box center [778, 350] width 1178 height 592
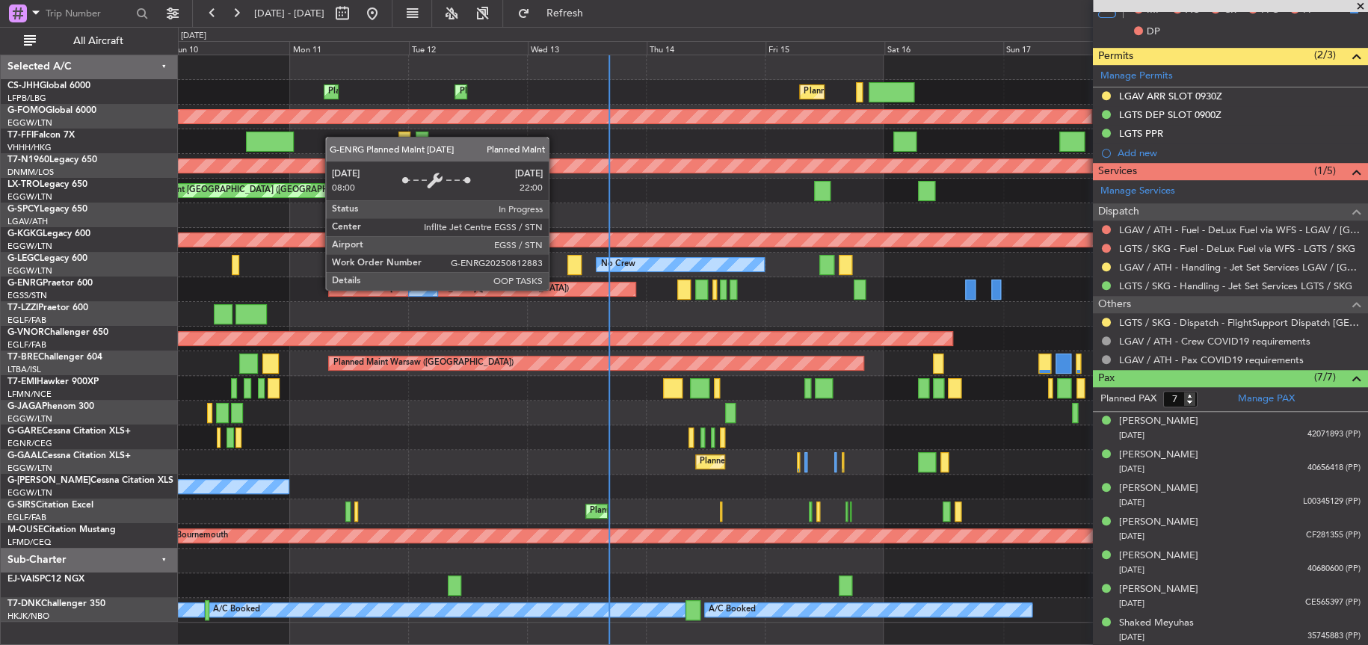
scroll to position [0, 0]
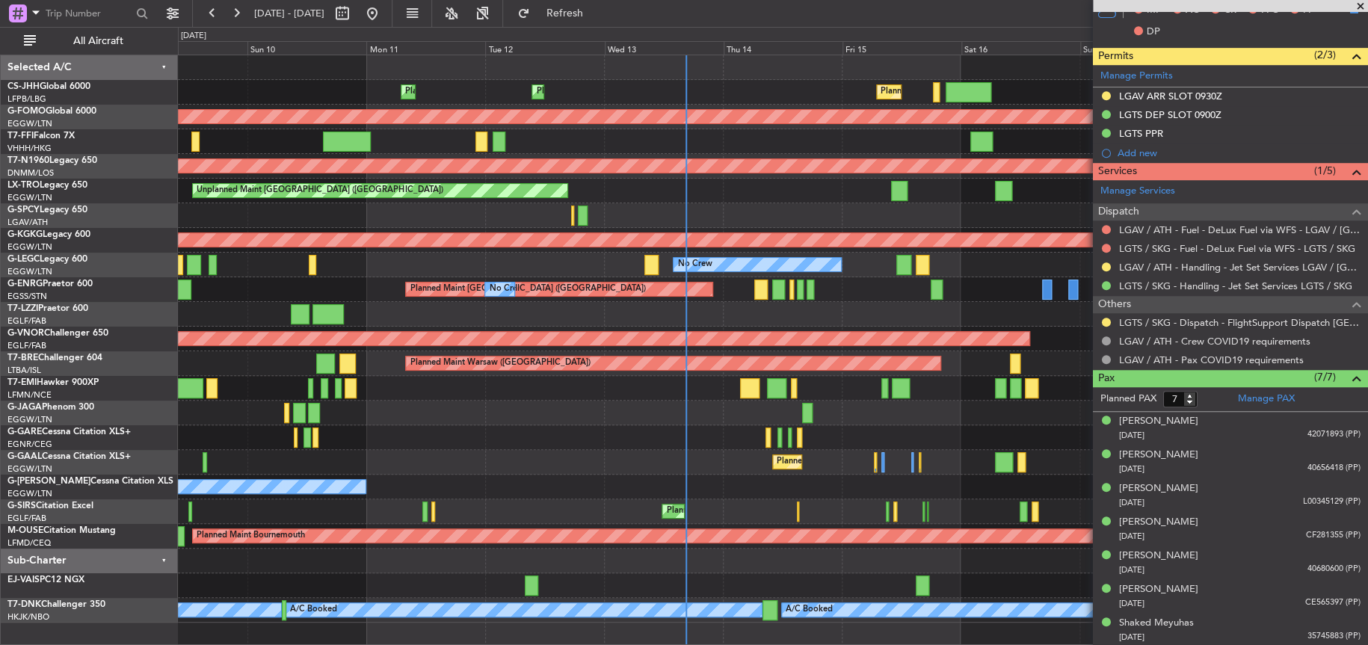
click at [663, 199] on div "Planned Maint Paris (Le Bourget) Planned Maint Paris (Le Bourget) Planned Maint…" at bounding box center [772, 338] width 1189 height 567
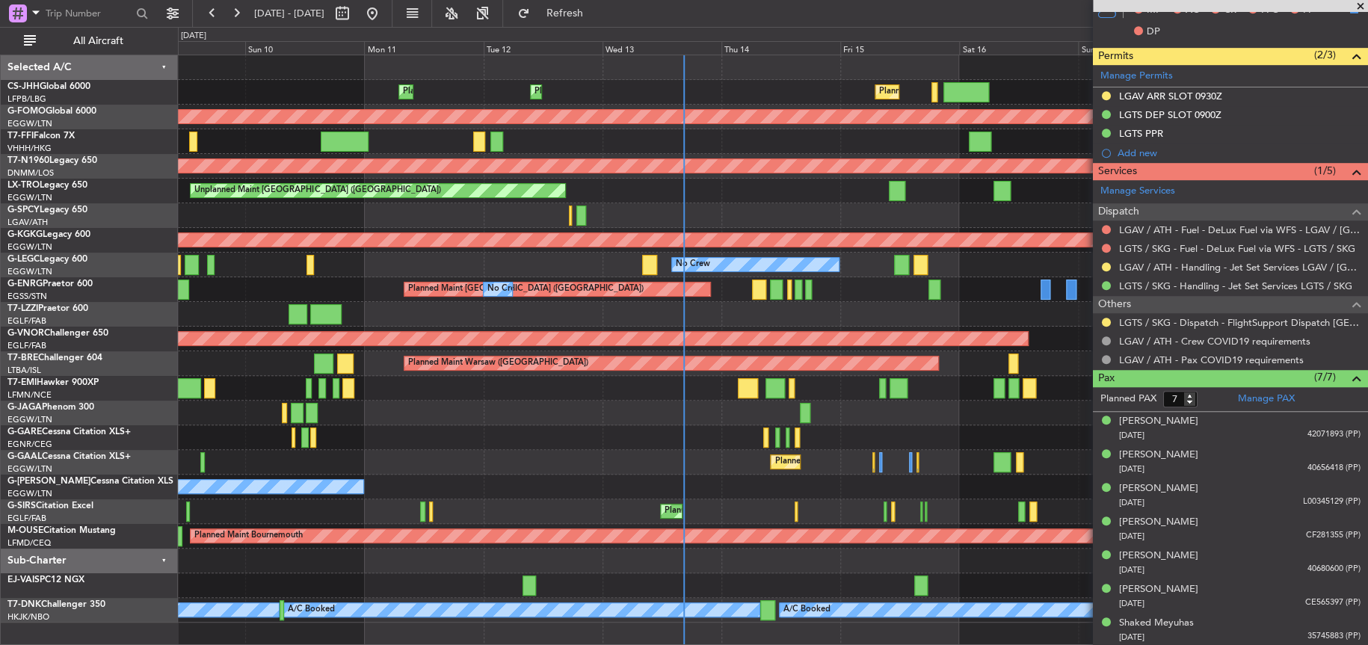
click at [763, 317] on div at bounding box center [773, 314] width 1190 height 25
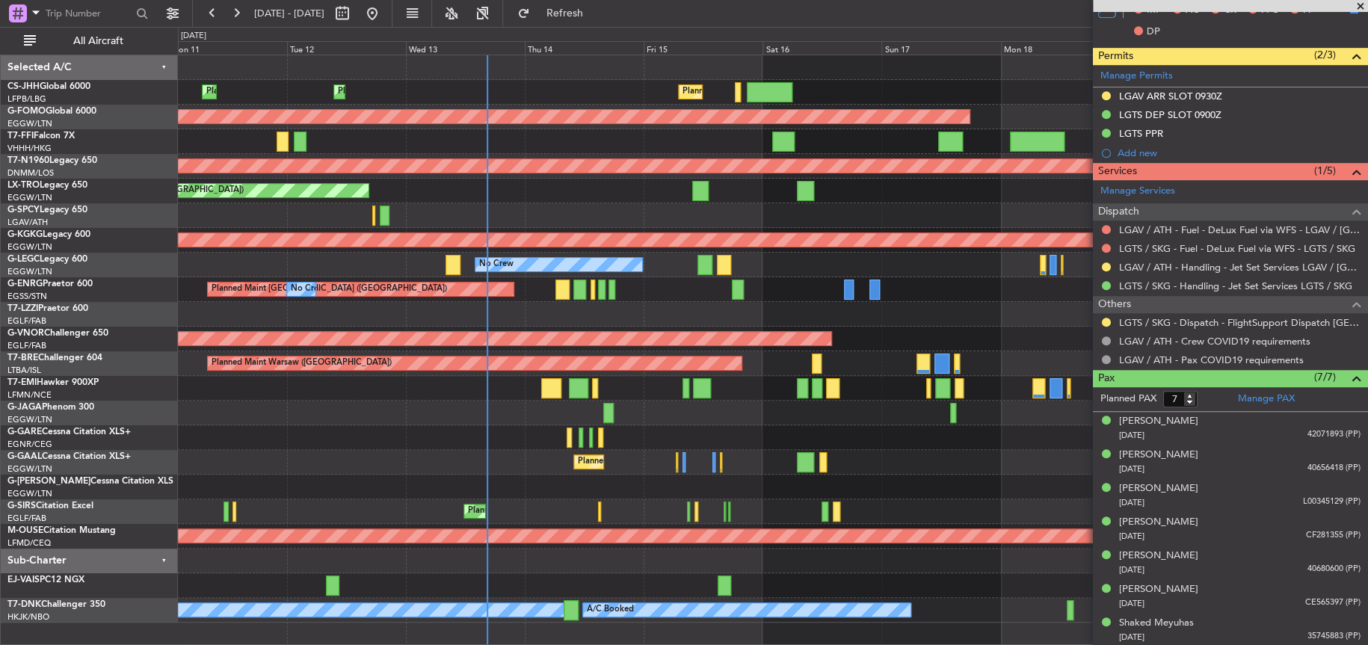
click at [643, 308] on div at bounding box center [773, 314] width 1190 height 25
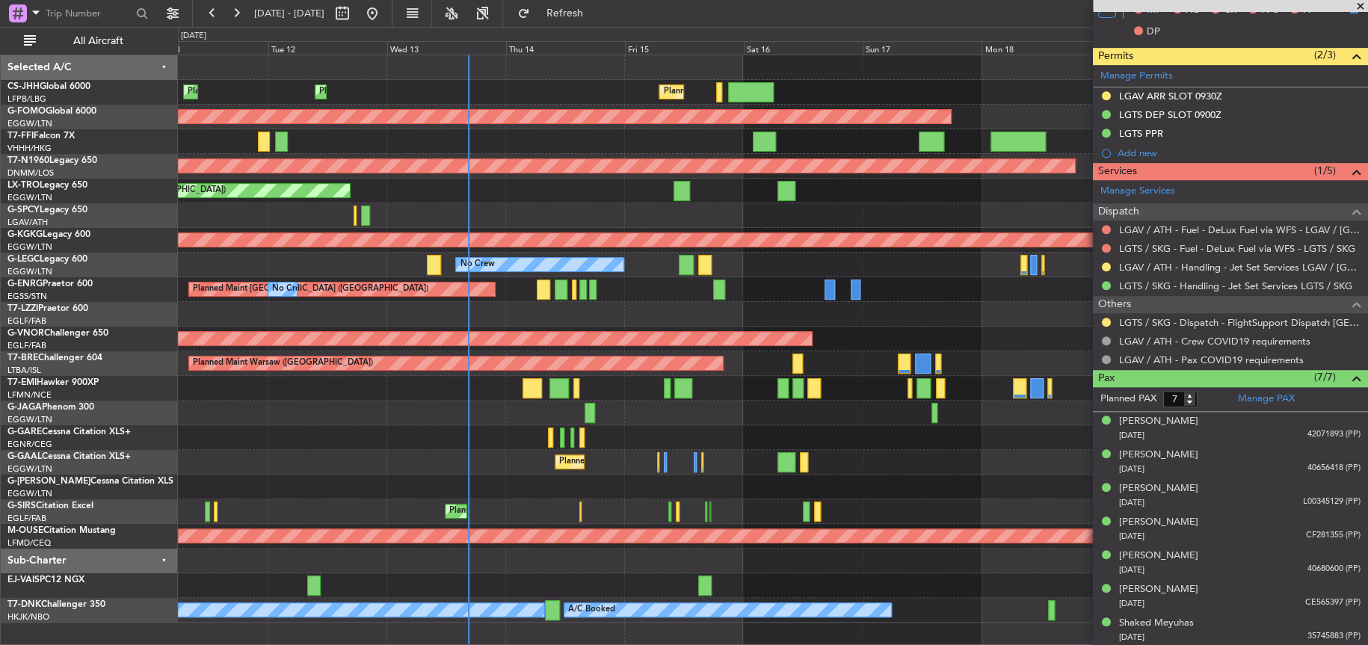
click at [639, 312] on div at bounding box center [772, 314] width 1189 height 25
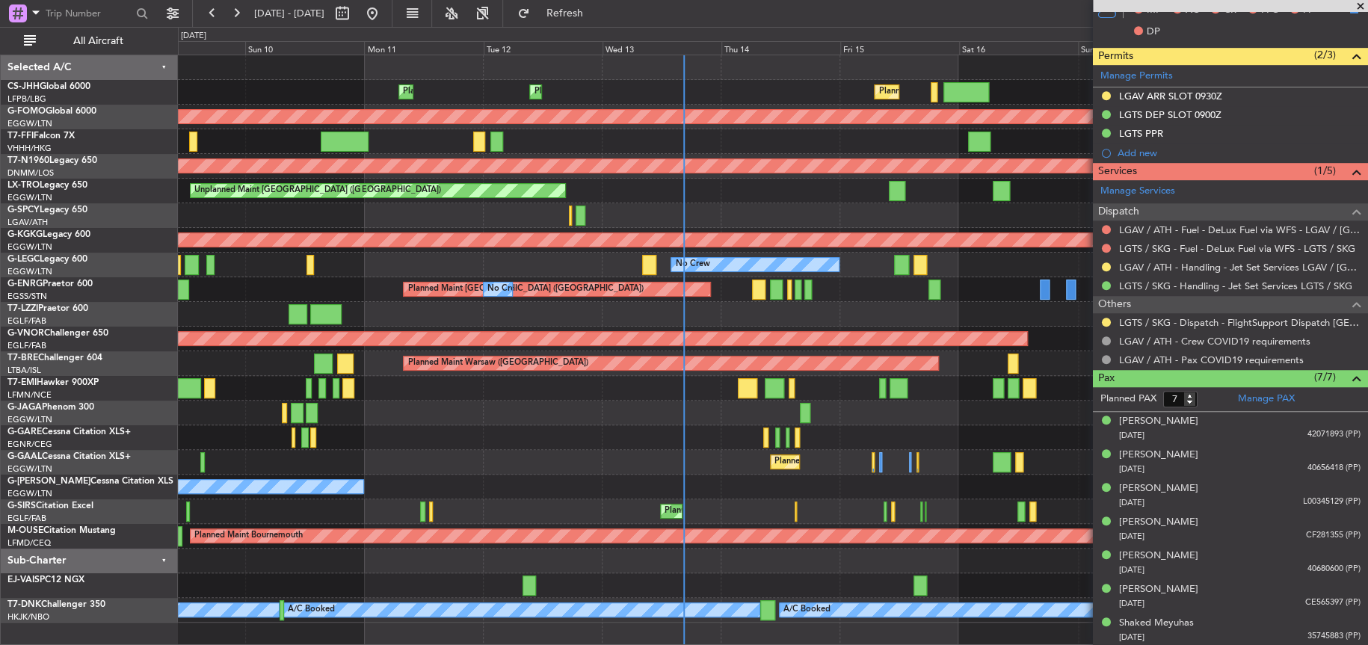
click at [941, 218] on div at bounding box center [772, 215] width 1189 height 25
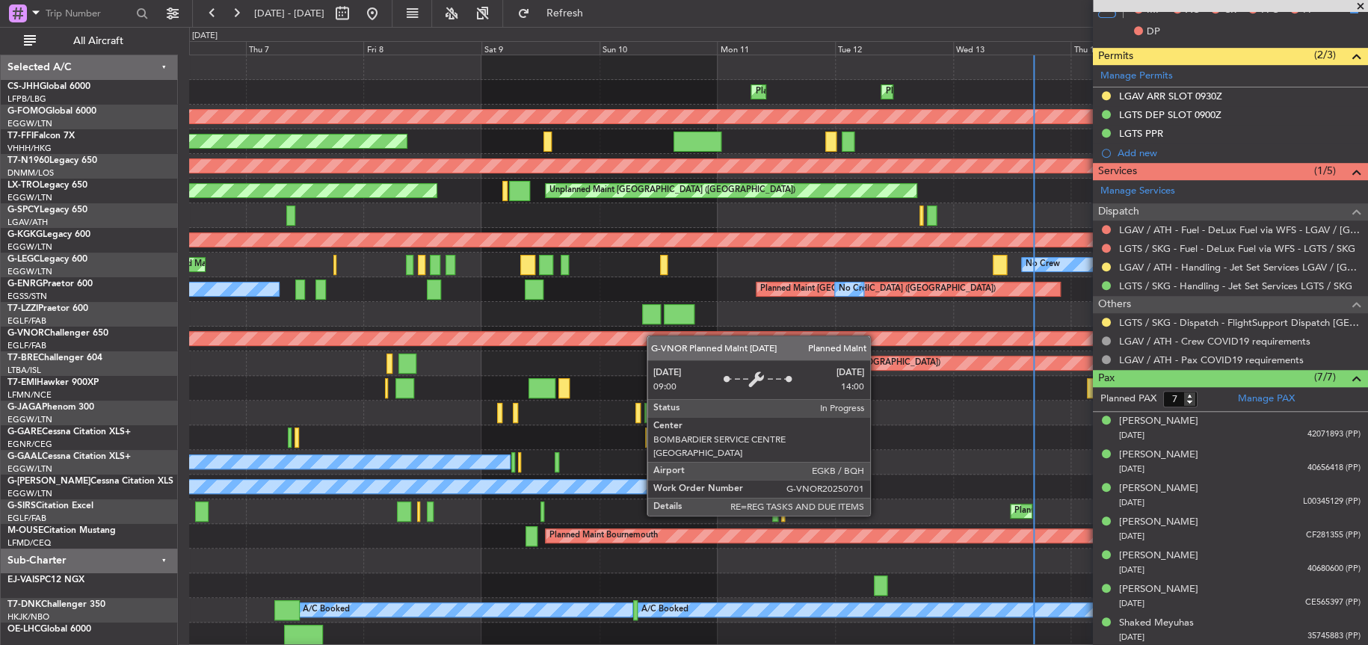
click at [517, 338] on div "Planned Maint Paris (Le Bourget) Planned Maint Paris (Le Bourget) Planned Maint…" at bounding box center [778, 351] width 1178 height 592
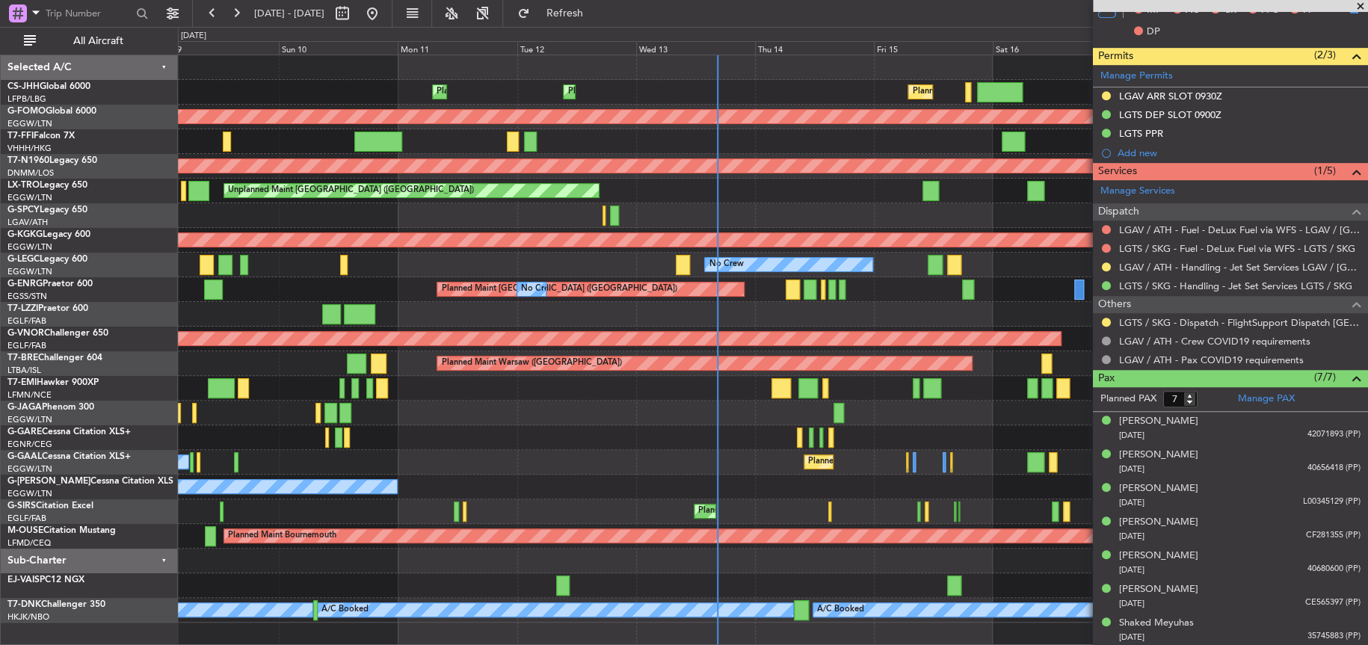
click at [863, 307] on div at bounding box center [773, 314] width 1190 height 25
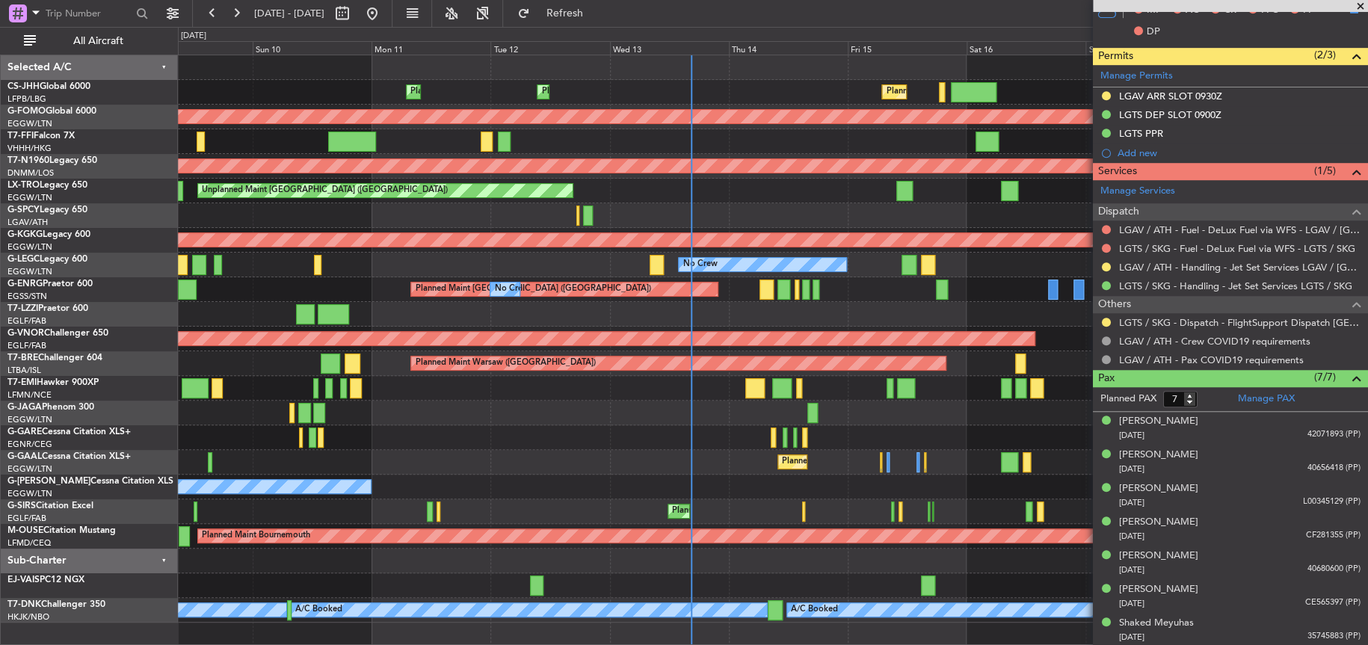
click at [867, 327] on div "Planned Maint London ([GEOGRAPHIC_DATA])" at bounding box center [773, 339] width 1190 height 25
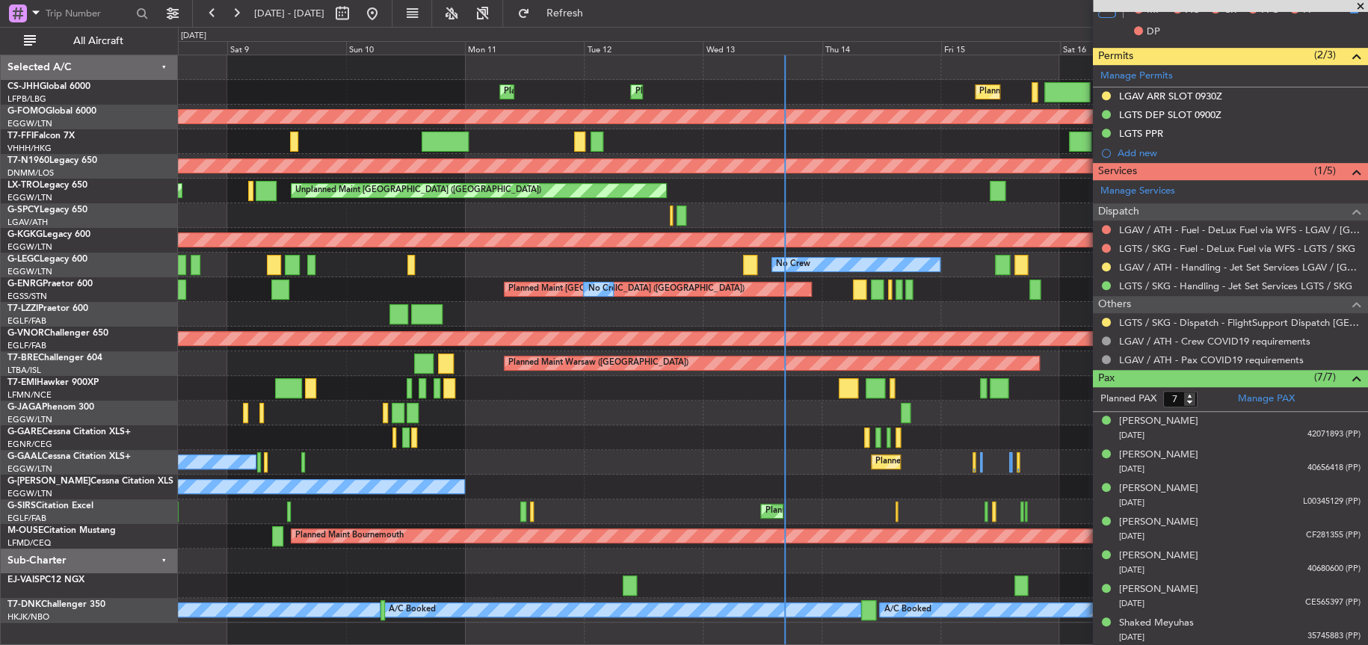
click at [1003, 312] on div at bounding box center [772, 314] width 1189 height 25
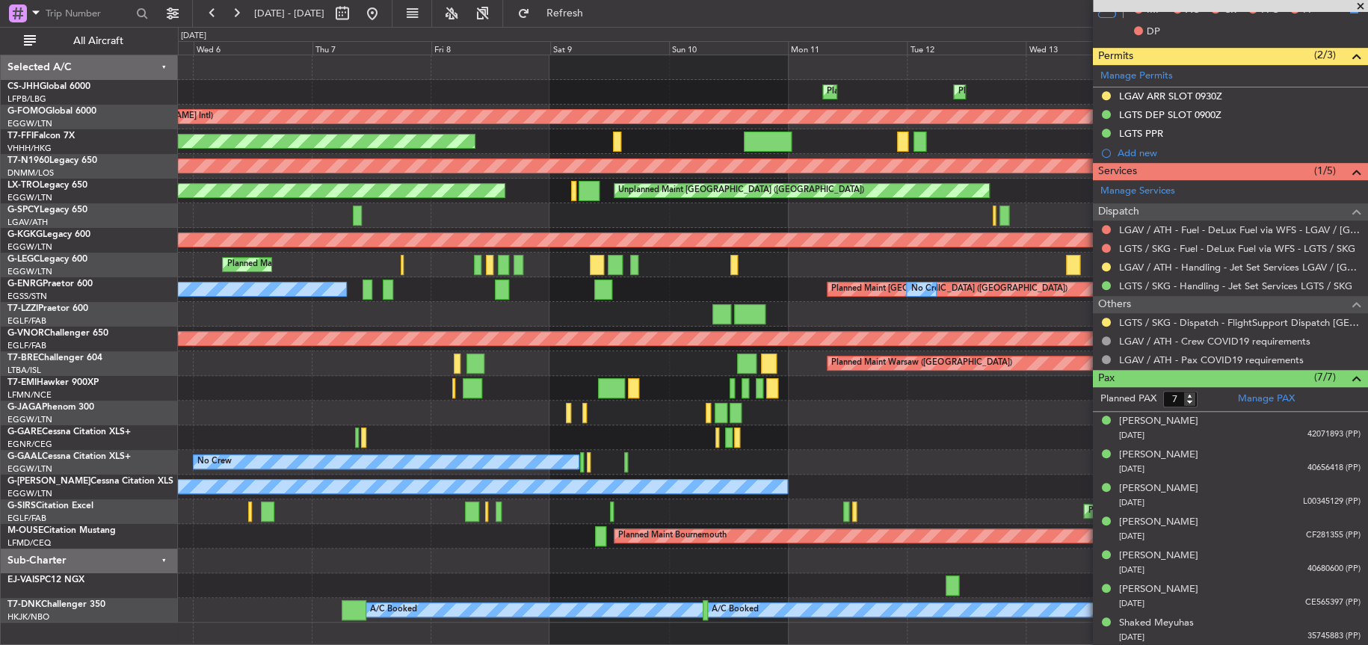
click at [1113, 337] on fb-app "09 Aug 2025 - 19 Aug 2025 Refresh Quick Links All Aircraft Planned Maint Paris …" at bounding box center [684, 328] width 1368 height 634
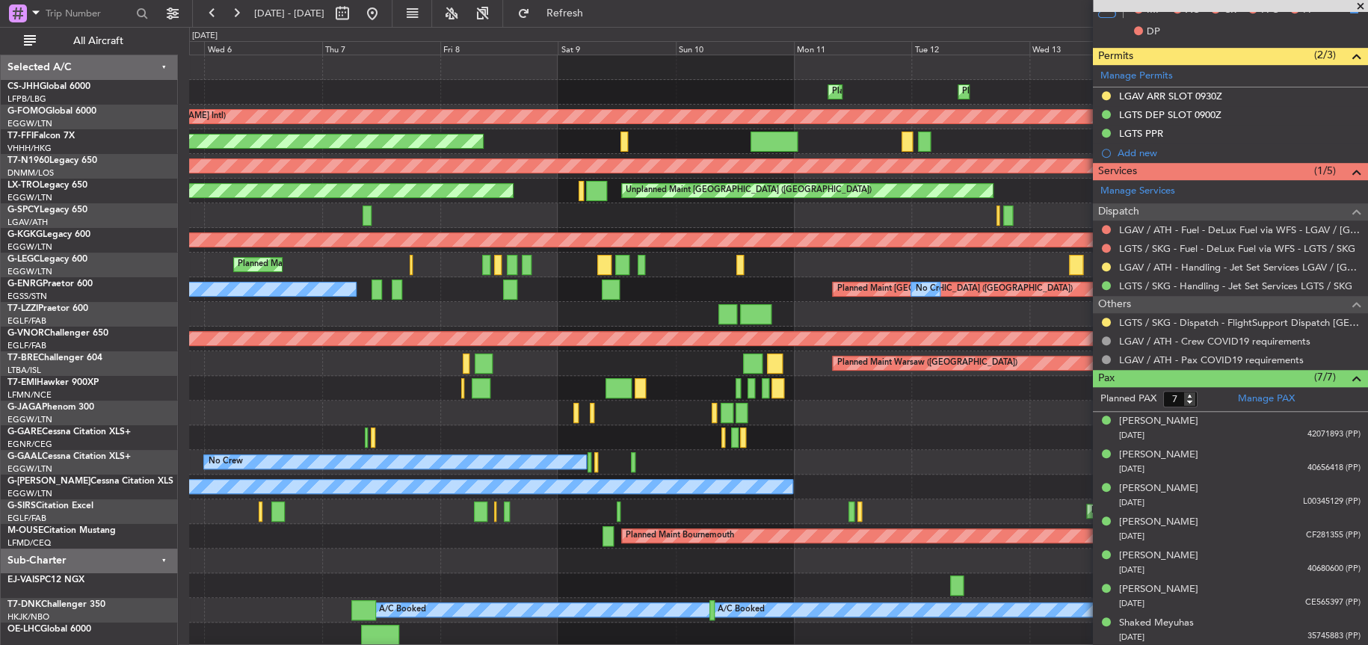
click at [854, 442] on div at bounding box center [778, 437] width 1178 height 25
